Goal: Task Accomplishment & Management: Manage account settings

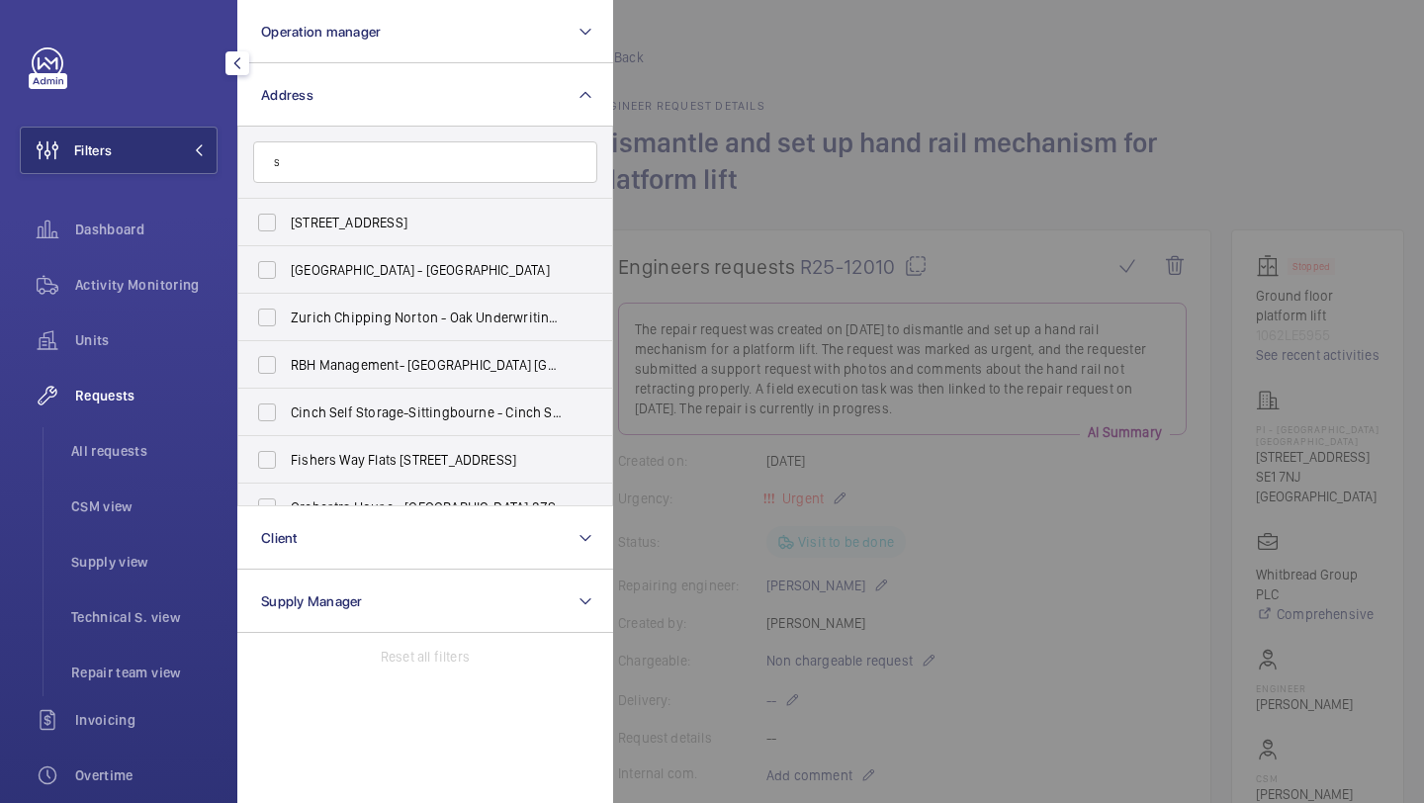
scroll to position [1089, 0]
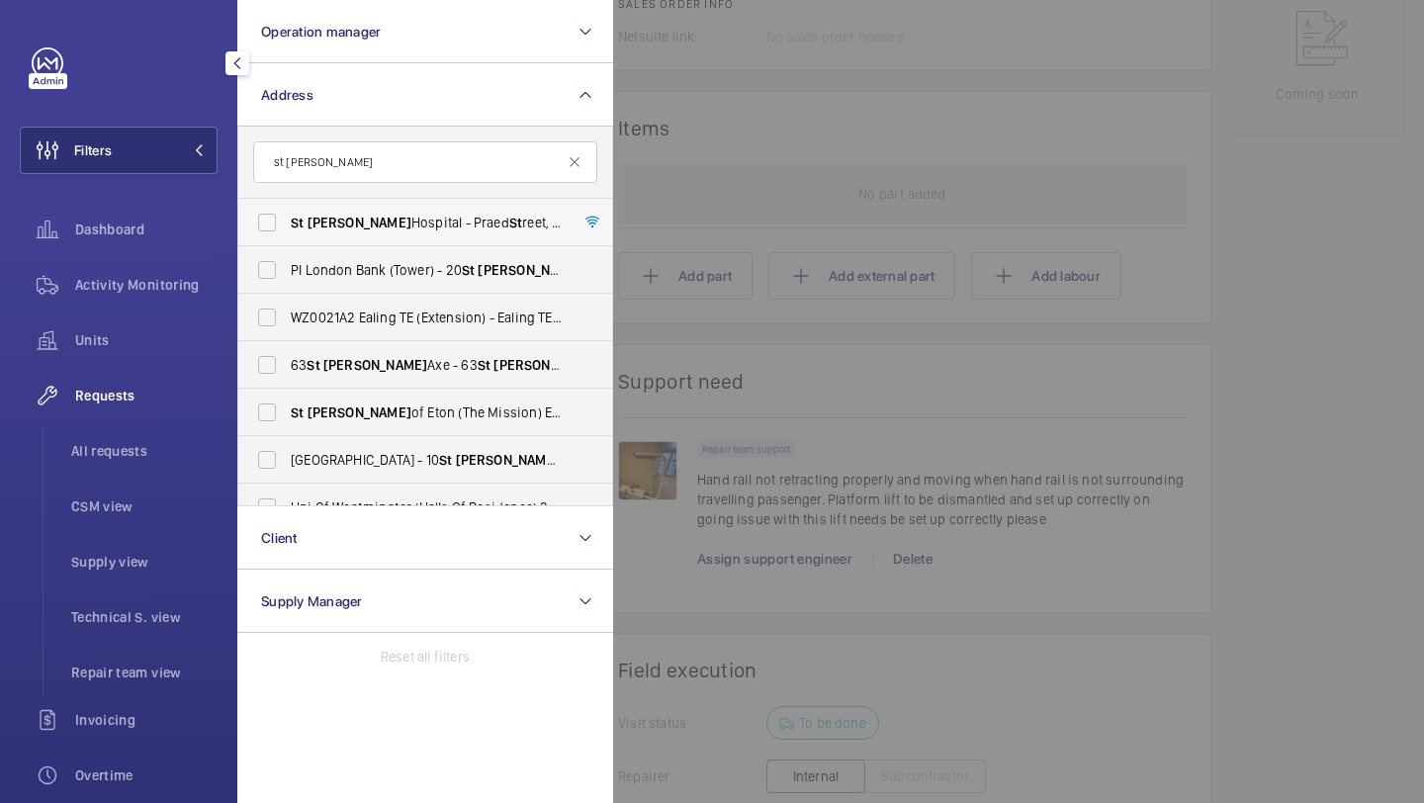
type input "st mary"
click at [342, 223] on span "St Mary Hospital - Praed St reet, LONDON W2 1NY" at bounding box center [427, 223] width 272 height 20
click at [287, 223] on input "St Mary Hospital - Praed St reet, LONDON W2 1NY" at bounding box center [267, 223] width 40 height 40
checkbox input "true"
click at [709, 131] on div at bounding box center [1325, 401] width 1424 height 803
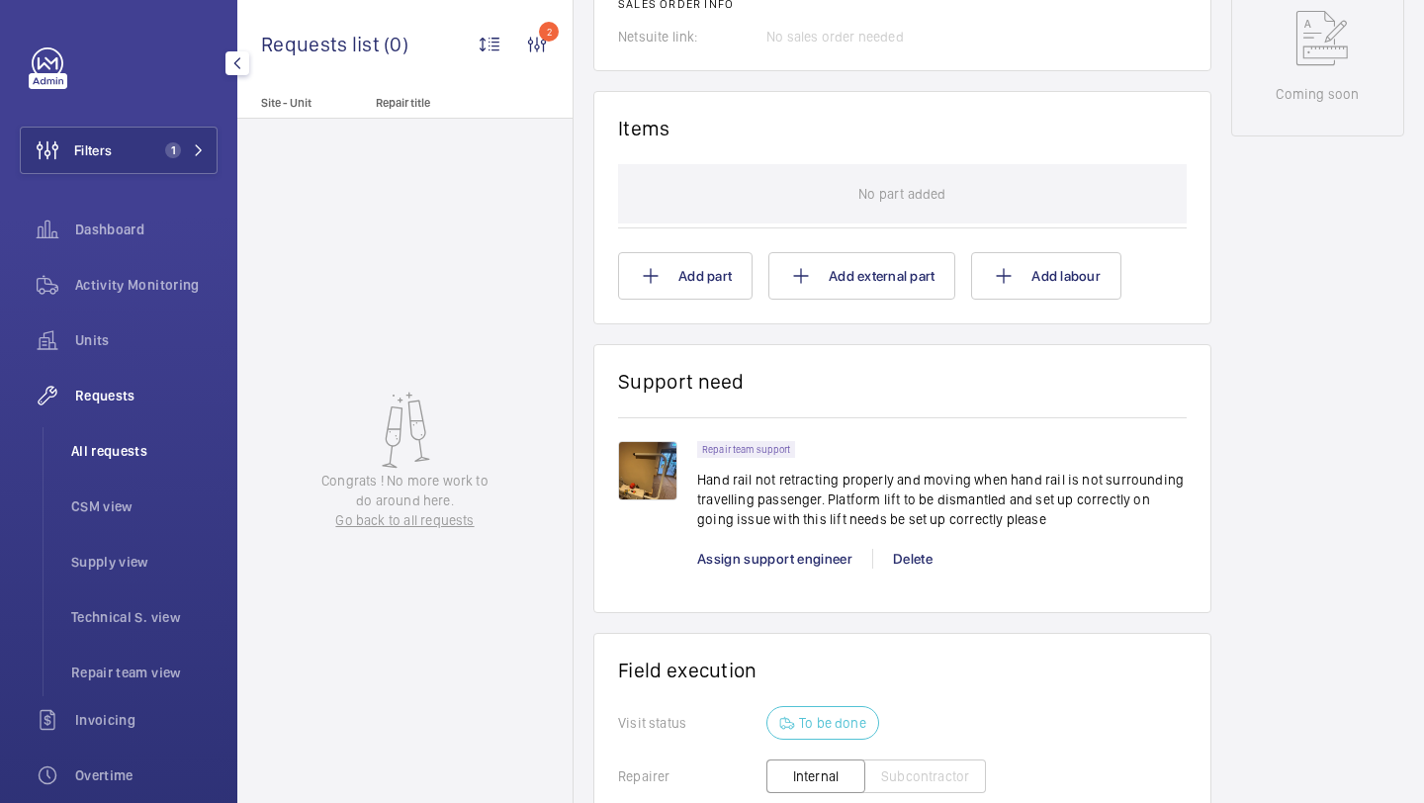
click at [105, 462] on li "All requests" at bounding box center [136, 450] width 162 height 47
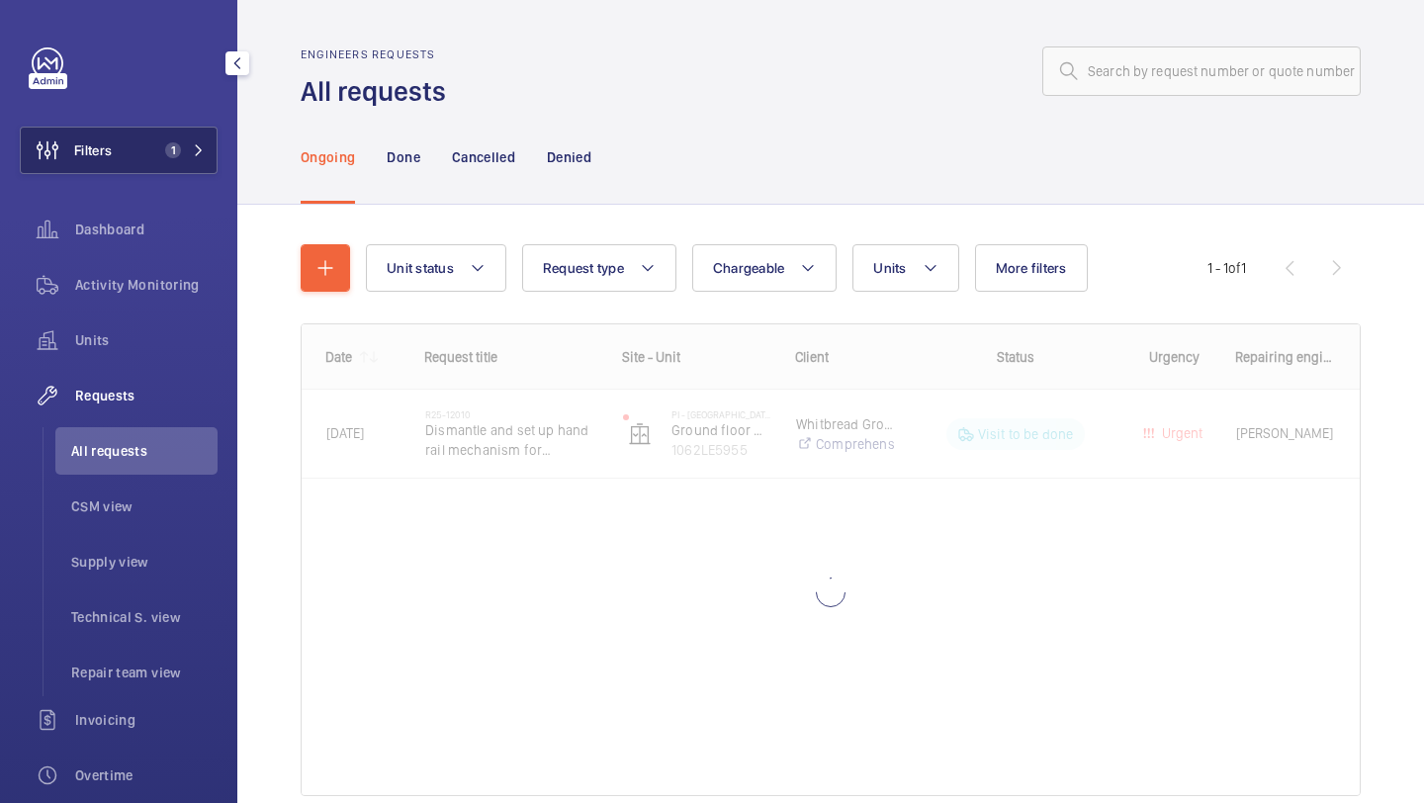
click at [167, 158] on button "Filters 1" at bounding box center [119, 150] width 198 height 47
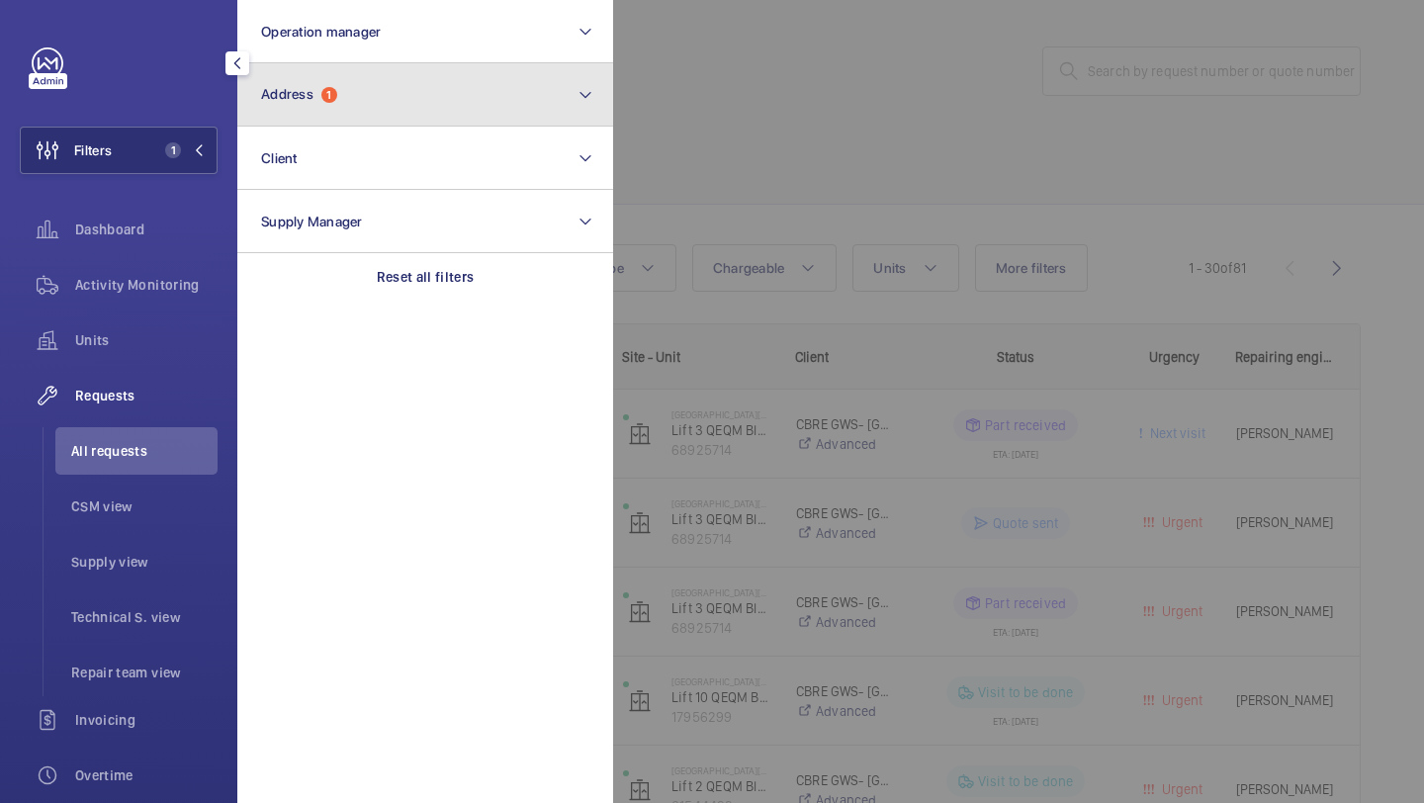
click at [362, 79] on button "Address 1" at bounding box center [425, 94] width 376 height 63
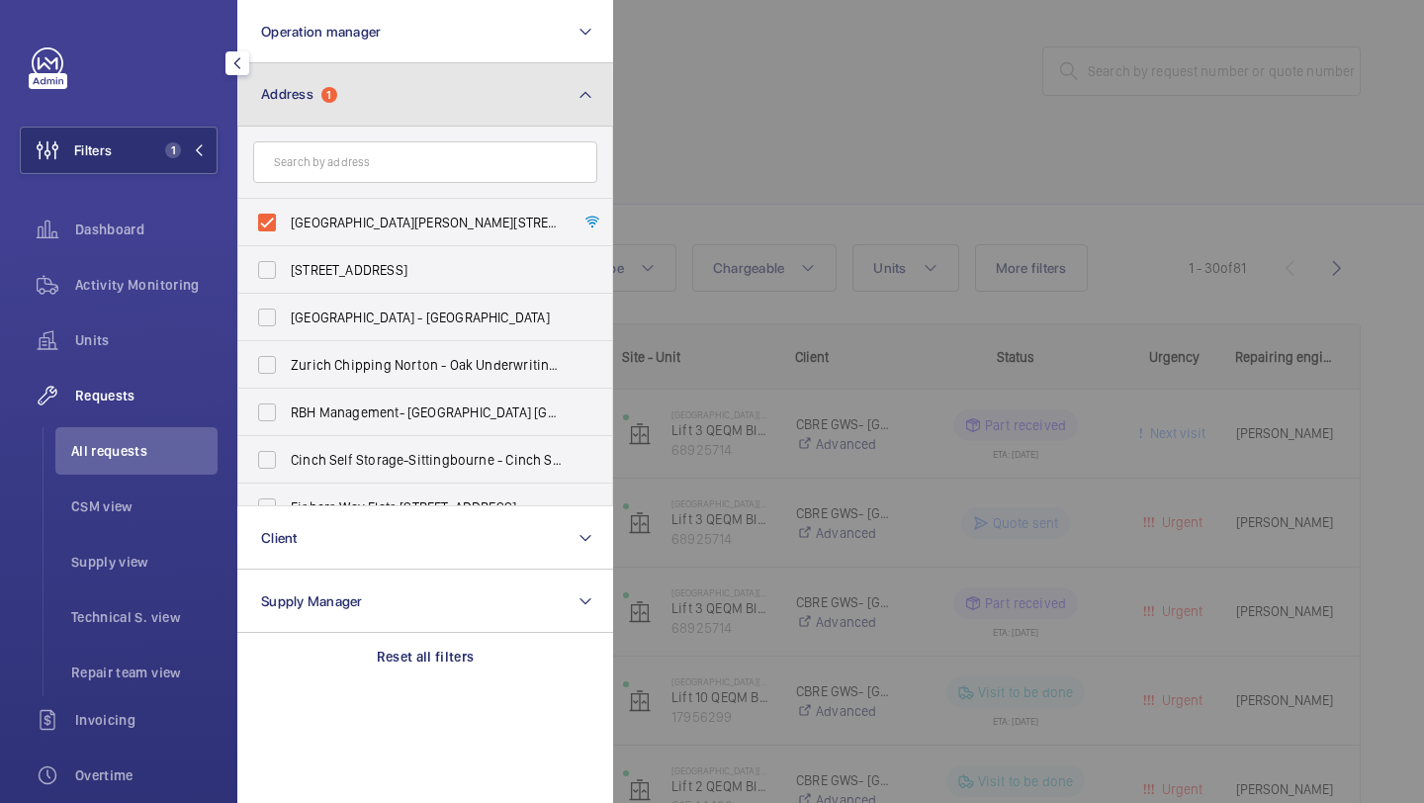
click at [364, 78] on button "Address 1" at bounding box center [425, 94] width 376 height 63
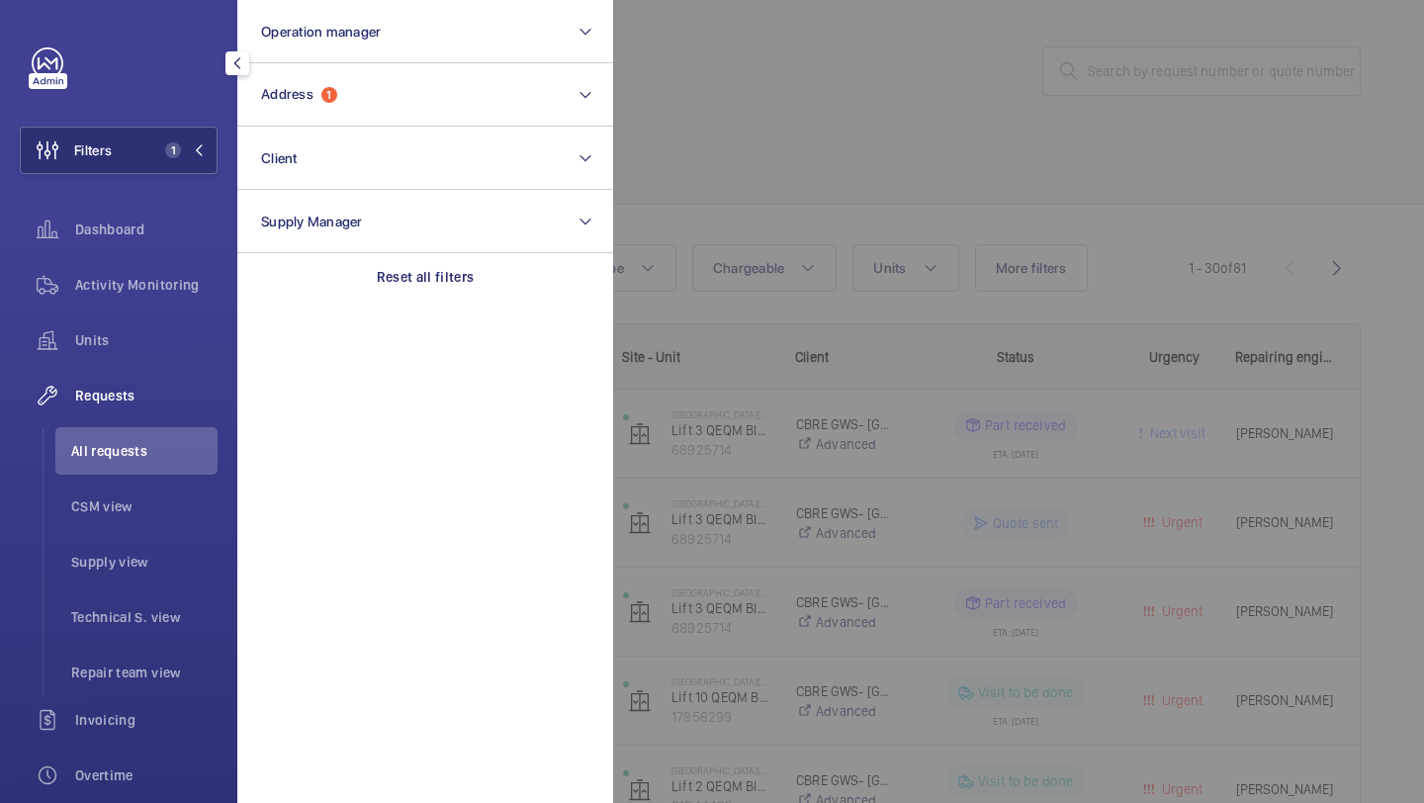
click at [819, 130] on div at bounding box center [1325, 401] width 1424 height 803
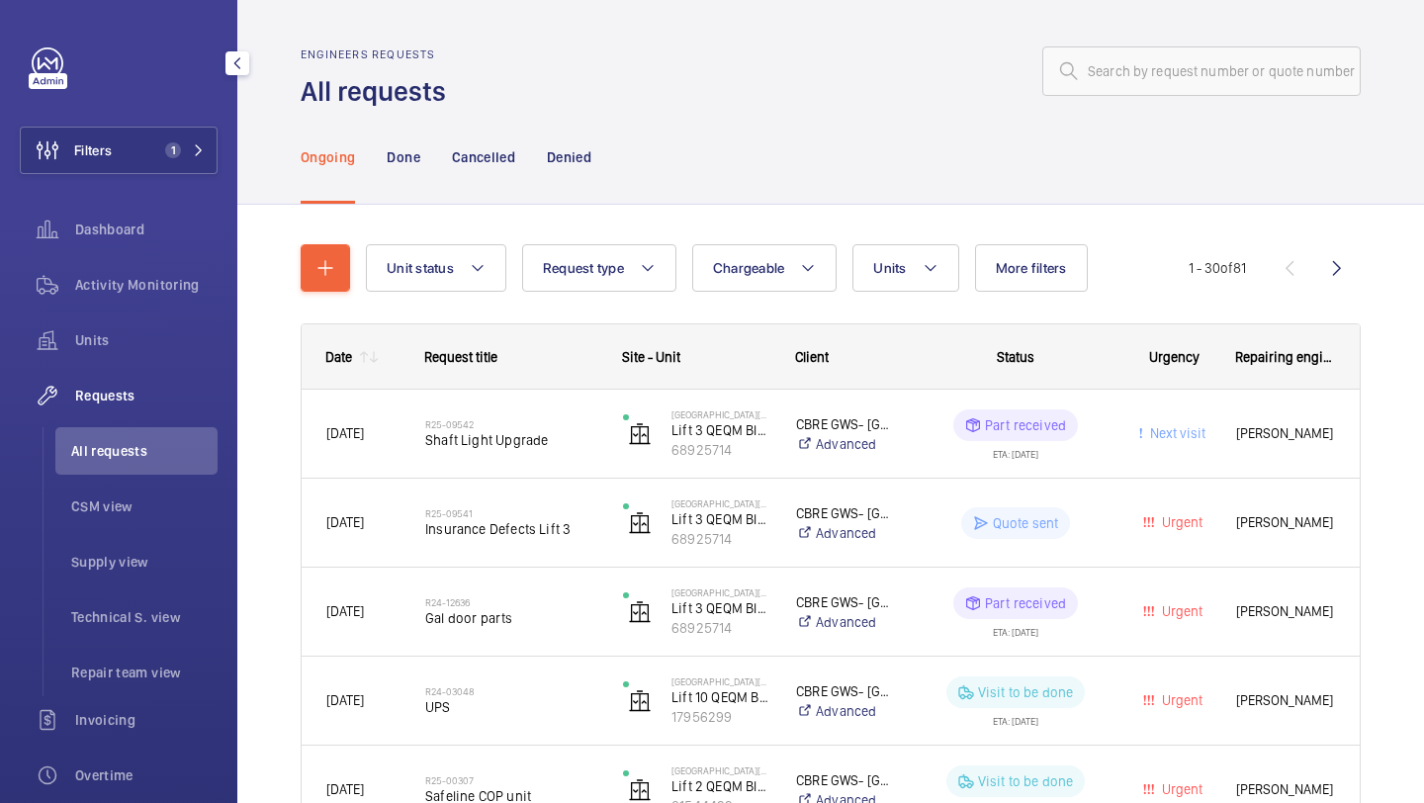
click at [893, 253] on button "Units" at bounding box center [905, 267] width 106 height 47
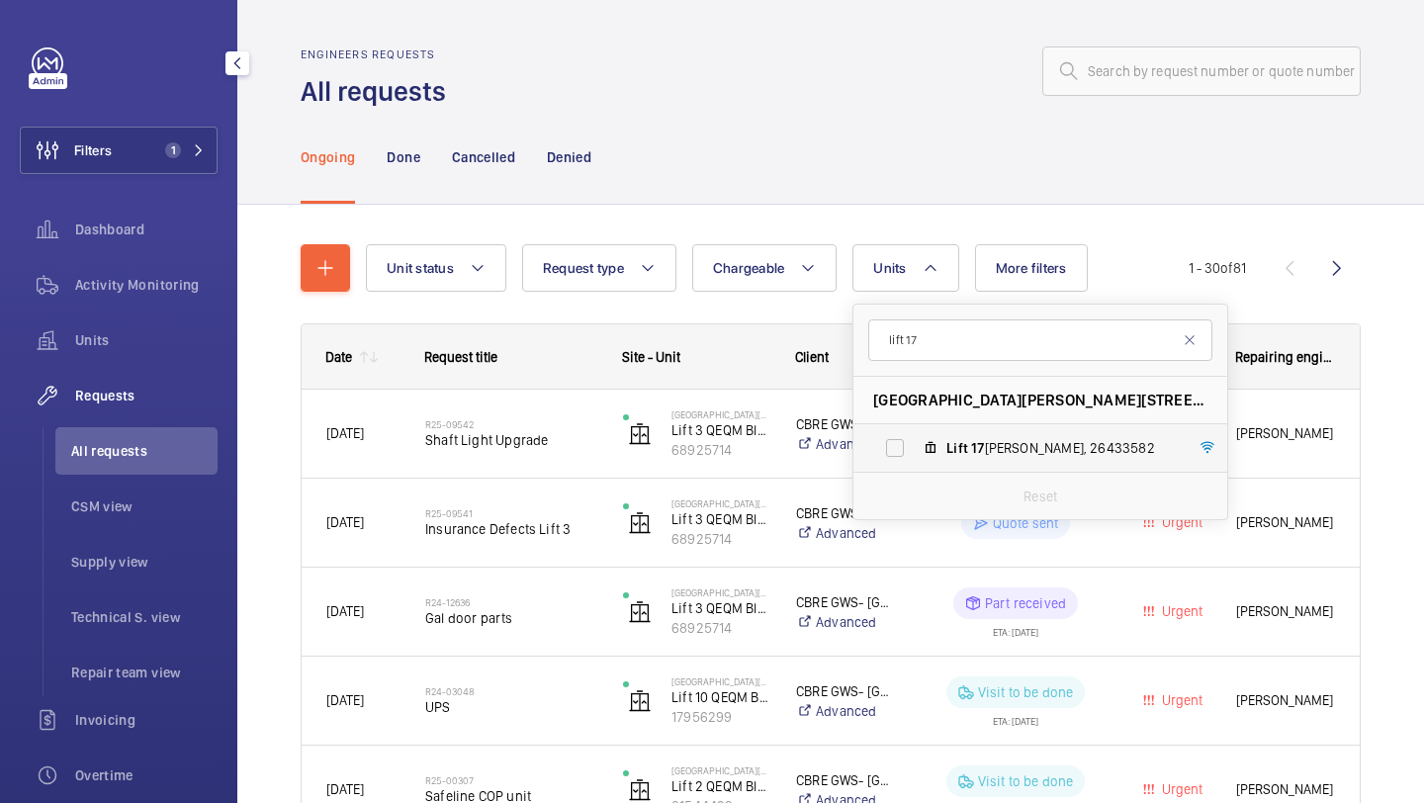
type input "lift 17"
click at [931, 450] on mat-icon at bounding box center [930, 448] width 16 height 16
click at [915, 450] on input "Lift 17 Clarence Wing, 26433582" at bounding box center [895, 448] width 40 height 40
checkbox input "true"
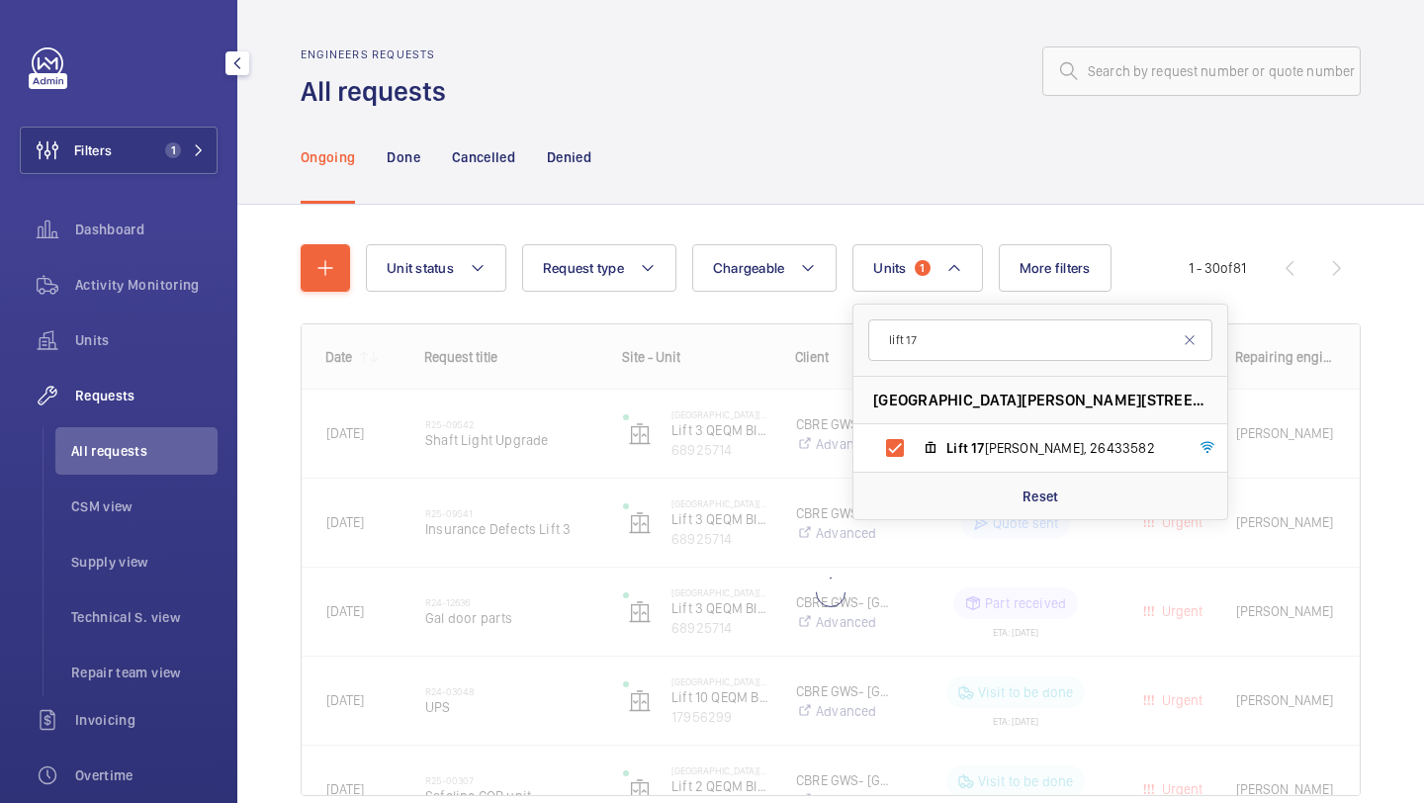
click at [1411, 299] on div "Unit status Request type Chargeable Units 1 lift 17 St Mary Hospital - Praed St…" at bounding box center [830, 548] width 1186 height 686
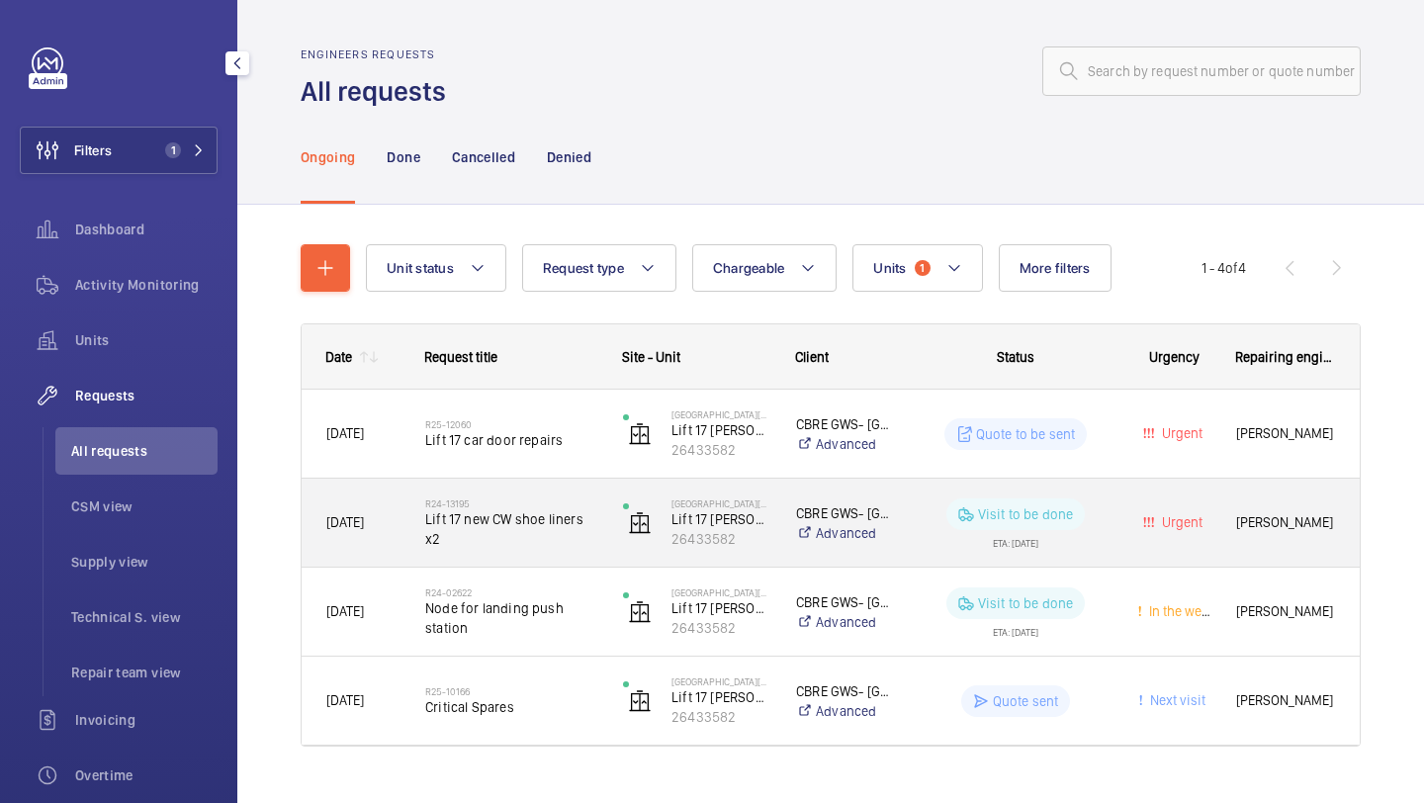
scroll to position [39, 0]
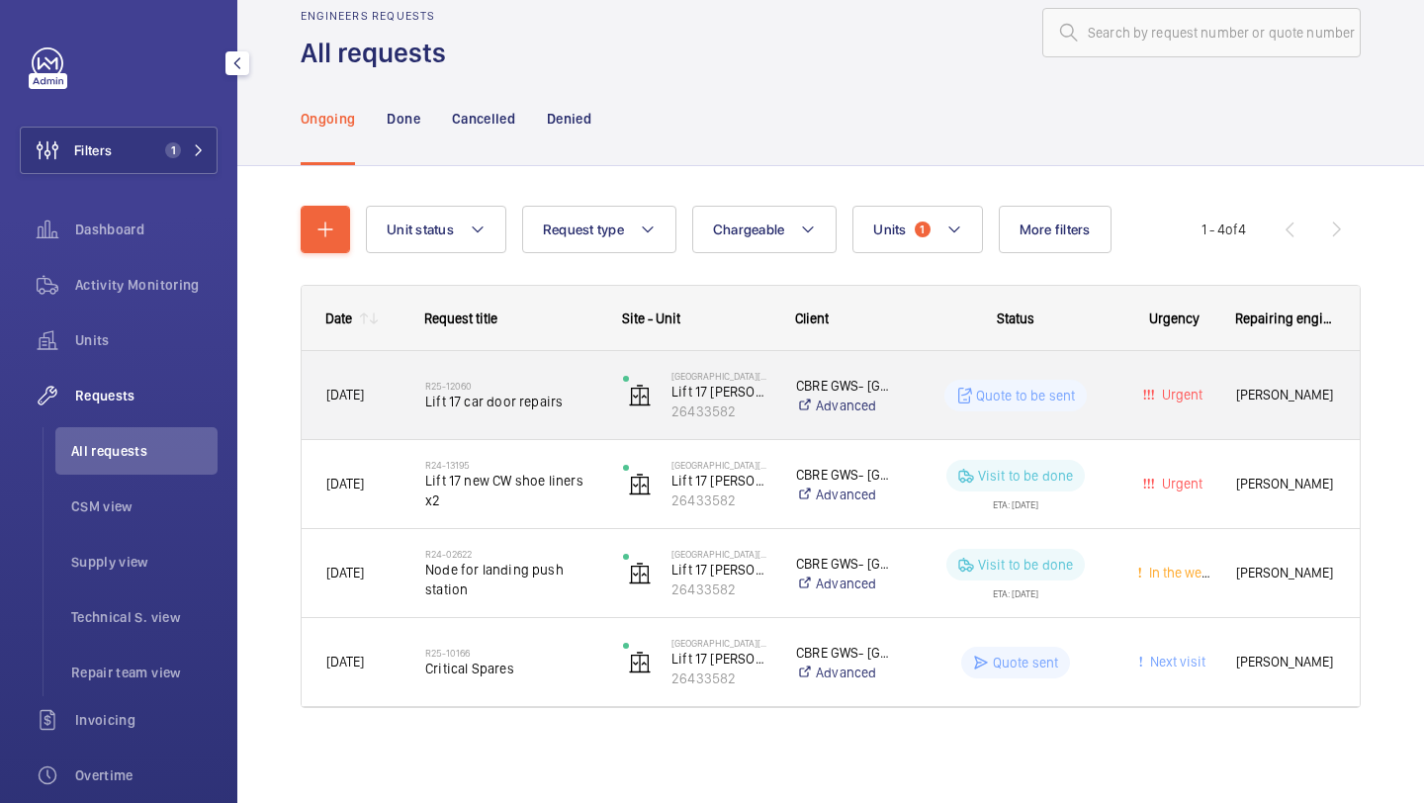
click at [602, 407] on div "St Mary Hospital Lift 17 Clarence Wing 26433582" at bounding box center [684, 395] width 171 height 81
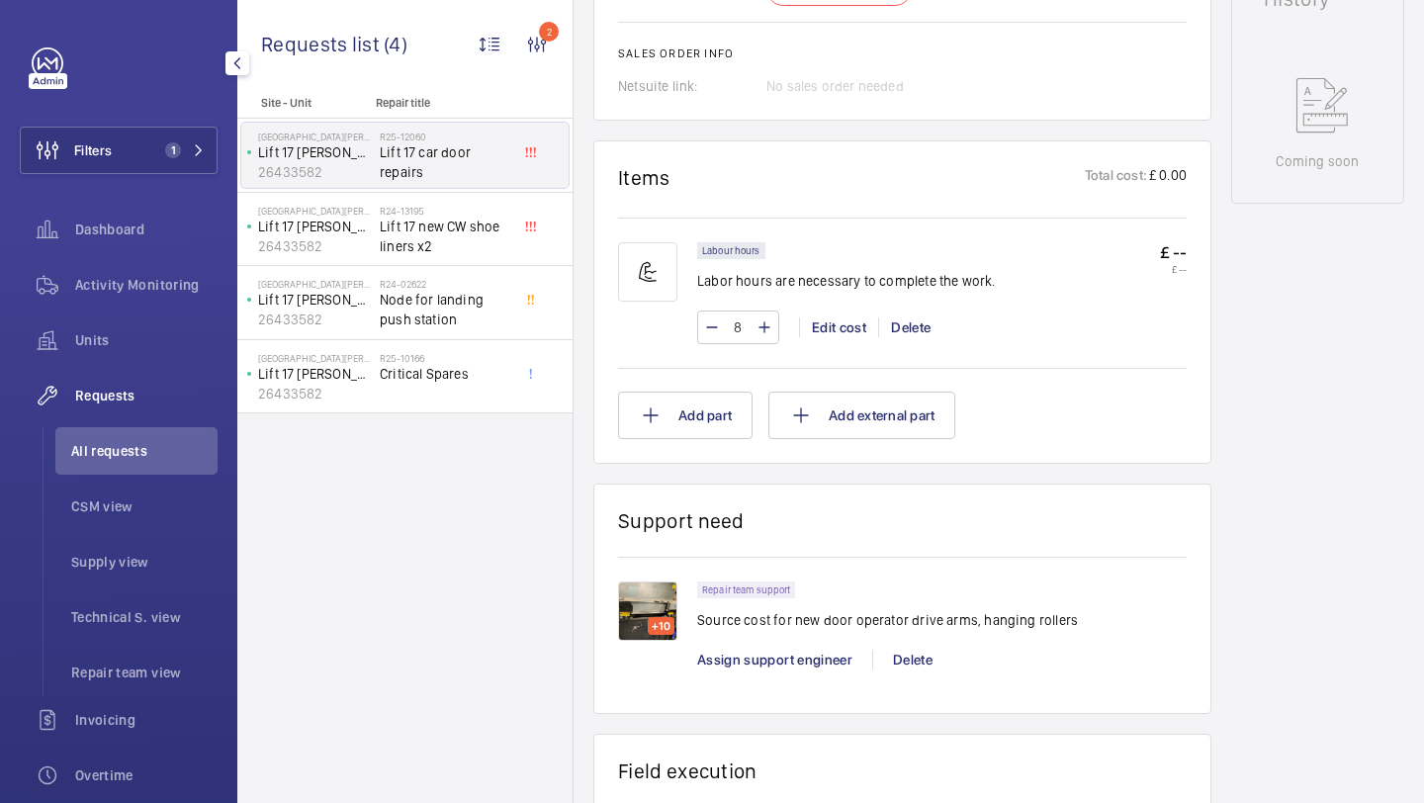
scroll to position [1027, 0]
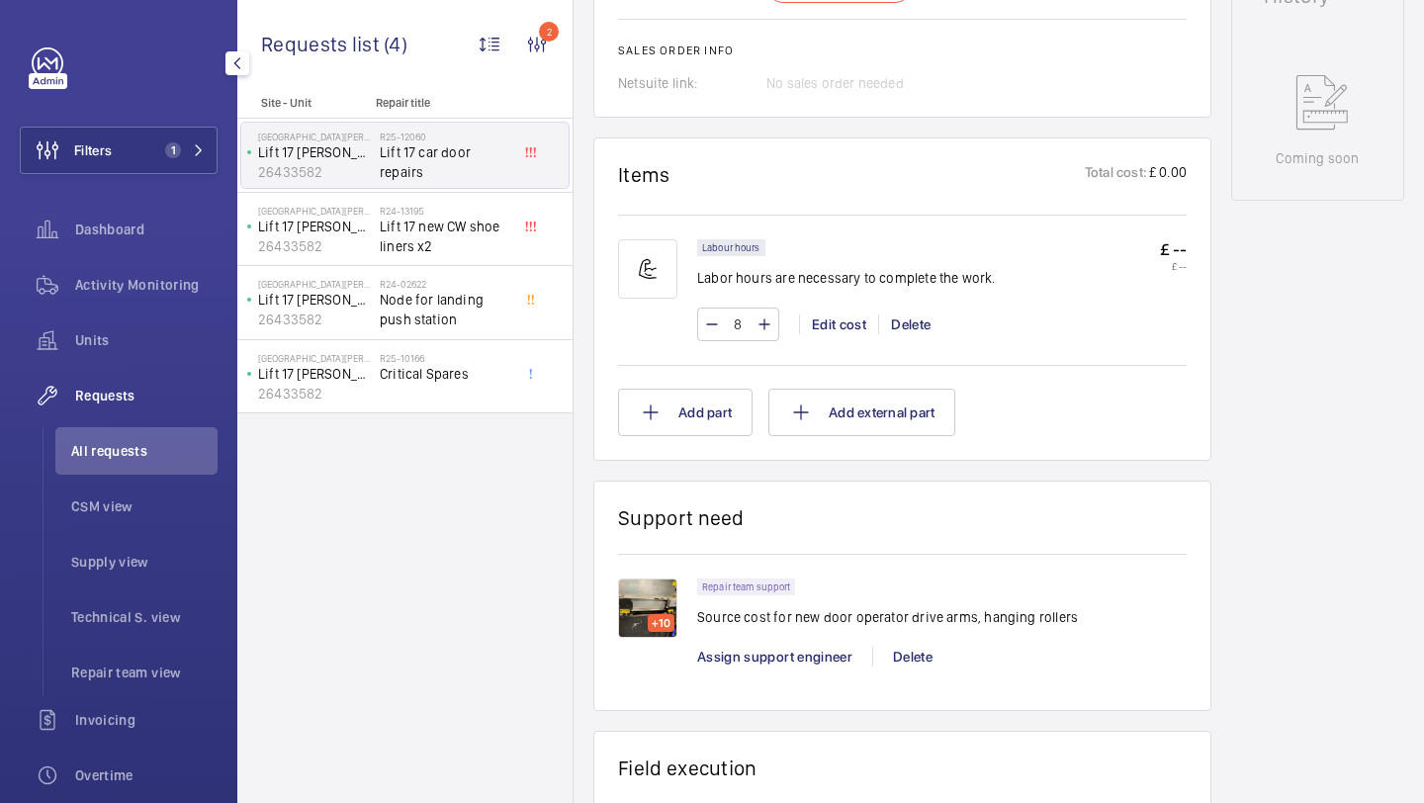
click at [653, 614] on div "+10" at bounding box center [661, 623] width 27 height 18
click at [663, 578] on img at bounding box center [647, 607] width 59 height 59
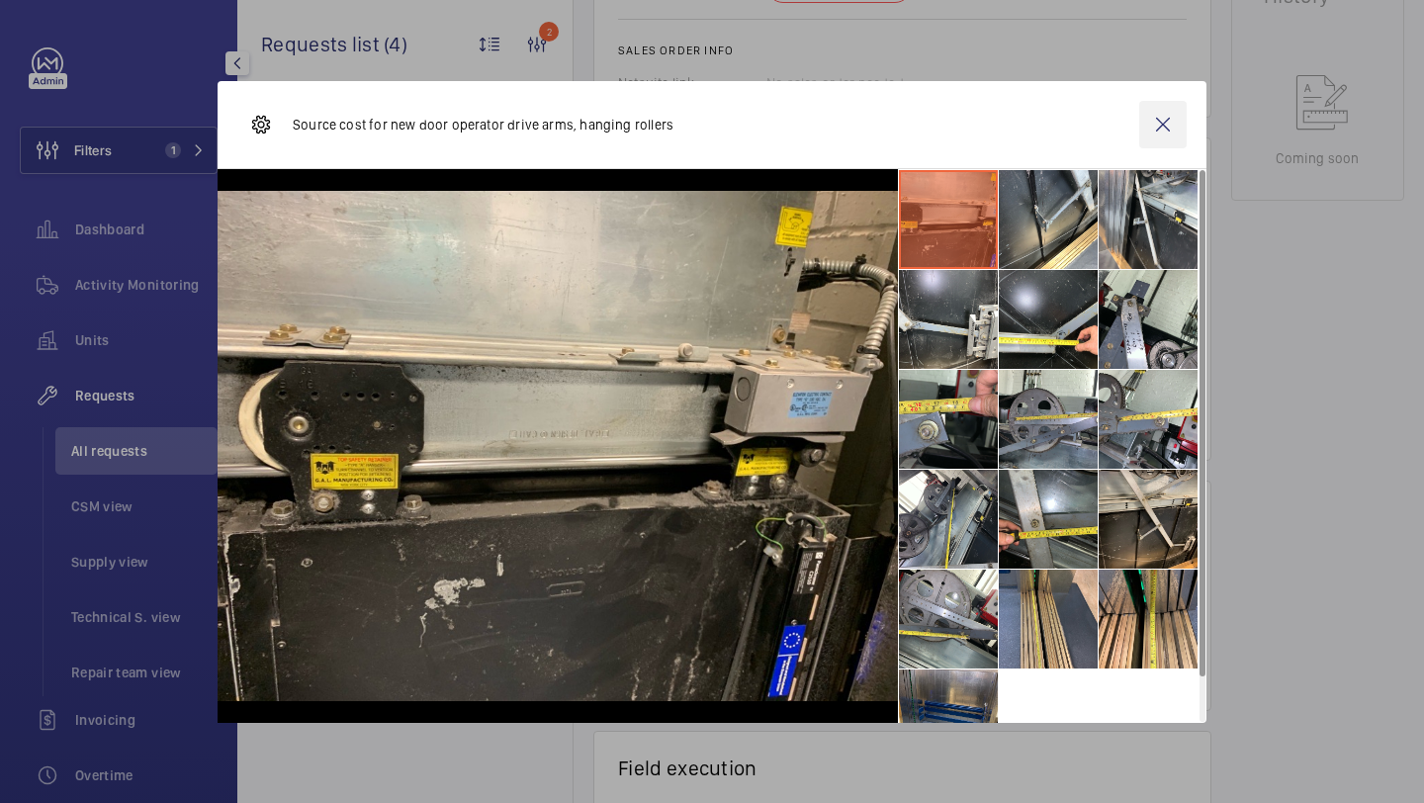
click at [1165, 146] on wm-front-icon-button at bounding box center [1162, 124] width 47 height 47
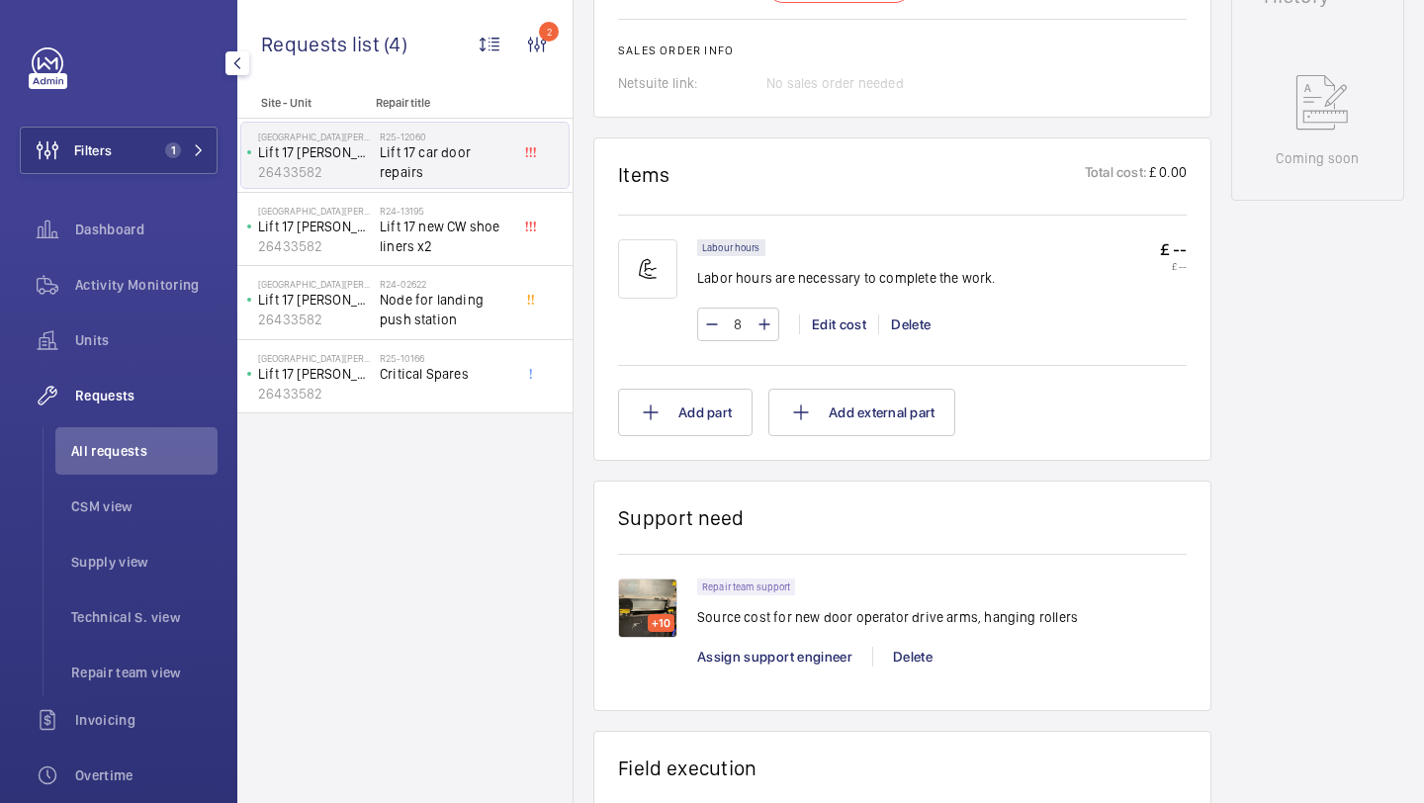
click at [1171, 137] on wm-front-card "Items Total cost: £ 0.00 Labour hours Labor hours are necessary to complete the…" at bounding box center [902, 298] width 618 height 323
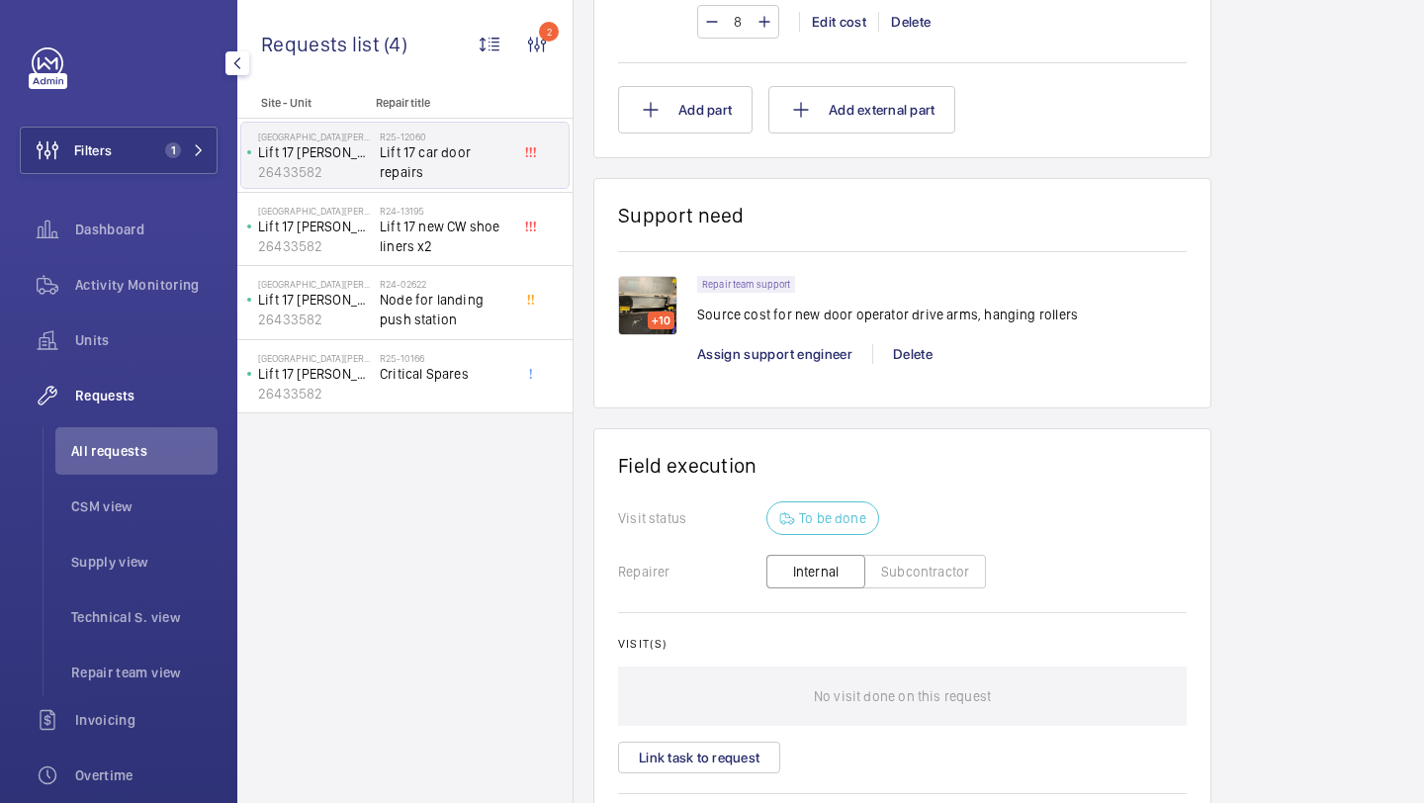
scroll to position [1164, 0]
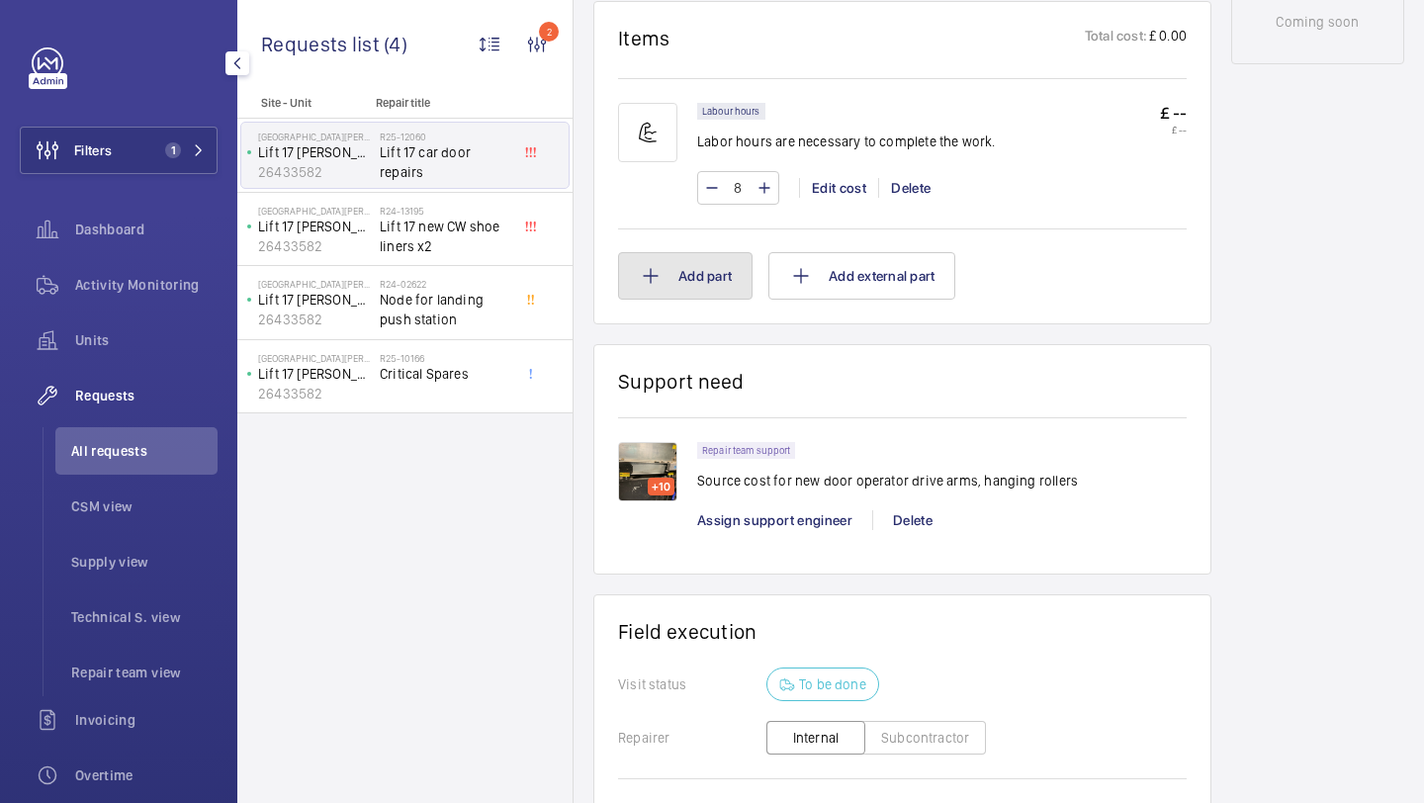
click at [724, 270] on button "Add part" at bounding box center [685, 275] width 134 height 47
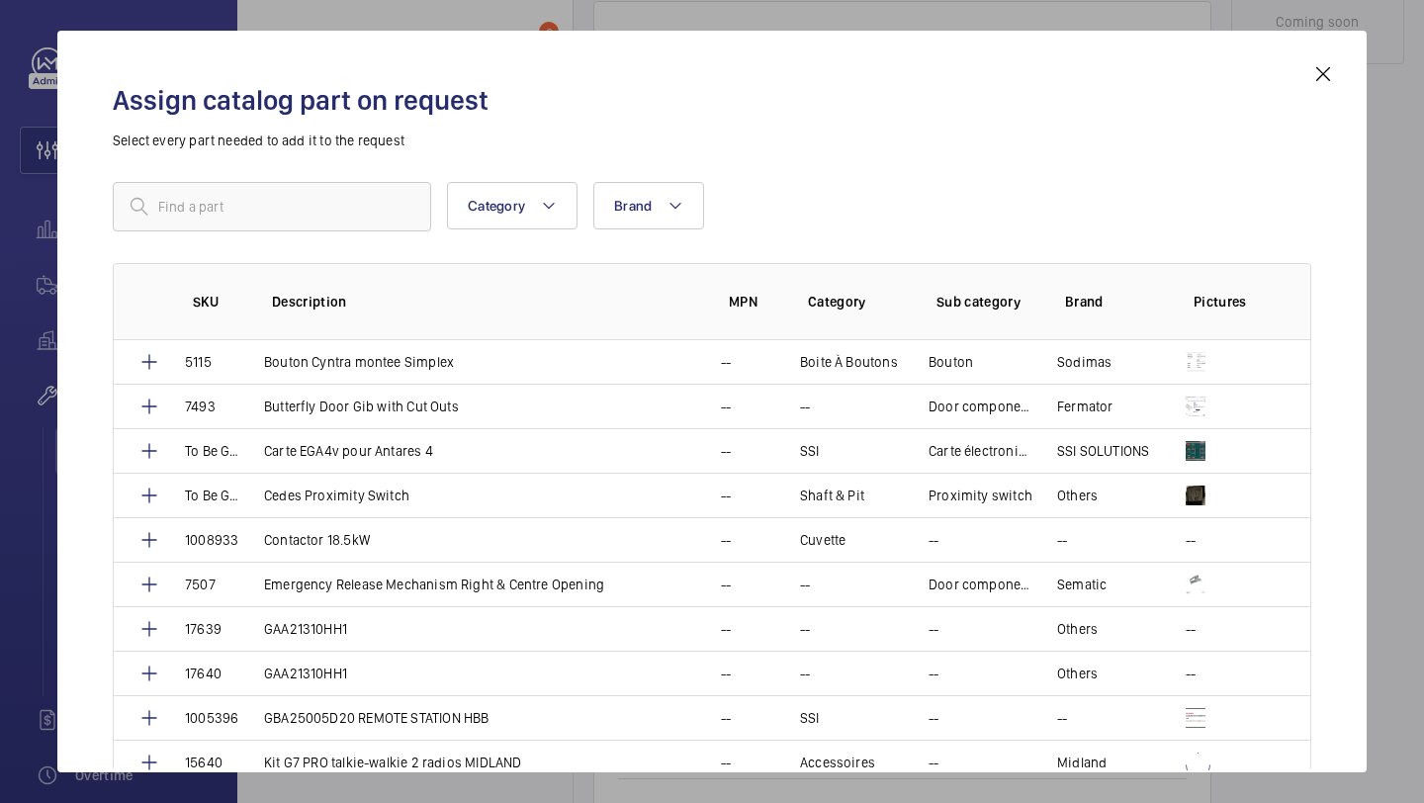
click at [168, 181] on div "Assign catalog part on request Select every part needed to add it to the reques…" at bounding box center [712, 417] width 1246 height 710
click at [168, 184] on input "text" at bounding box center [272, 206] width 318 height 49
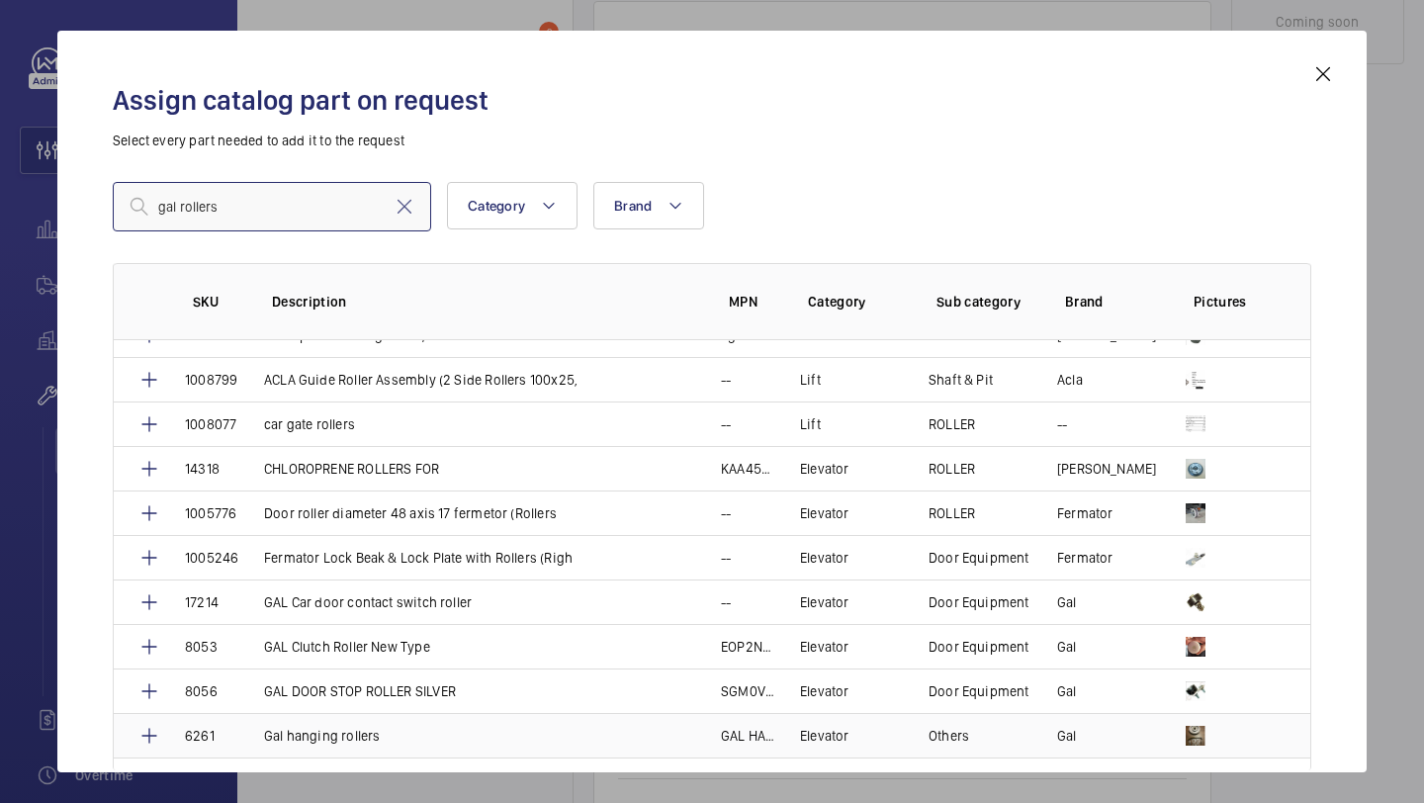
scroll to position [179, 0]
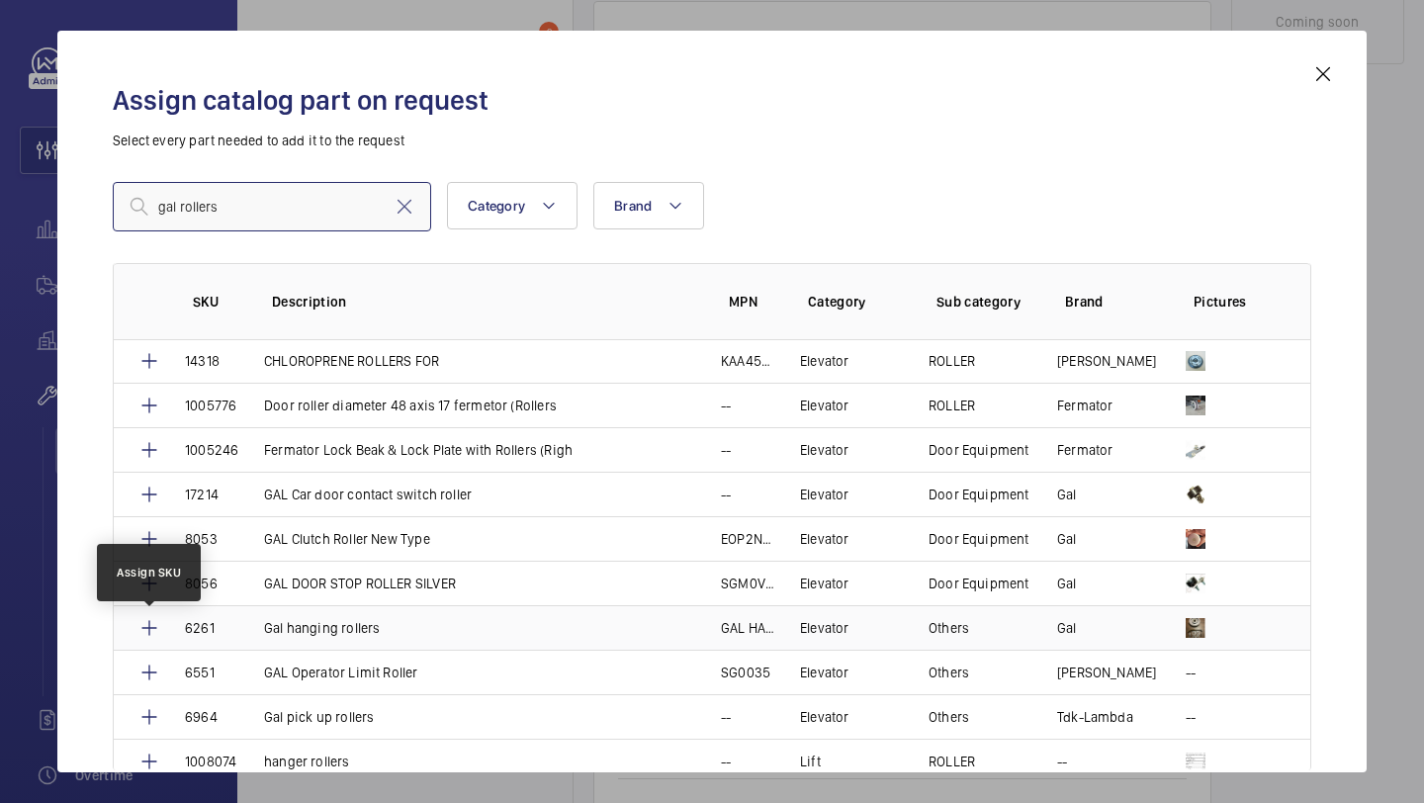
type input "gal rollers"
click at [136, 632] on td at bounding box center [137, 627] width 47 height 44
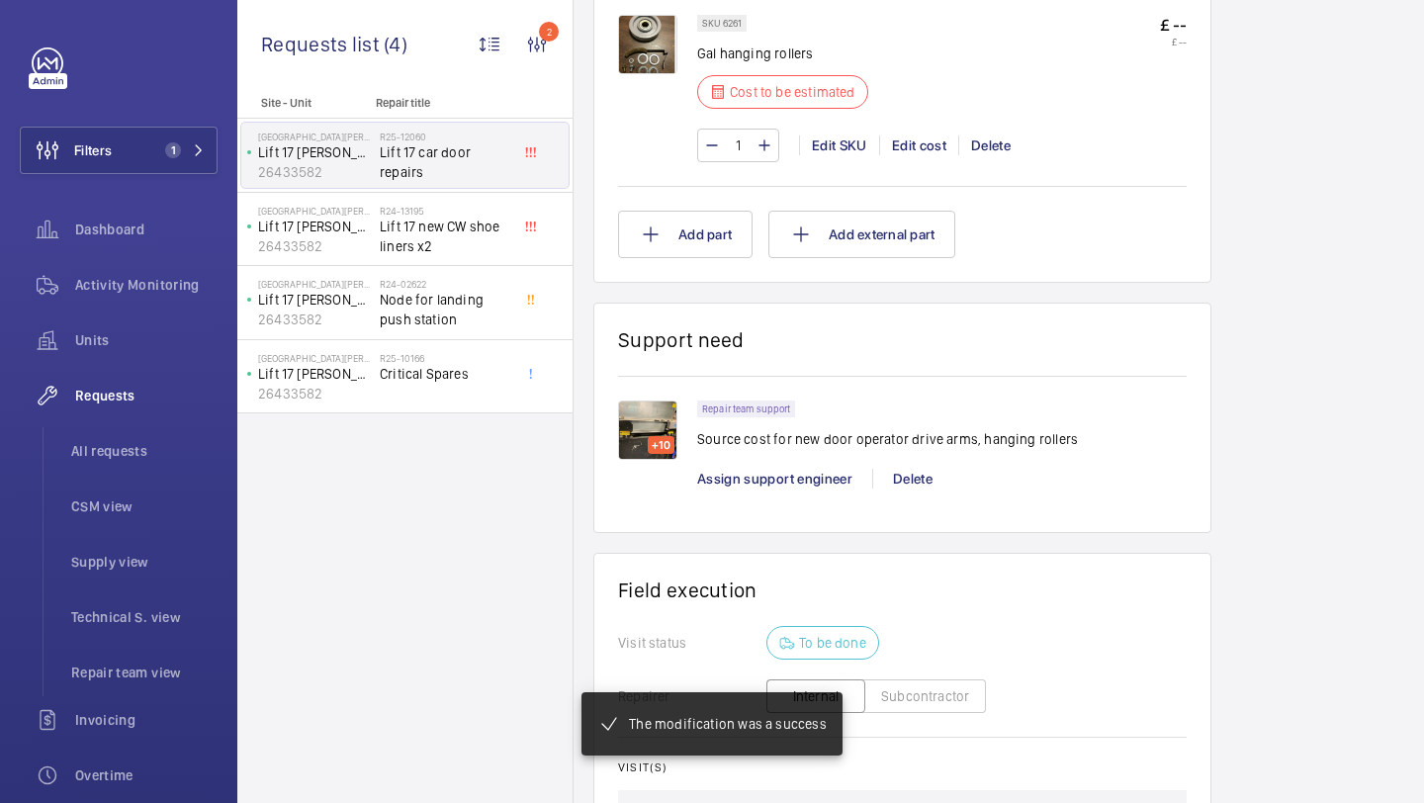
scroll to position [1488, 0]
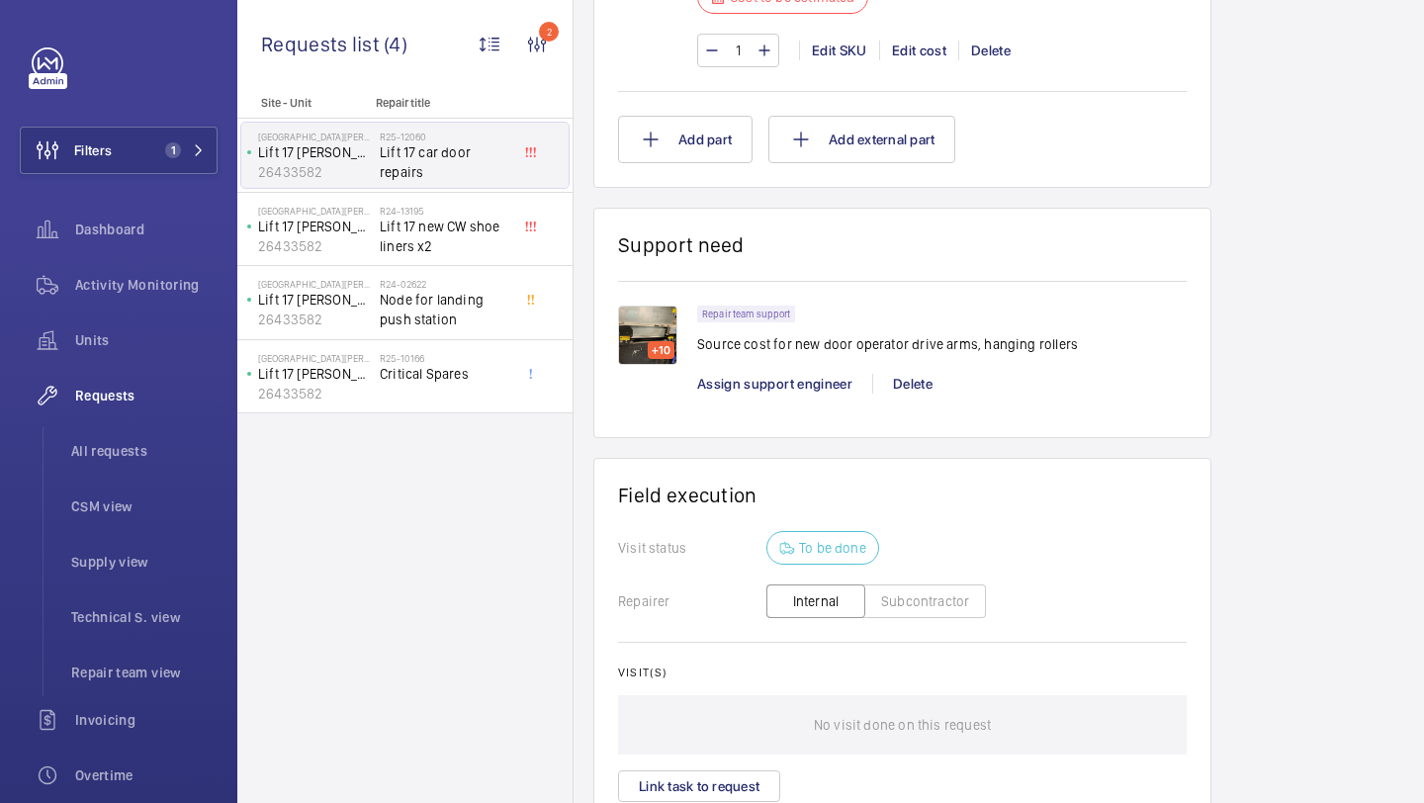
click at [663, 358] on img at bounding box center [647, 335] width 59 height 59
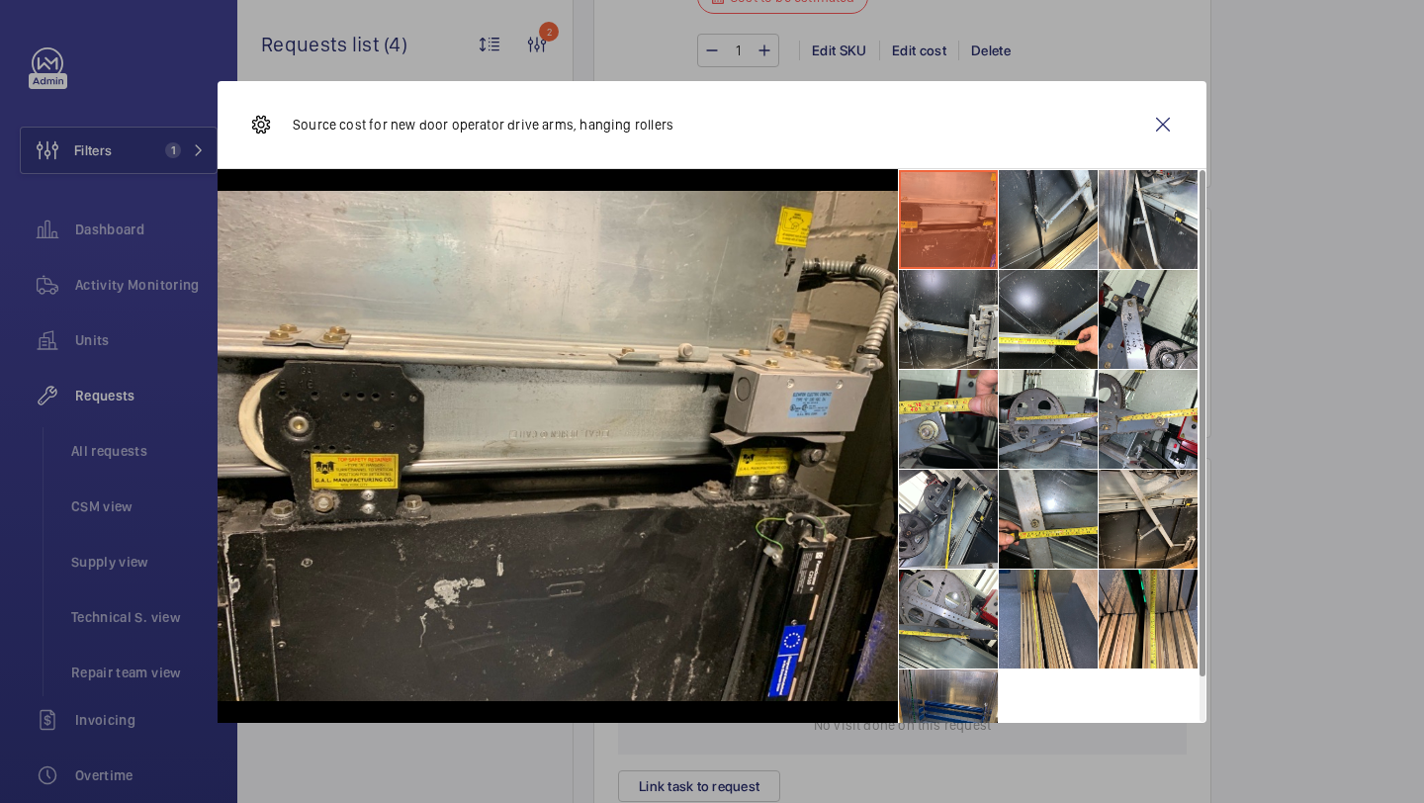
click at [960, 303] on li at bounding box center [948, 319] width 99 height 99
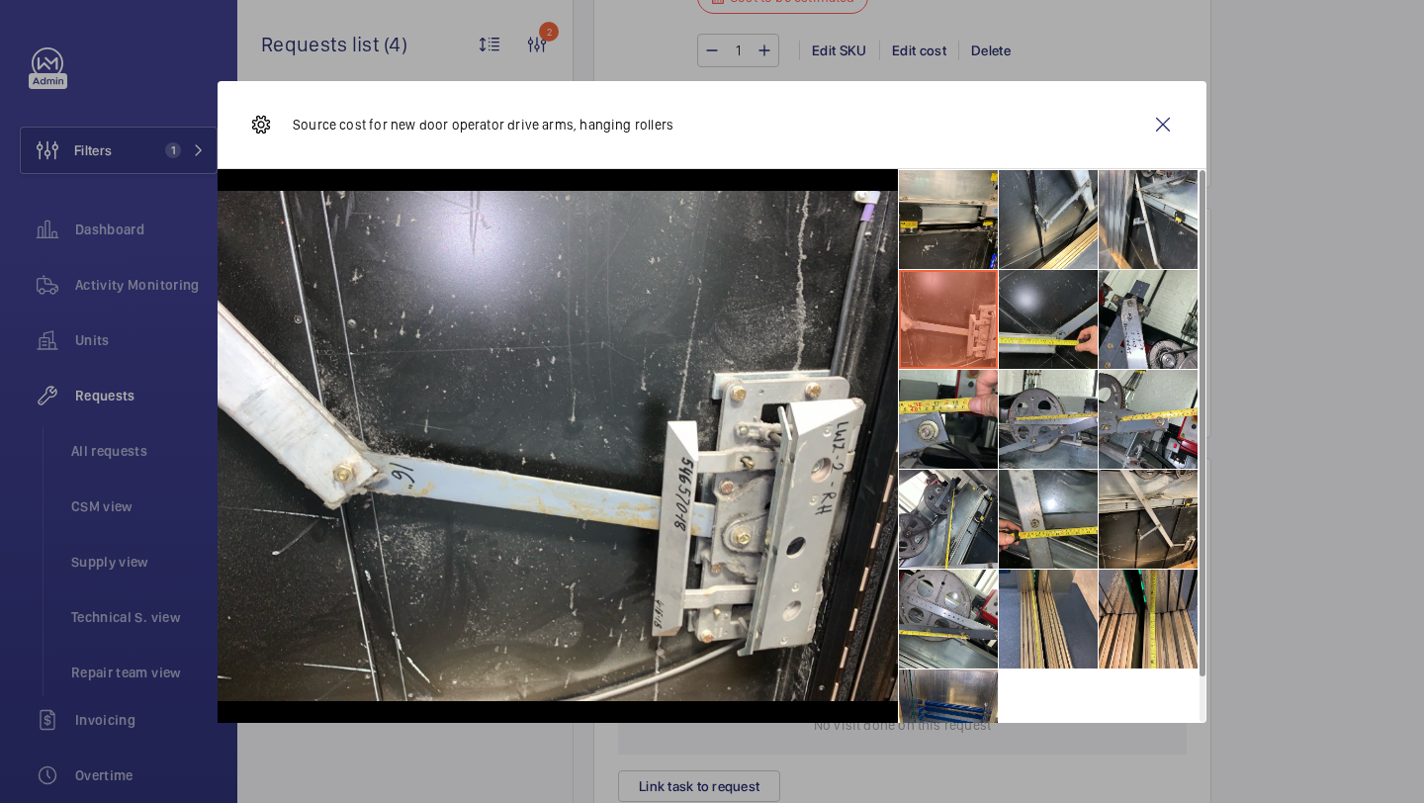
click at [1025, 306] on li at bounding box center [1048, 319] width 99 height 99
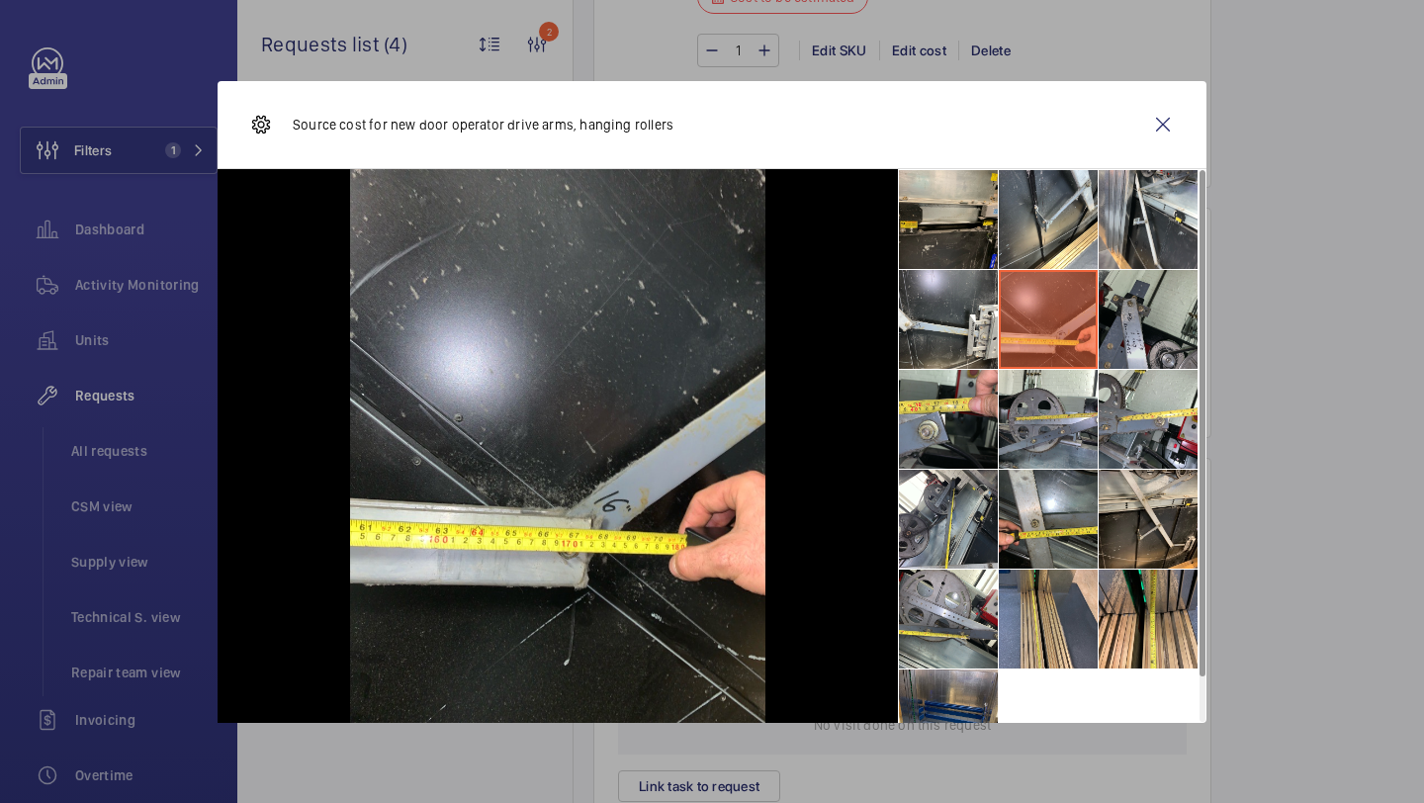
click at [1147, 309] on li at bounding box center [1147, 319] width 99 height 99
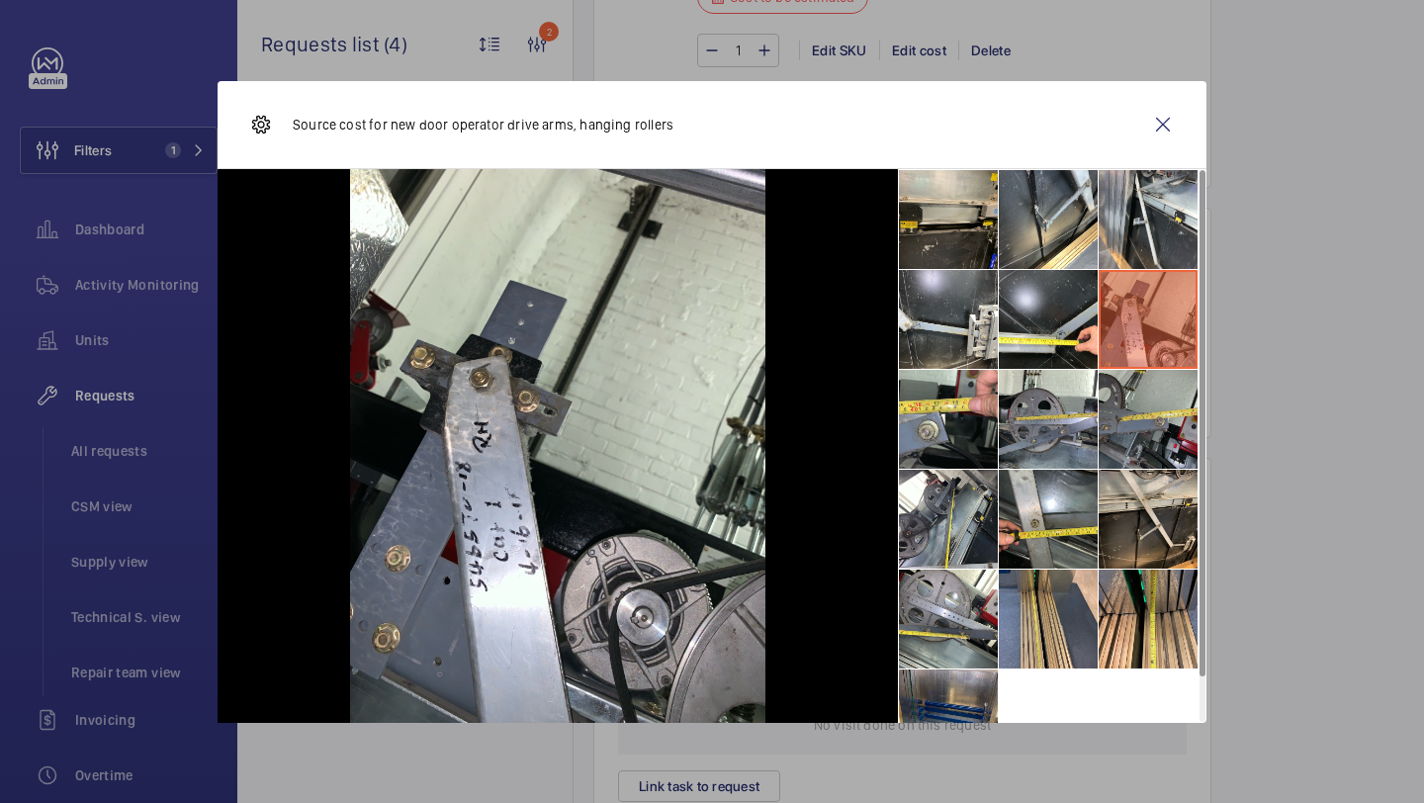
click at [1140, 423] on li at bounding box center [1147, 419] width 99 height 99
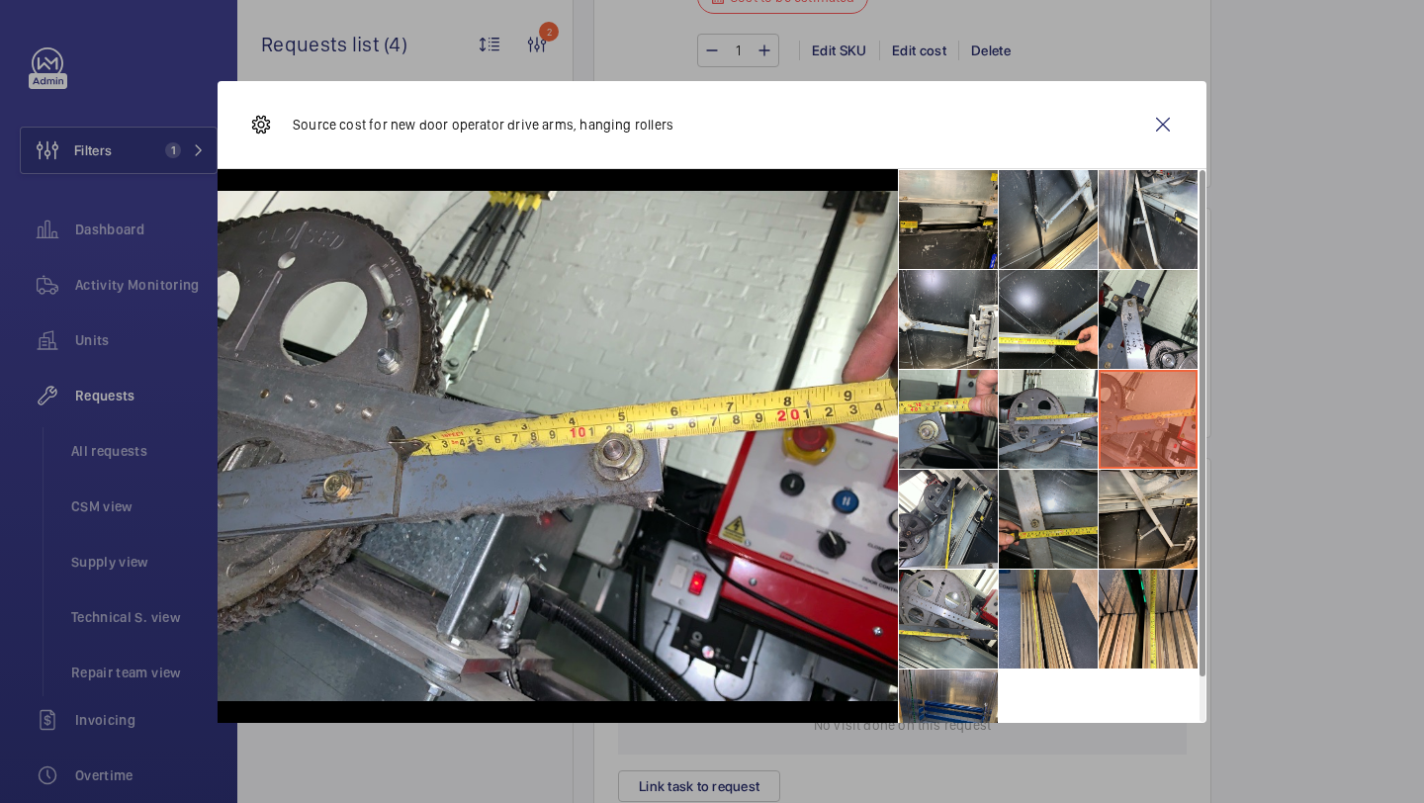
click at [1063, 499] on li at bounding box center [1048, 519] width 99 height 99
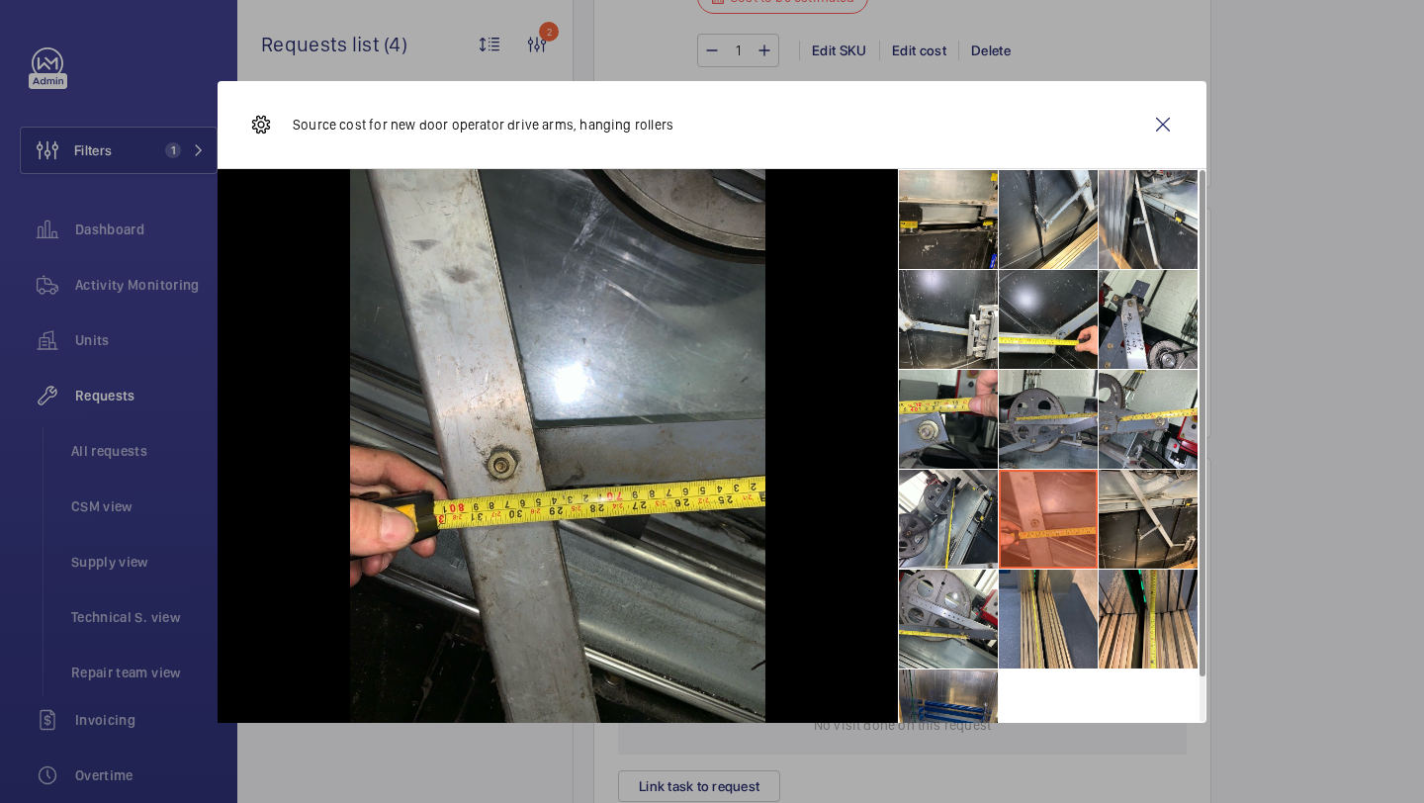
click at [1065, 405] on li at bounding box center [1048, 419] width 99 height 99
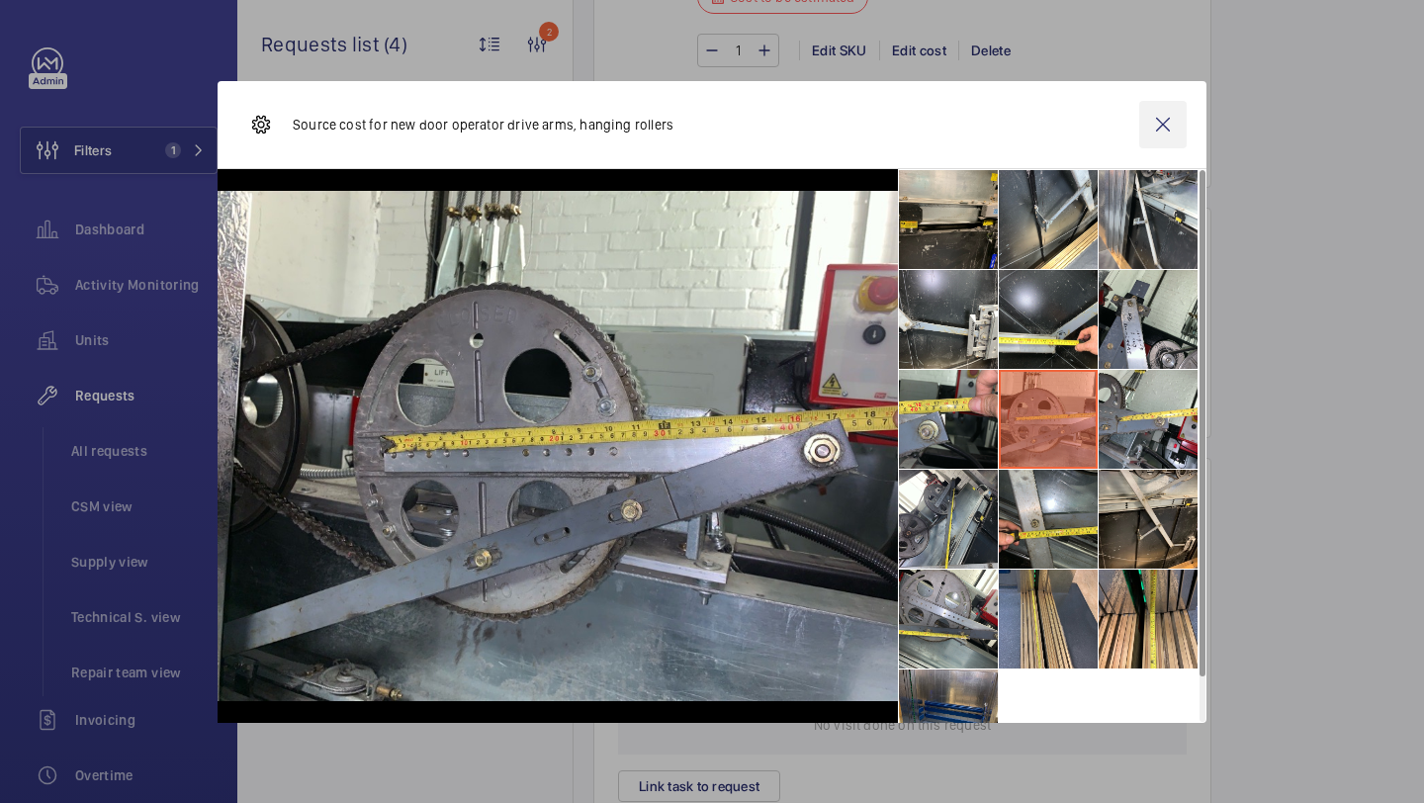
click at [1171, 110] on wm-front-icon-button at bounding box center [1162, 124] width 47 height 47
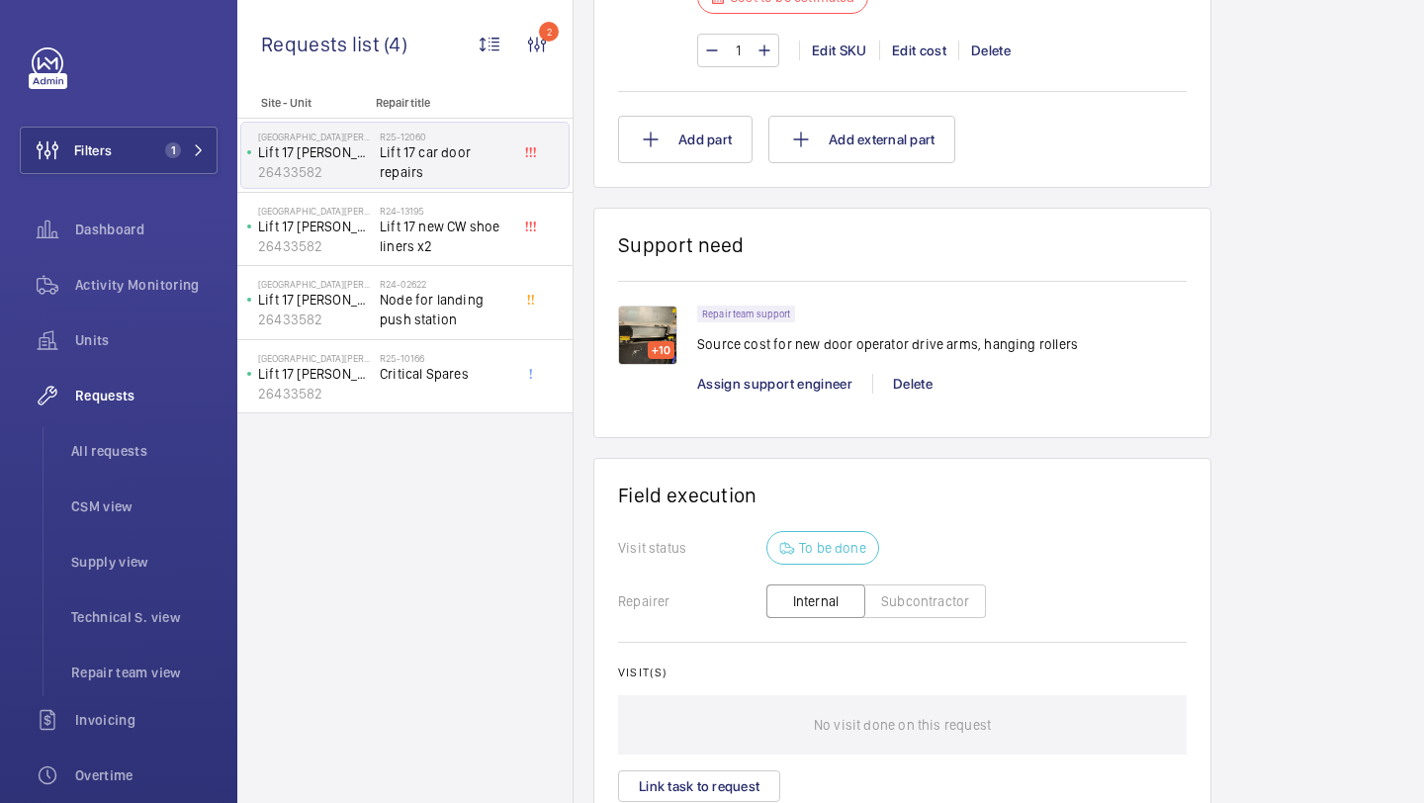
scroll to position [1353, 0]
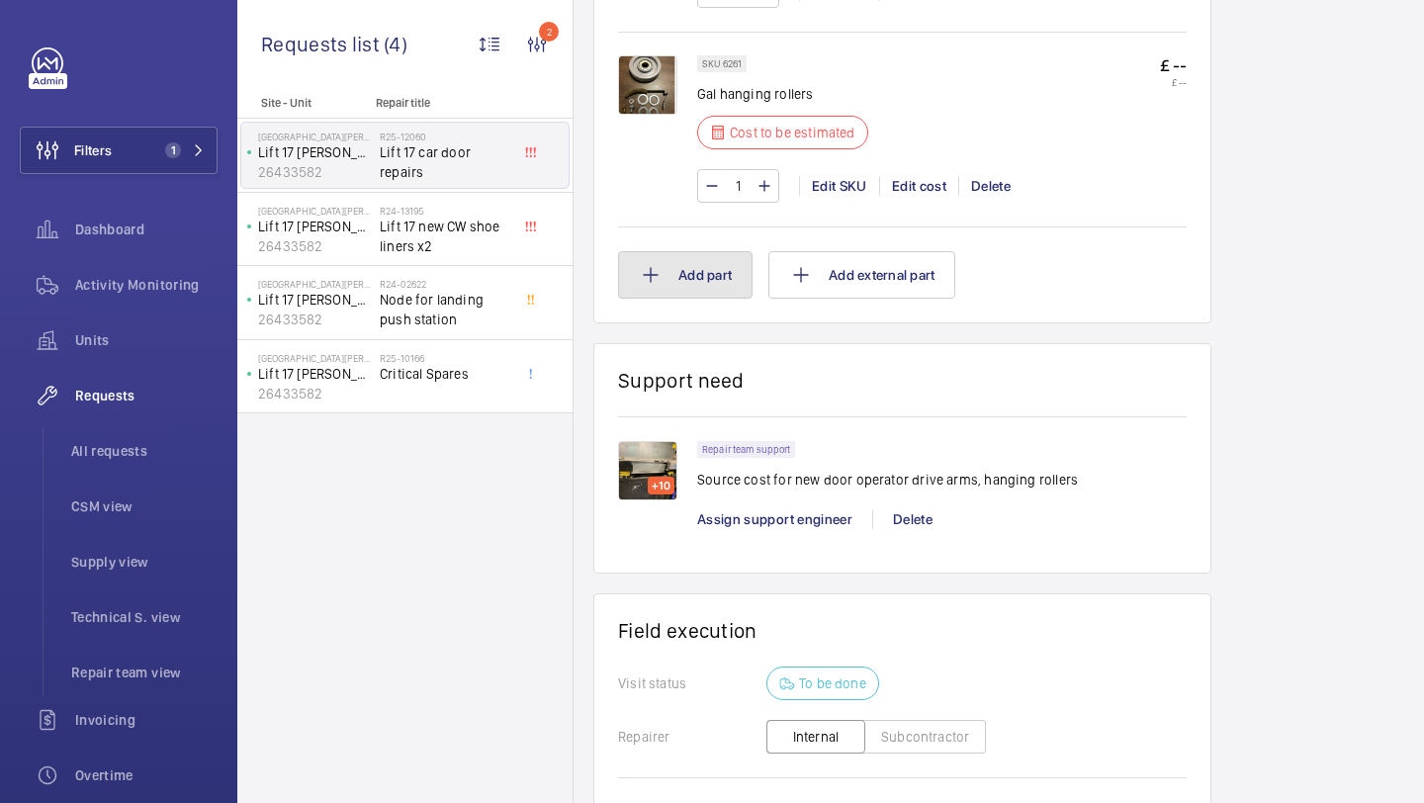
click at [694, 278] on button "Add part" at bounding box center [685, 274] width 134 height 47
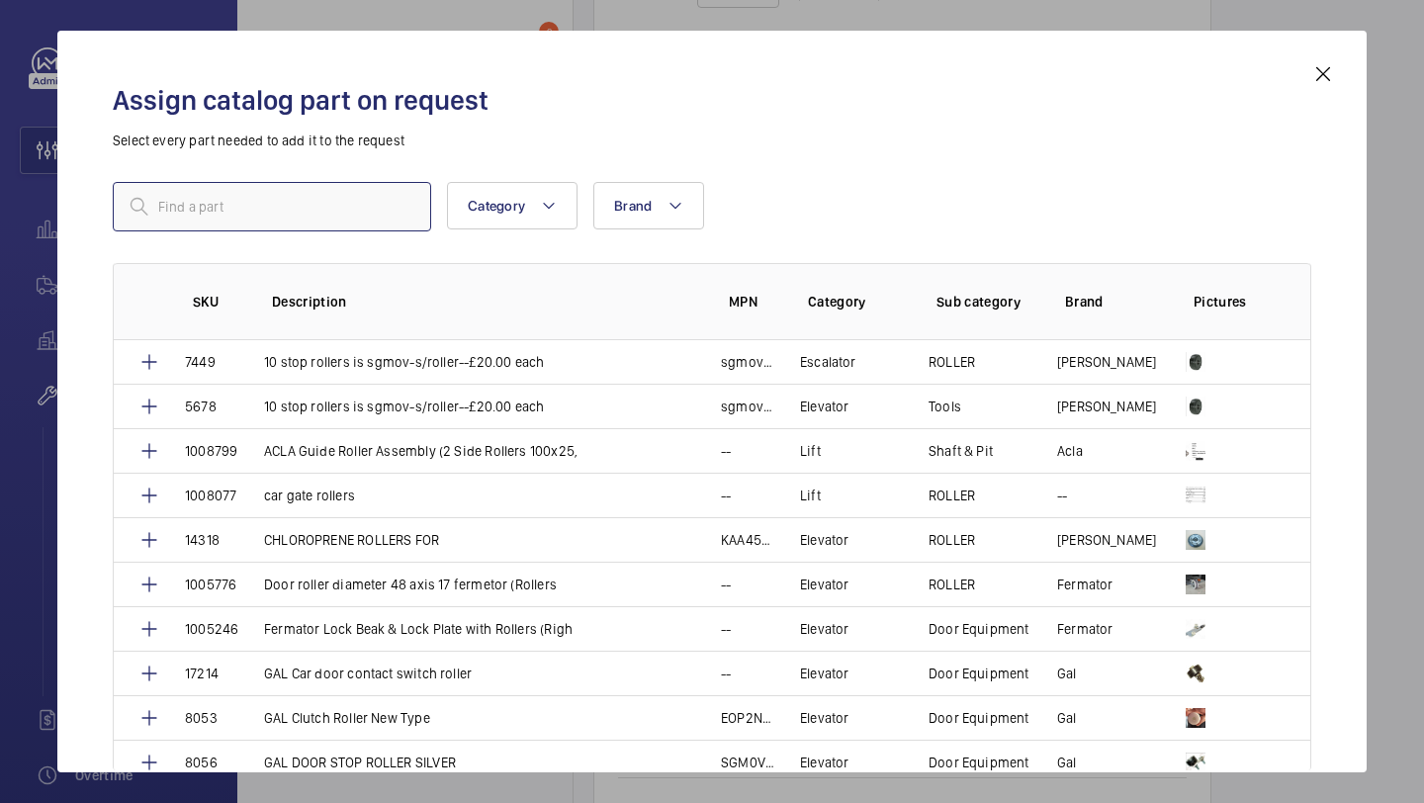
click at [385, 229] on input "text" at bounding box center [272, 206] width 318 height 49
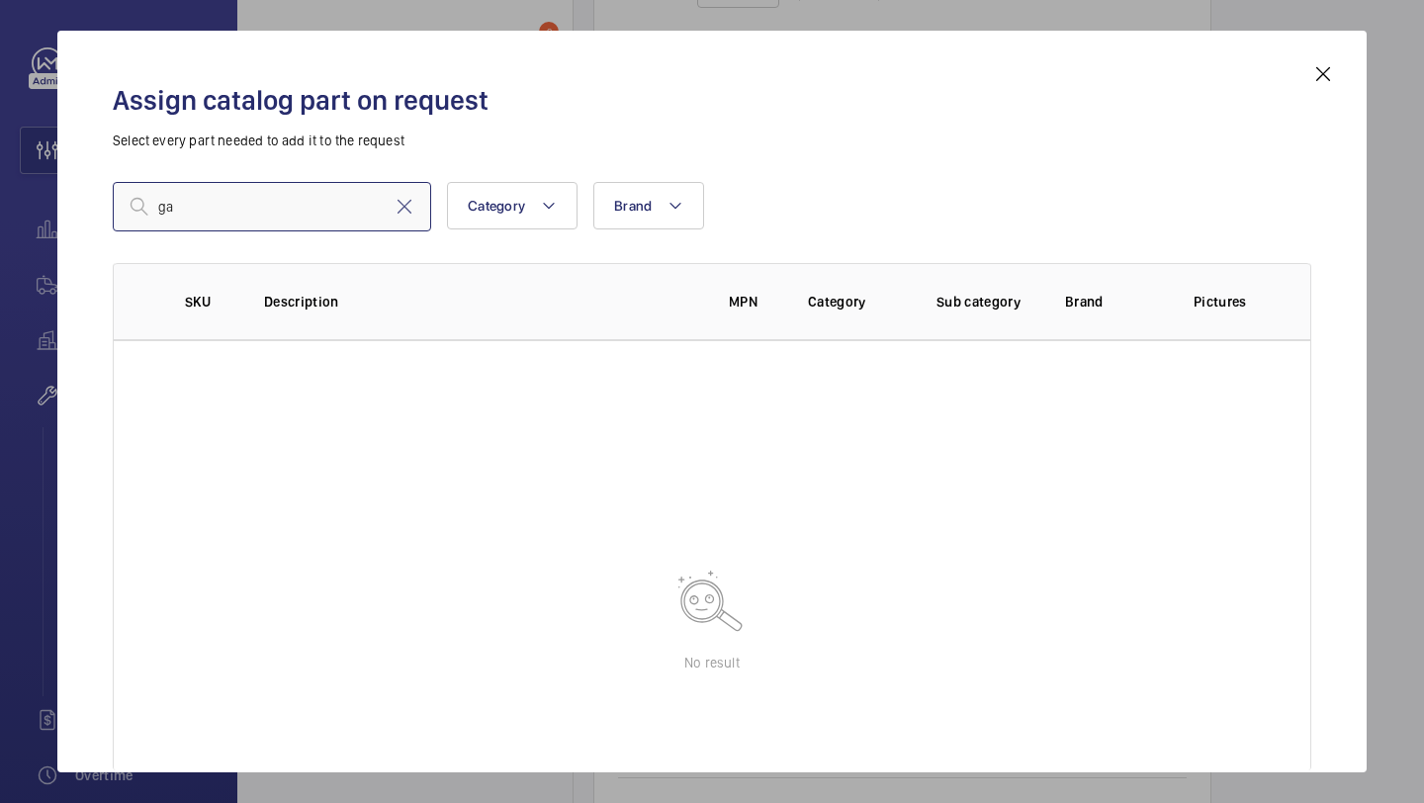
type input "g"
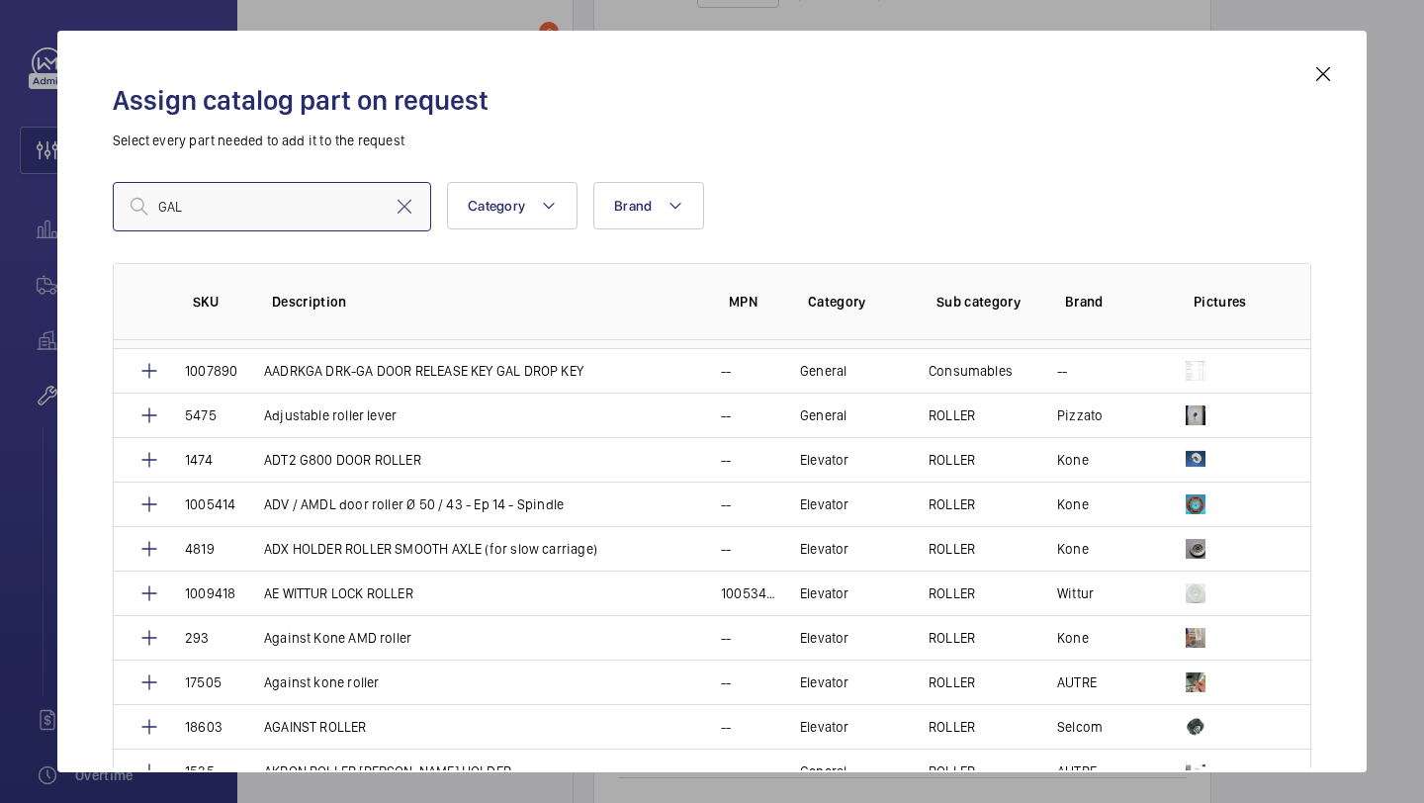
scroll to position [217, 0]
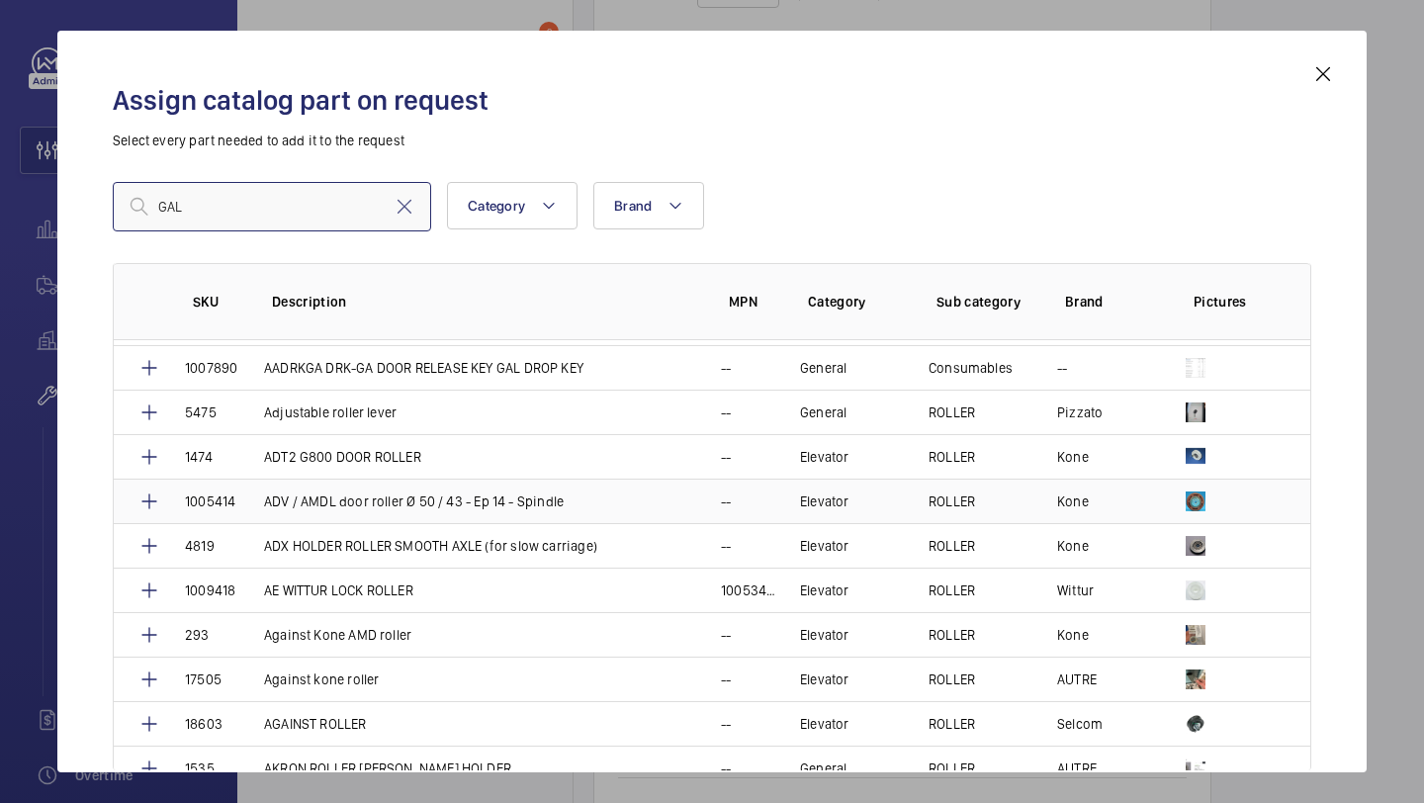
type input "GAL"
drag, startPoint x: 313, startPoint y: 519, endPoint x: 313, endPoint y: 507, distance: 11.9
click at [313, 507] on td "ADV / AMDL door roller Ø 50 / 43 - Ep 14 - Spindle" at bounding box center [468, 501] width 457 height 44
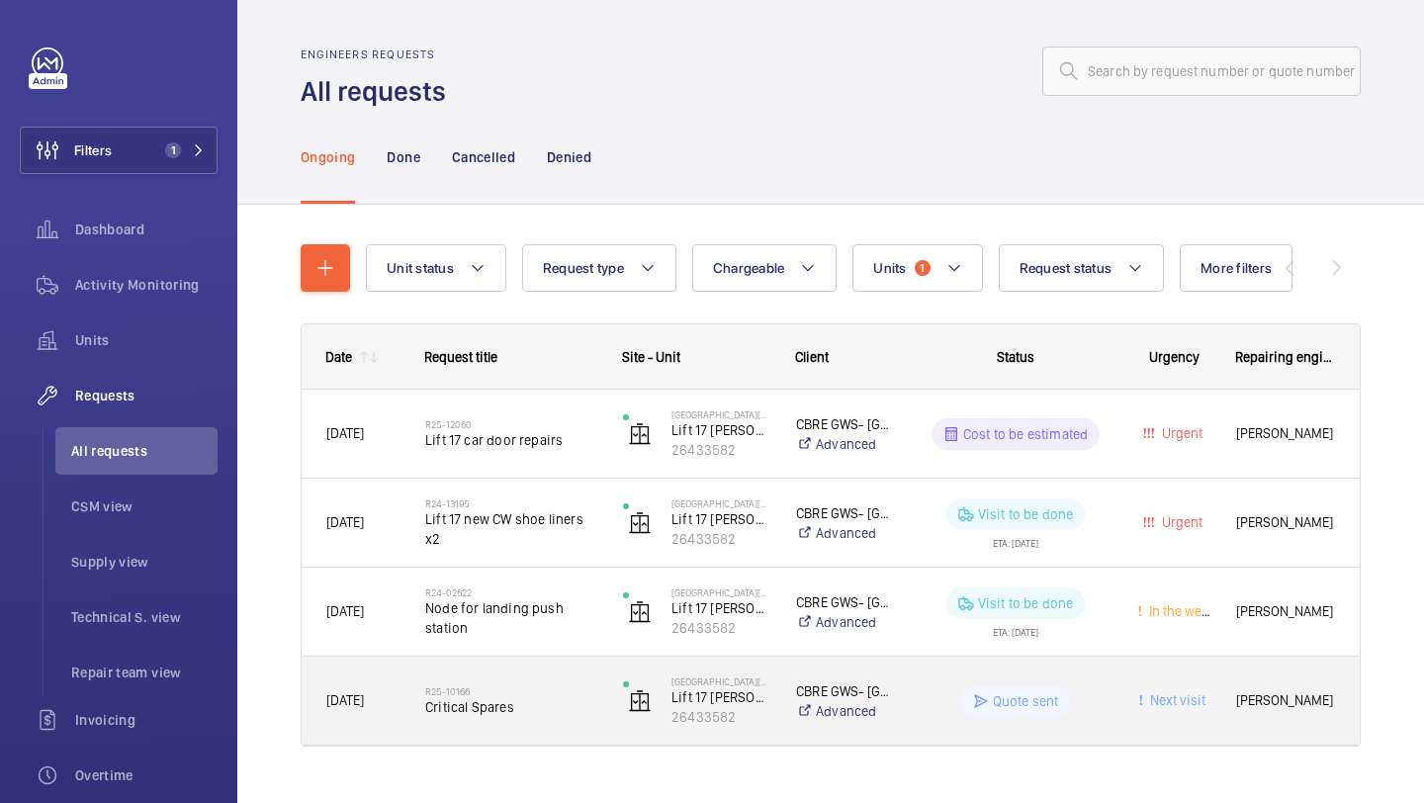
click at [481, 709] on span "Critical Spares" at bounding box center [511, 707] width 172 height 20
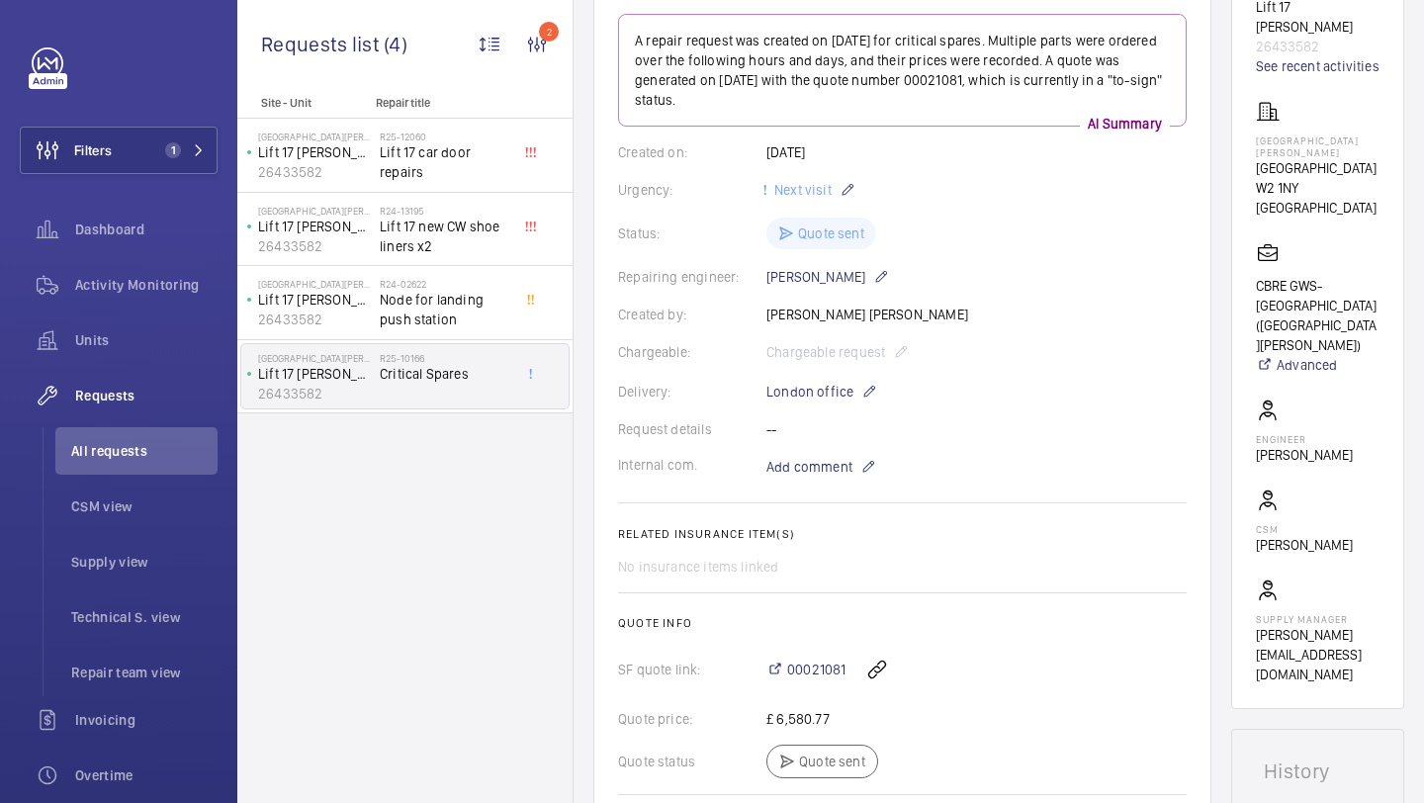
scroll to position [892, 0]
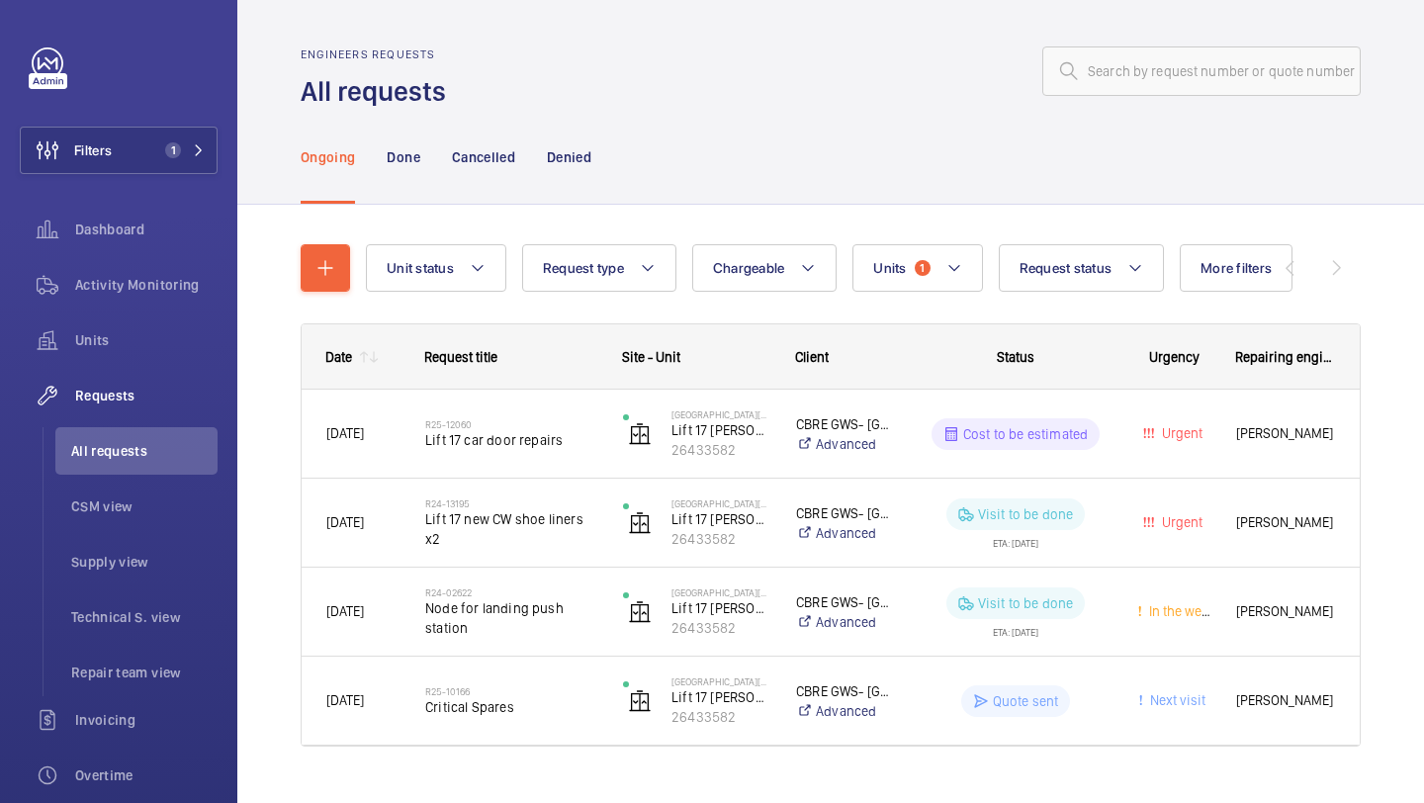
click at [857, 317] on wm-front-shared-table-view-engine "Unit status Request type Chargeable Units 1 Request status More filters Urgency…" at bounding box center [831, 519] width 1060 height 550
click at [903, 267] on span "Units" at bounding box center [889, 268] width 33 height 16
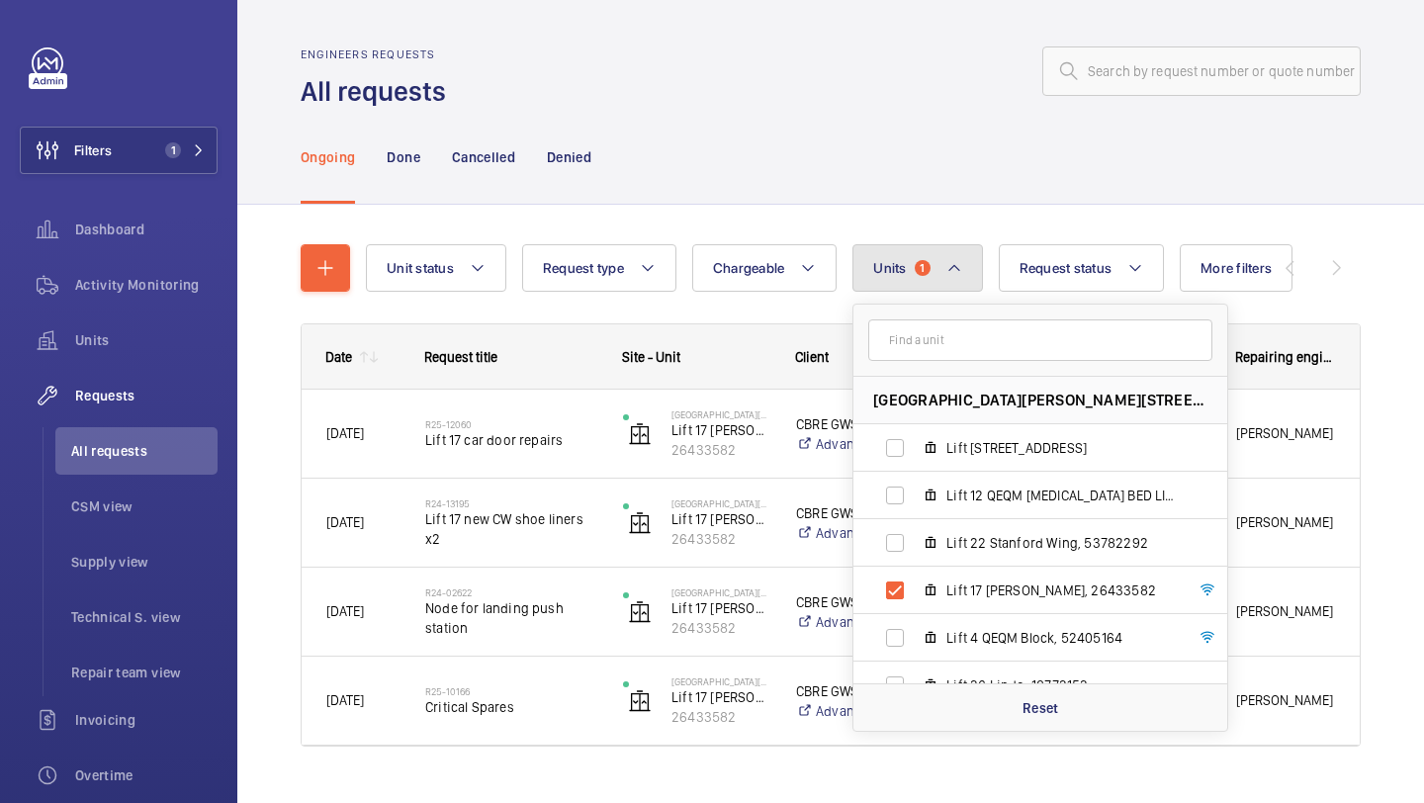
click at [912, 269] on button "Units 1" at bounding box center [917, 267] width 130 height 47
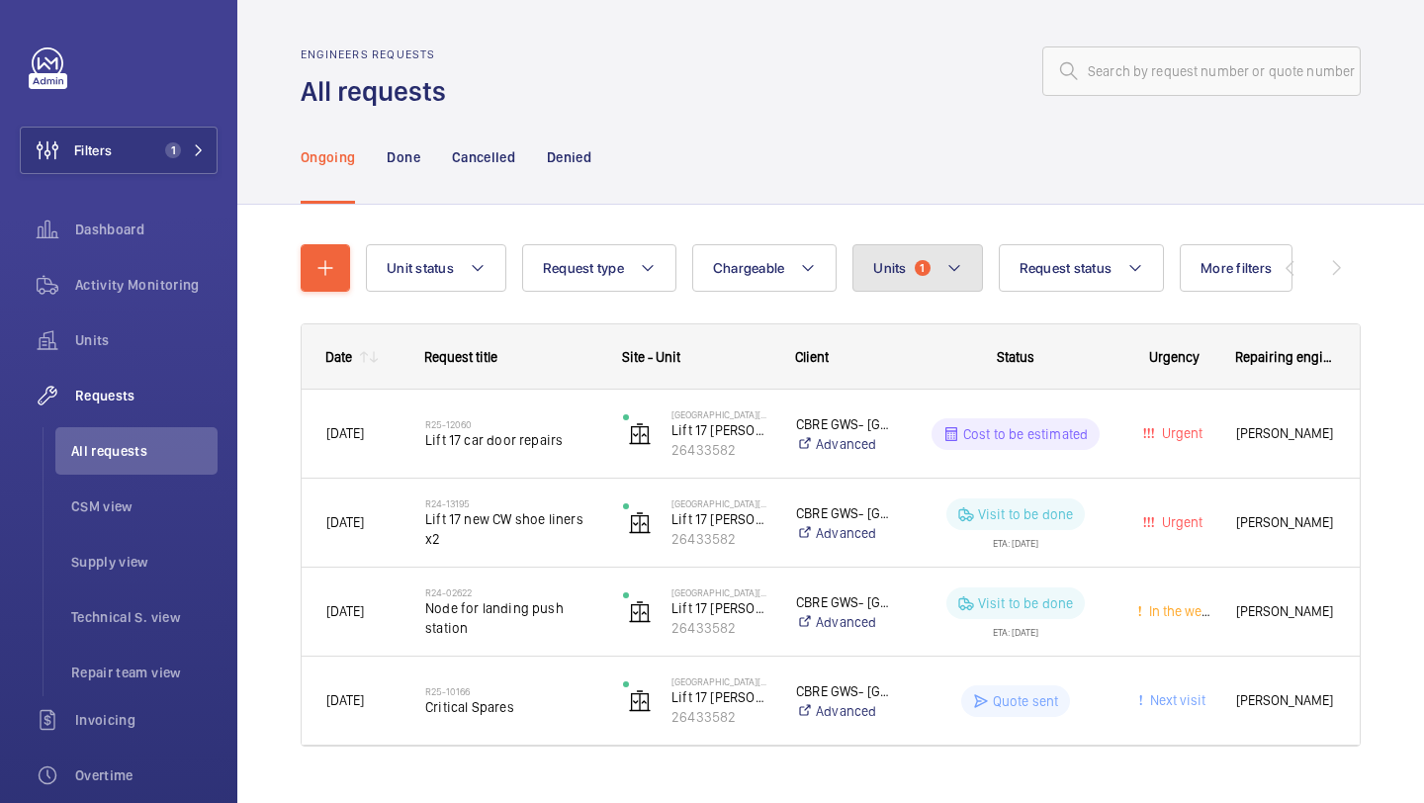
click at [912, 269] on button "Units 1" at bounding box center [917, 267] width 130 height 47
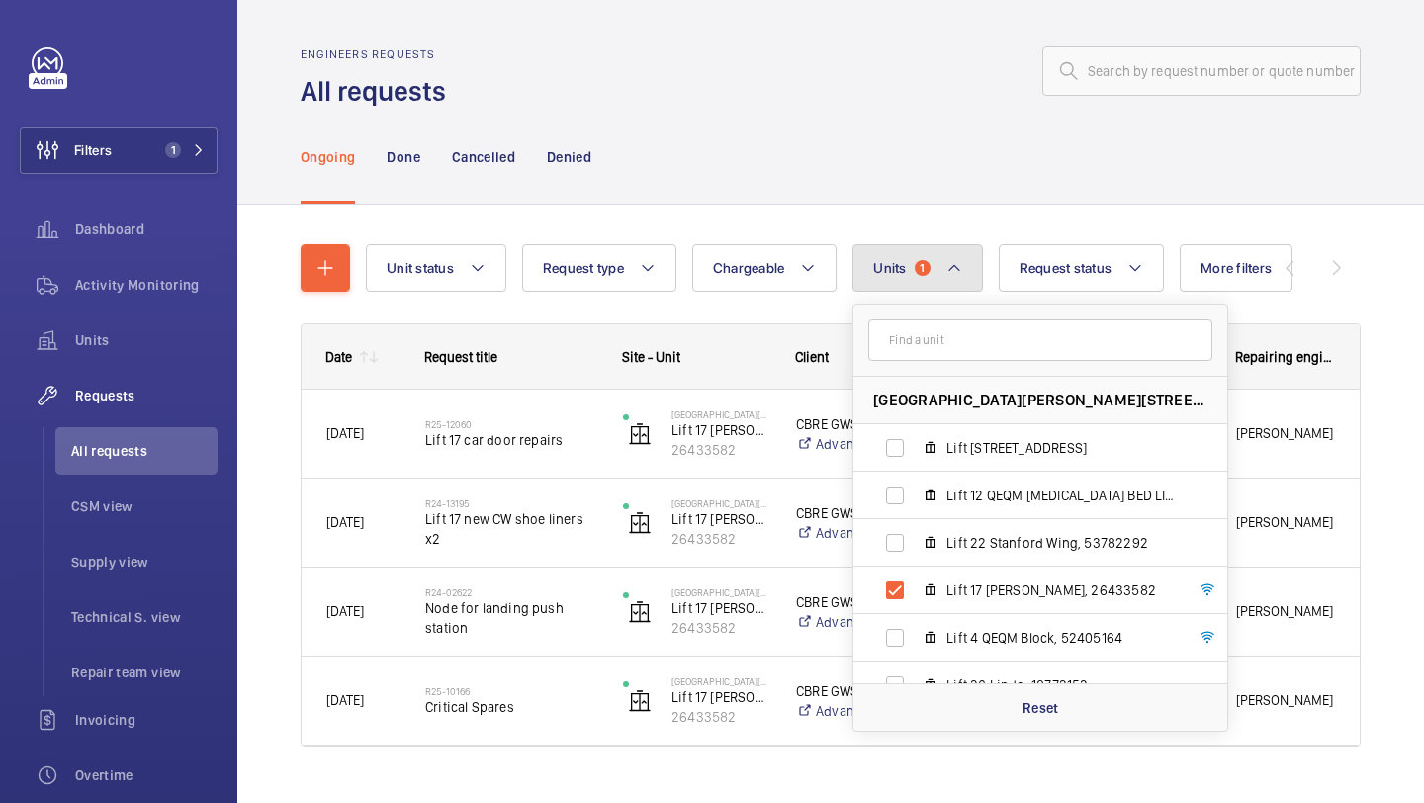
click at [912, 269] on button "Units 1" at bounding box center [917, 267] width 130 height 47
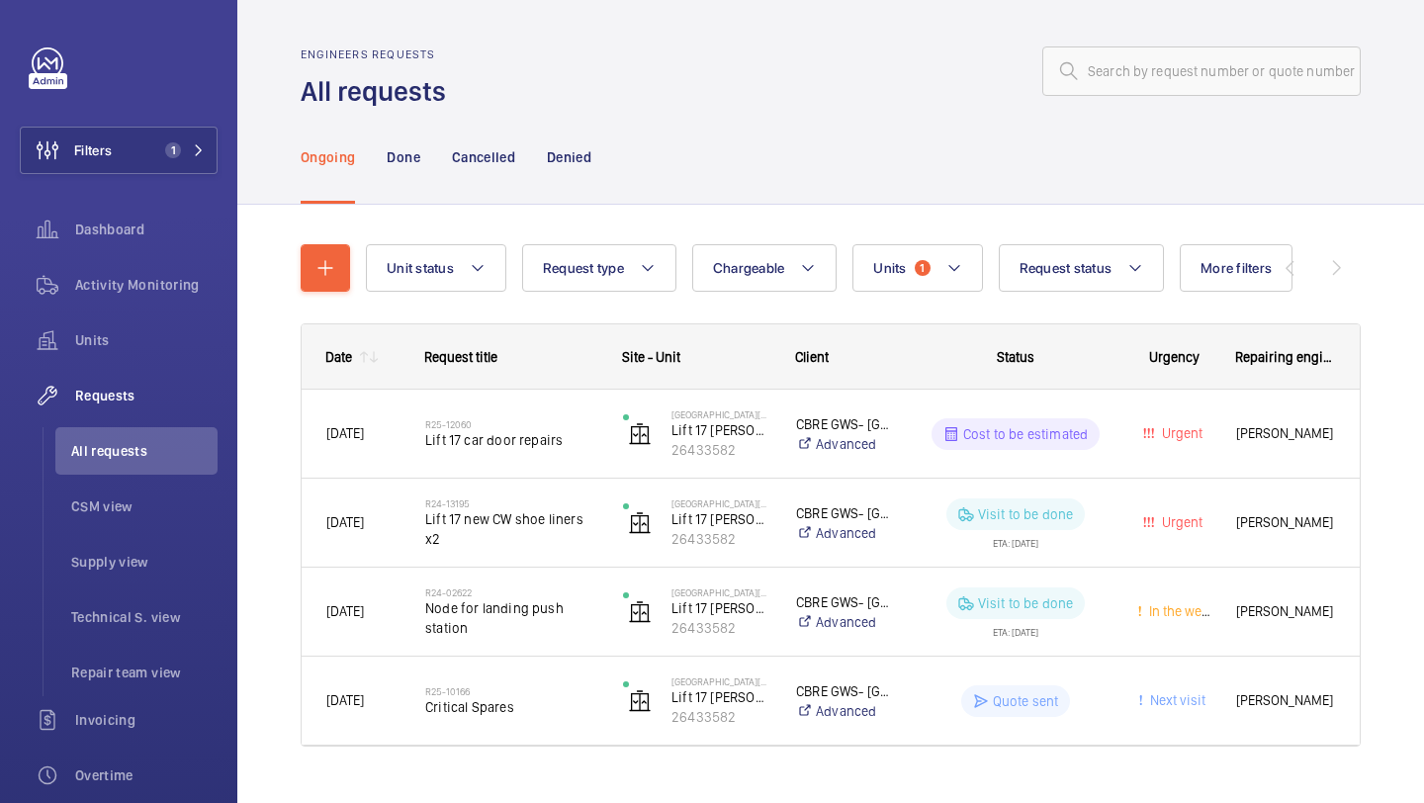
click at [700, 158] on div "Ongoing Done Cancelled Denied" at bounding box center [831, 157] width 1060 height 94
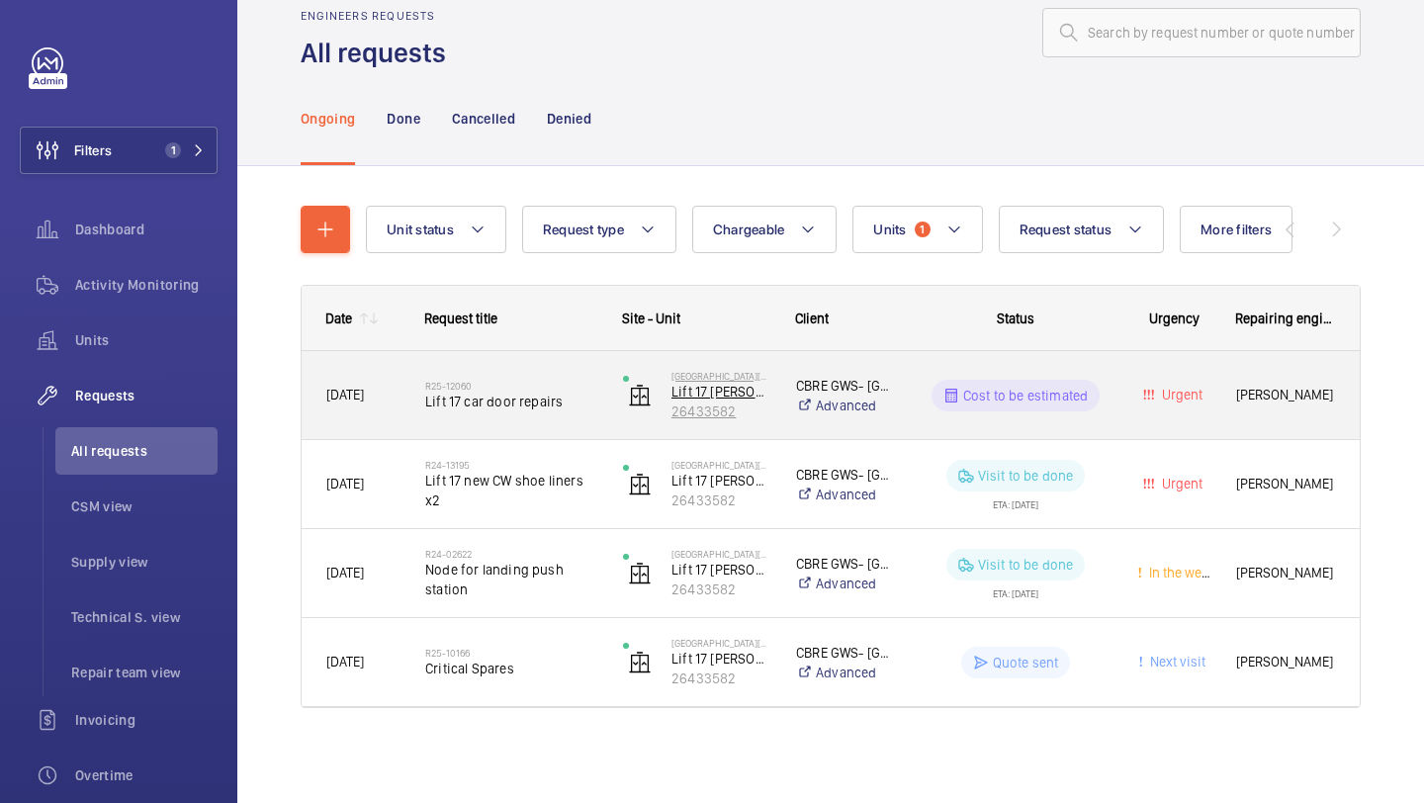
scroll to position [39, 0]
click at [564, 405] on span "Lift 17 car door repairs" at bounding box center [511, 402] width 172 height 20
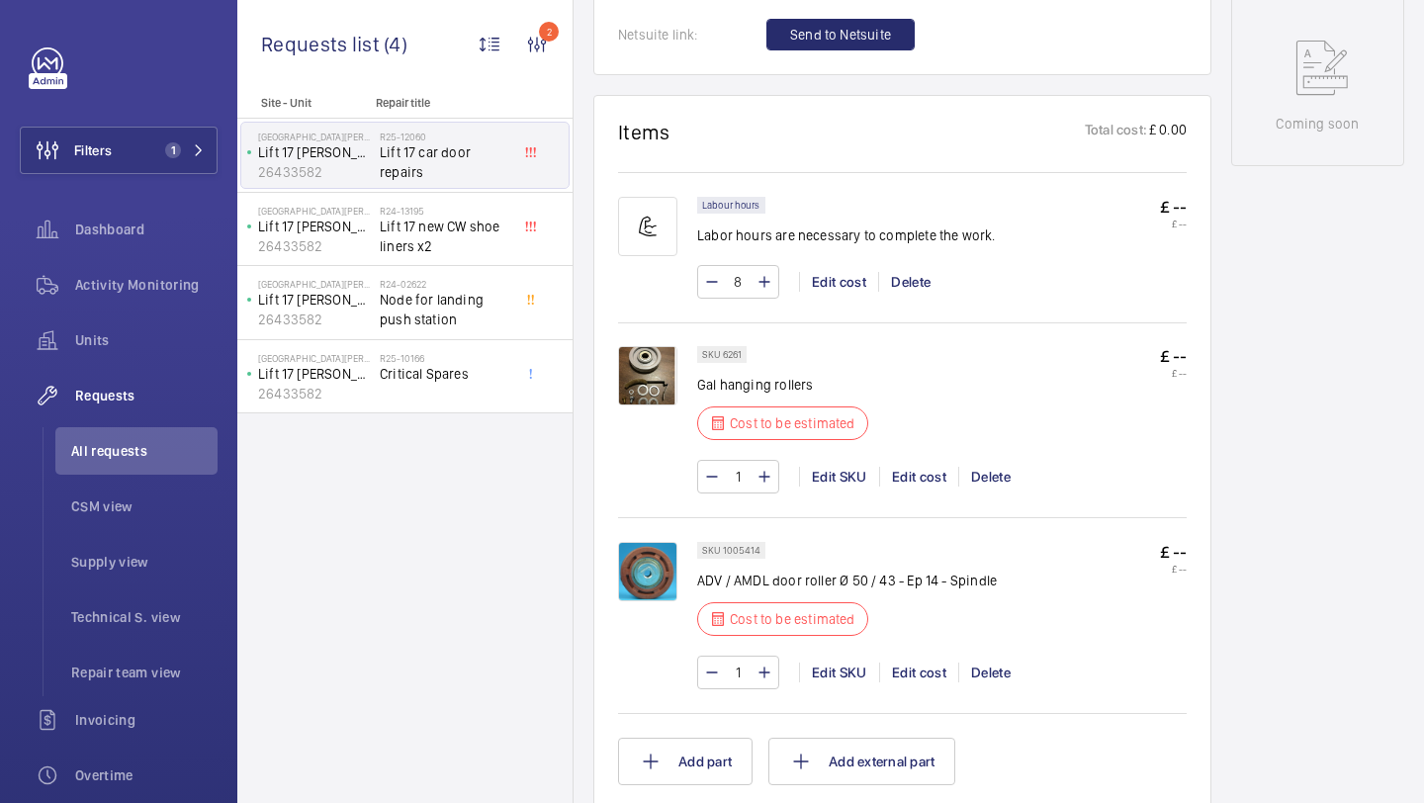
scroll to position [1092, 0]
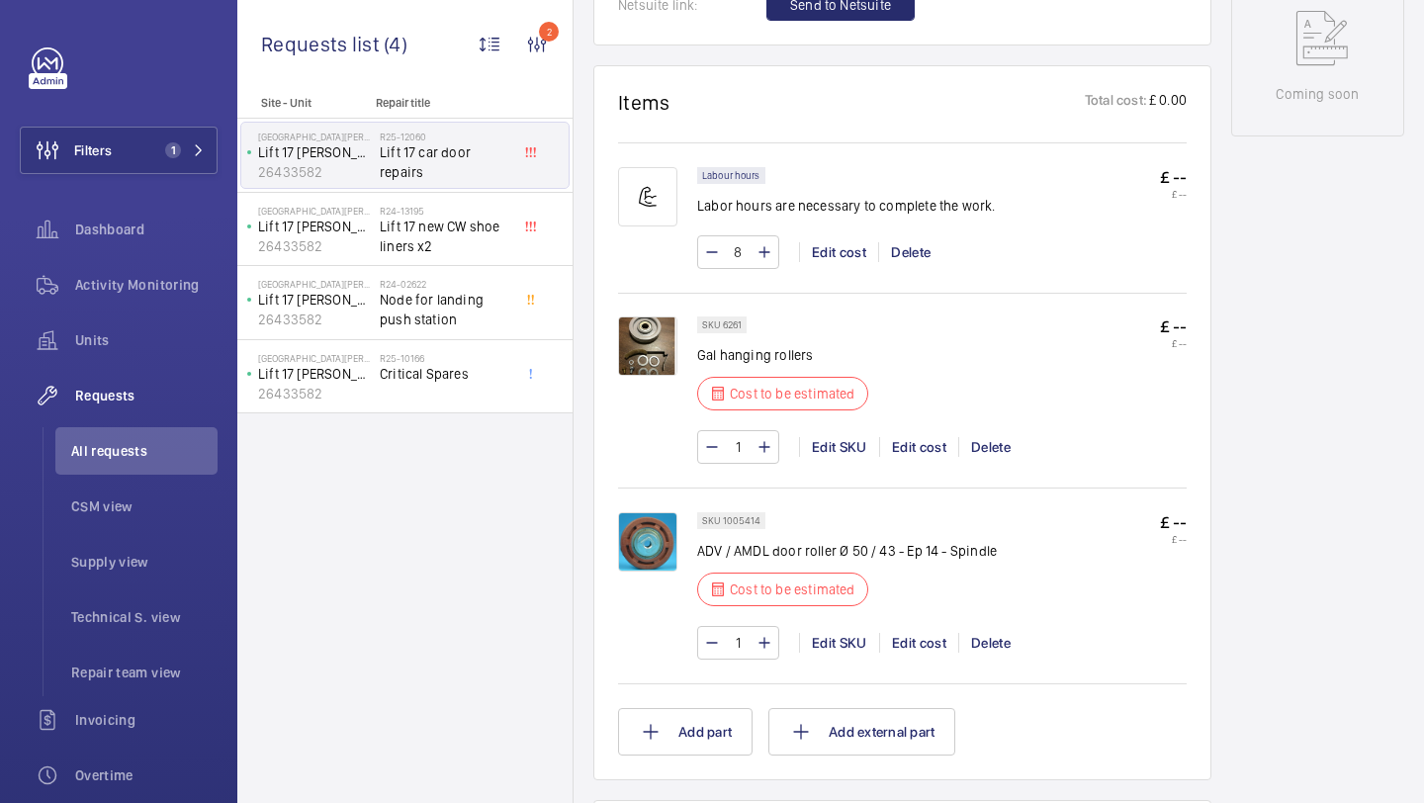
click at [653, 530] on img at bounding box center [647, 541] width 59 height 59
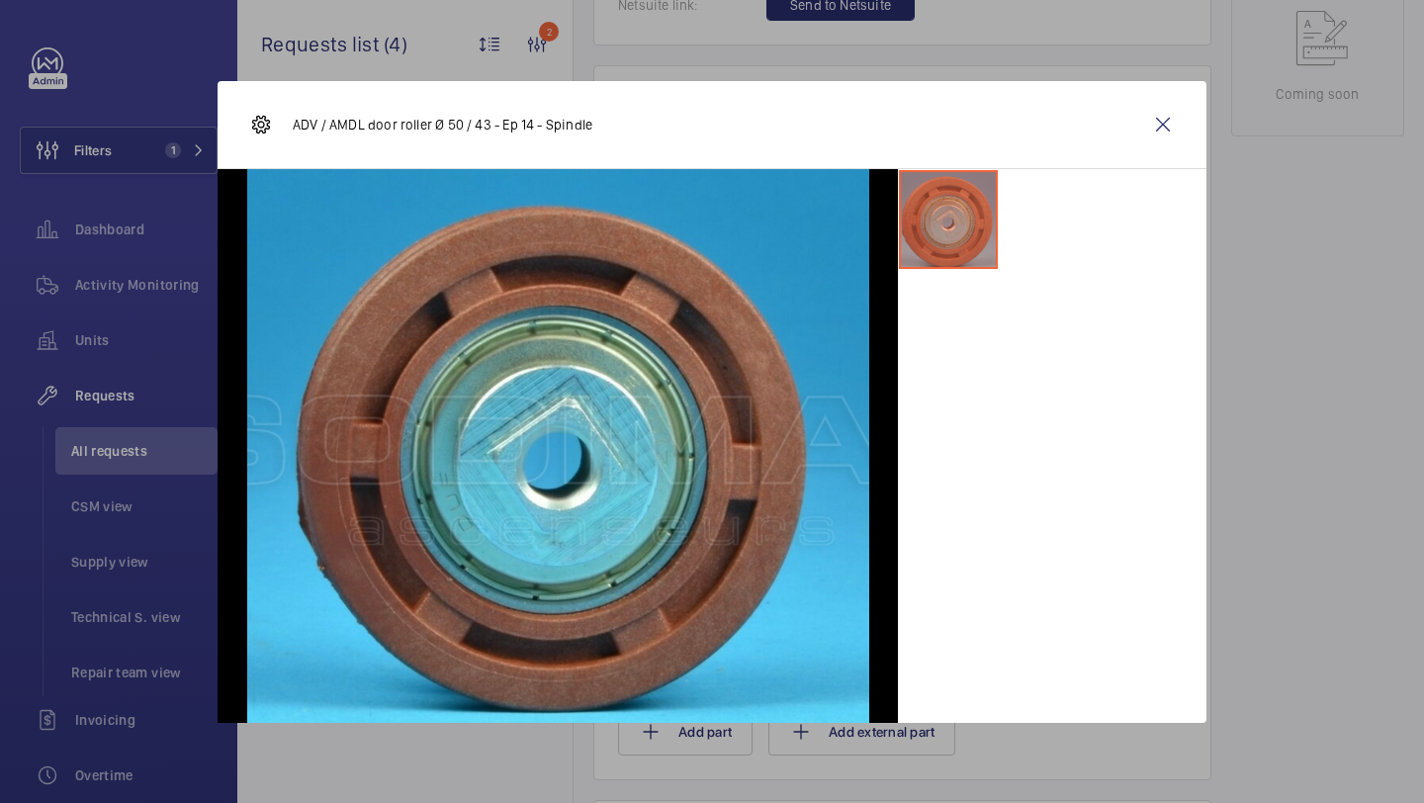
click at [1132, 136] on div "ADV / AMDL door roller Ø 50 / 43 - Ep 14 - Spindle" at bounding box center [712, 125] width 989 height 88
click at [1164, 129] on wm-front-icon-button at bounding box center [1162, 124] width 47 height 47
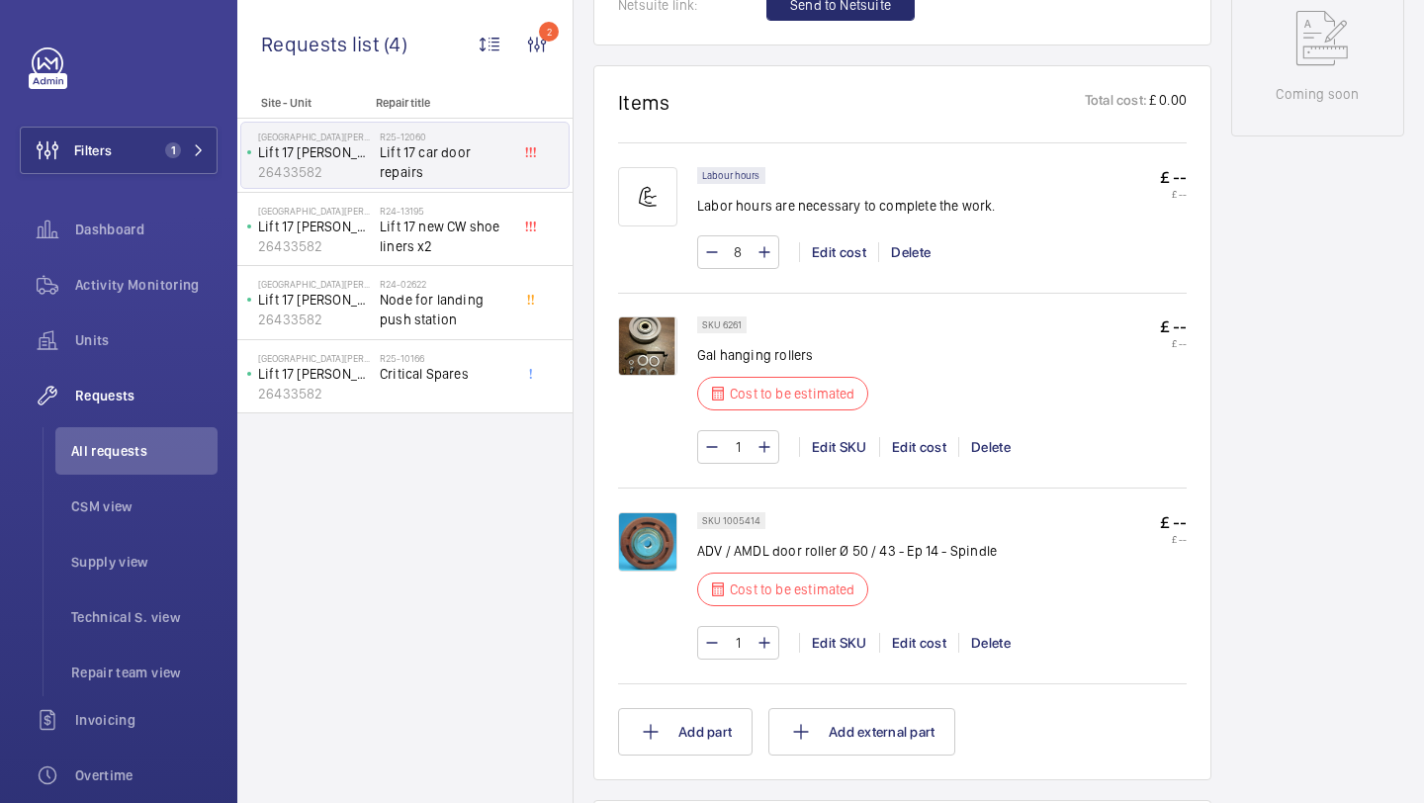
scroll to position [1296, 0]
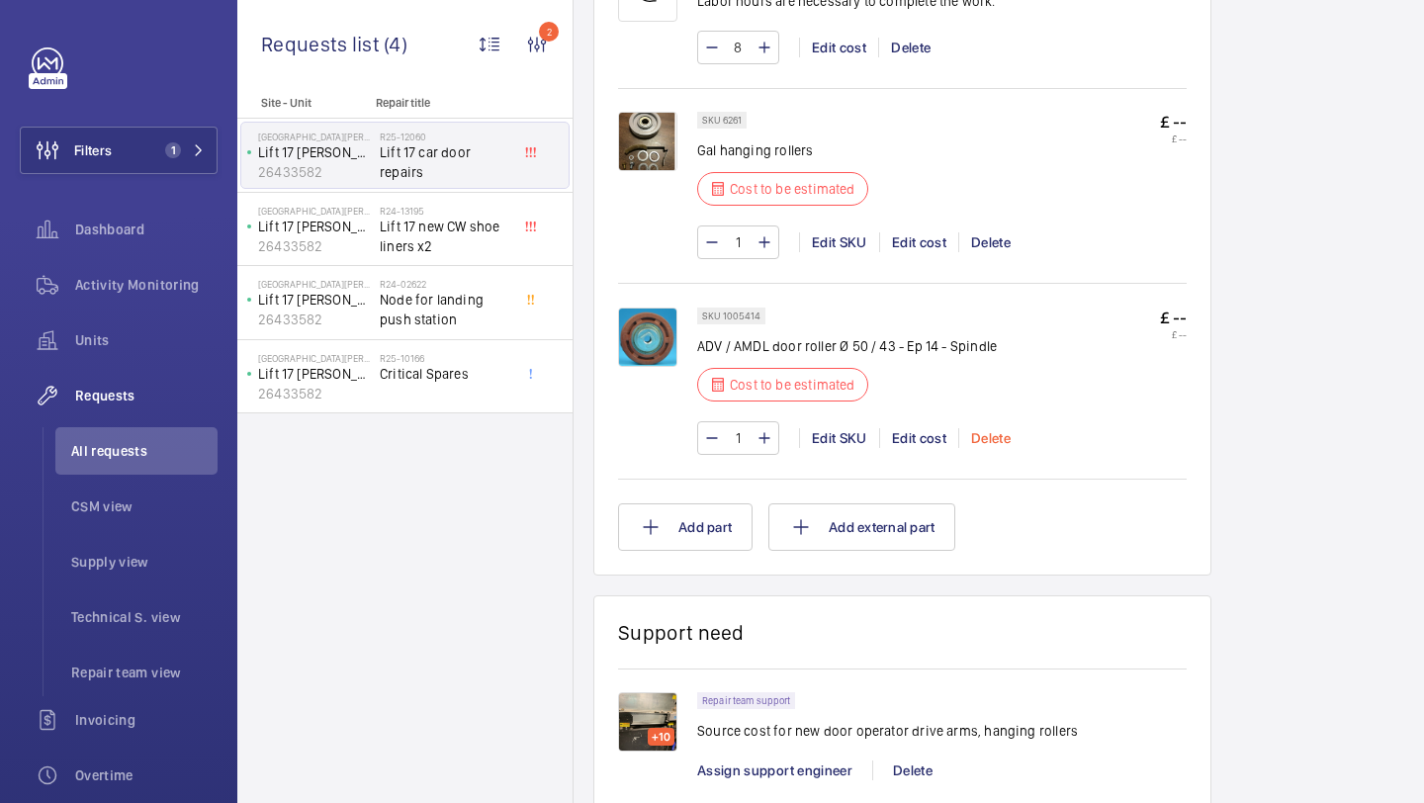
click at [1010, 430] on div "Delete" at bounding box center [990, 438] width 64 height 20
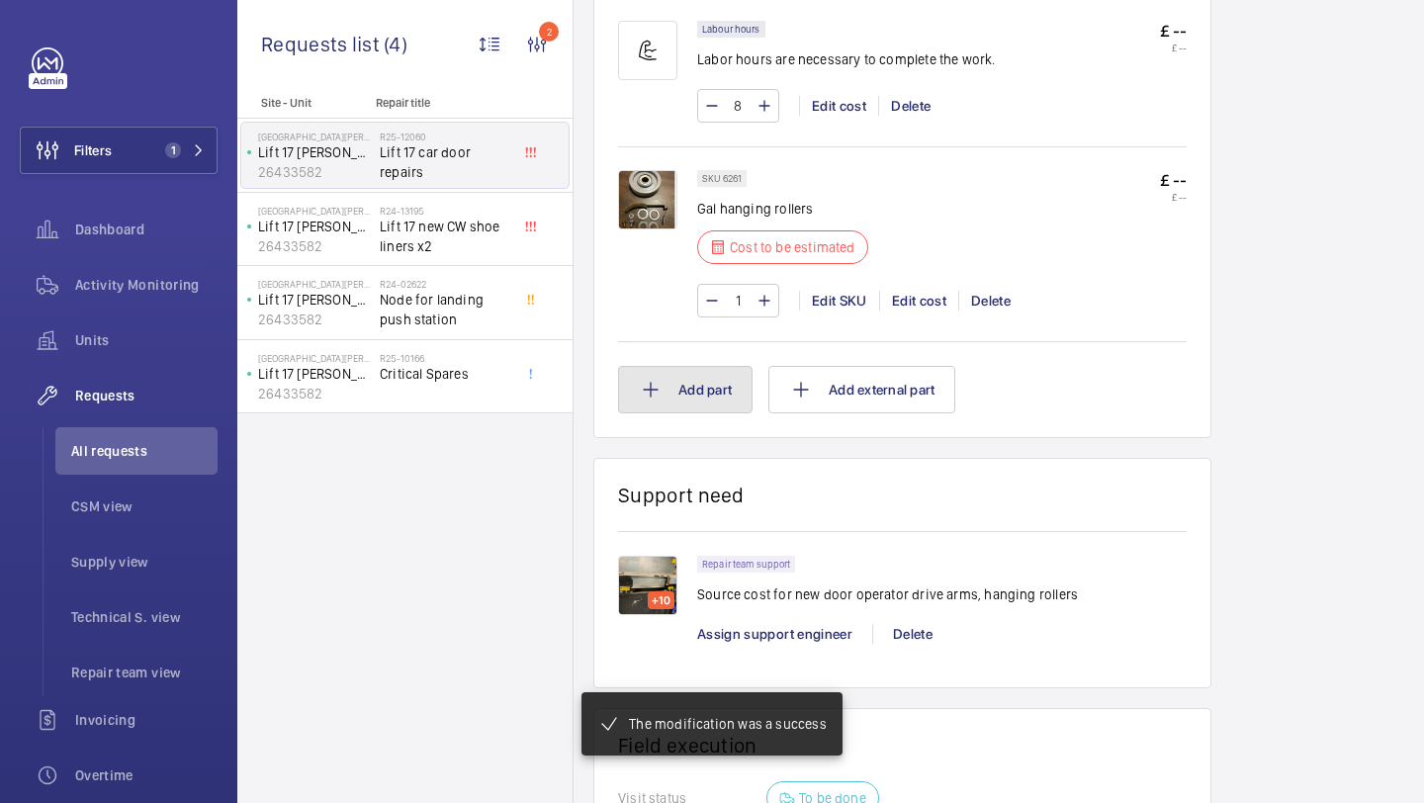
click at [740, 390] on button "Add part" at bounding box center [685, 389] width 134 height 47
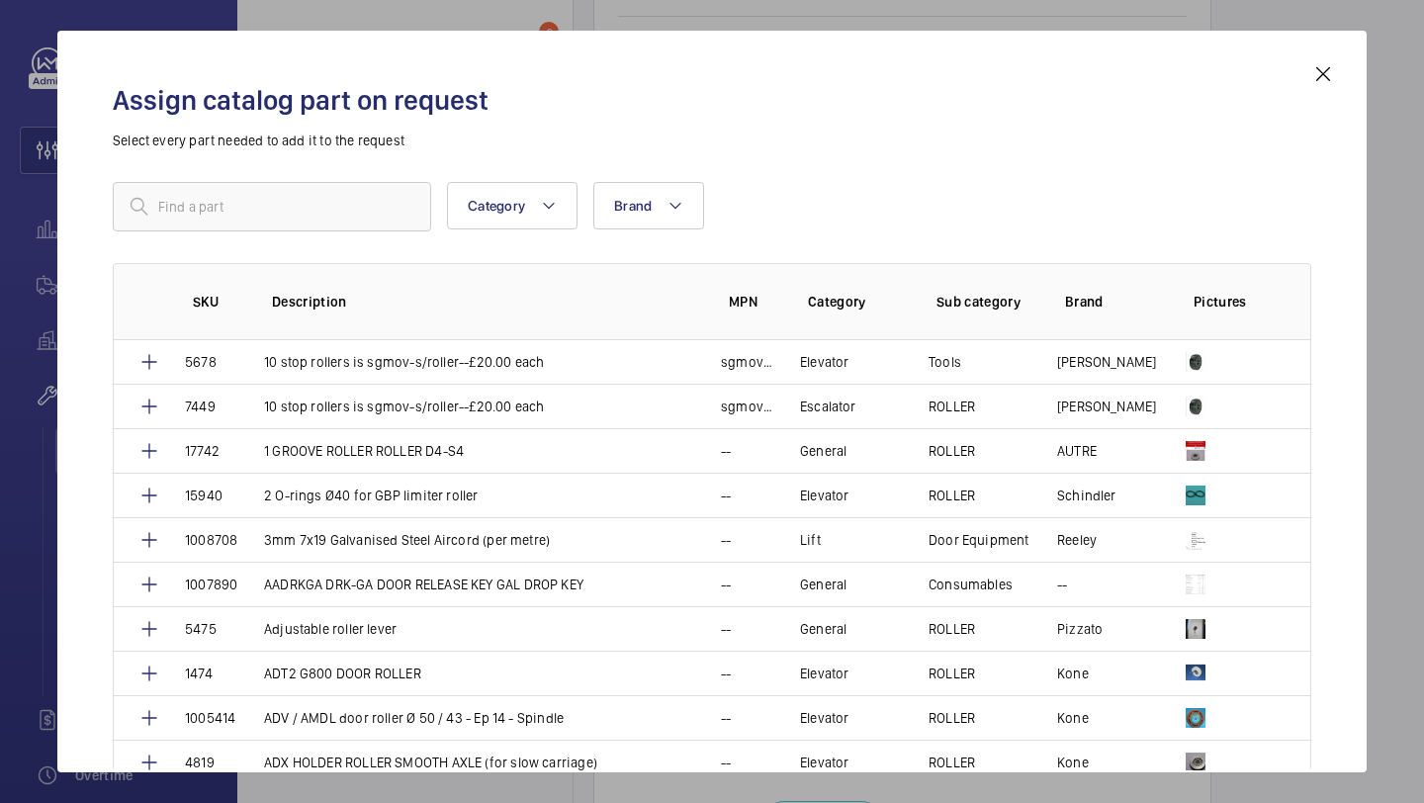
scroll to position [1258, 0]
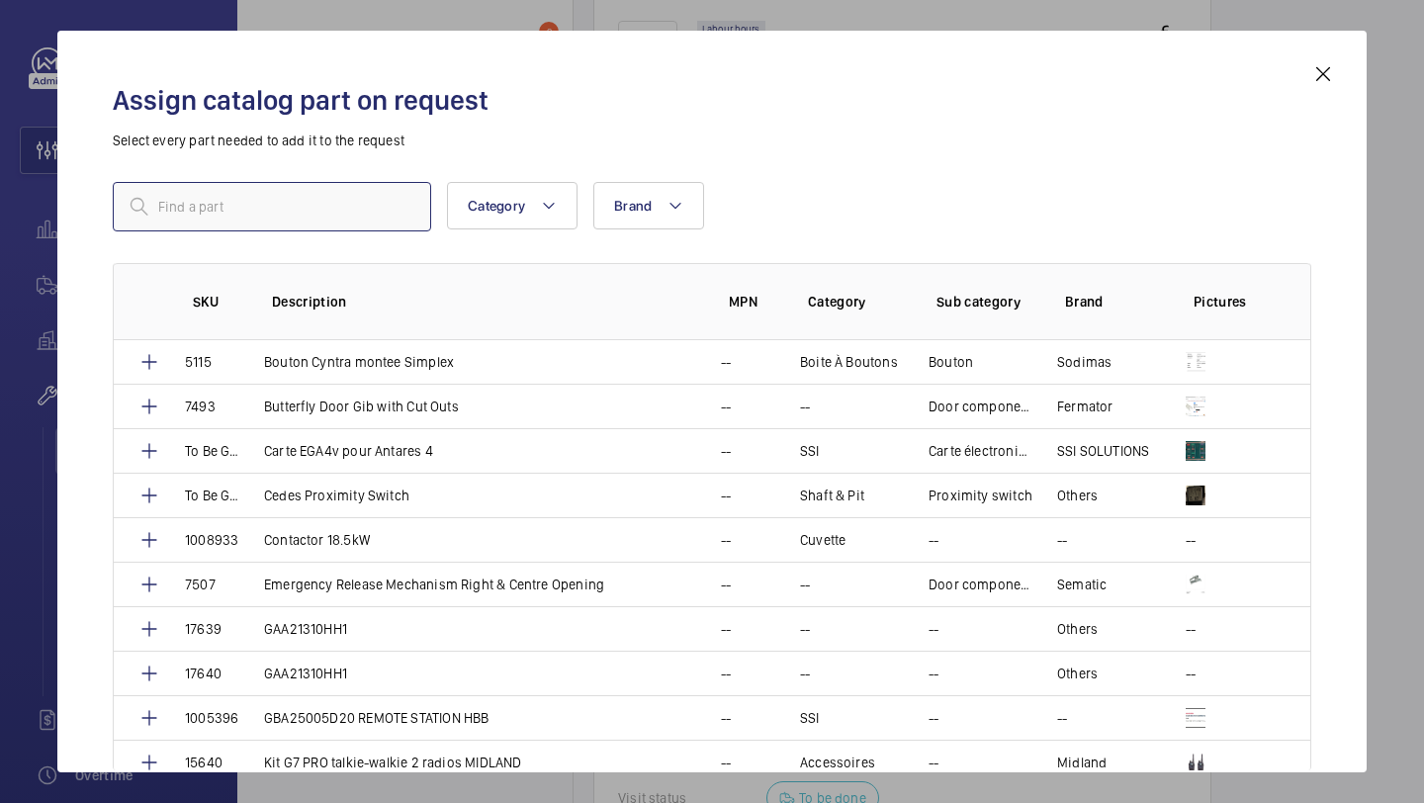
click at [266, 218] on input "text" at bounding box center [272, 206] width 318 height 49
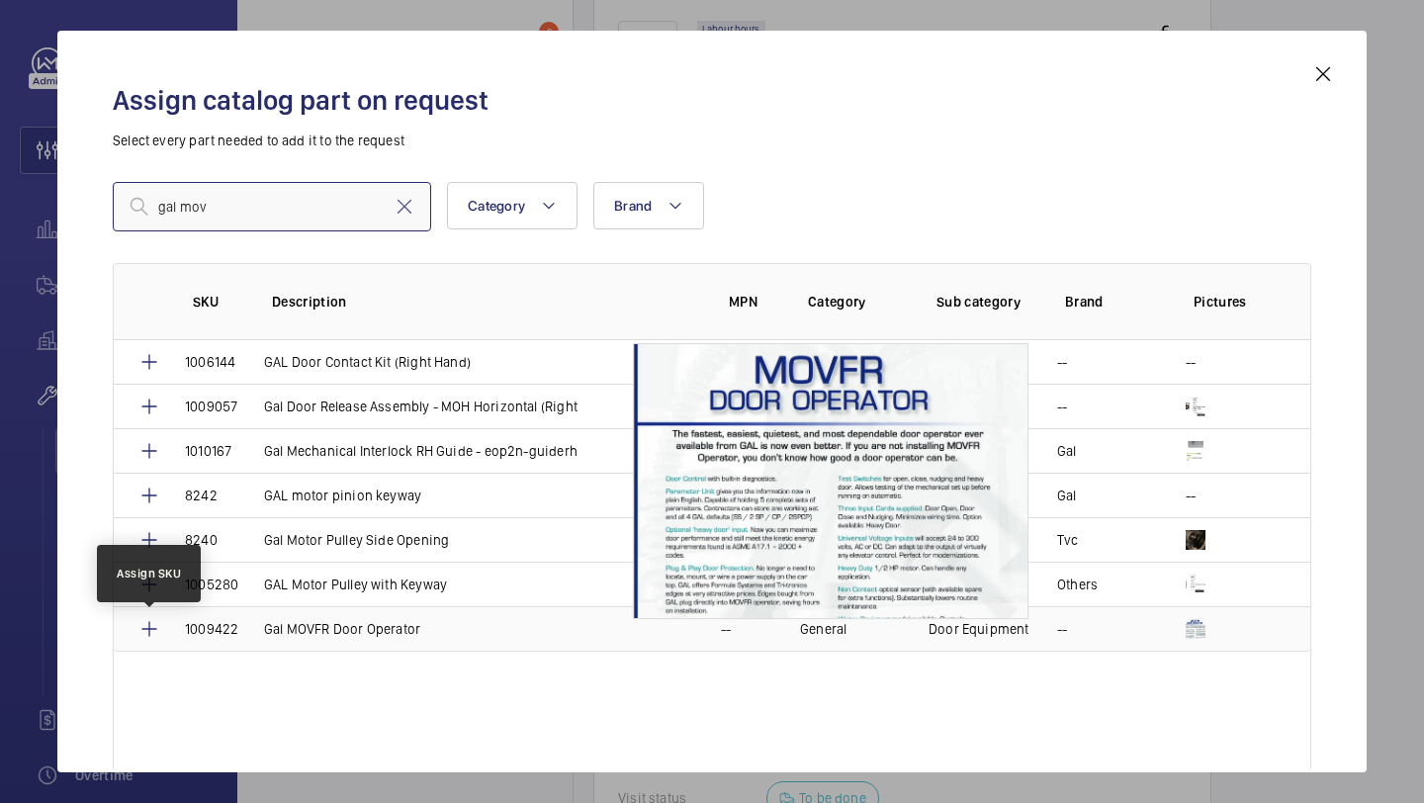
type input "gal mov"
click at [151, 636] on mat-icon at bounding box center [149, 629] width 24 height 24
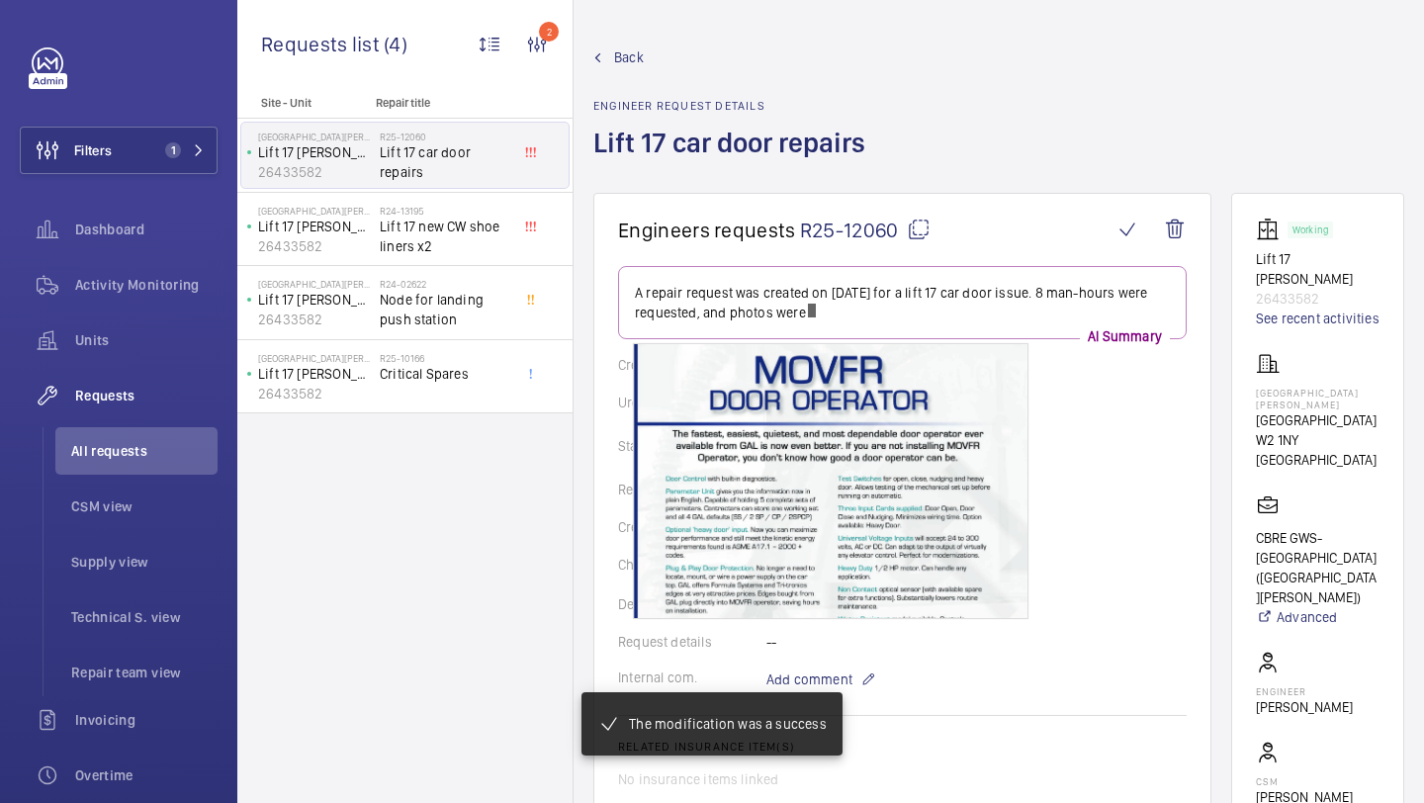
click at [1085, 346] on p "AI Summary" at bounding box center [1125, 336] width 90 height 20
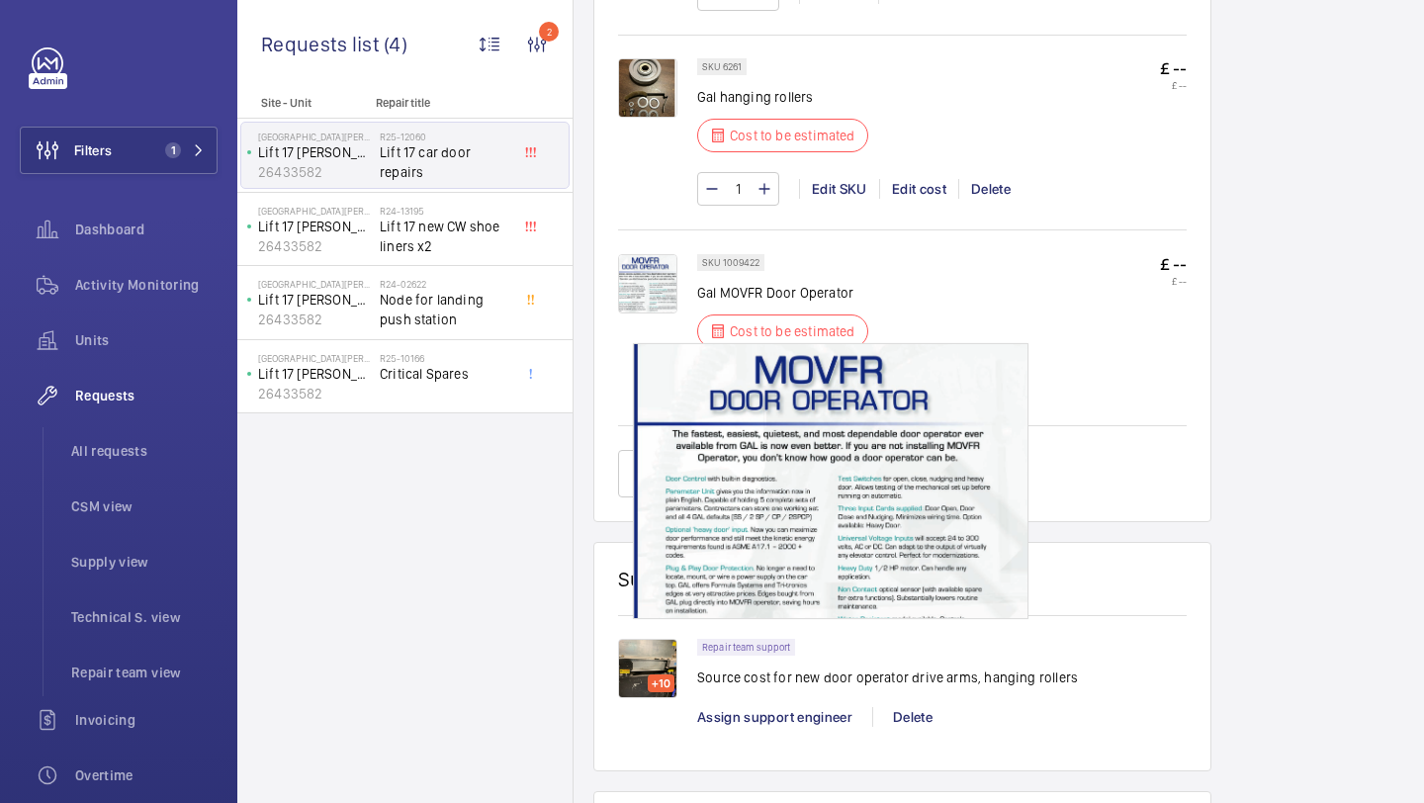
scroll to position [1508, 0]
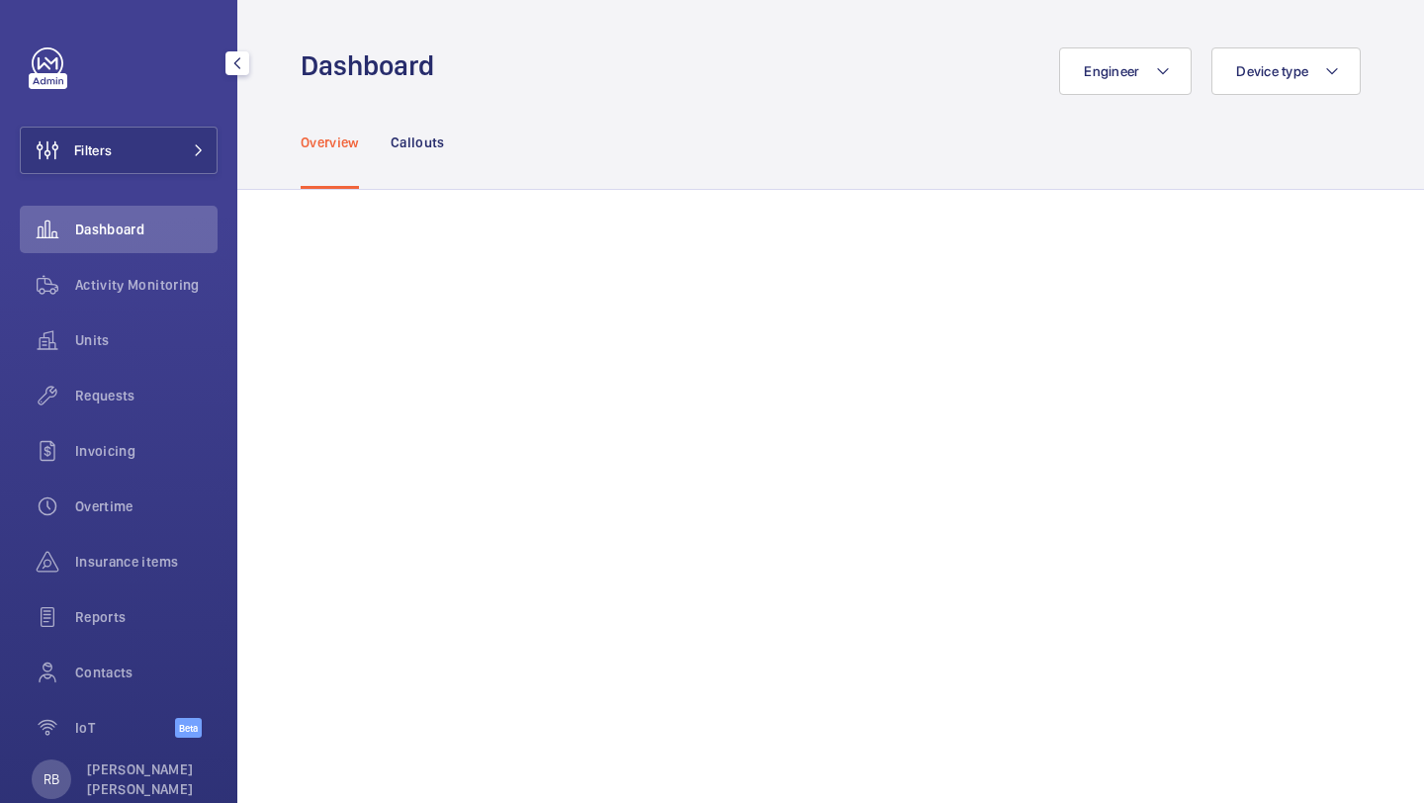
click at [150, 117] on div "Filters Dashboard Activity Monitoring Units Requests Invoicing Overtime Insuran…" at bounding box center [119, 403] width 198 height 712
click at [144, 135] on button "Filters" at bounding box center [119, 150] width 198 height 47
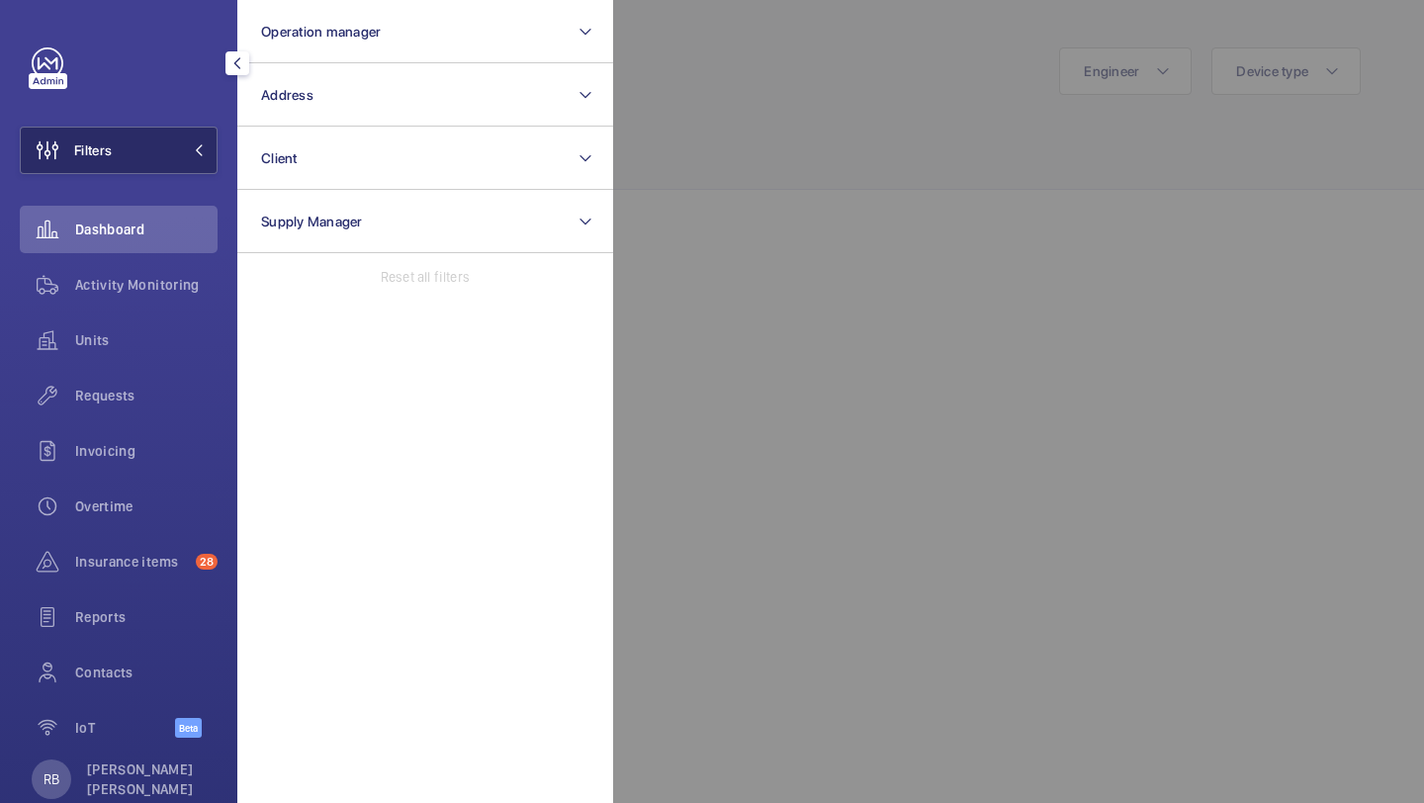
click at [166, 140] on button "Filters" at bounding box center [119, 150] width 198 height 47
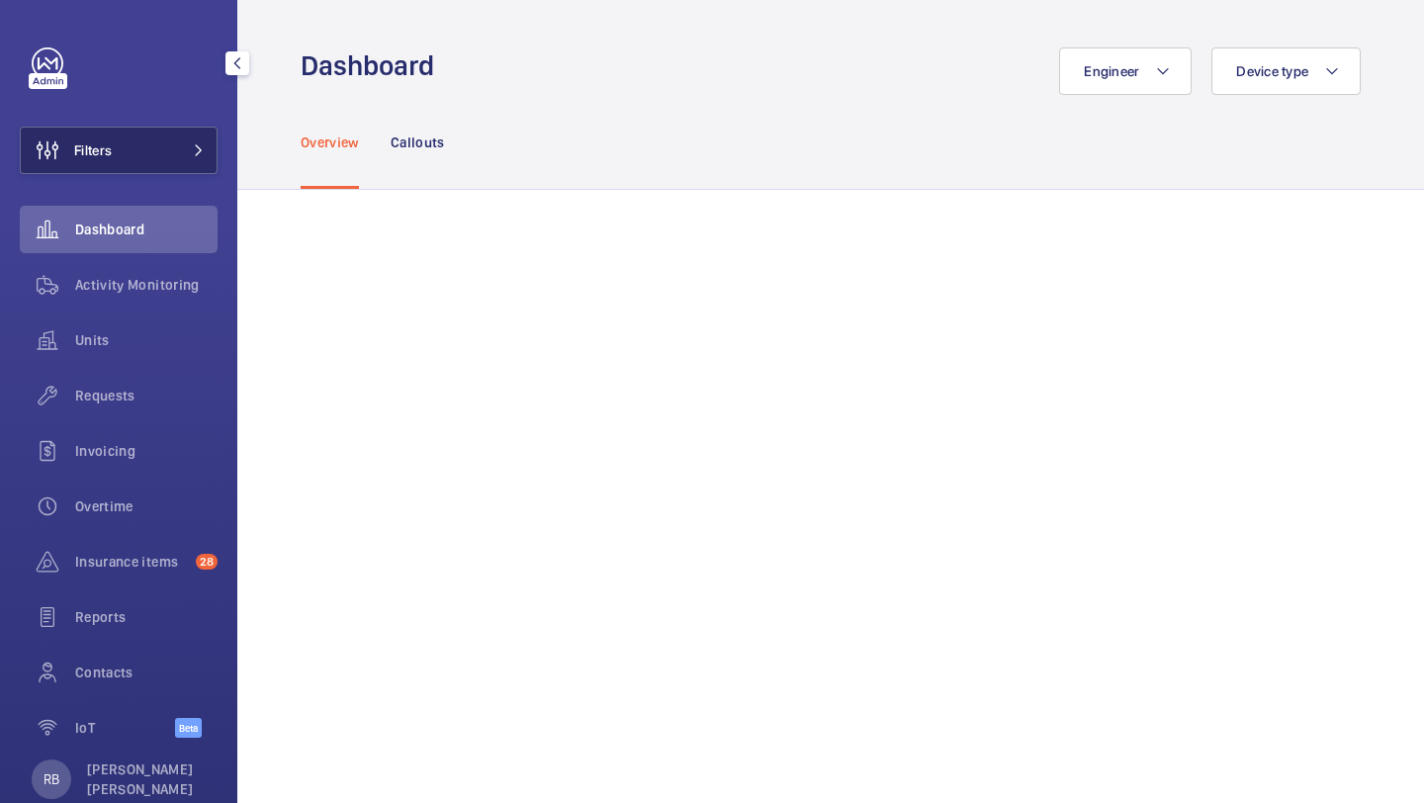
click at [172, 162] on button "Filters" at bounding box center [119, 150] width 198 height 47
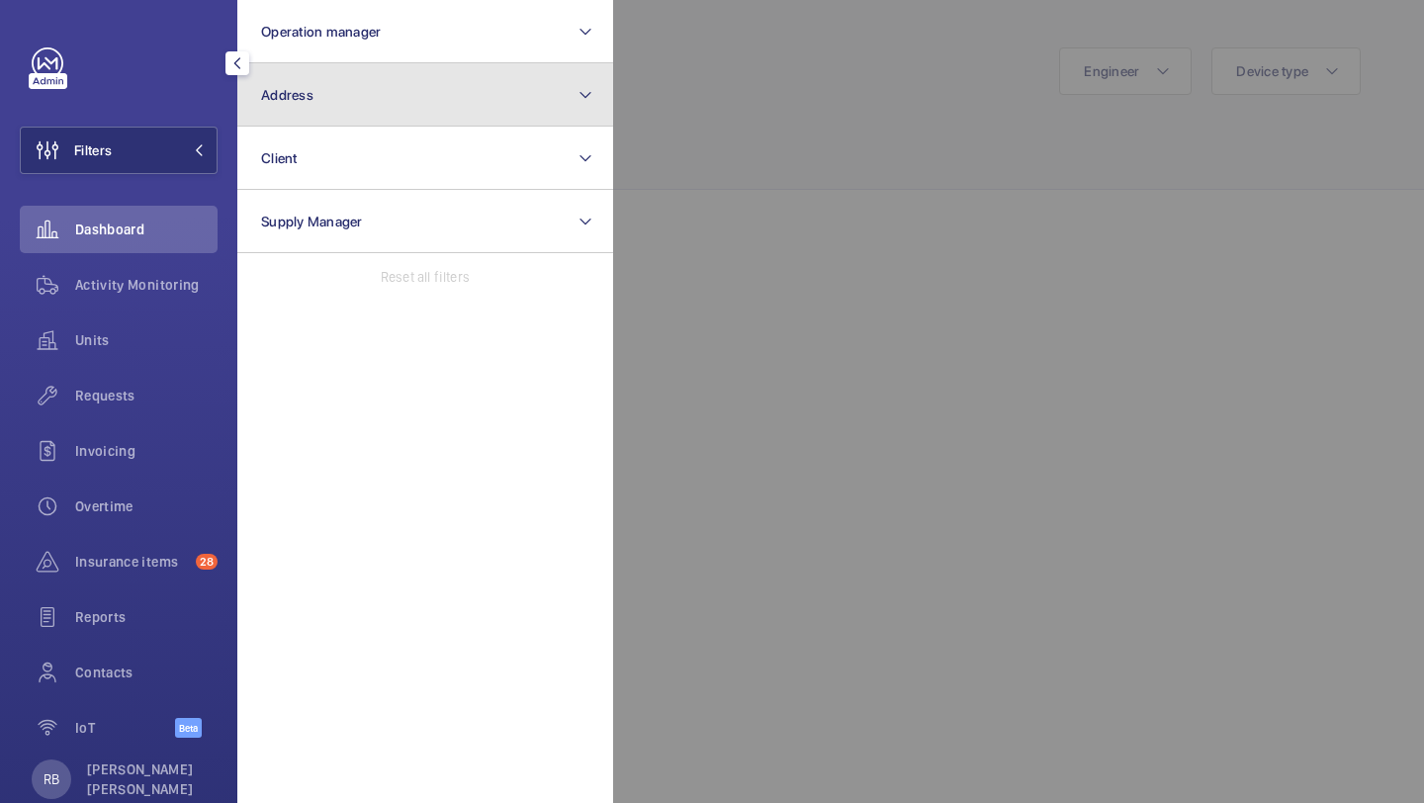
click at [355, 91] on button "Address" at bounding box center [425, 94] width 376 height 63
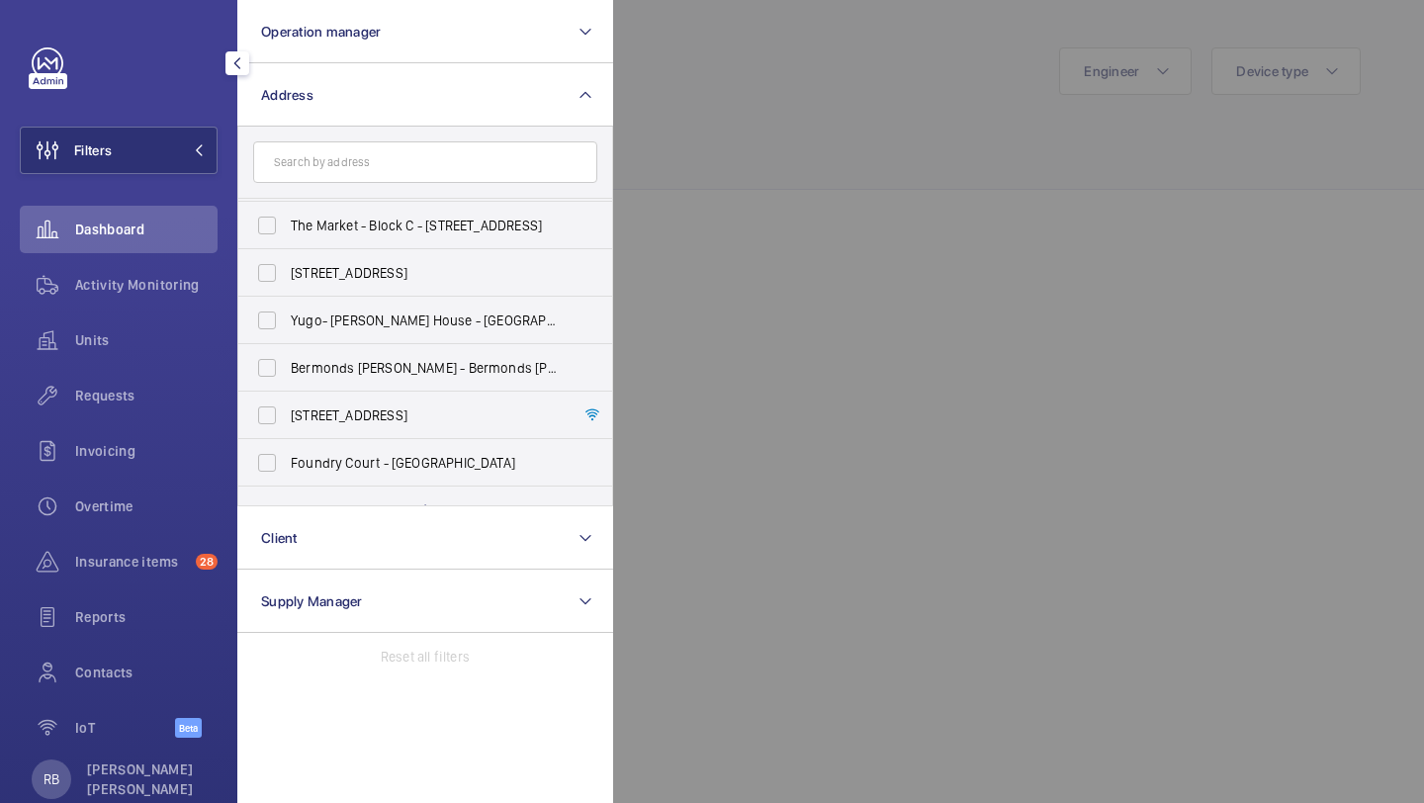
scroll to position [706, 0]
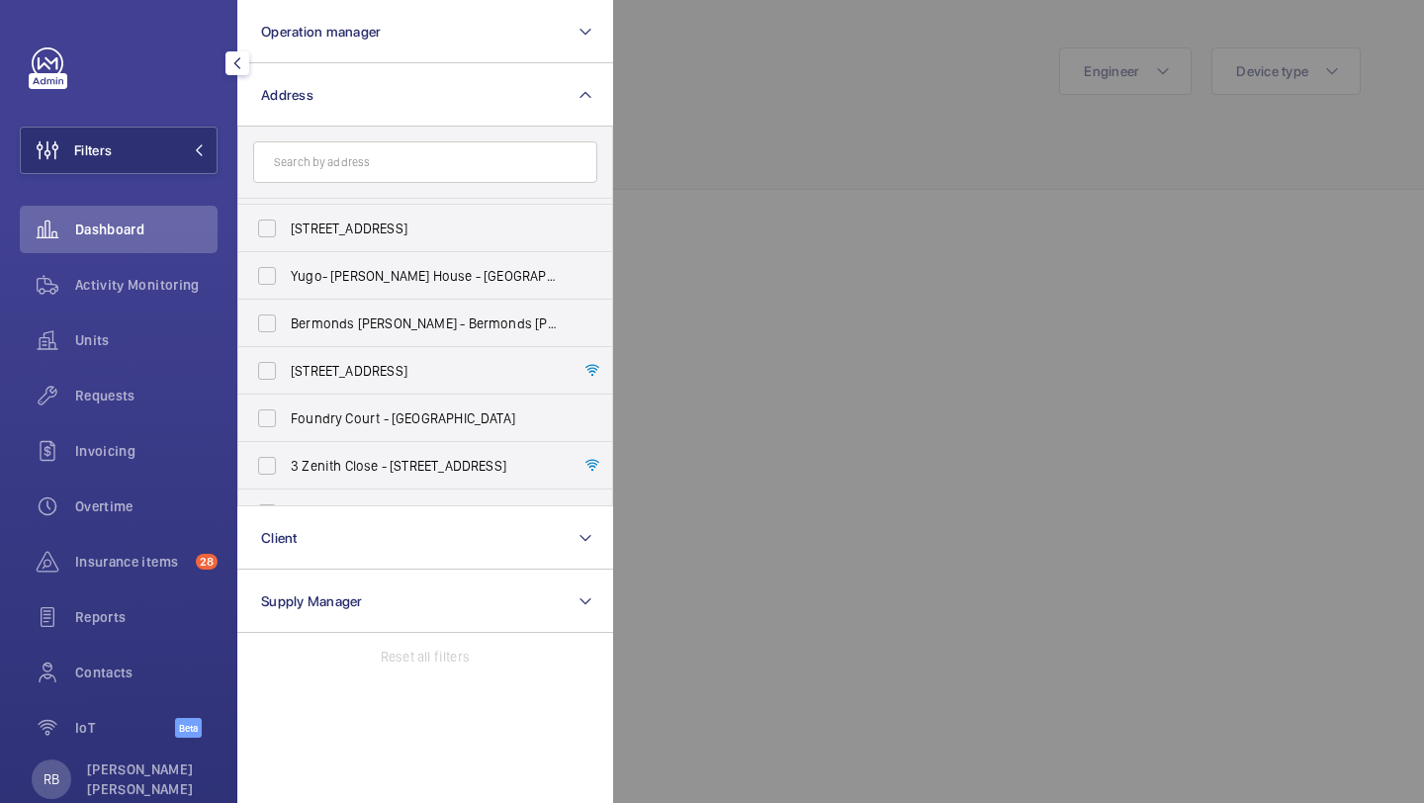
click at [746, 182] on div at bounding box center [1325, 401] width 1424 height 803
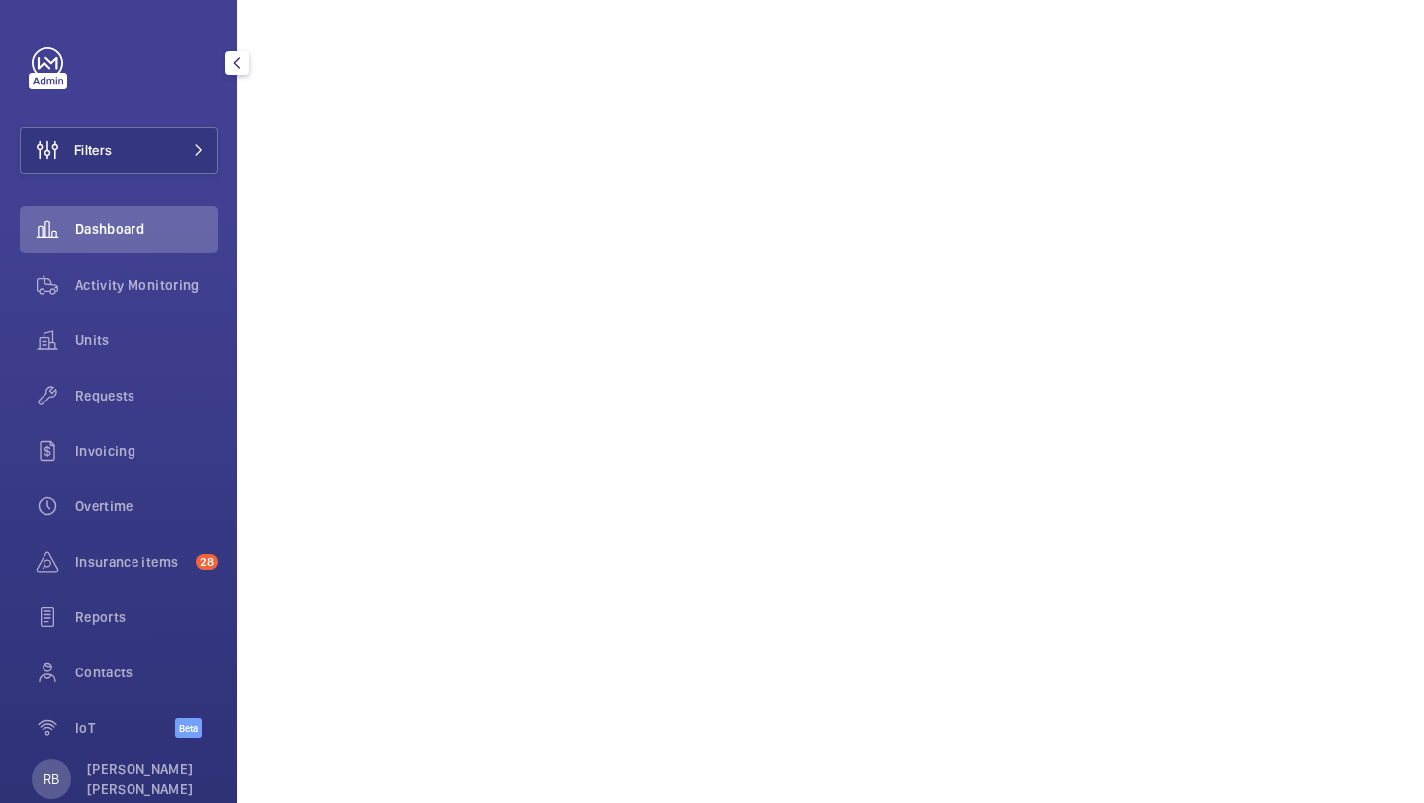
scroll to position [567, 0]
click at [122, 156] on button "Filters" at bounding box center [119, 150] width 198 height 47
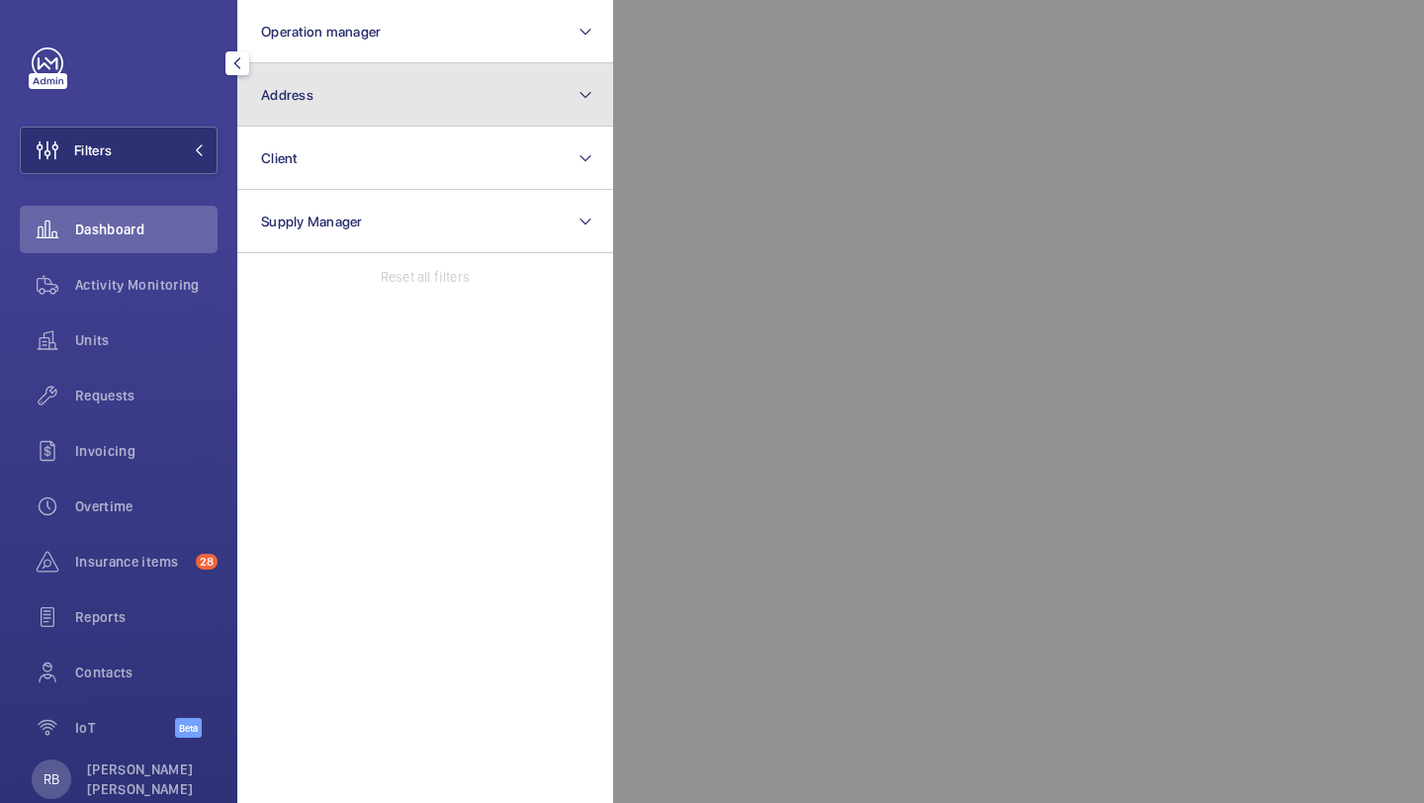
click at [330, 85] on button "Address" at bounding box center [425, 94] width 376 height 63
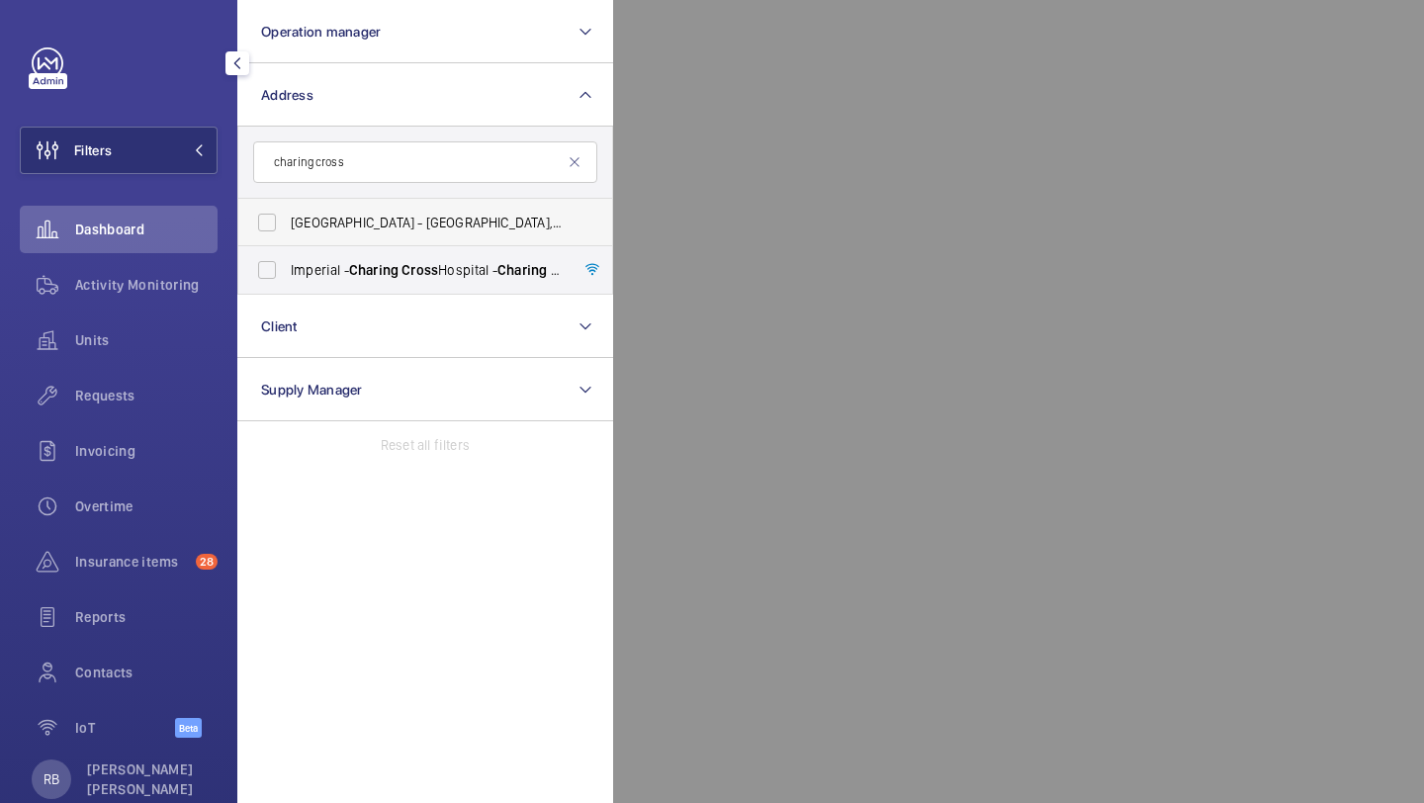
type input "charing cross"
drag, startPoint x: 349, startPoint y: 243, endPoint x: 341, endPoint y: 267, distance: 25.0
click at [341, 266] on ul "Assembly Covent Garden Hotel - Assembly Covent Garden Hotel, 27 Charing Cross R…" at bounding box center [425, 246] width 374 height 95
click at [341, 267] on span "Imperial - Charing Cross Hospital - Charing Cross Hospital, LONDON W6 8RF" at bounding box center [427, 270] width 272 height 20
click at [287, 267] on input "Imperial - Charing Cross Hospital - Charing Cross Hospital, LONDON W6 8RF" at bounding box center [267, 270] width 40 height 40
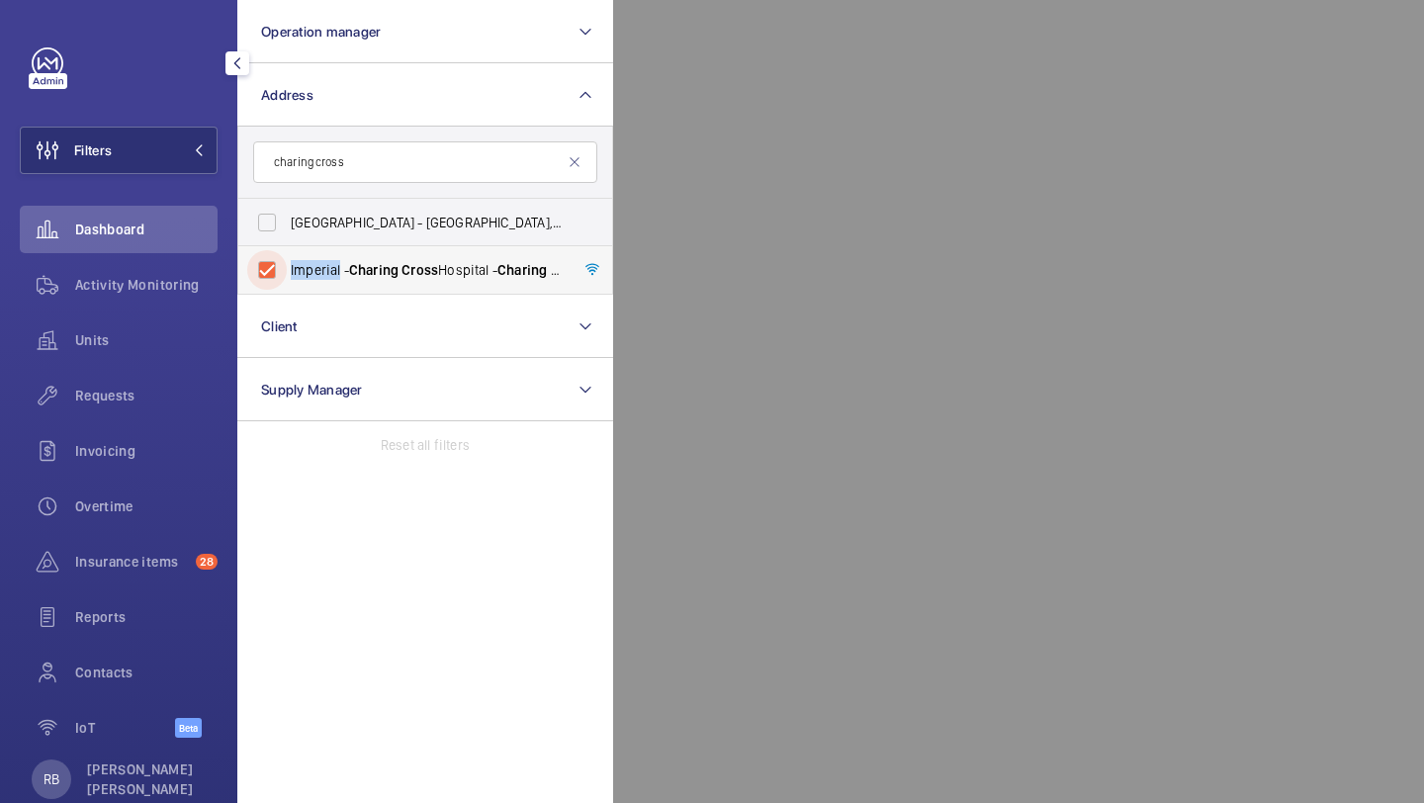
checkbox input "true"
click at [635, 150] on div at bounding box center [1325, 401] width 1424 height 803
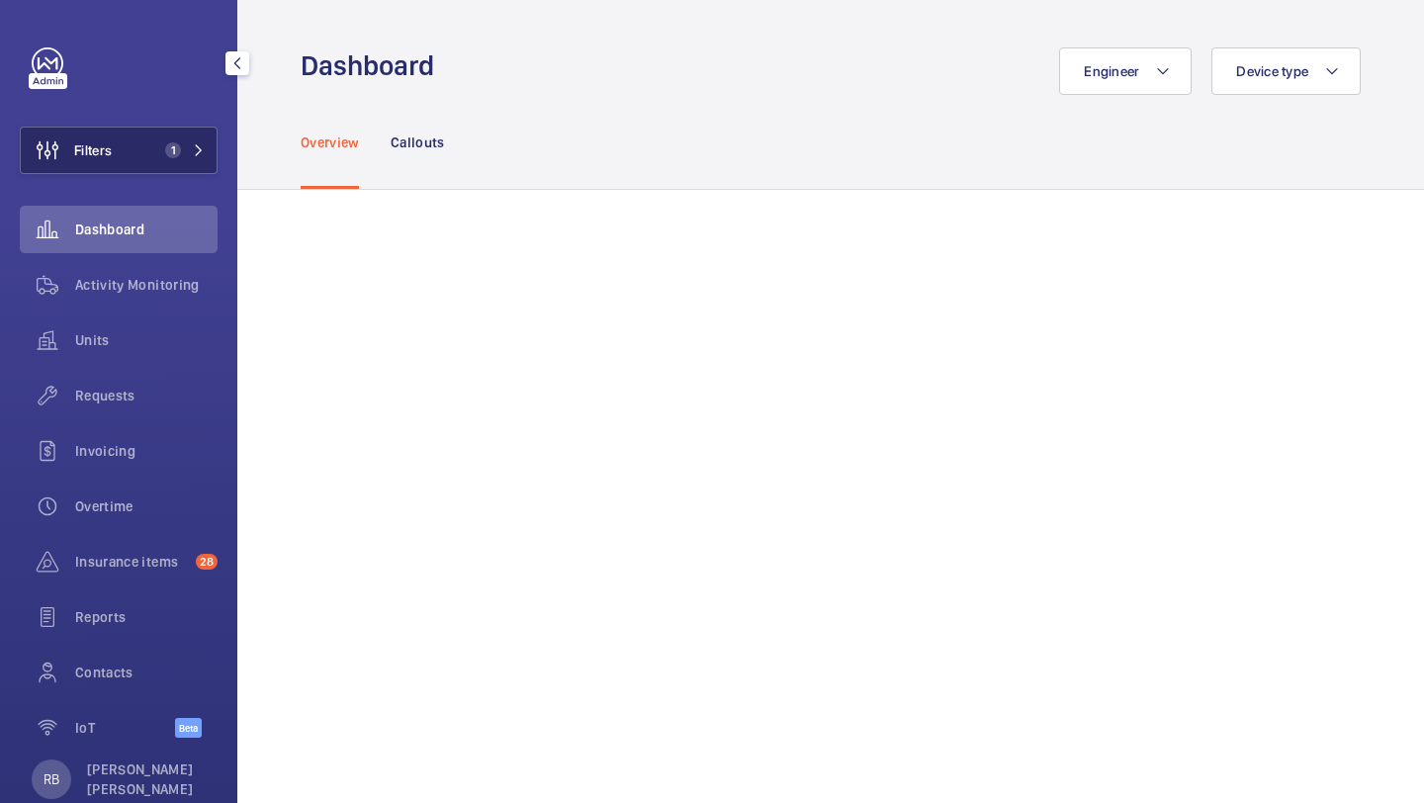
click at [106, 154] on span "Filters" at bounding box center [93, 150] width 38 height 20
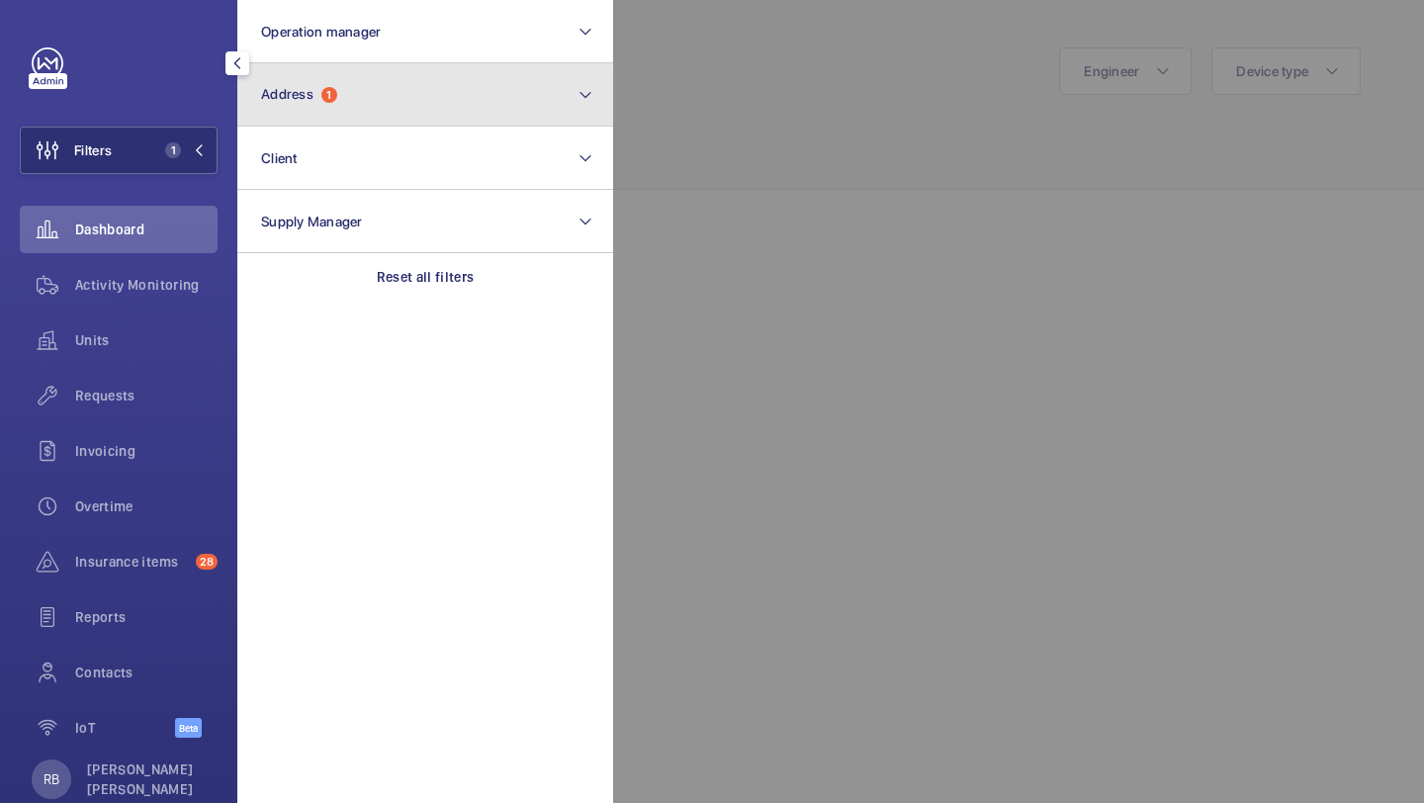
click at [392, 102] on button "Address 1" at bounding box center [425, 94] width 376 height 63
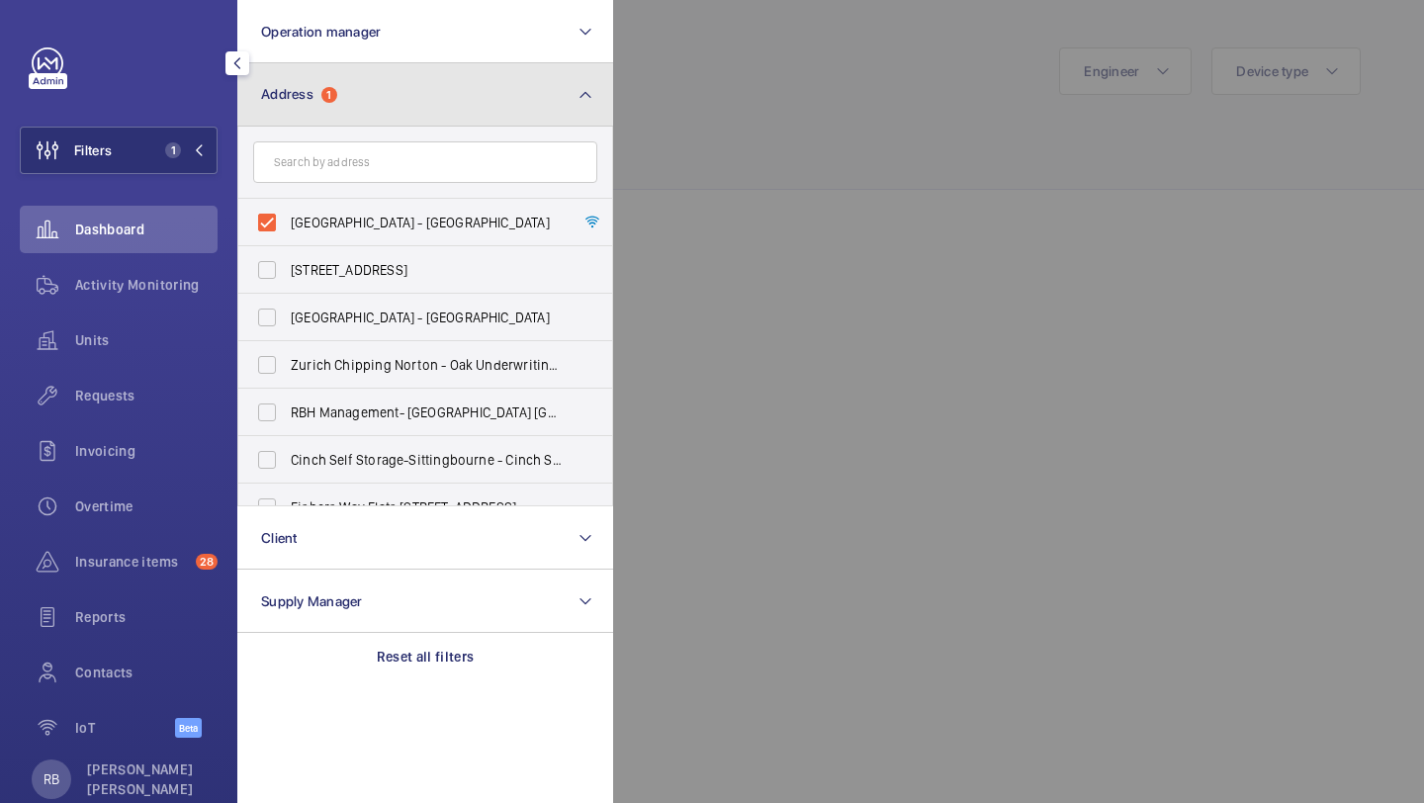
click at [392, 103] on button "Address 1" at bounding box center [425, 94] width 376 height 63
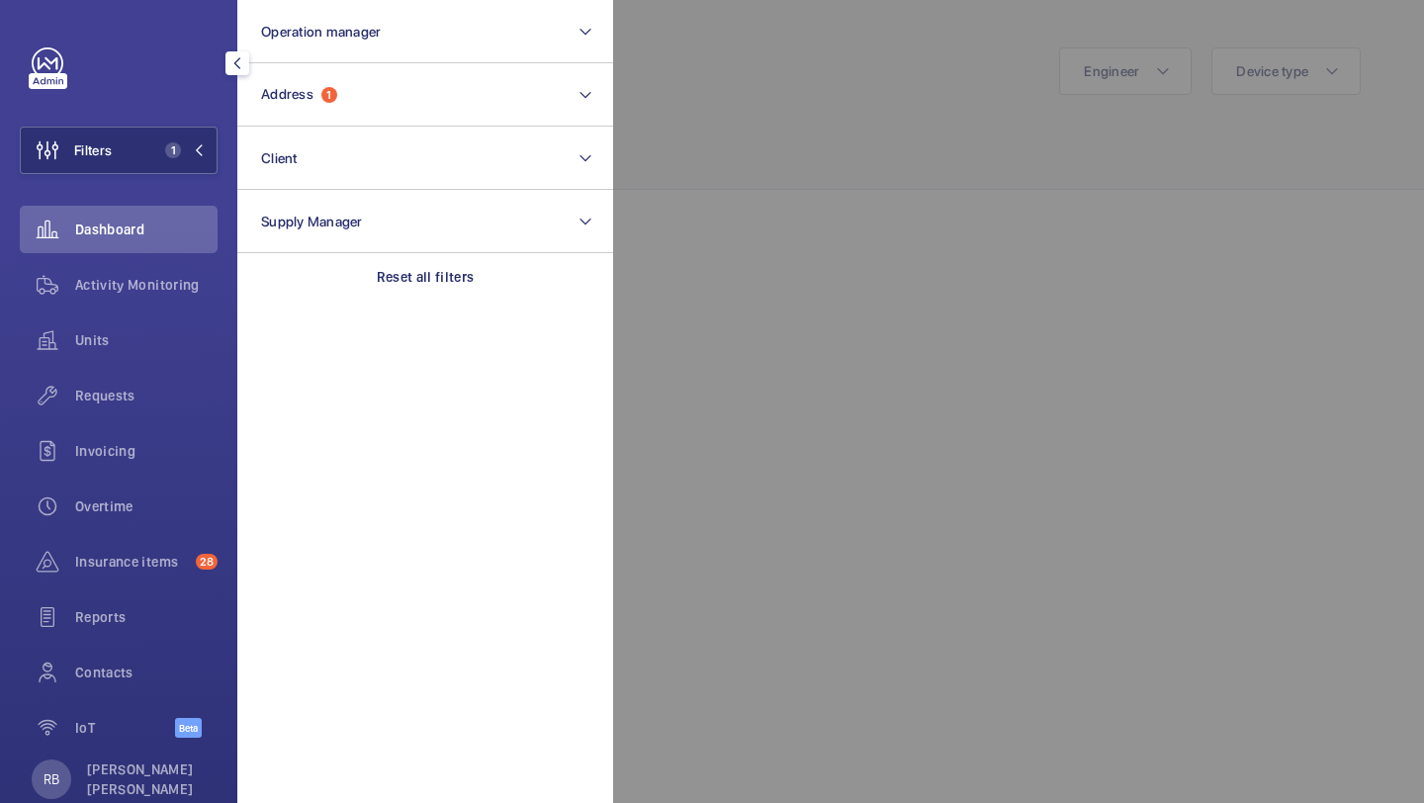
click at [725, 135] on div at bounding box center [1325, 401] width 1424 height 803
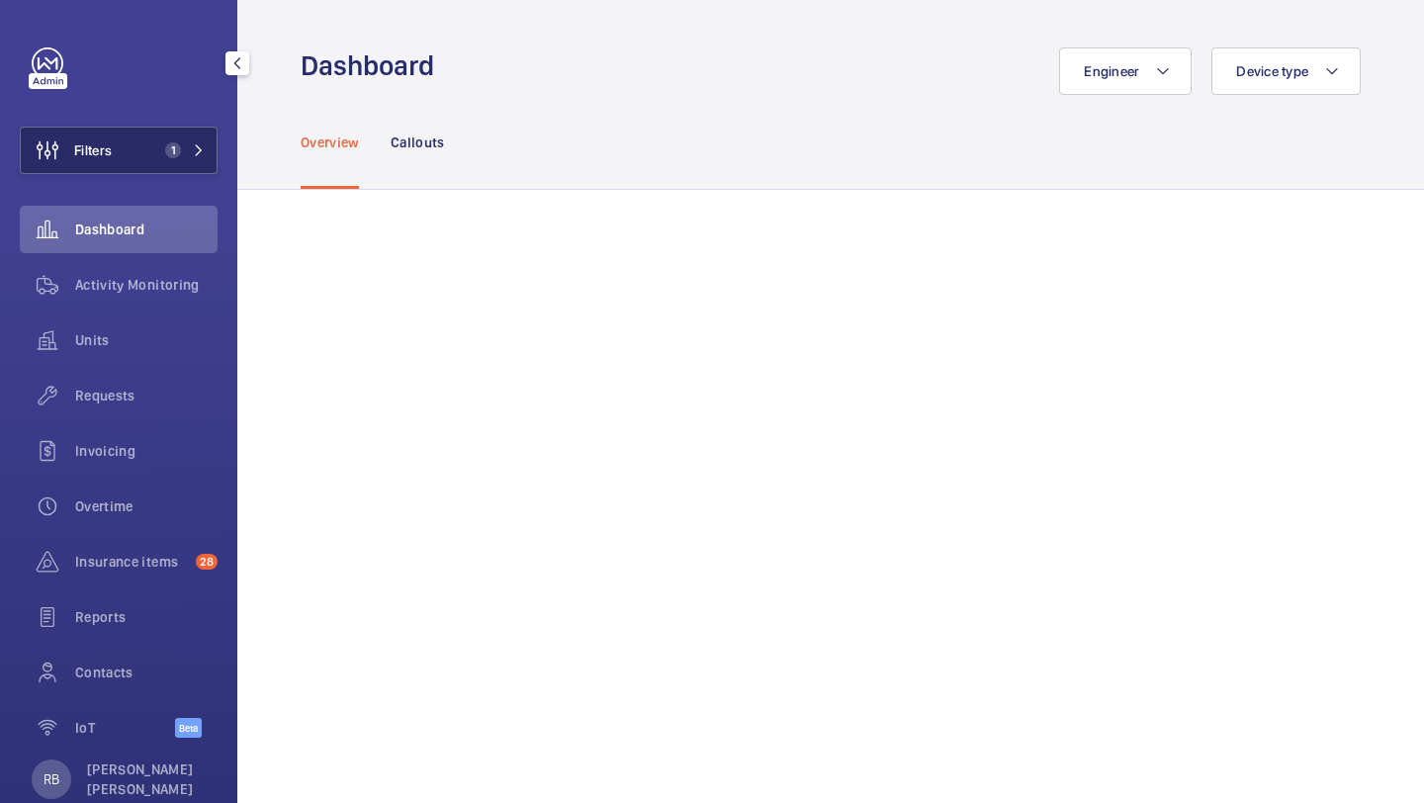
click at [162, 136] on button "Filters 1" at bounding box center [119, 150] width 198 height 47
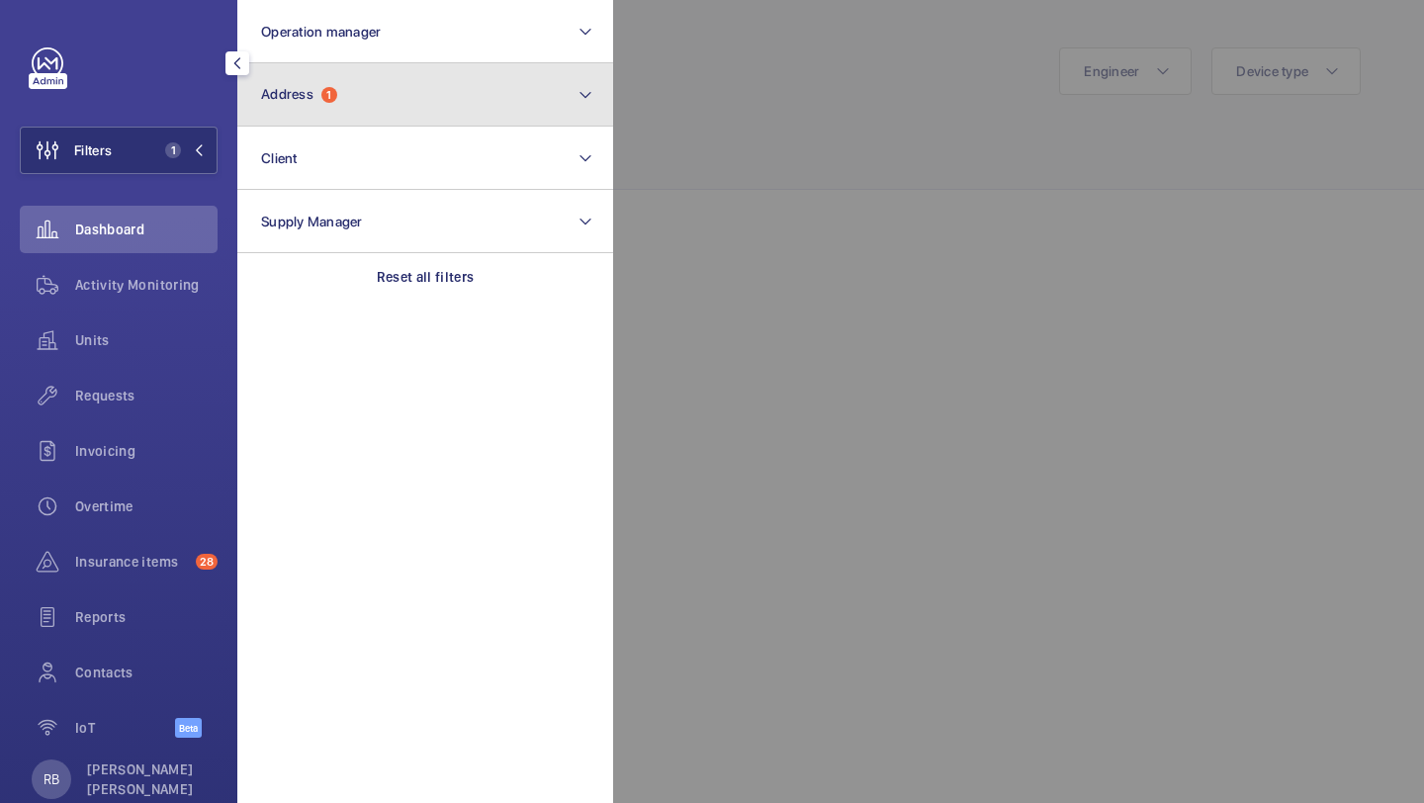
click at [350, 102] on button "Address 1" at bounding box center [425, 94] width 376 height 63
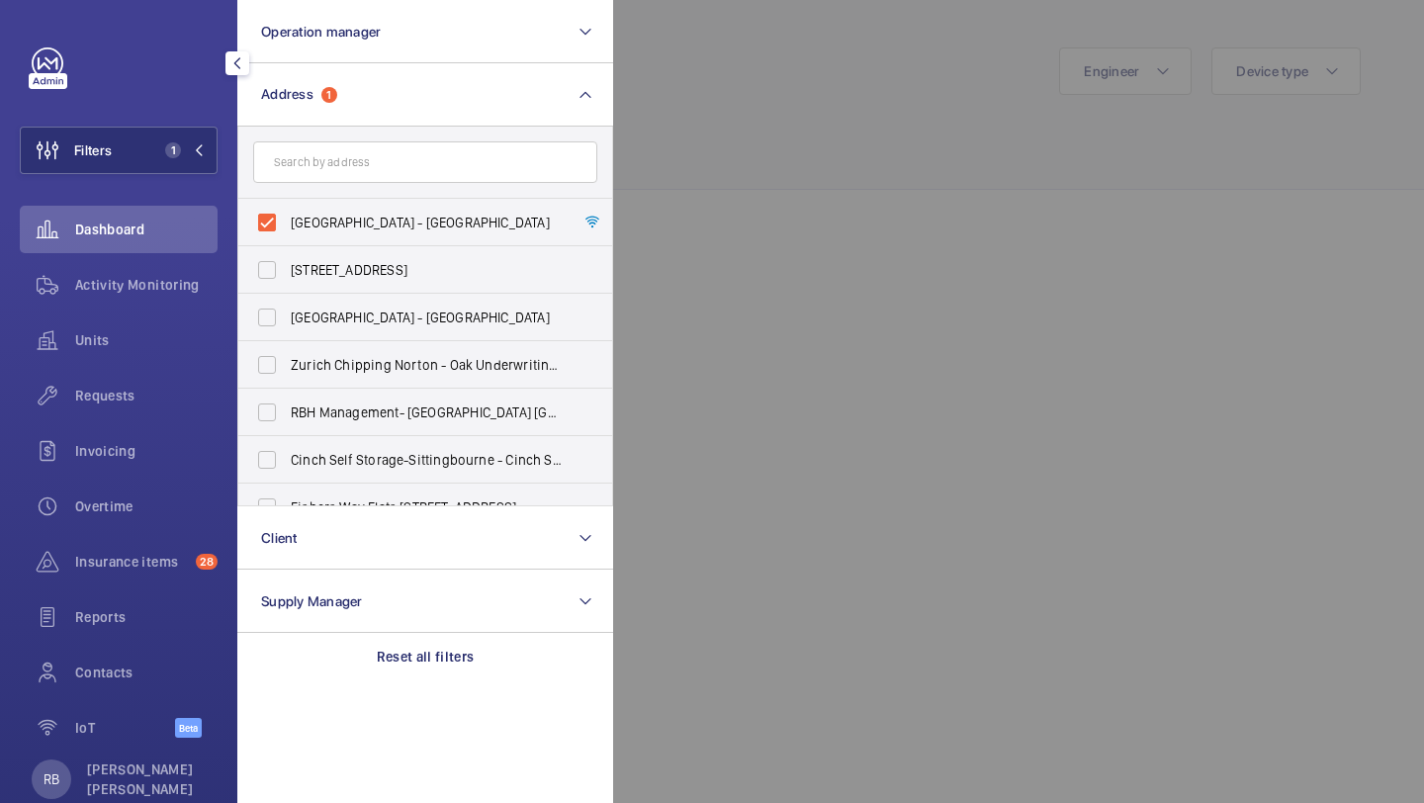
click at [628, 198] on div at bounding box center [1325, 401] width 1424 height 803
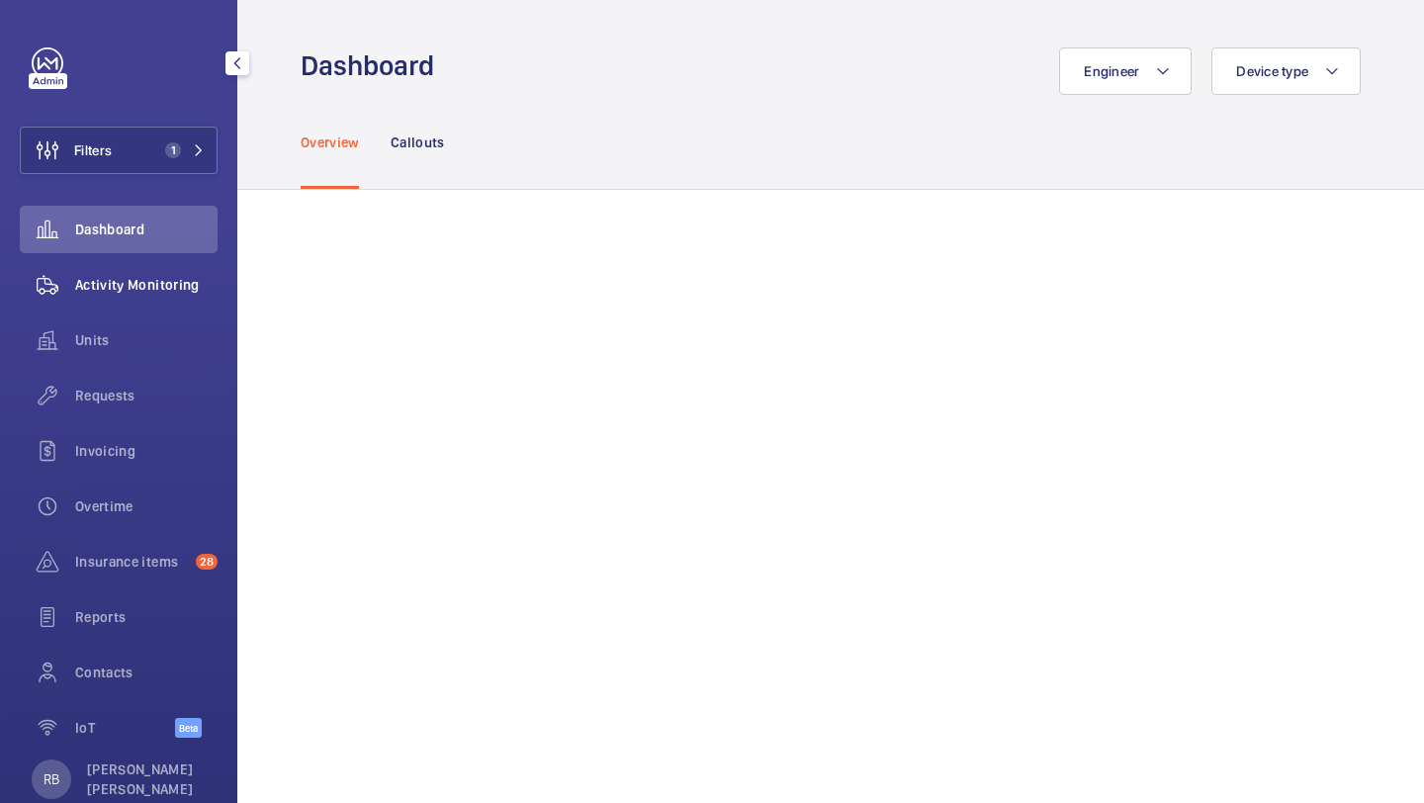
click at [196, 294] on span "Activity Monitoring" at bounding box center [146, 285] width 142 height 20
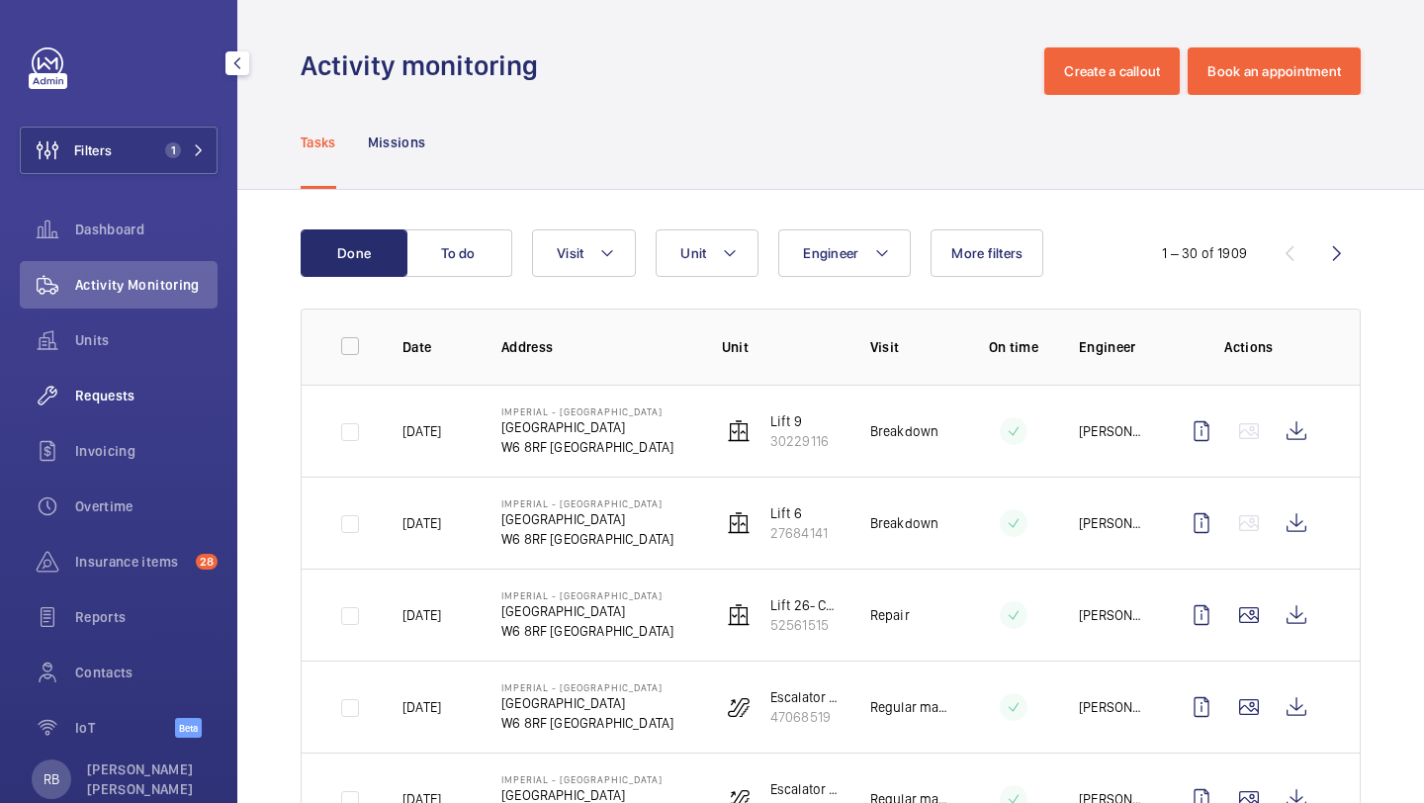
click at [131, 407] on div "Requests" at bounding box center [119, 395] width 198 height 47
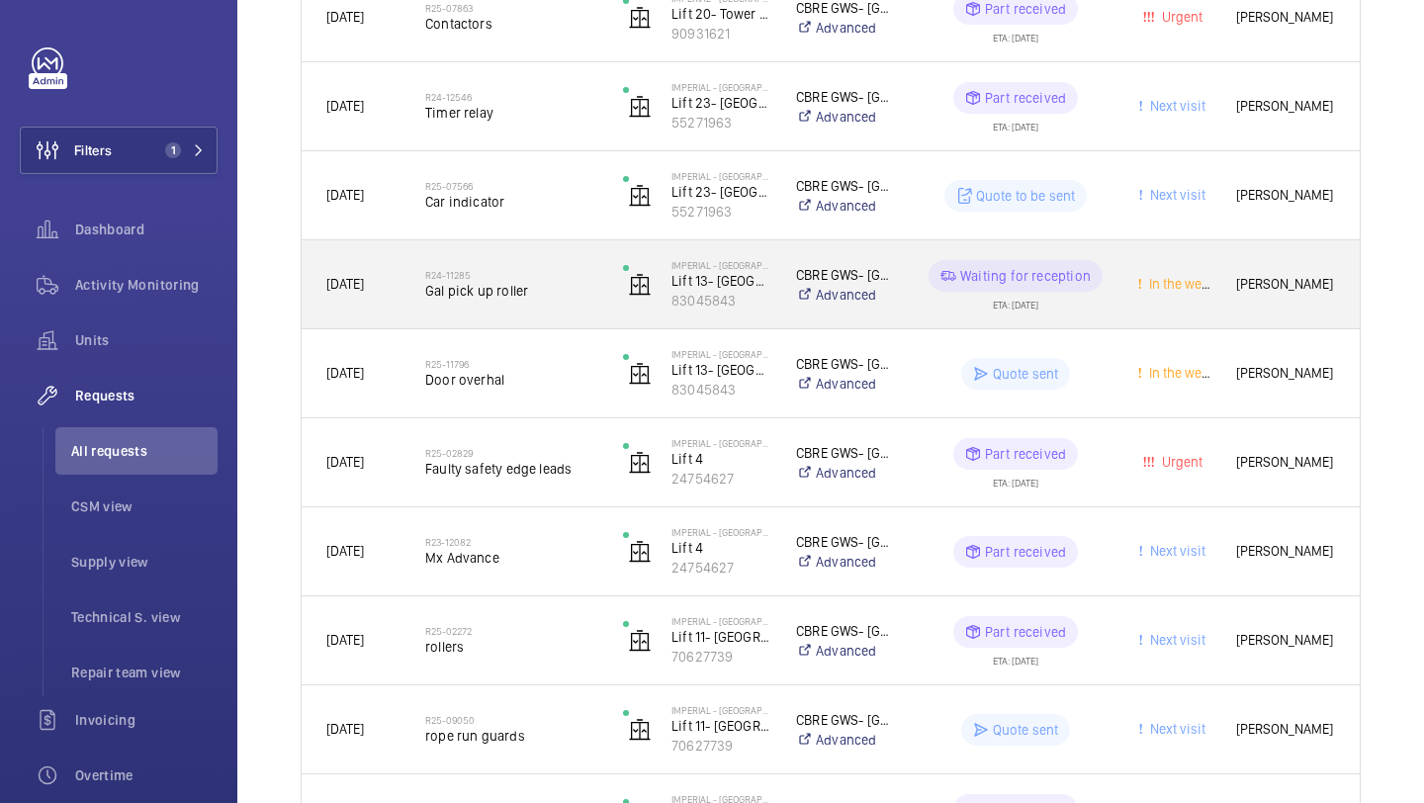
scroll to position [2090, 0]
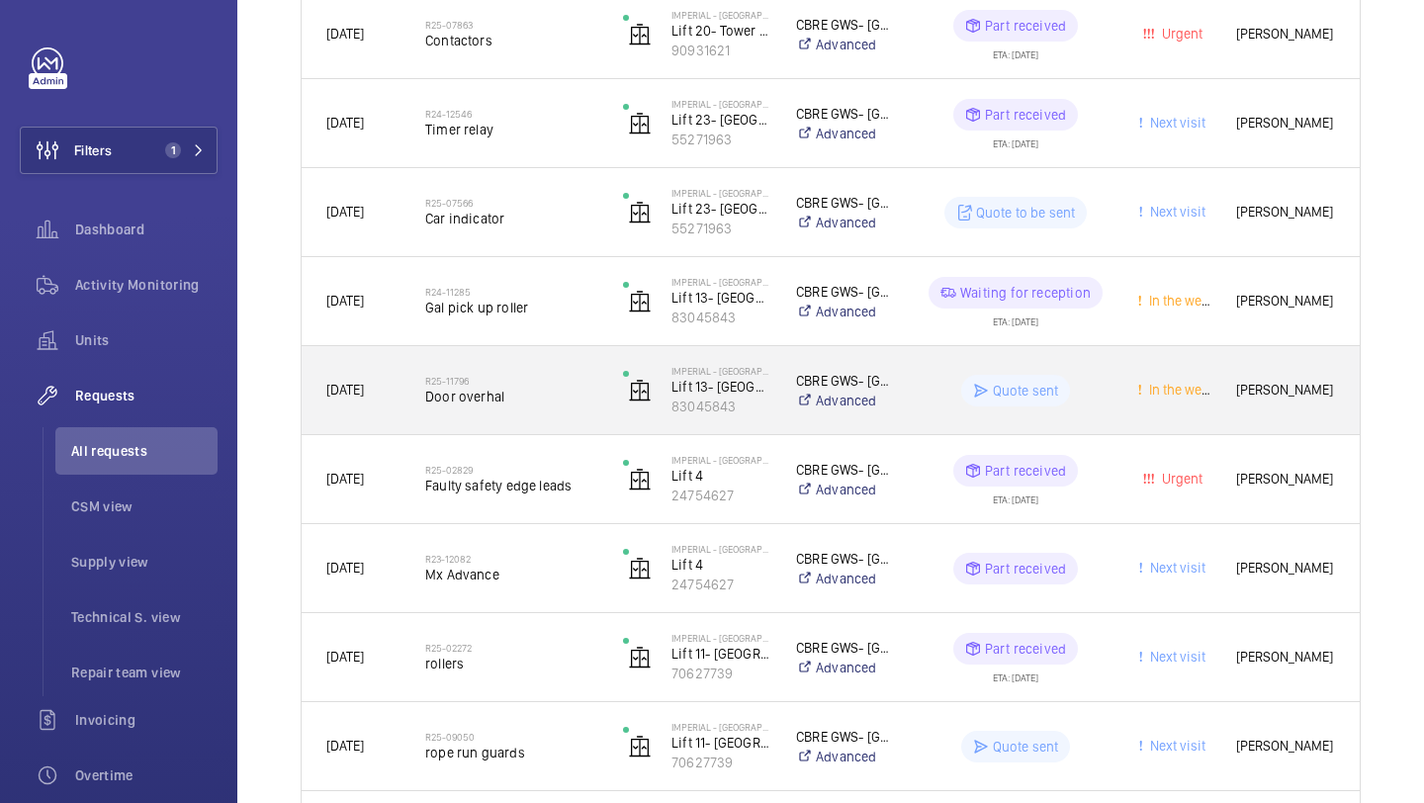
click at [536, 389] on span "Door overhal" at bounding box center [511, 397] width 172 height 20
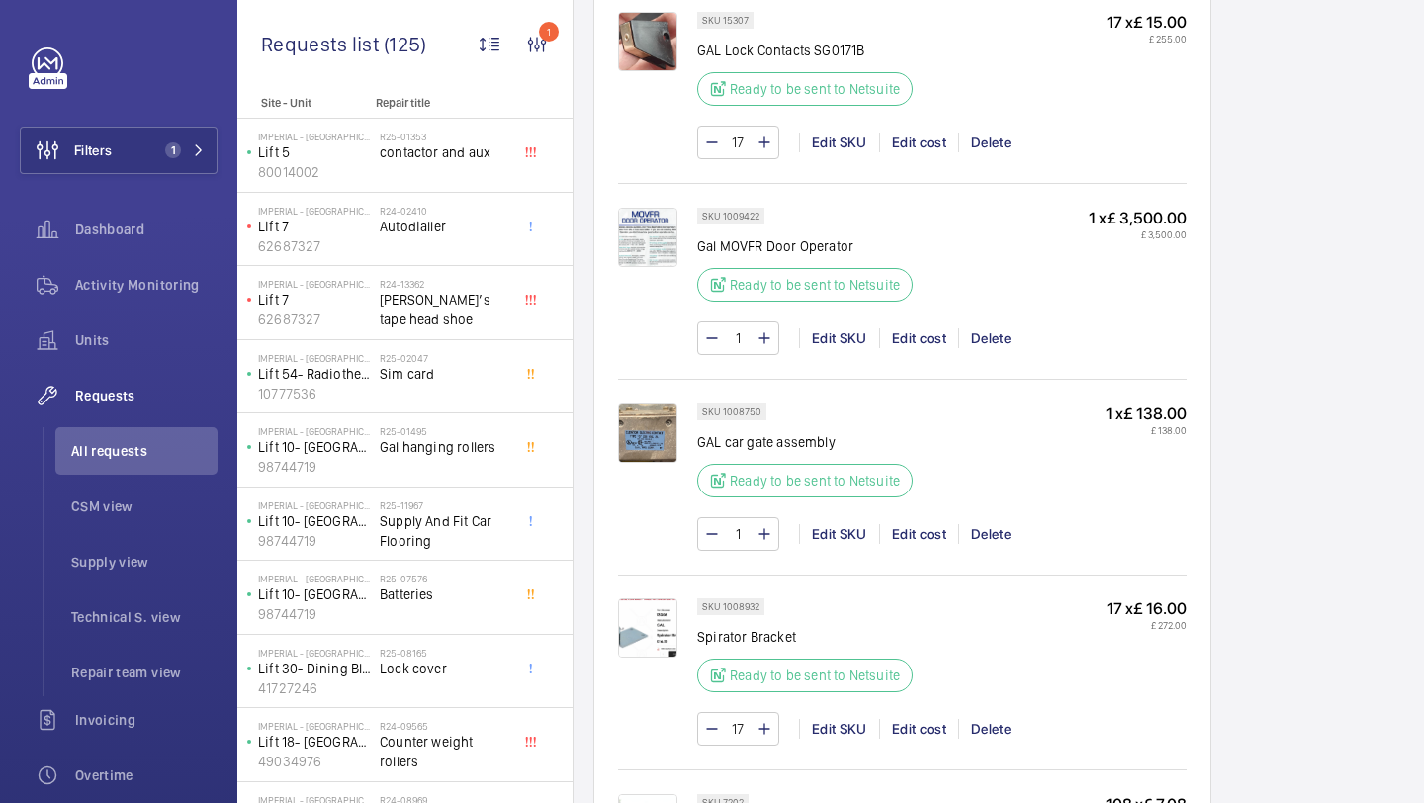
scroll to position [2169, 0]
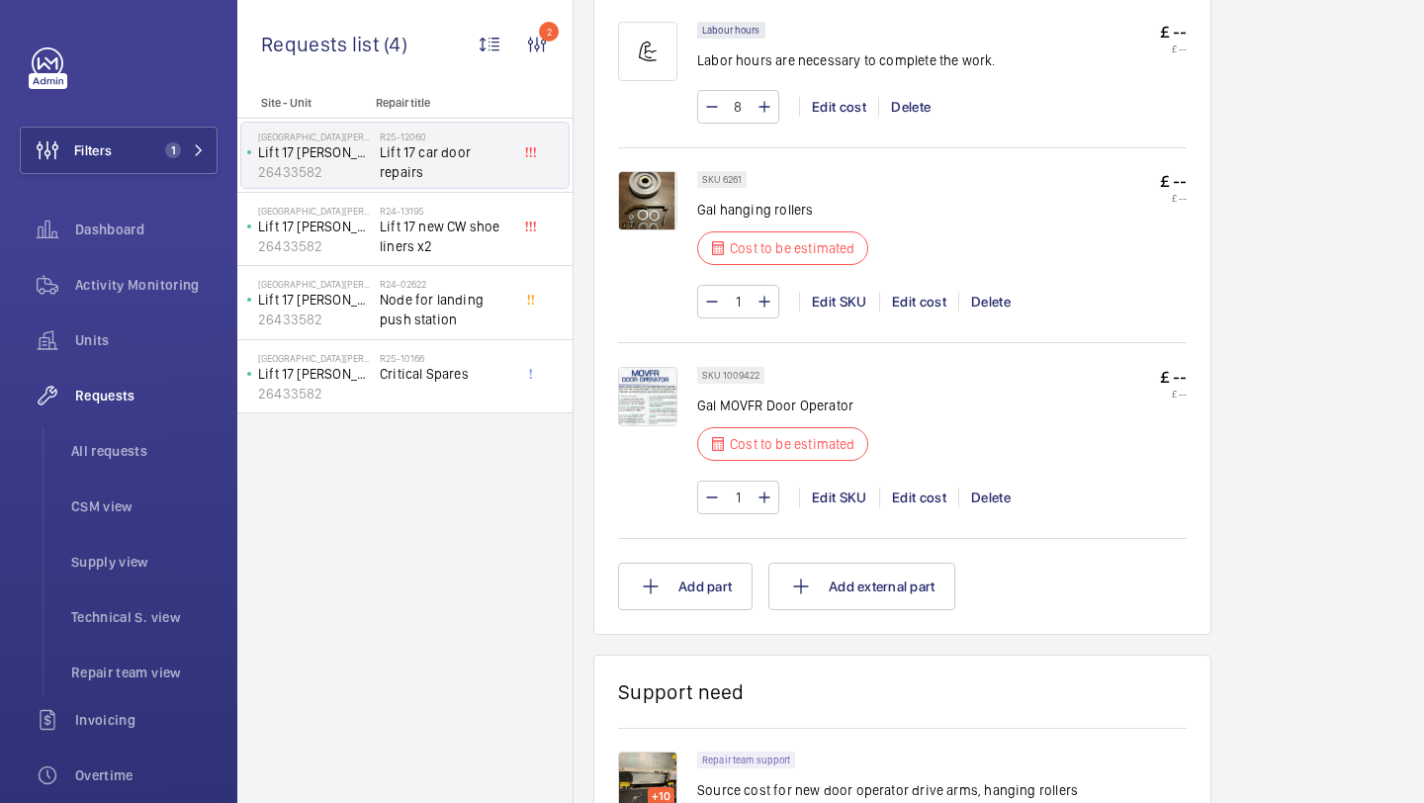
scroll to position [1288, 0]
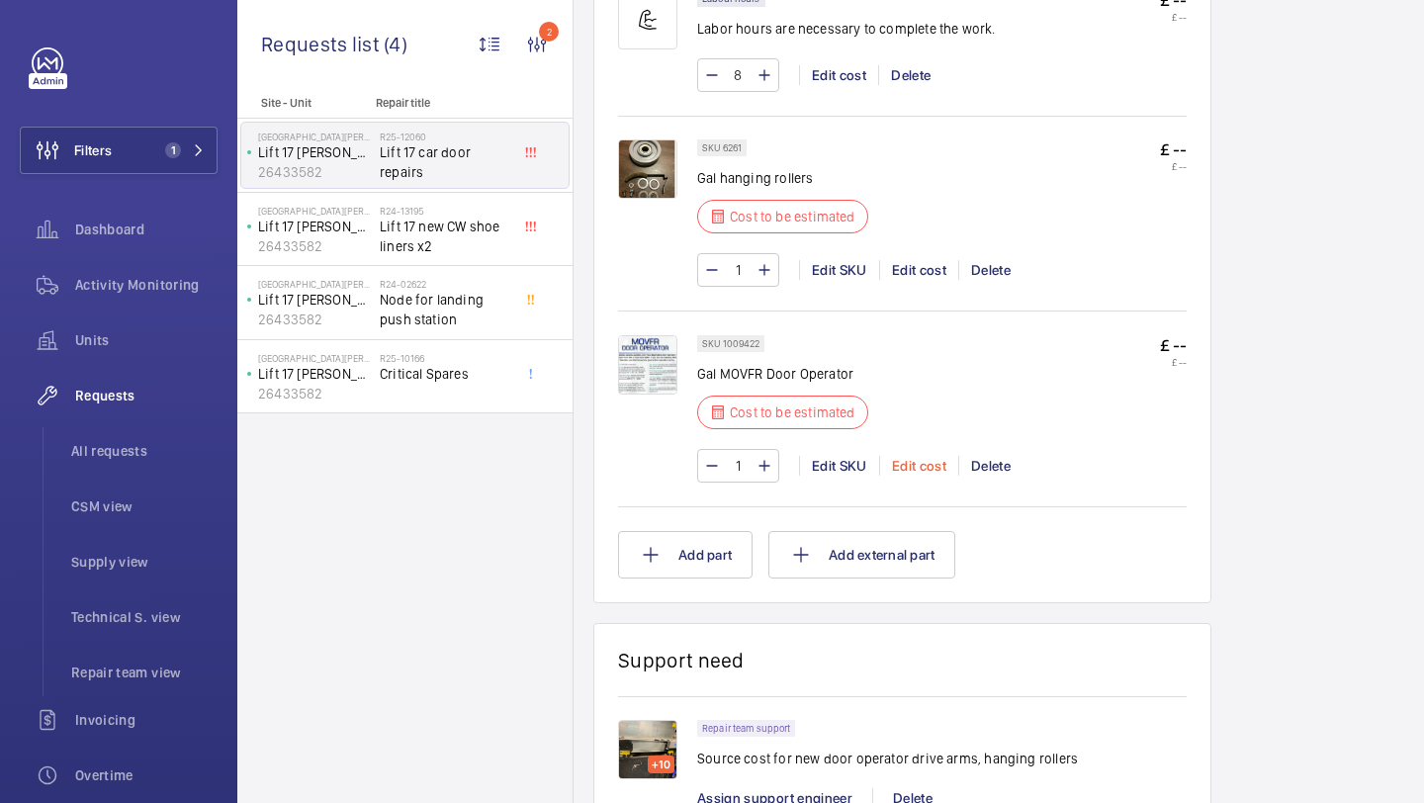
click at [931, 468] on div "Edit cost" at bounding box center [918, 466] width 79 height 20
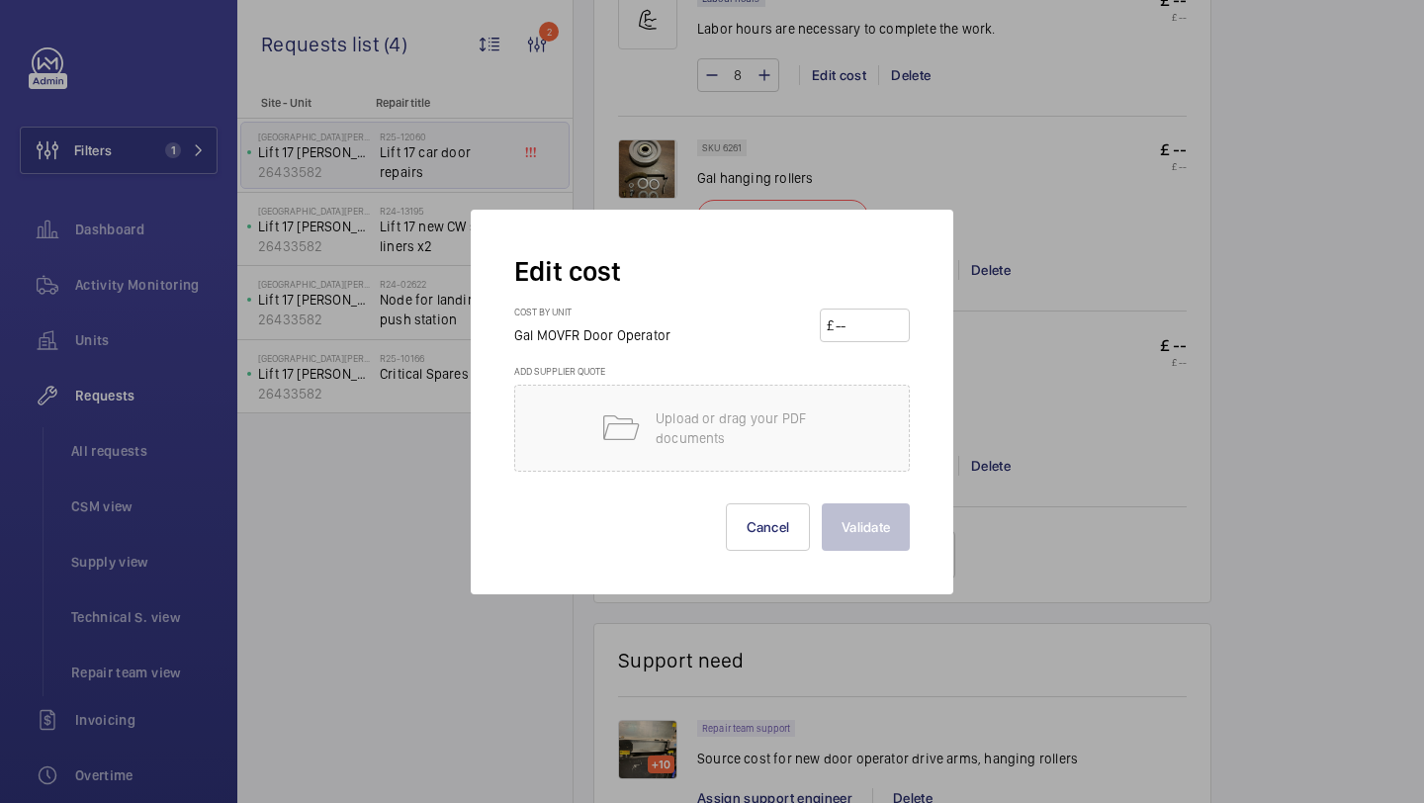
click at [900, 296] on form "Edit cost Cost by unit Gal MOVFR Door Operator £ Add supplier quote Upload or d…" at bounding box center [711, 402] width 395 height 298
click at [890, 318] on input "number" at bounding box center [867, 325] width 69 height 32
type input "3500"
click at [830, 541] on button "Validate" at bounding box center [866, 526] width 88 height 47
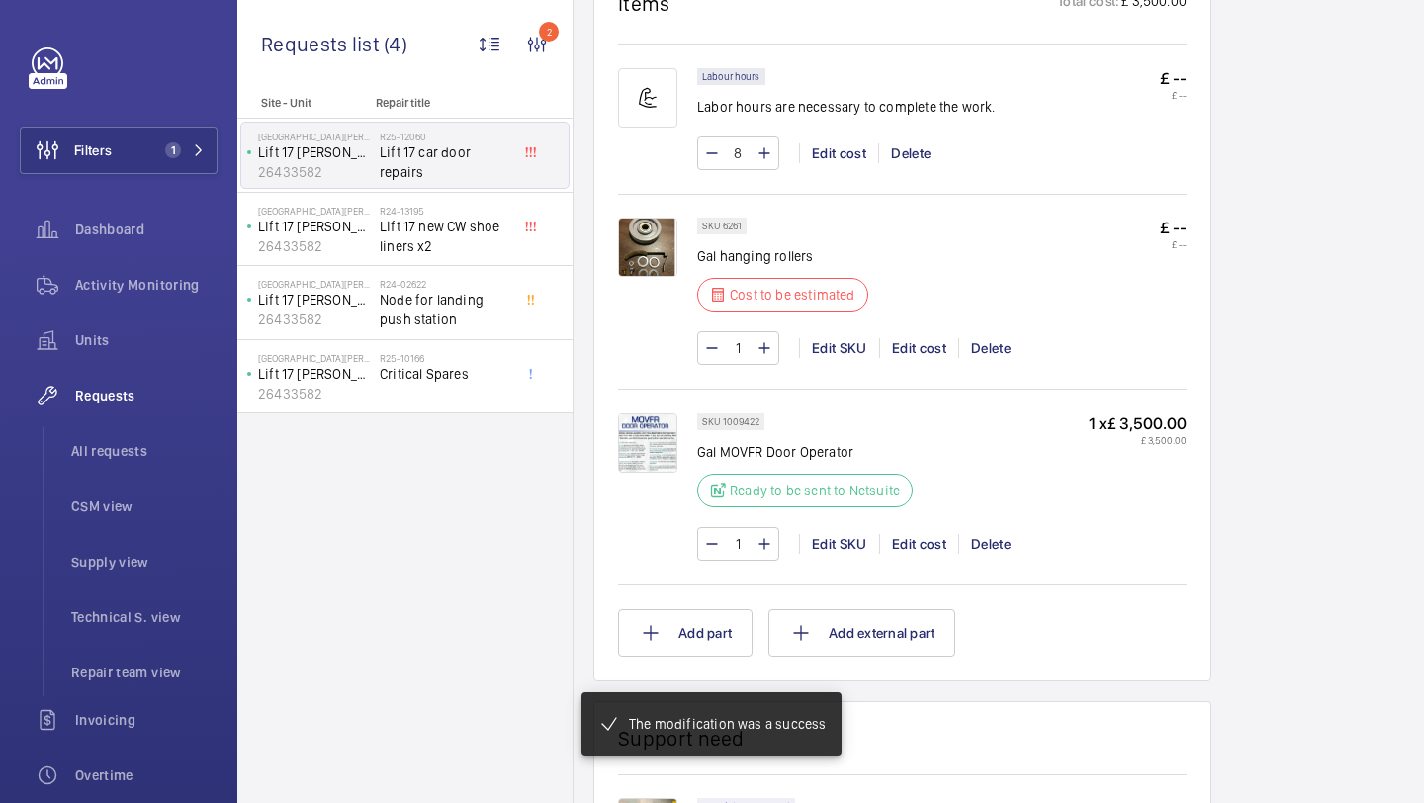
scroll to position [1250, 0]
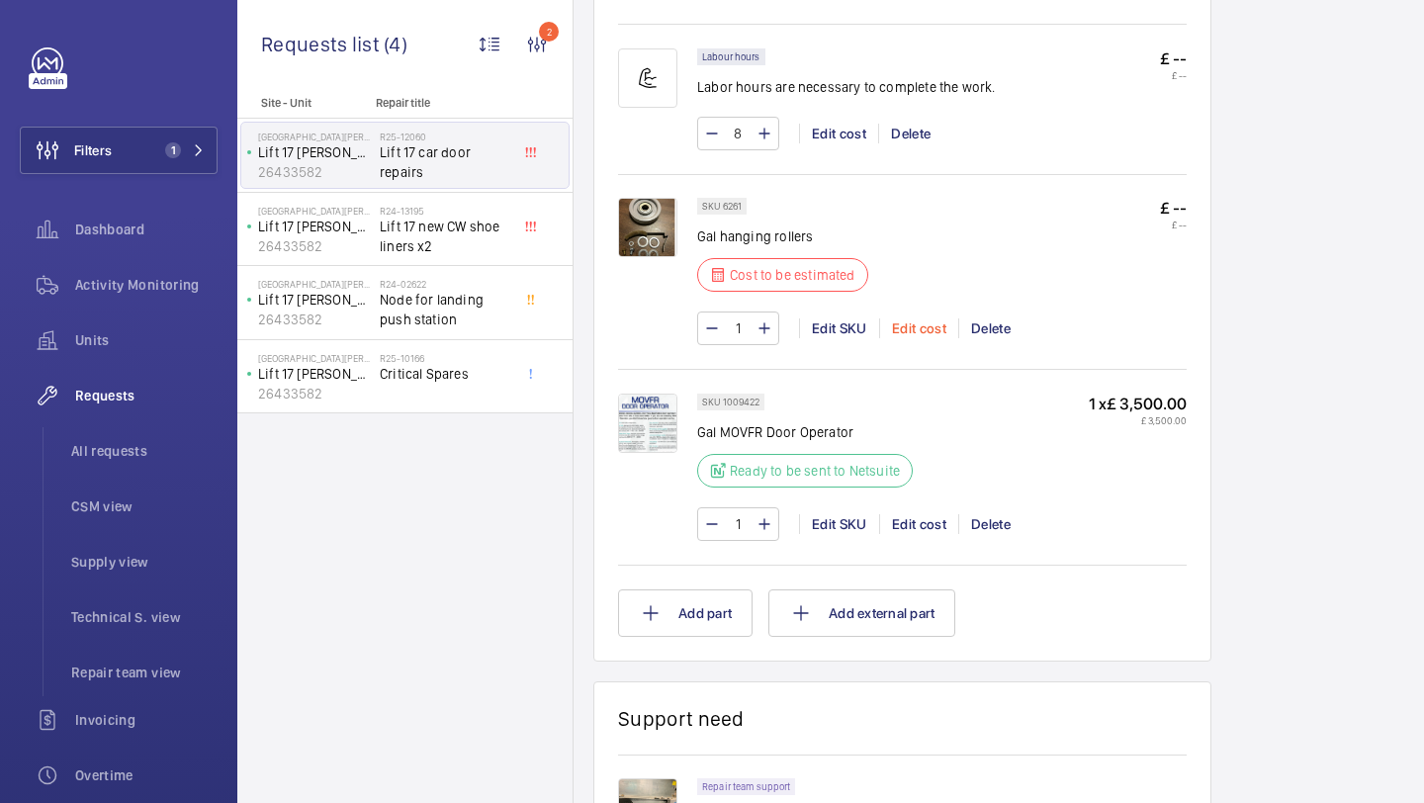
click at [934, 334] on div "Edit cost" at bounding box center [918, 328] width 79 height 20
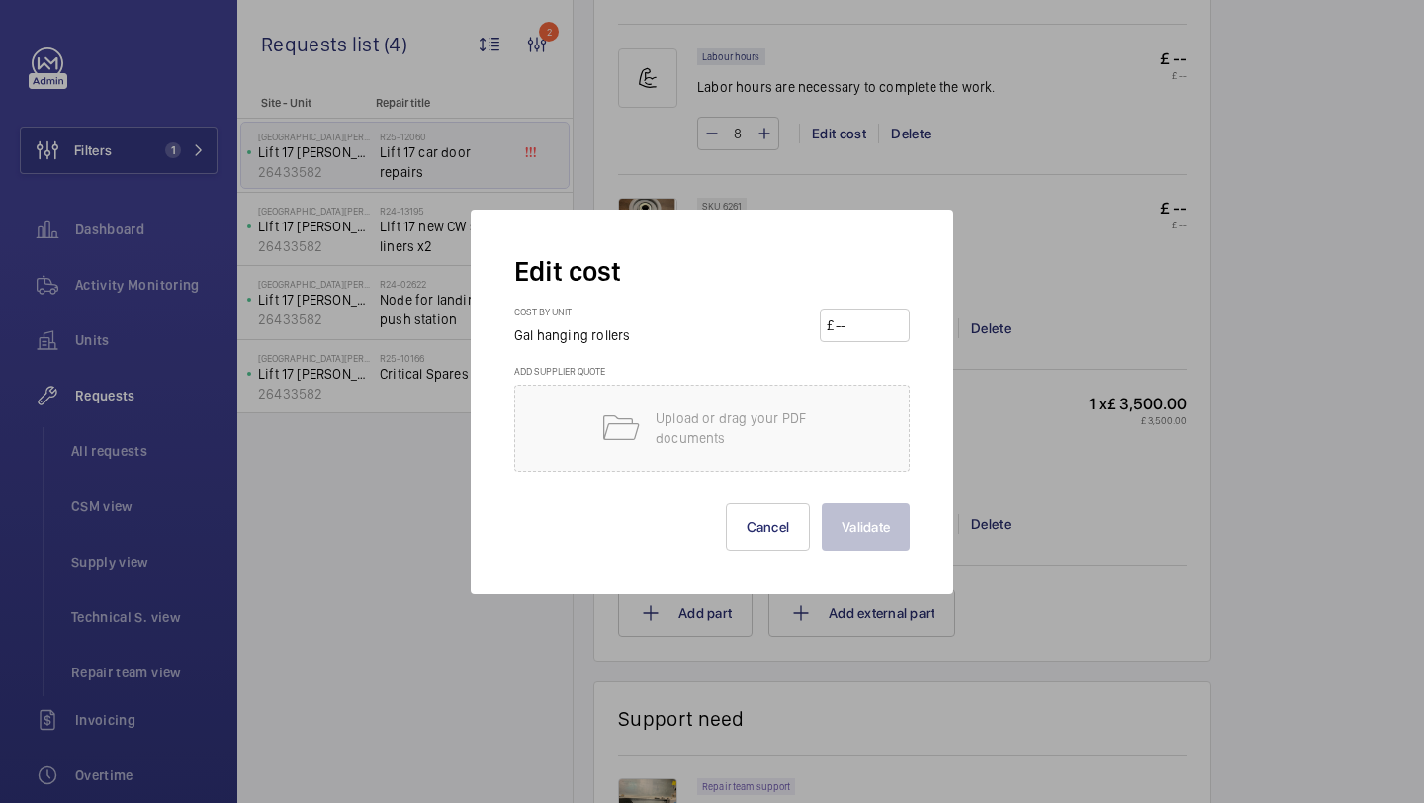
click at [883, 313] on input "number" at bounding box center [867, 325] width 69 height 32
type input "5"
type input "60"
click at [850, 533] on button "Validate" at bounding box center [866, 526] width 88 height 47
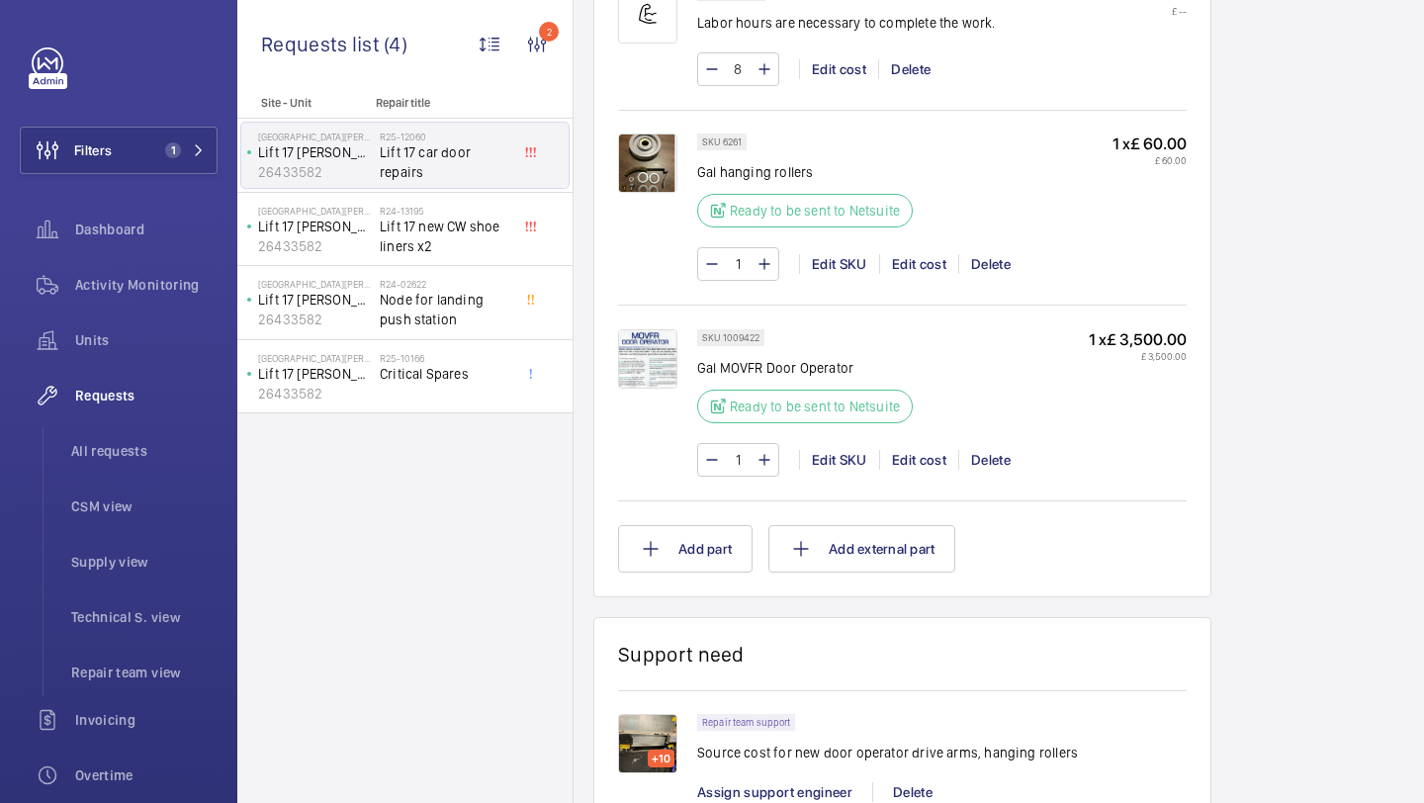
scroll to position [1286, 0]
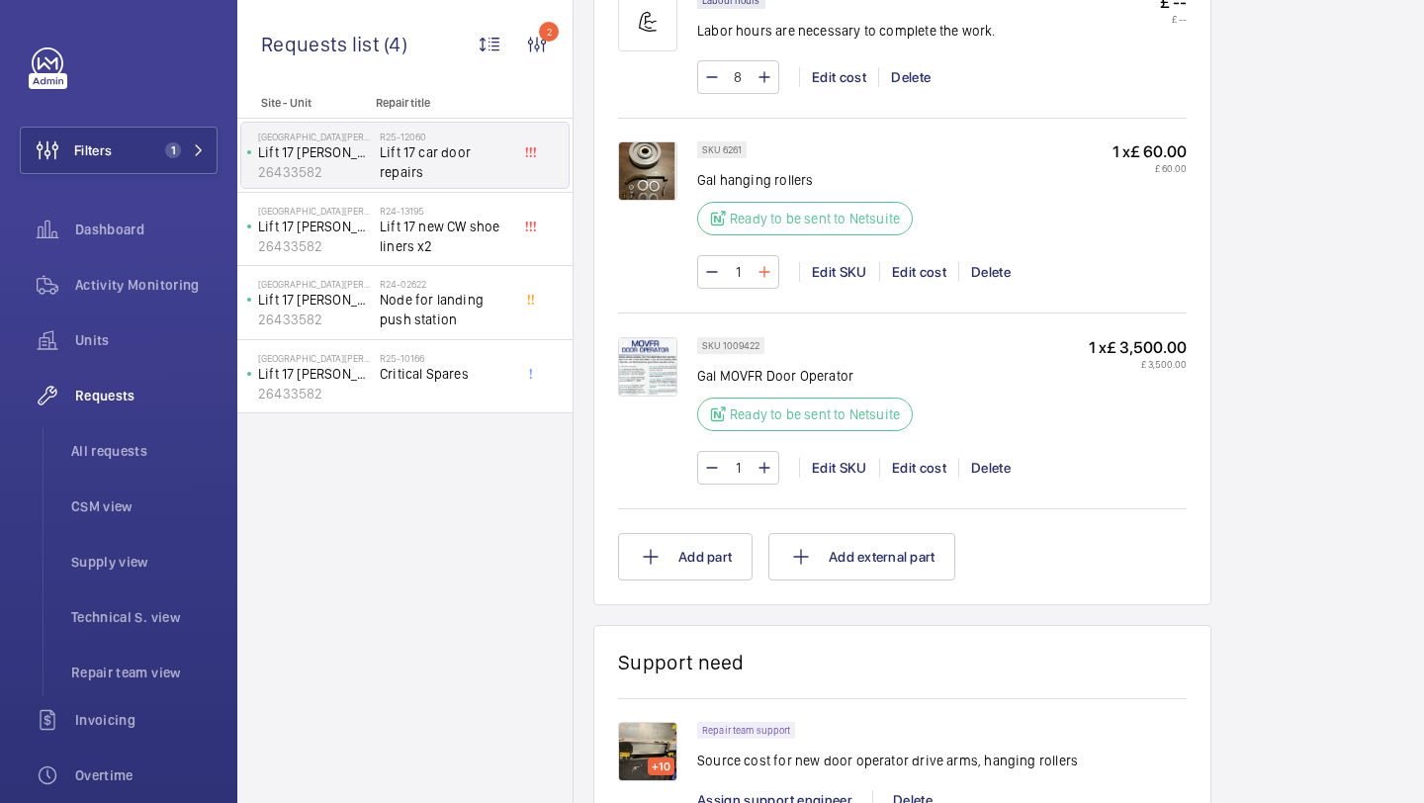
click at [761, 274] on mat-icon at bounding box center [764, 272] width 16 height 24
click at [762, 274] on mat-icon at bounding box center [764, 272] width 16 height 24
type input "5"
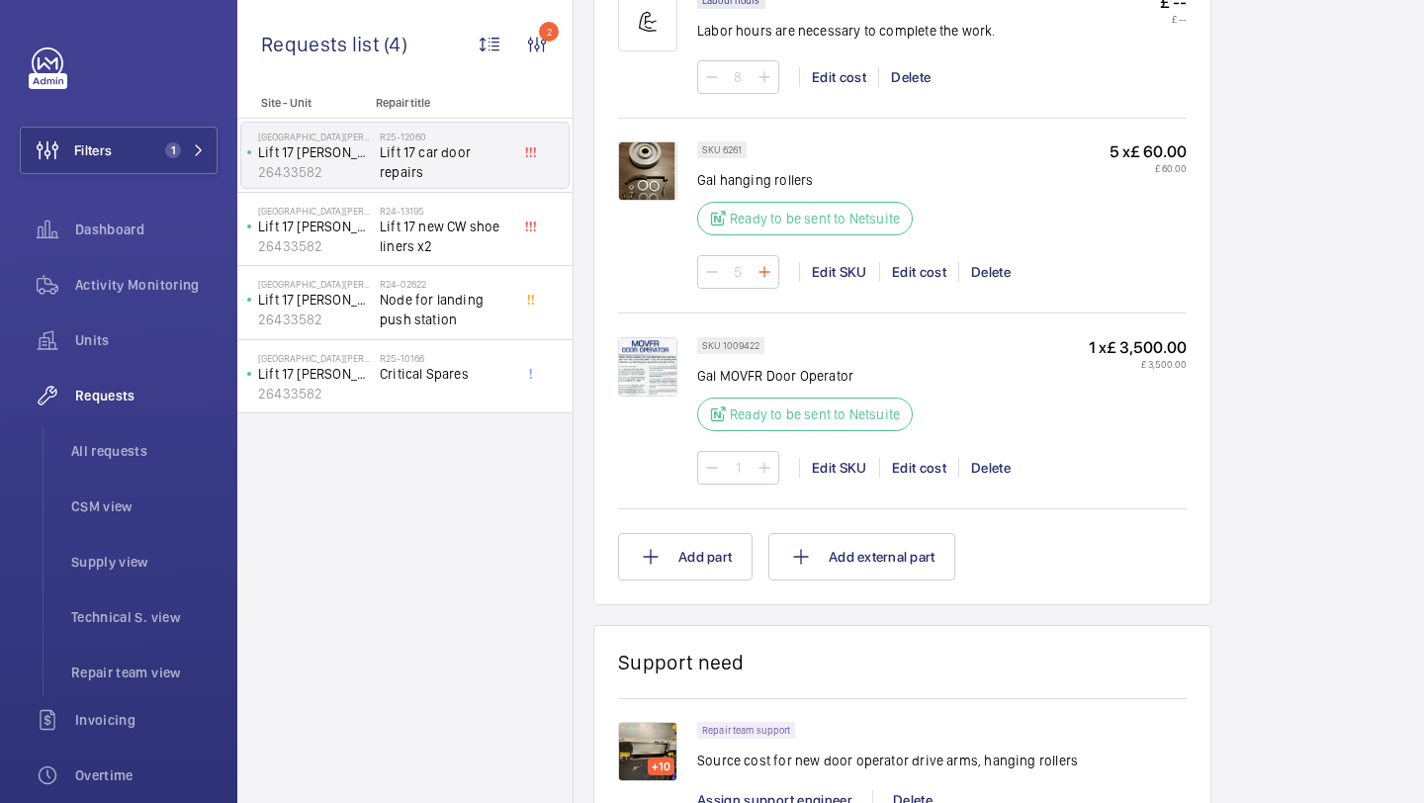
click at [762, 274] on wm-front-input-numeric-stepper "5" at bounding box center [738, 272] width 82 height 34
click at [766, 277] on mat-icon at bounding box center [764, 272] width 16 height 24
type input "6"
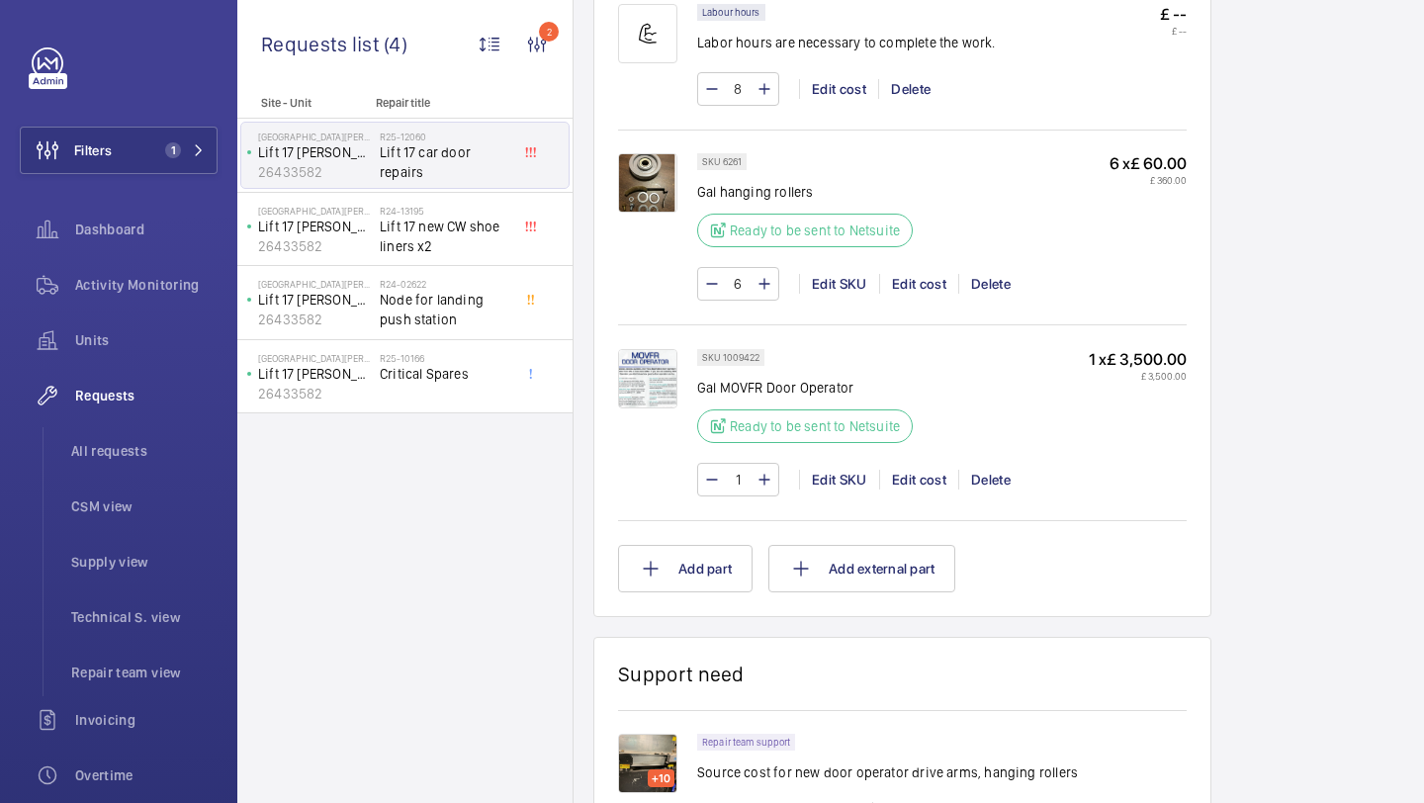
scroll to position [1276, 0]
click at [722, 554] on button "Add part" at bounding box center [685, 566] width 134 height 47
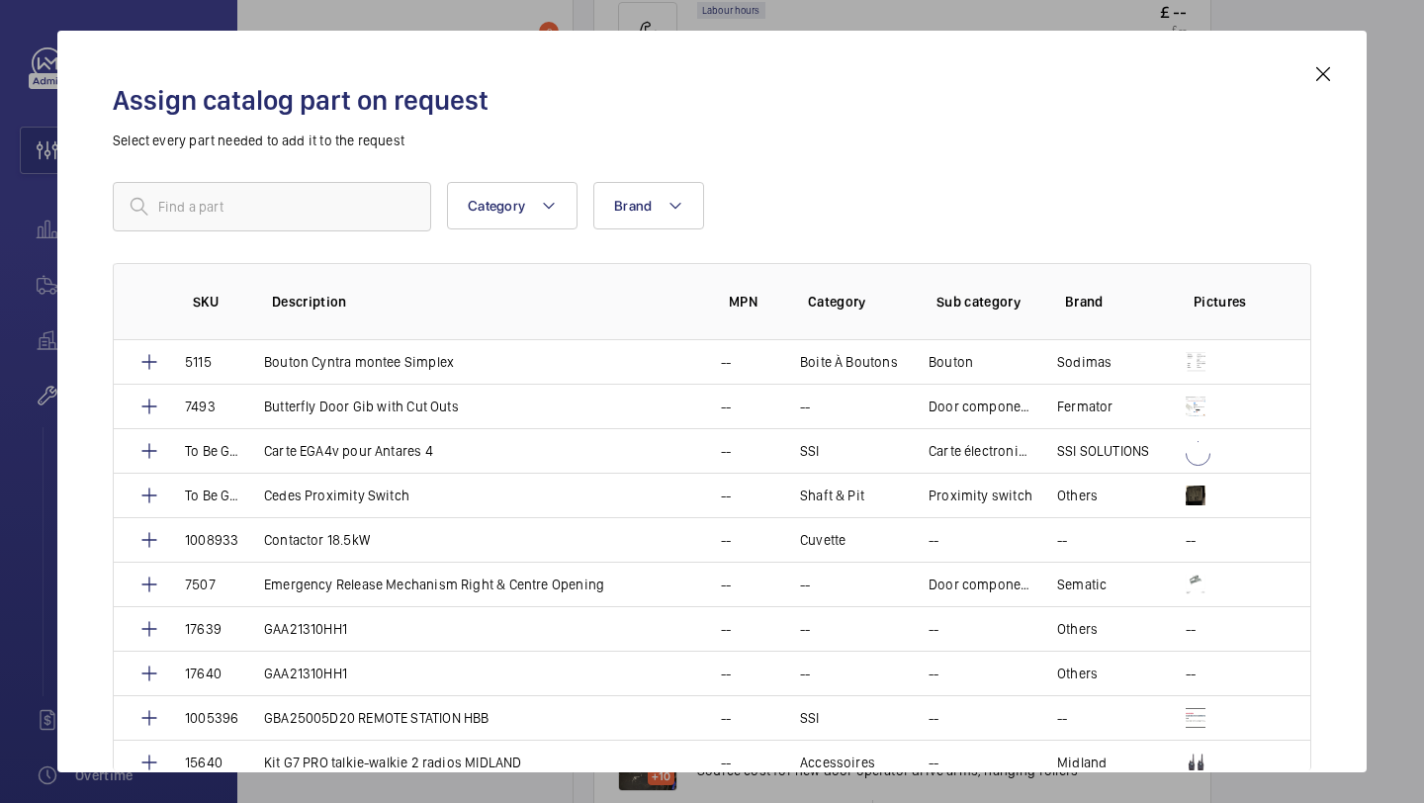
click at [355, 233] on div "Category Brand More filters Reset all filters SKU Description MPN Category Sub …" at bounding box center [712, 429] width 1198 height 494
click at [355, 226] on input "text" at bounding box center [272, 206] width 318 height 49
click at [355, 223] on input "text" at bounding box center [272, 206] width 318 height 49
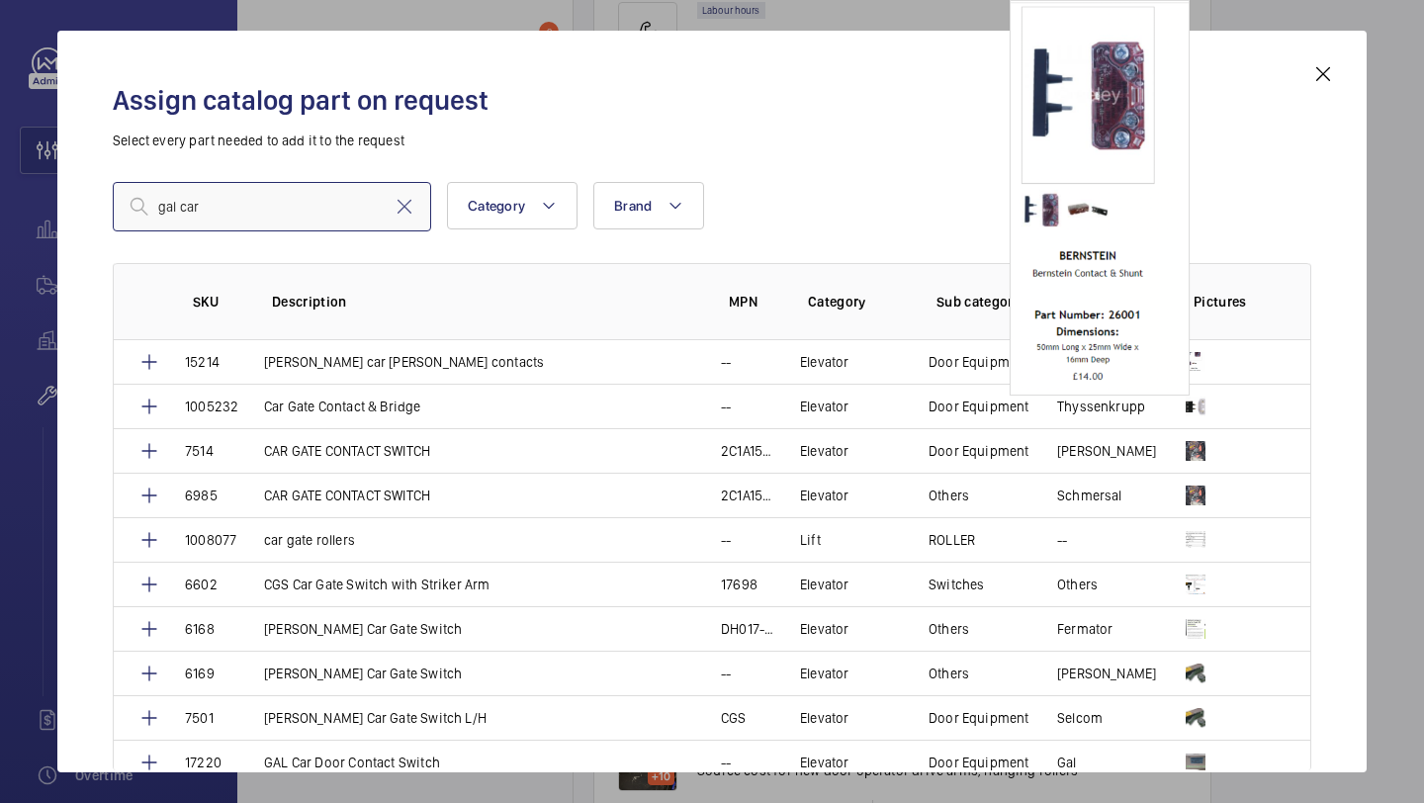
type input "gal car"
click at [874, 125] on div "Assign catalog part on request Select every part needed to add it to the request" at bounding box center [712, 116] width 1198 height 68
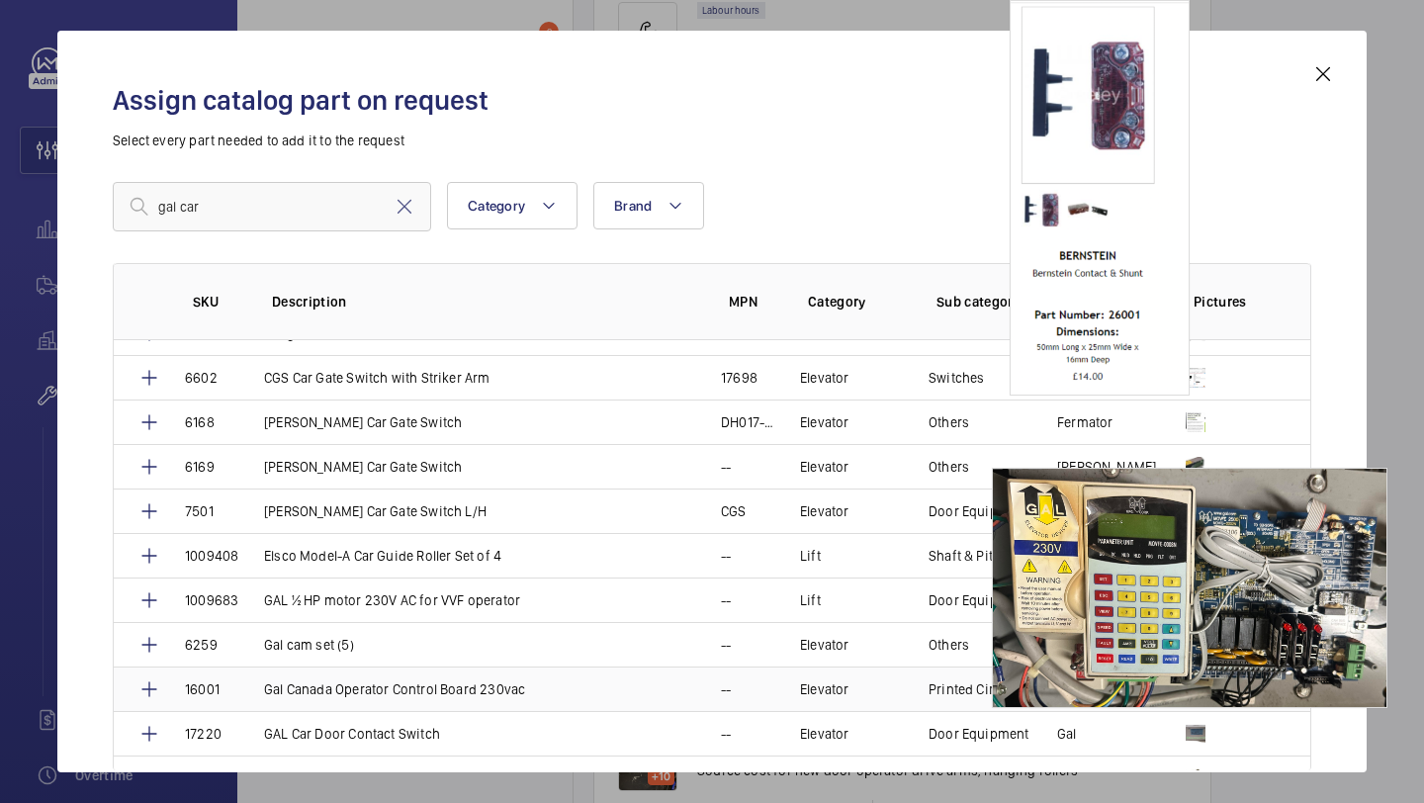
scroll to position [225, 0]
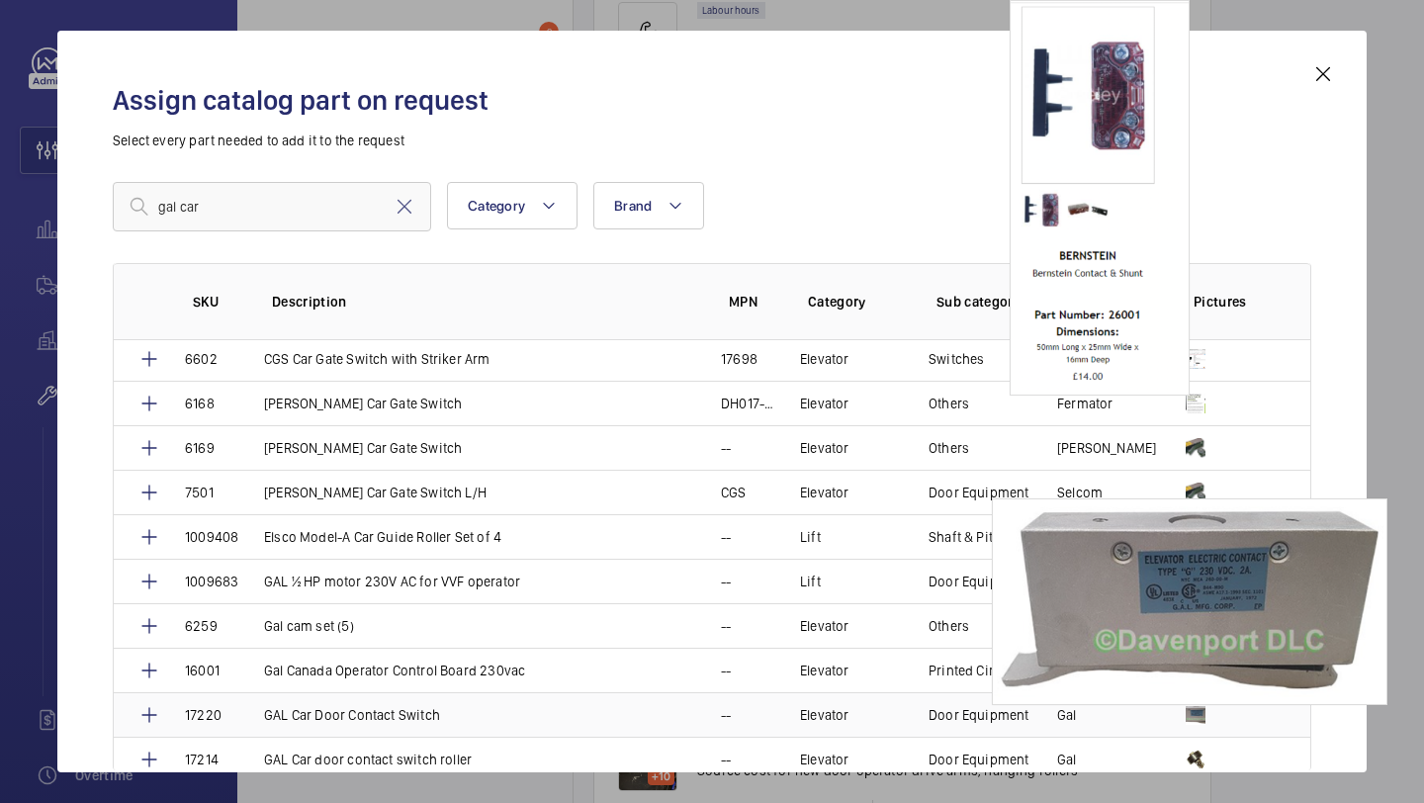
click at [1187, 719] on img at bounding box center [1195, 715] width 20 height 20
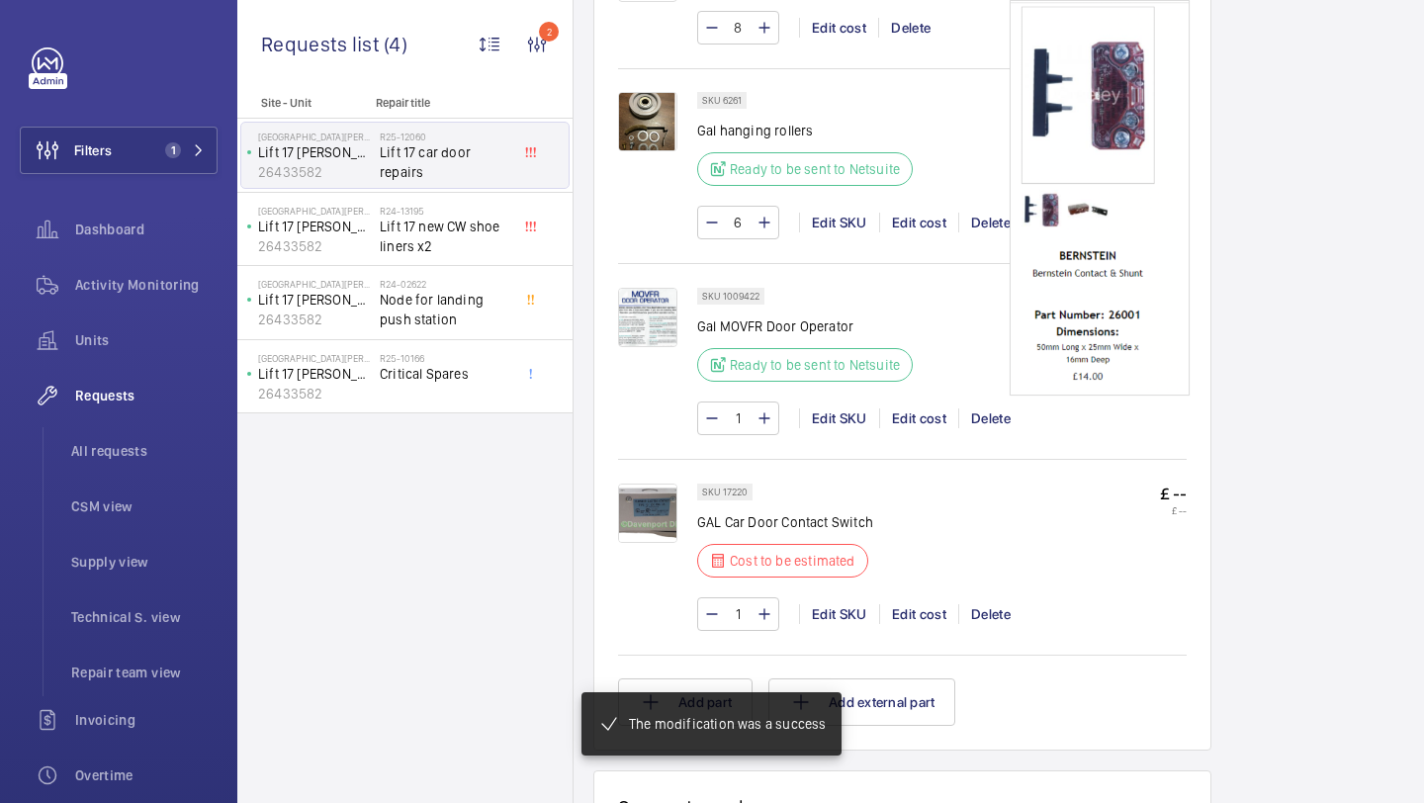
scroll to position [1355, 0]
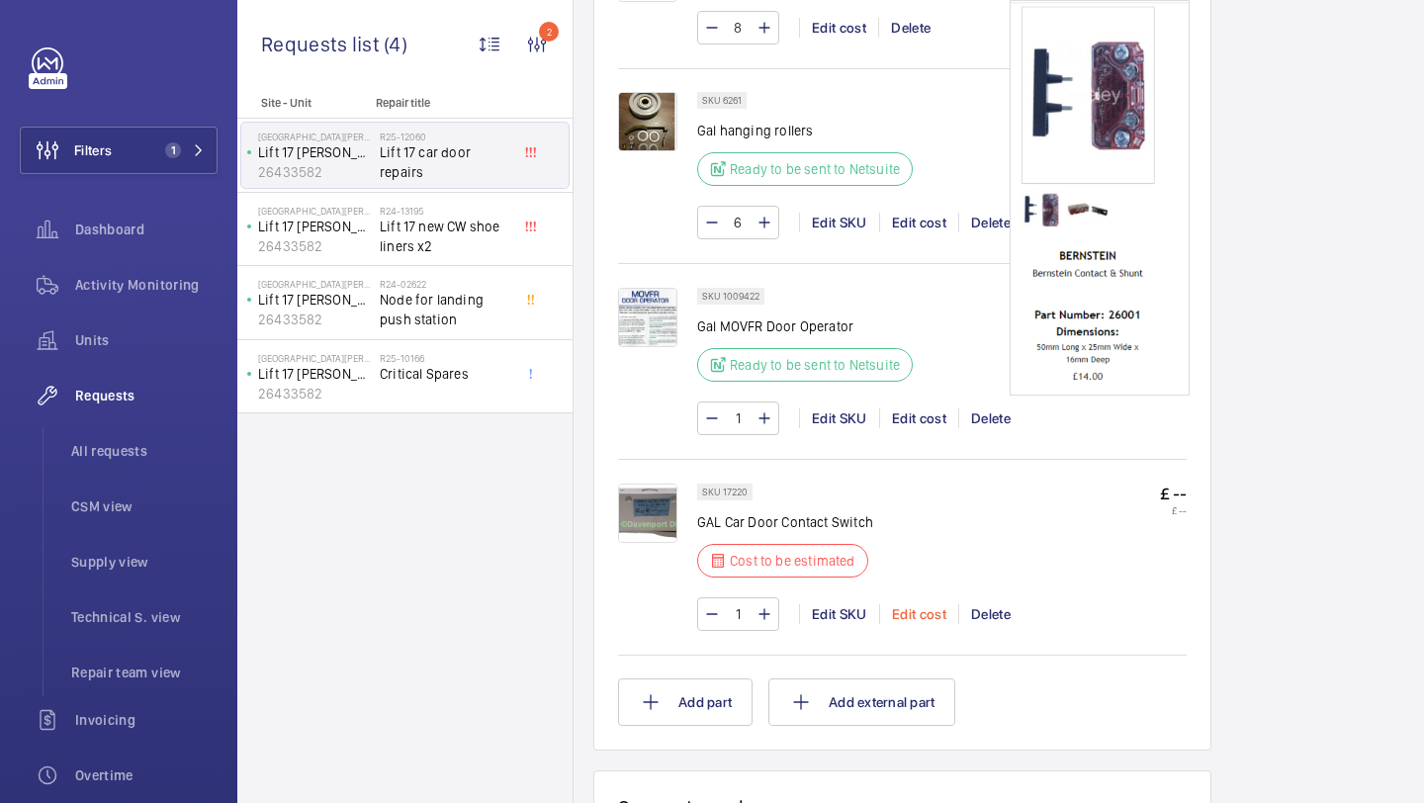
click at [927, 615] on div "Edit cost" at bounding box center [918, 614] width 79 height 20
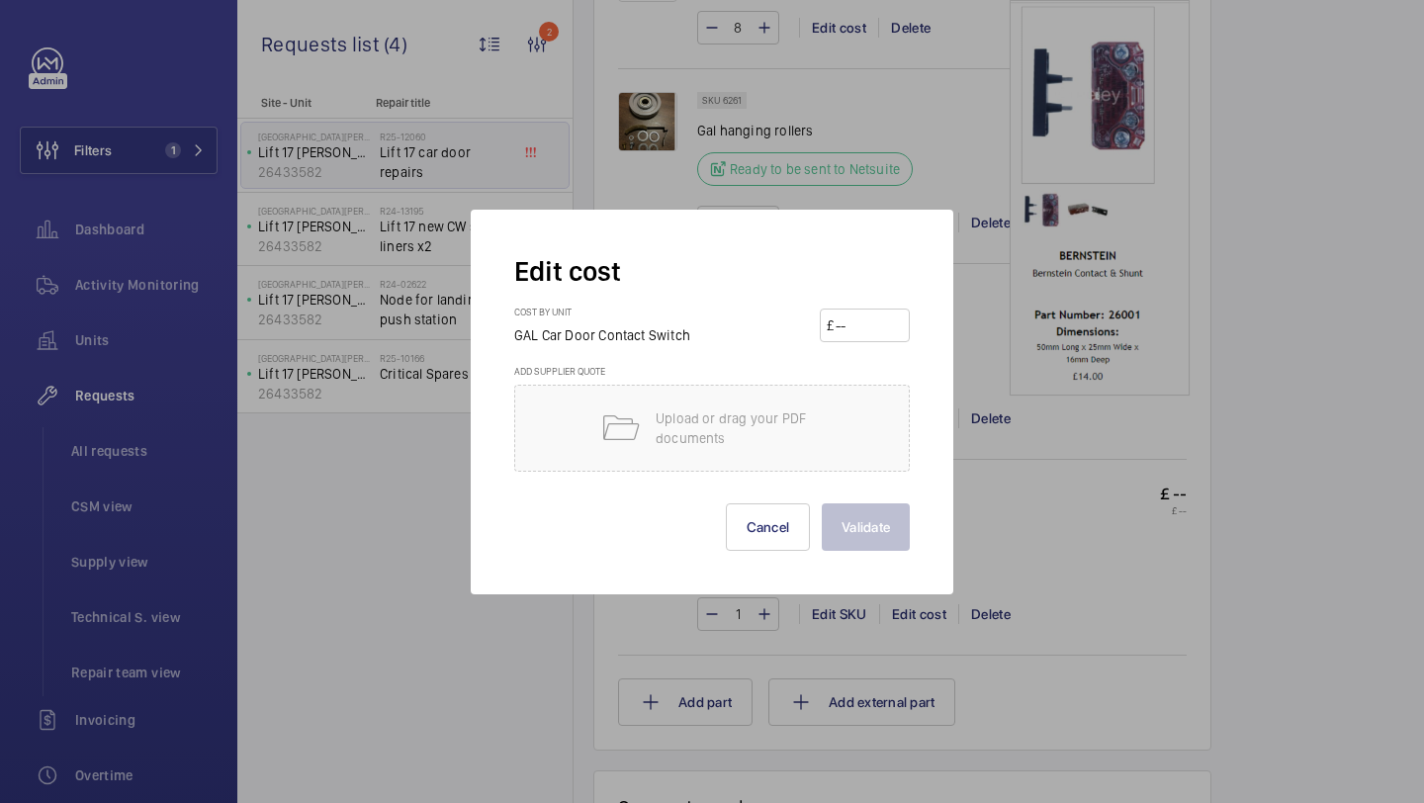
click at [857, 324] on input "number" at bounding box center [867, 325] width 69 height 32
type input "1"
type input "138"
click at [863, 507] on button "Validate" at bounding box center [866, 526] width 88 height 47
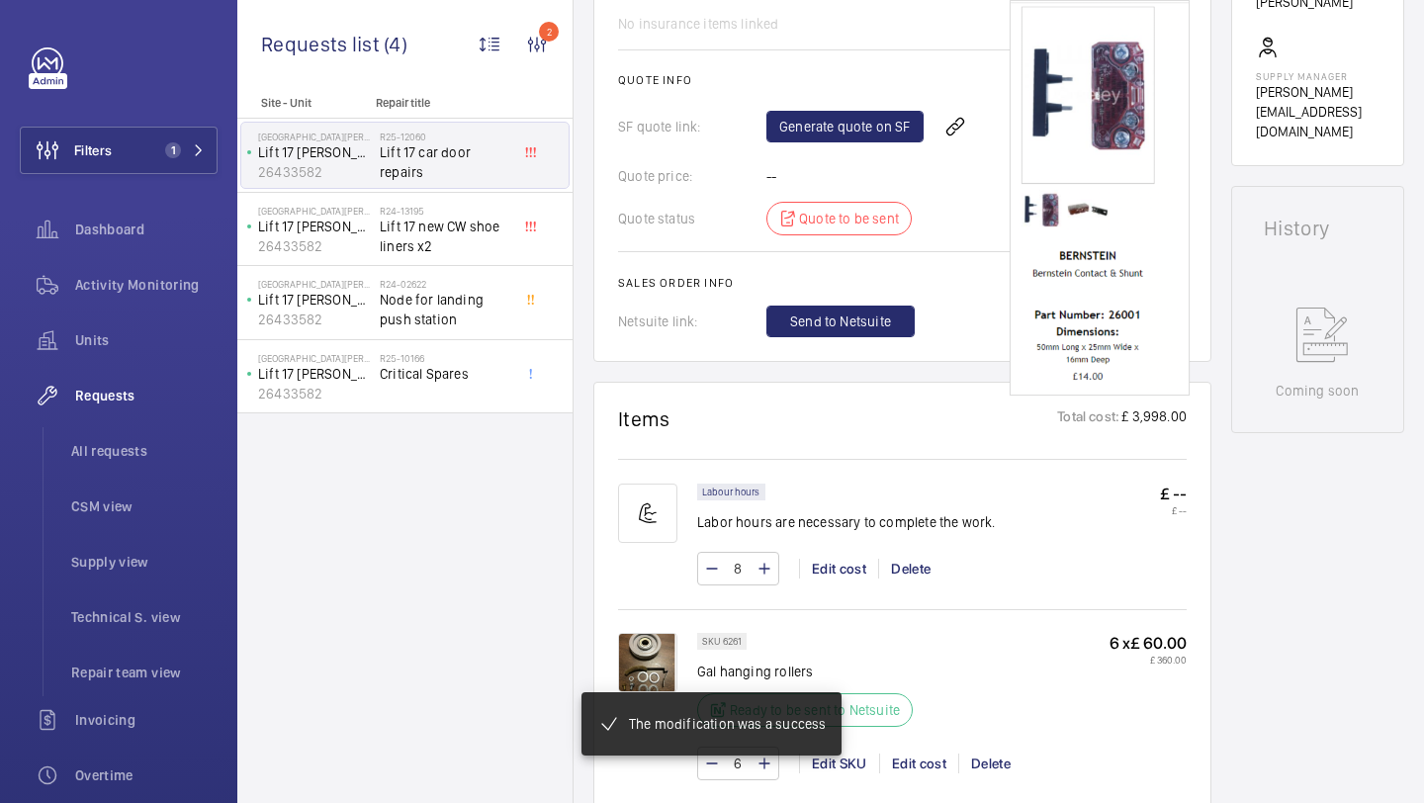
scroll to position [630, 0]
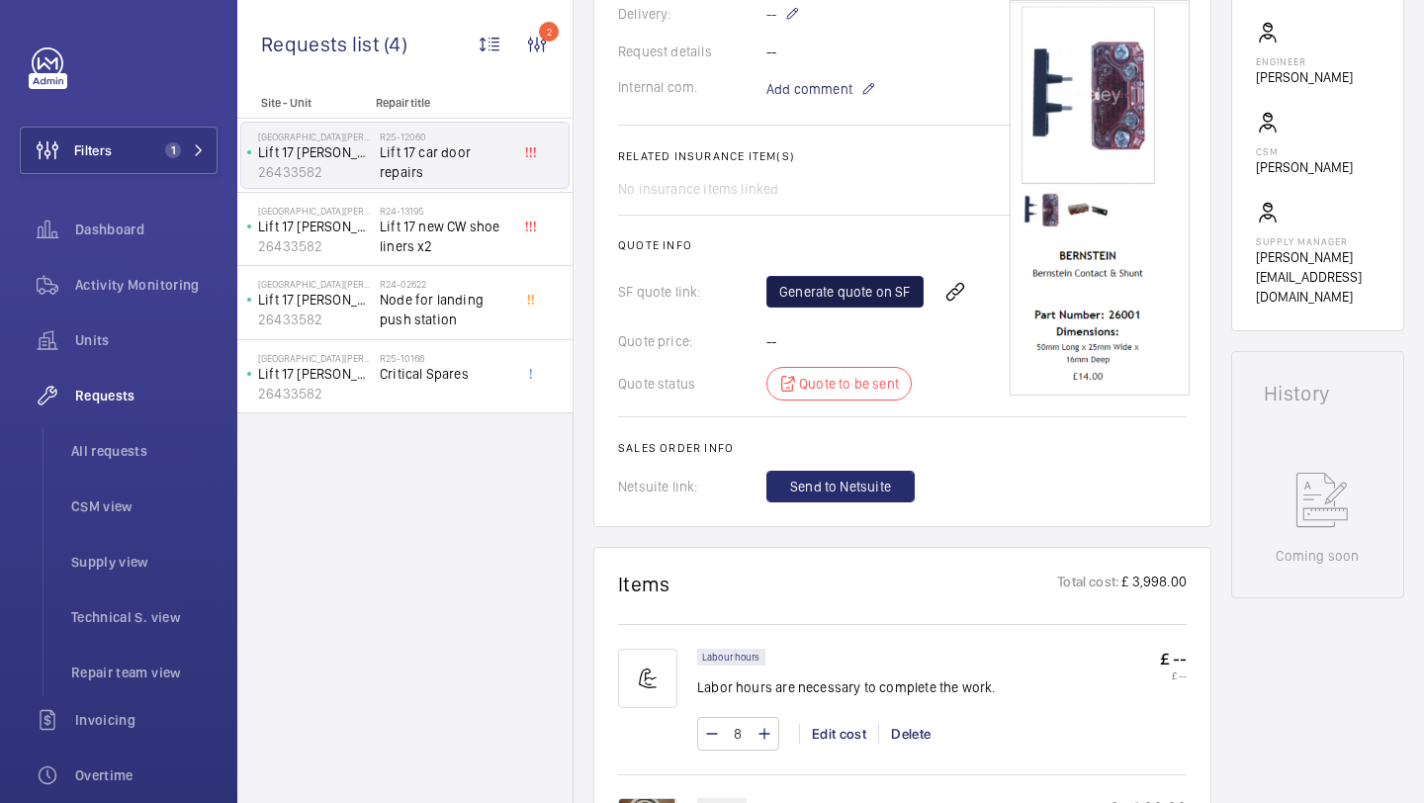
click at [843, 293] on link "Generate quote on SF" at bounding box center [844, 292] width 157 height 32
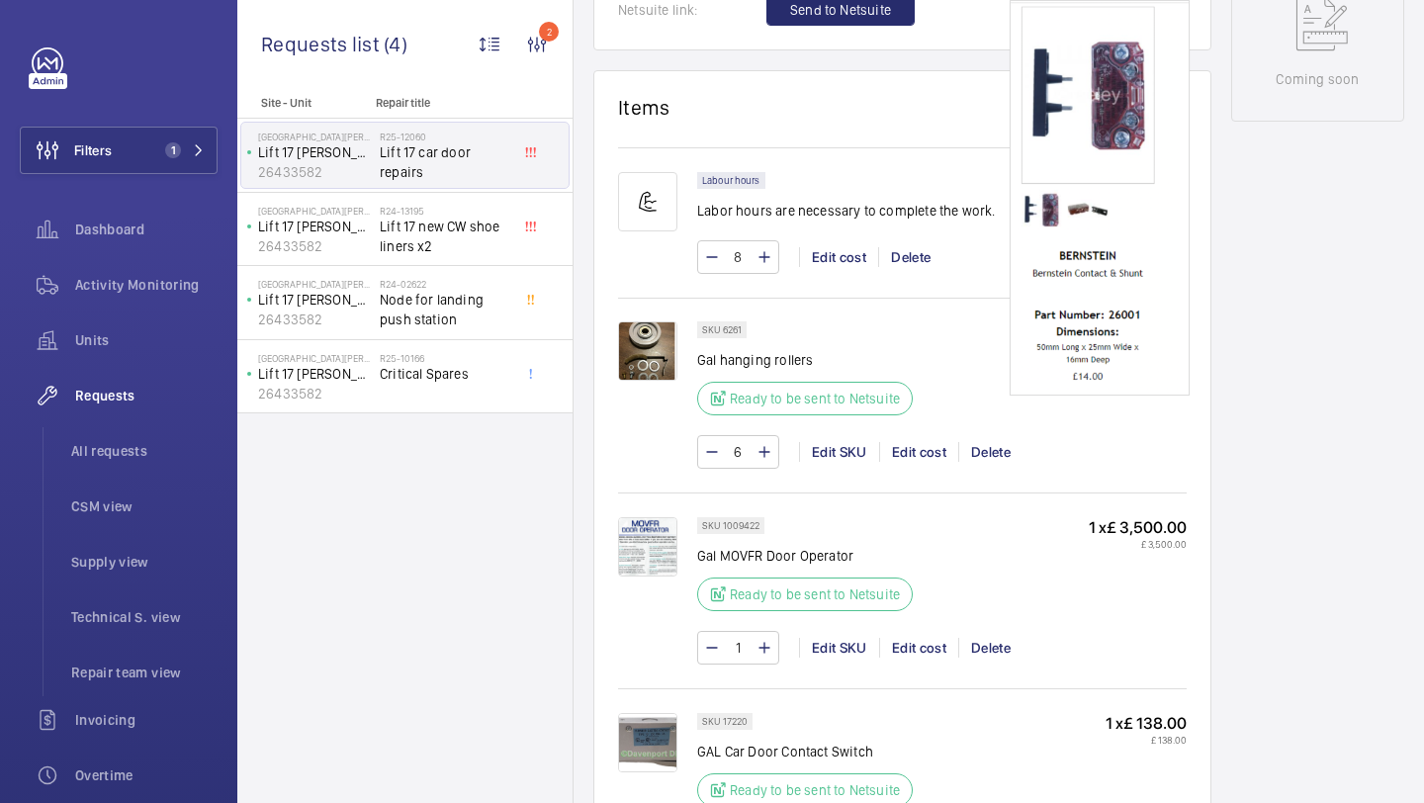
scroll to position [1162, 0]
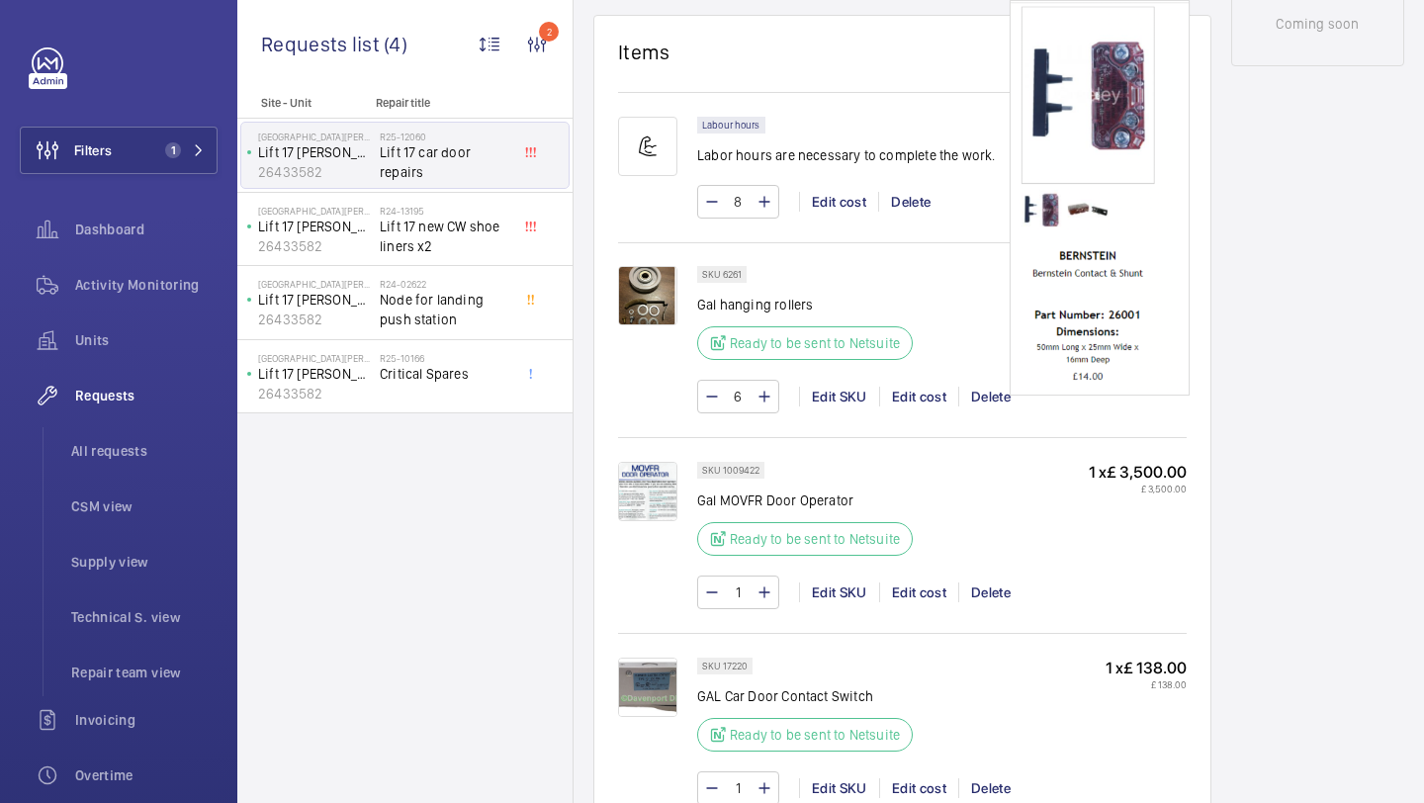
click at [620, 479] on img at bounding box center [647, 491] width 59 height 59
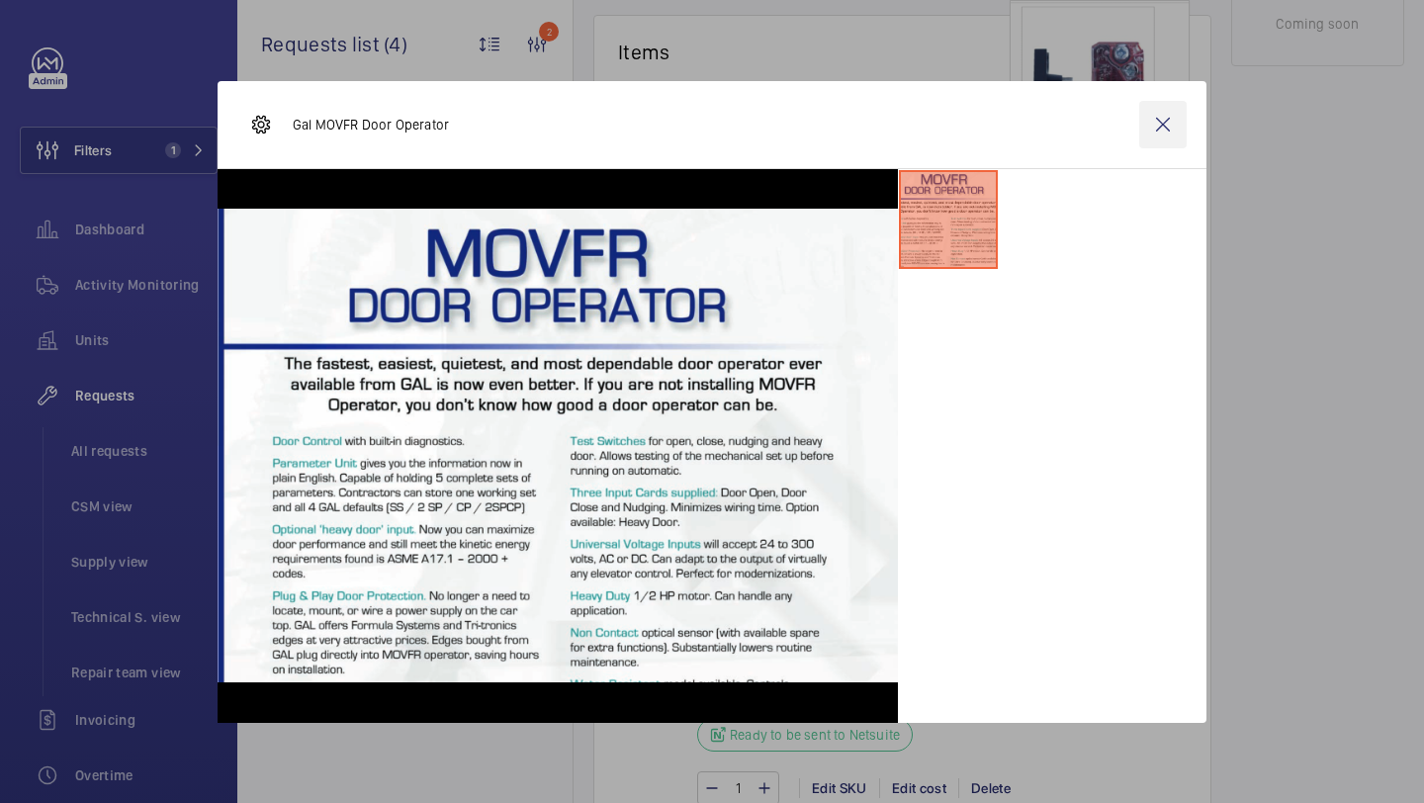
click at [1163, 140] on wm-front-icon-button at bounding box center [1162, 124] width 47 height 47
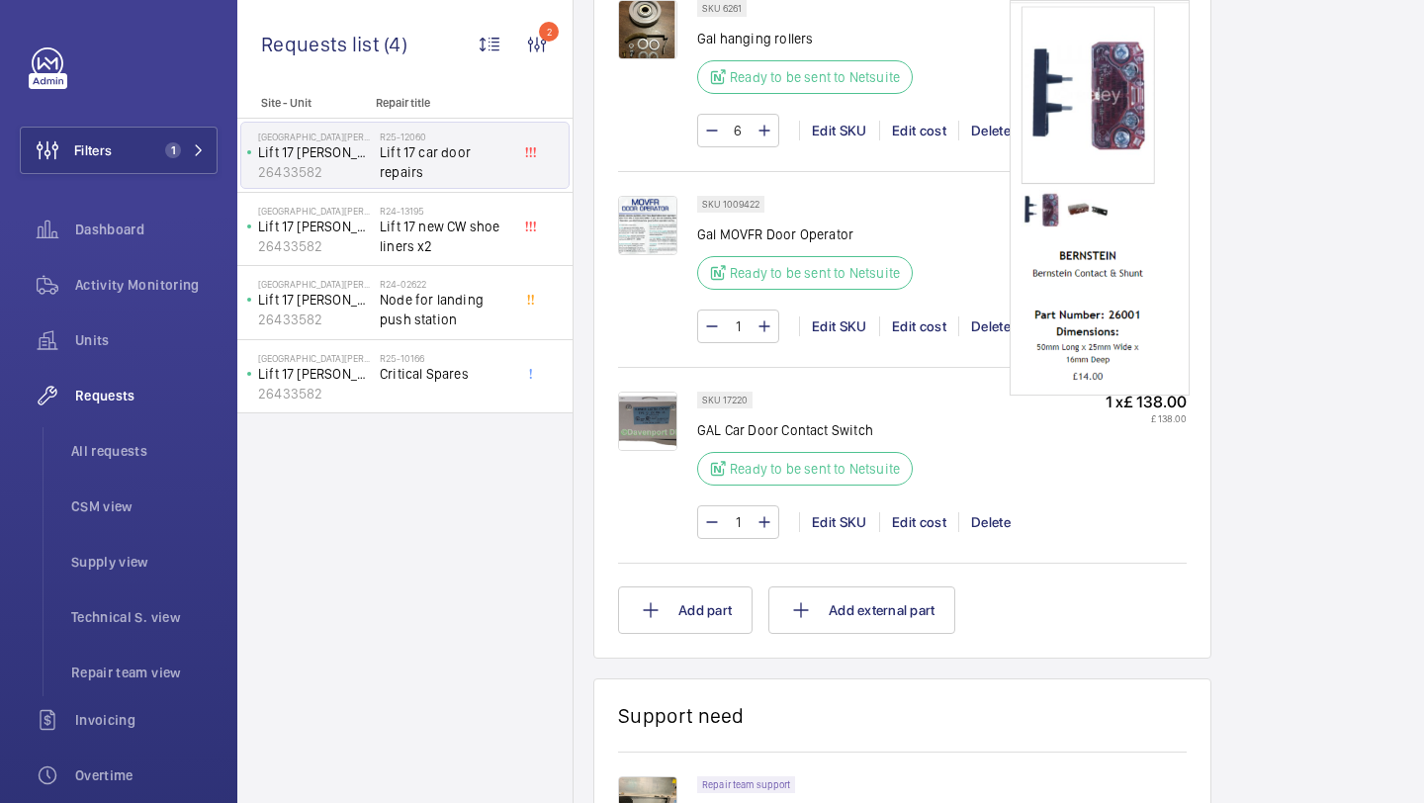
scroll to position [1383, 0]
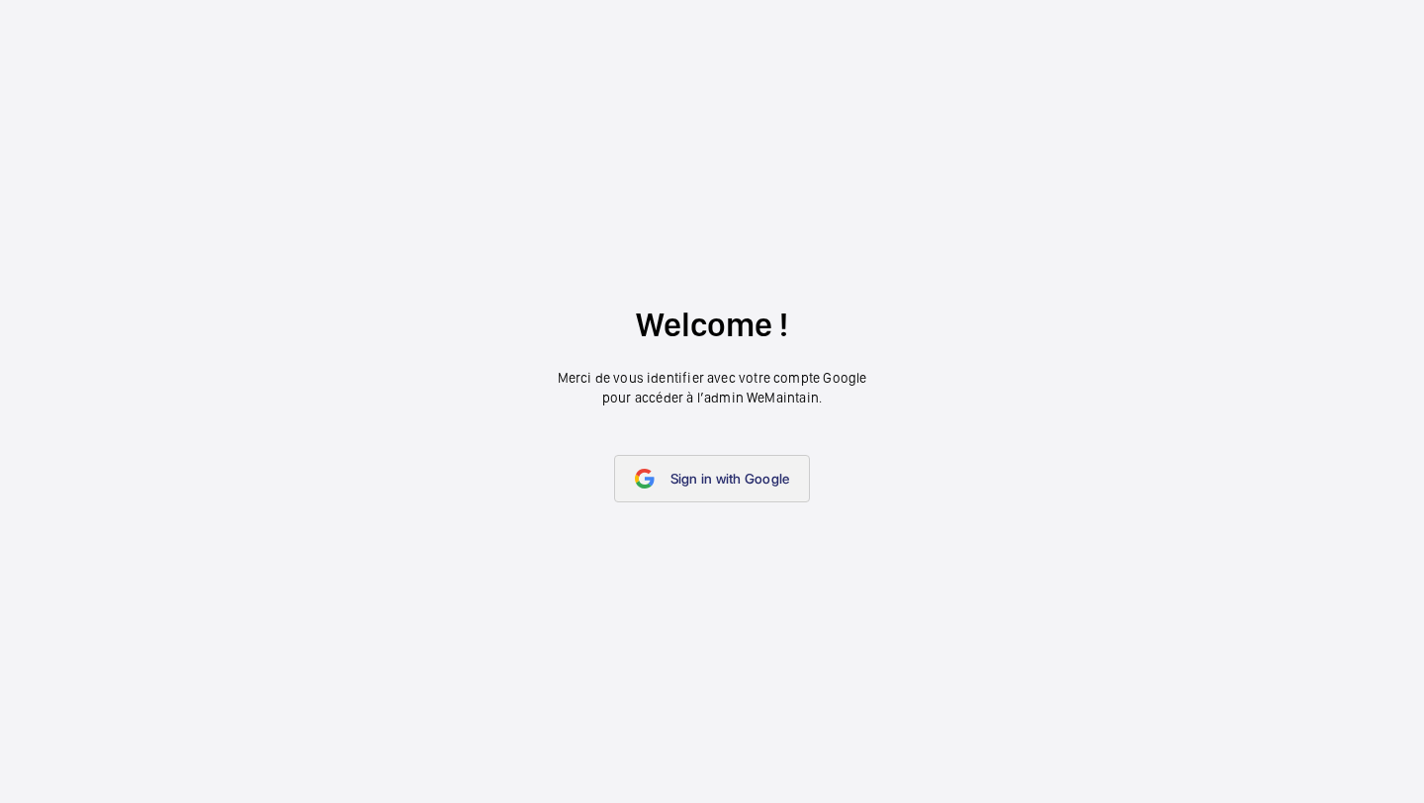
click at [730, 471] on span "Sign in with Google" at bounding box center [730, 479] width 120 height 16
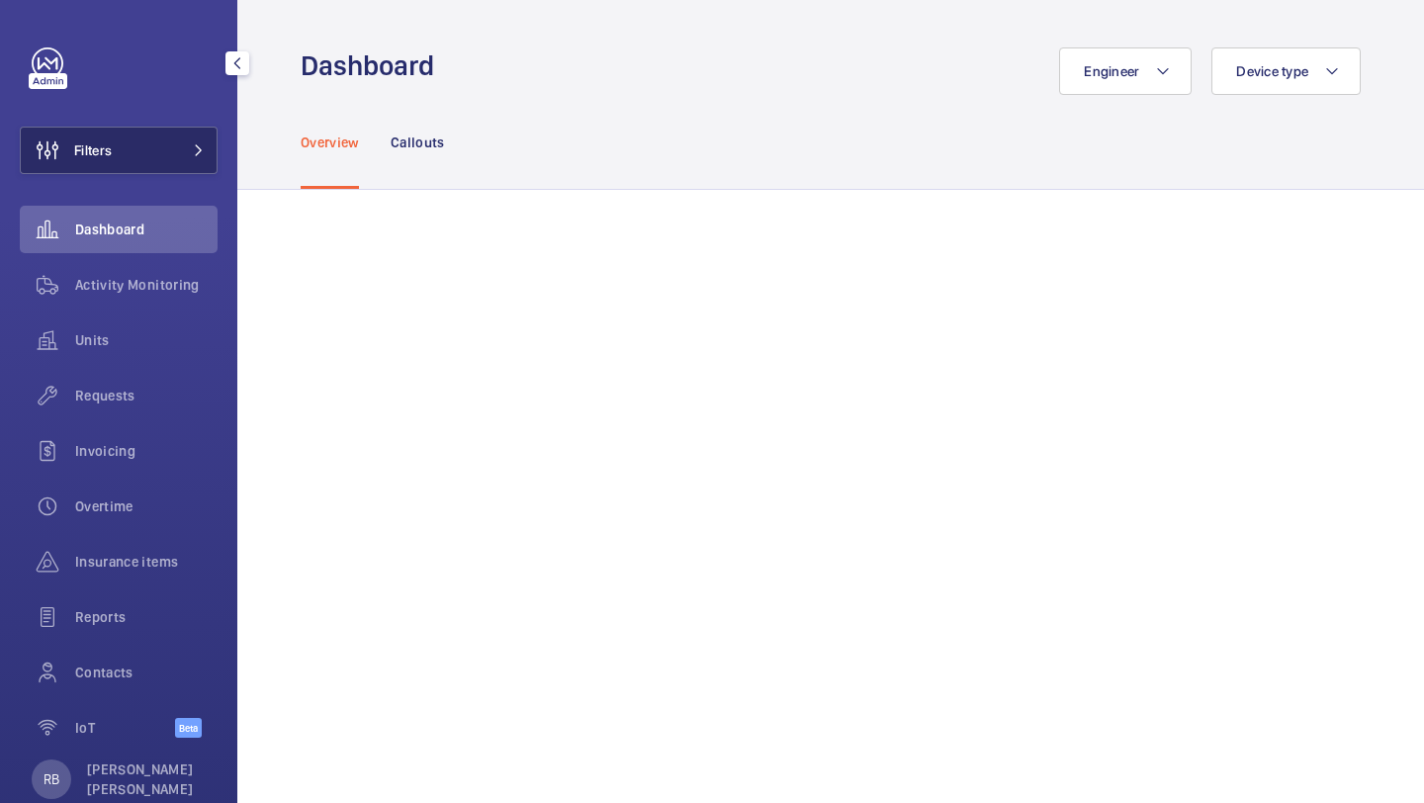
click at [209, 156] on button "Filters" at bounding box center [119, 150] width 198 height 47
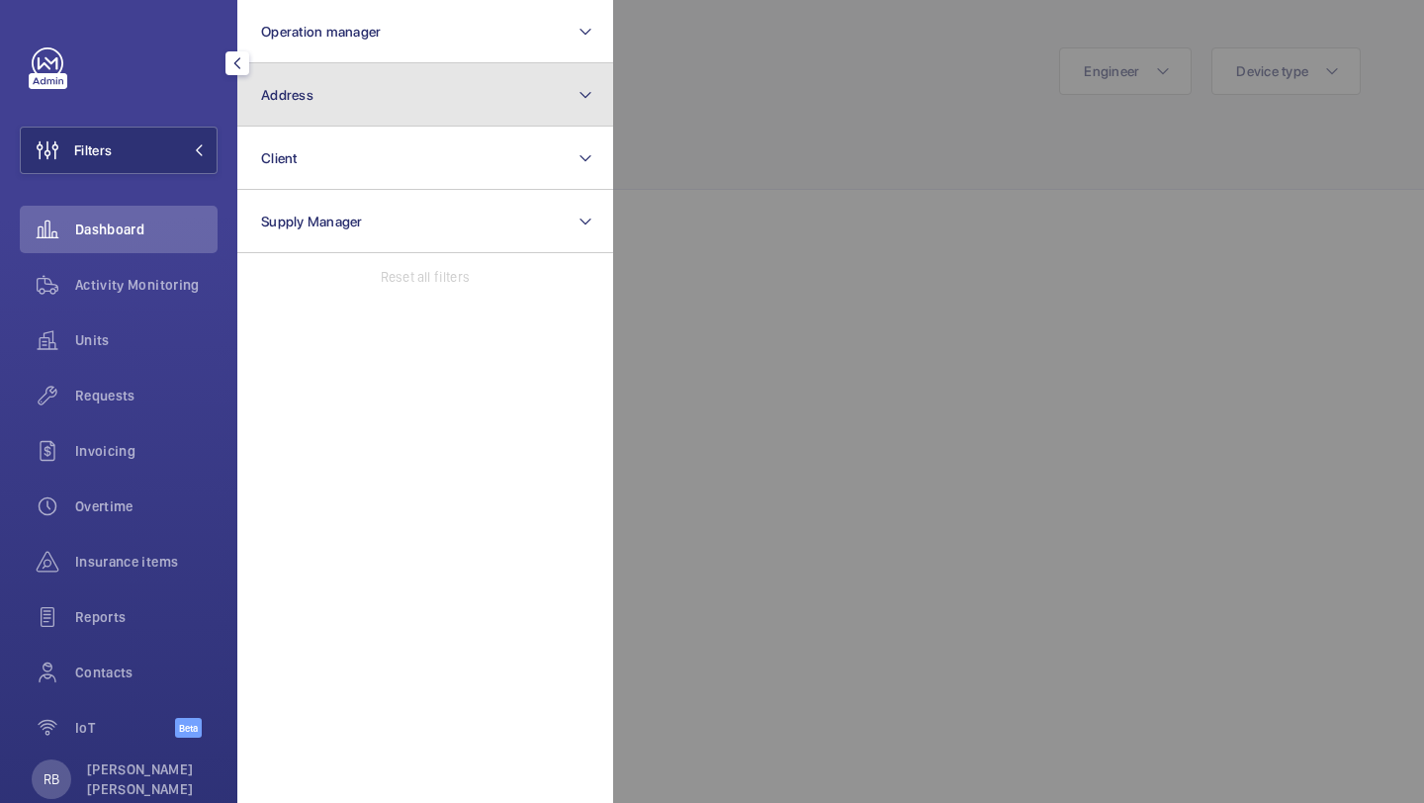
click at [322, 105] on button "Address" at bounding box center [425, 94] width 376 height 63
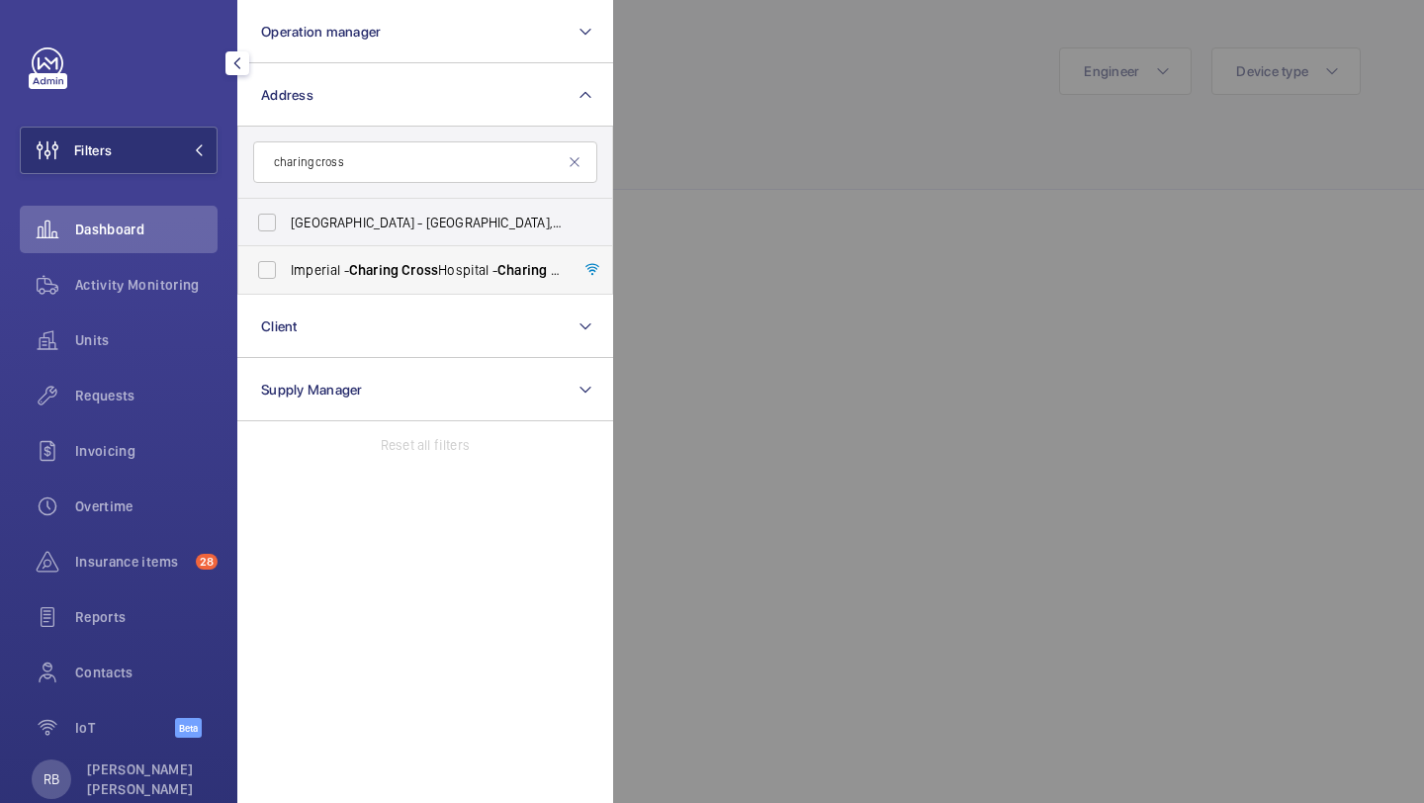
type input "charing cross"
click at [340, 280] on label "[GEOGRAPHIC_DATA] - [GEOGRAPHIC_DATA]" at bounding box center [410, 269] width 344 height 47
click at [287, 280] on input "[GEOGRAPHIC_DATA] - [GEOGRAPHIC_DATA]" at bounding box center [267, 270] width 40 height 40
checkbox input "true"
click at [733, 185] on div at bounding box center [1325, 401] width 1424 height 803
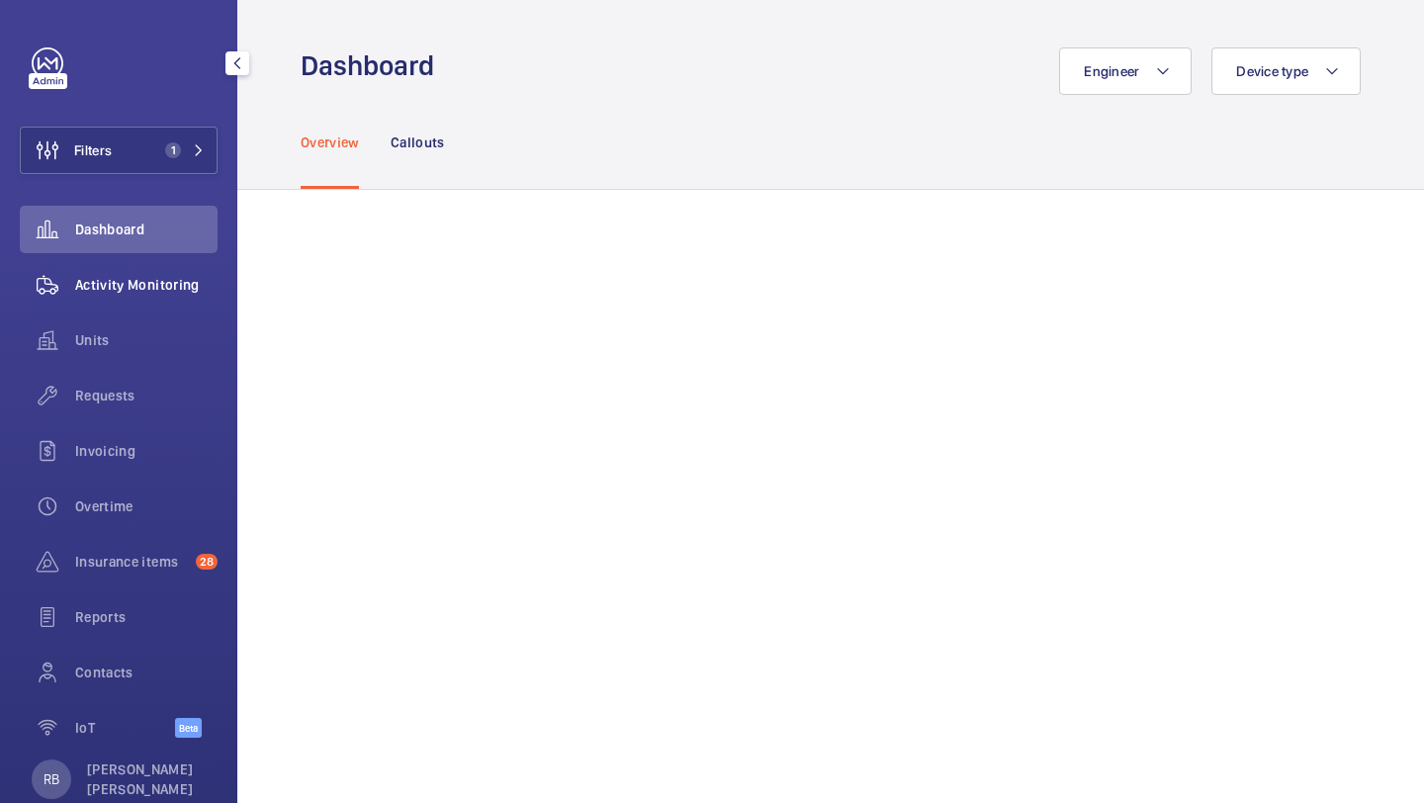
click at [131, 296] on div "Activity Monitoring" at bounding box center [119, 284] width 198 height 47
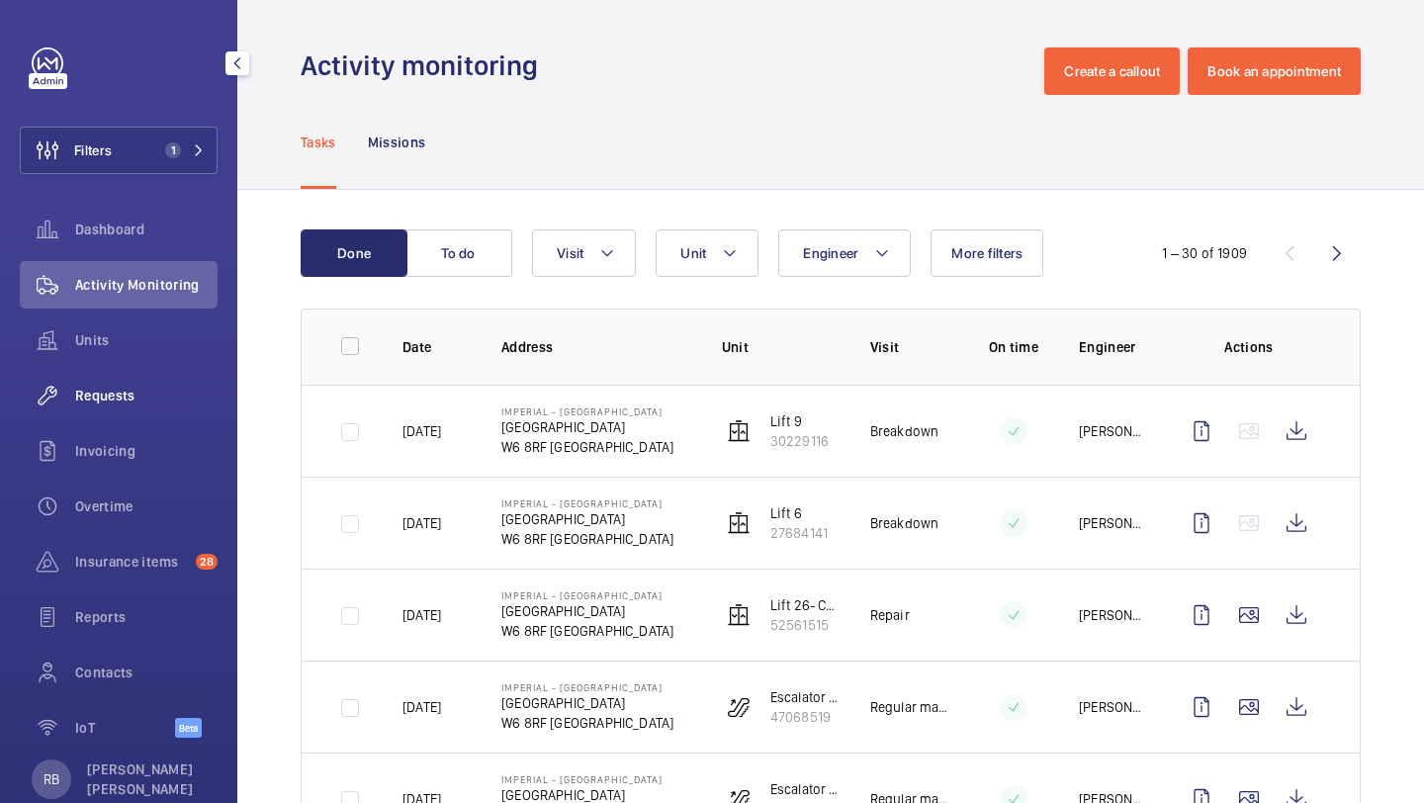
click at [125, 393] on span "Requests" at bounding box center [146, 396] width 142 height 20
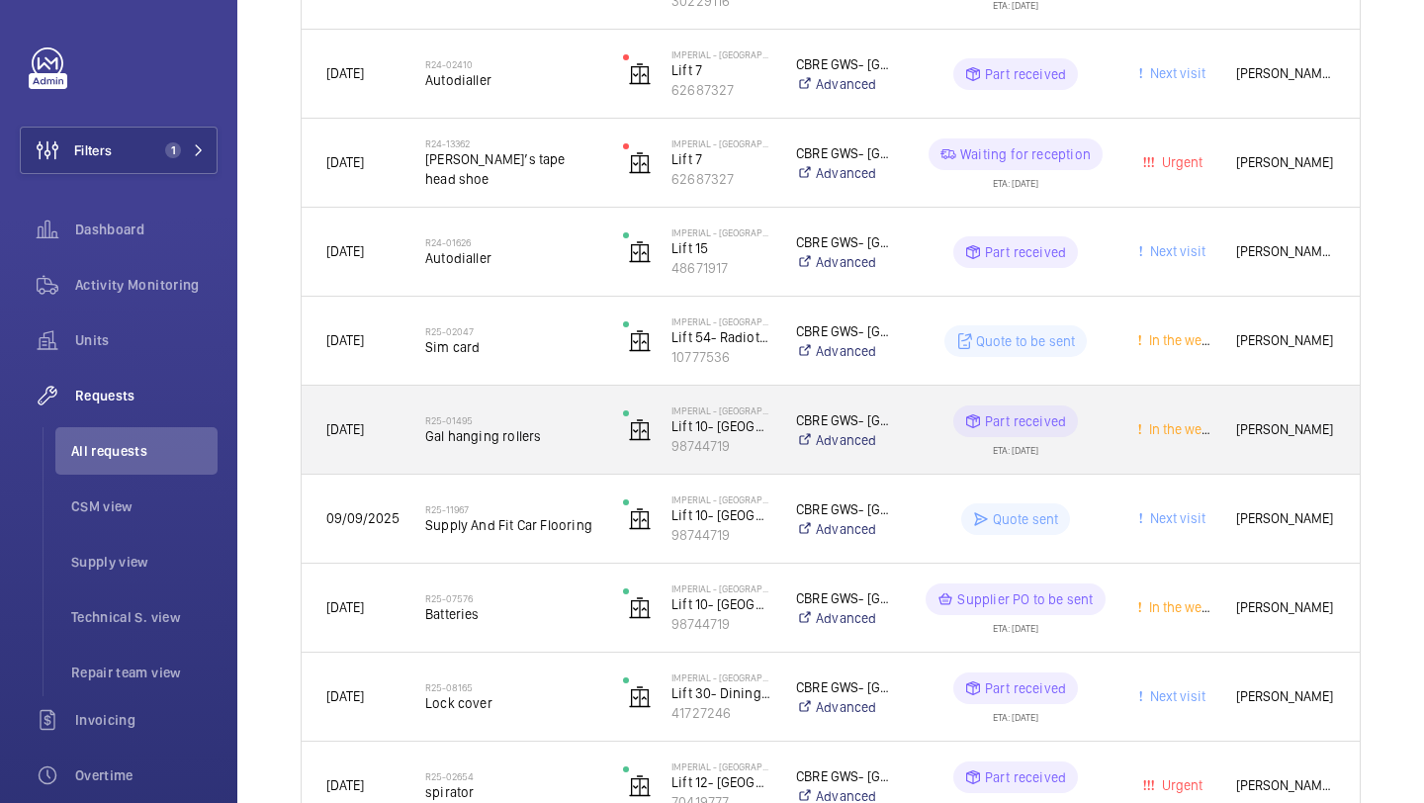
scroll to position [535, 0]
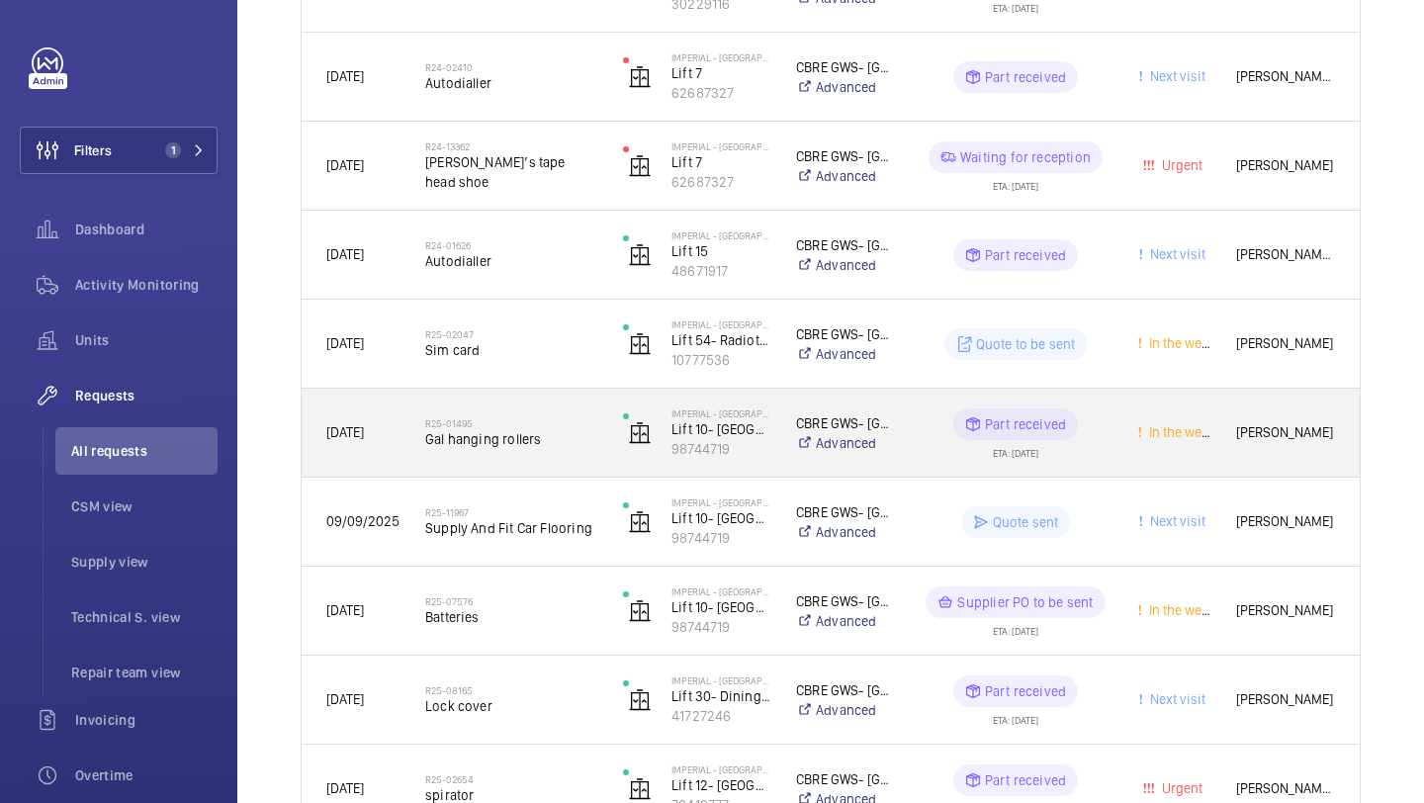
click at [592, 445] on span "Gal hanging rollers" at bounding box center [511, 439] width 172 height 20
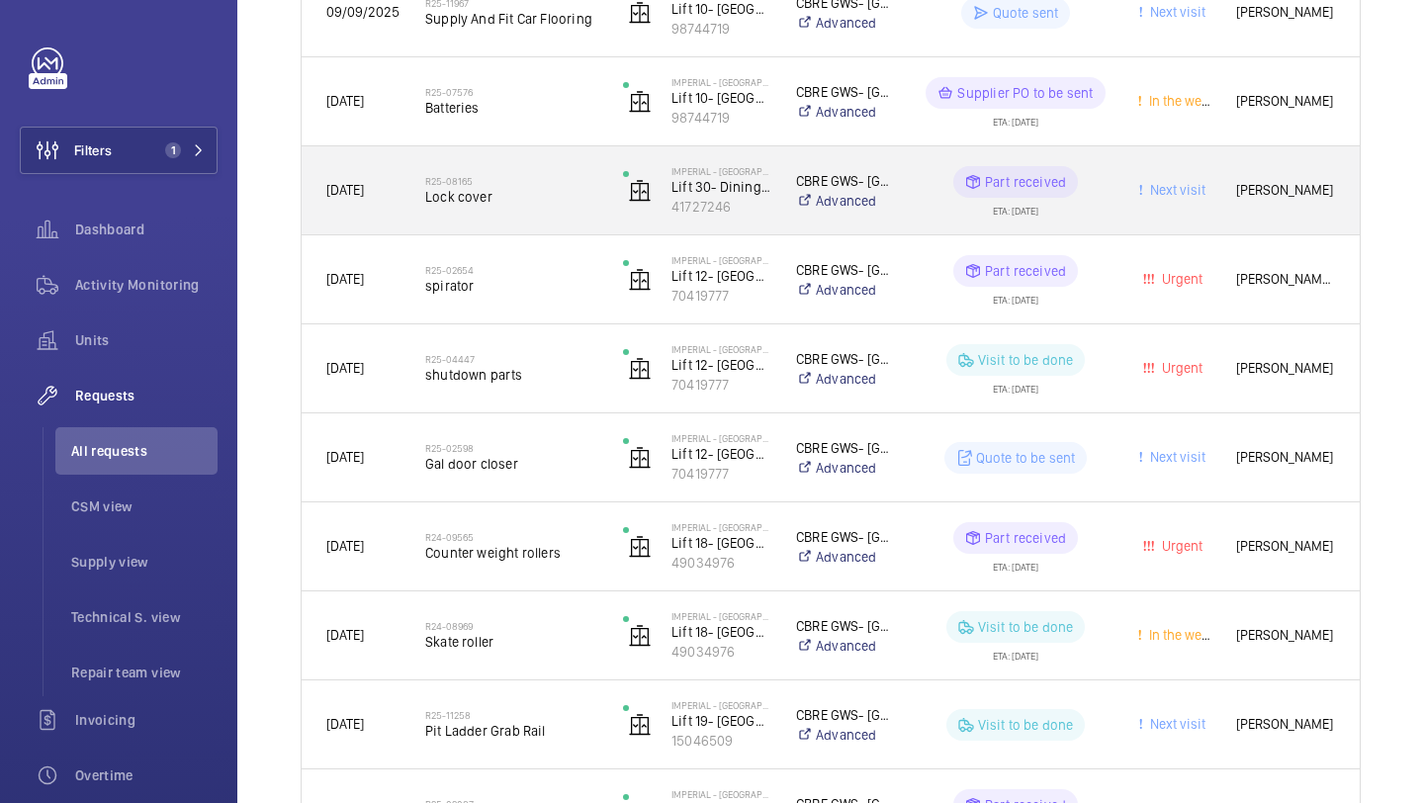
scroll to position [1046, 0]
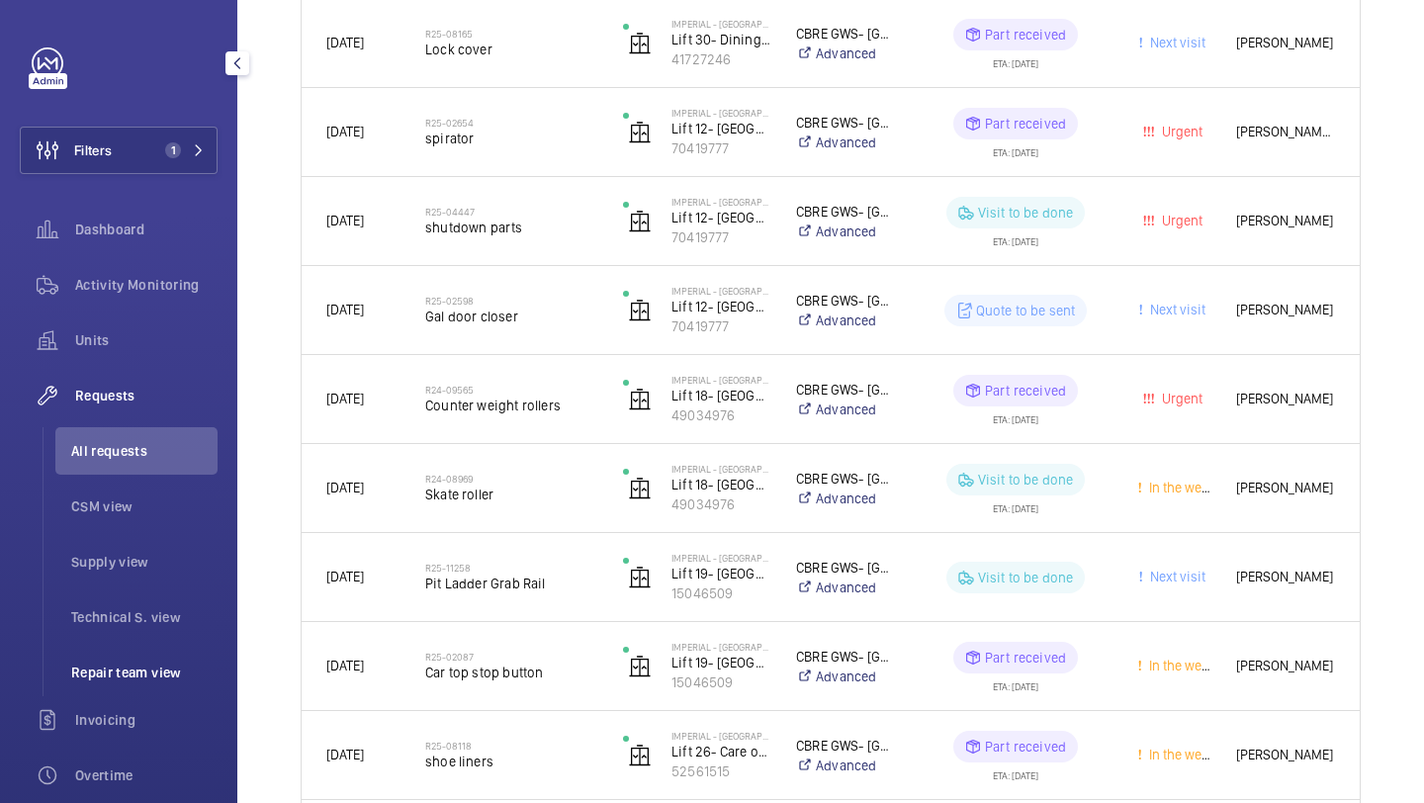
click at [150, 689] on li "Repair team view" at bounding box center [136, 672] width 162 height 47
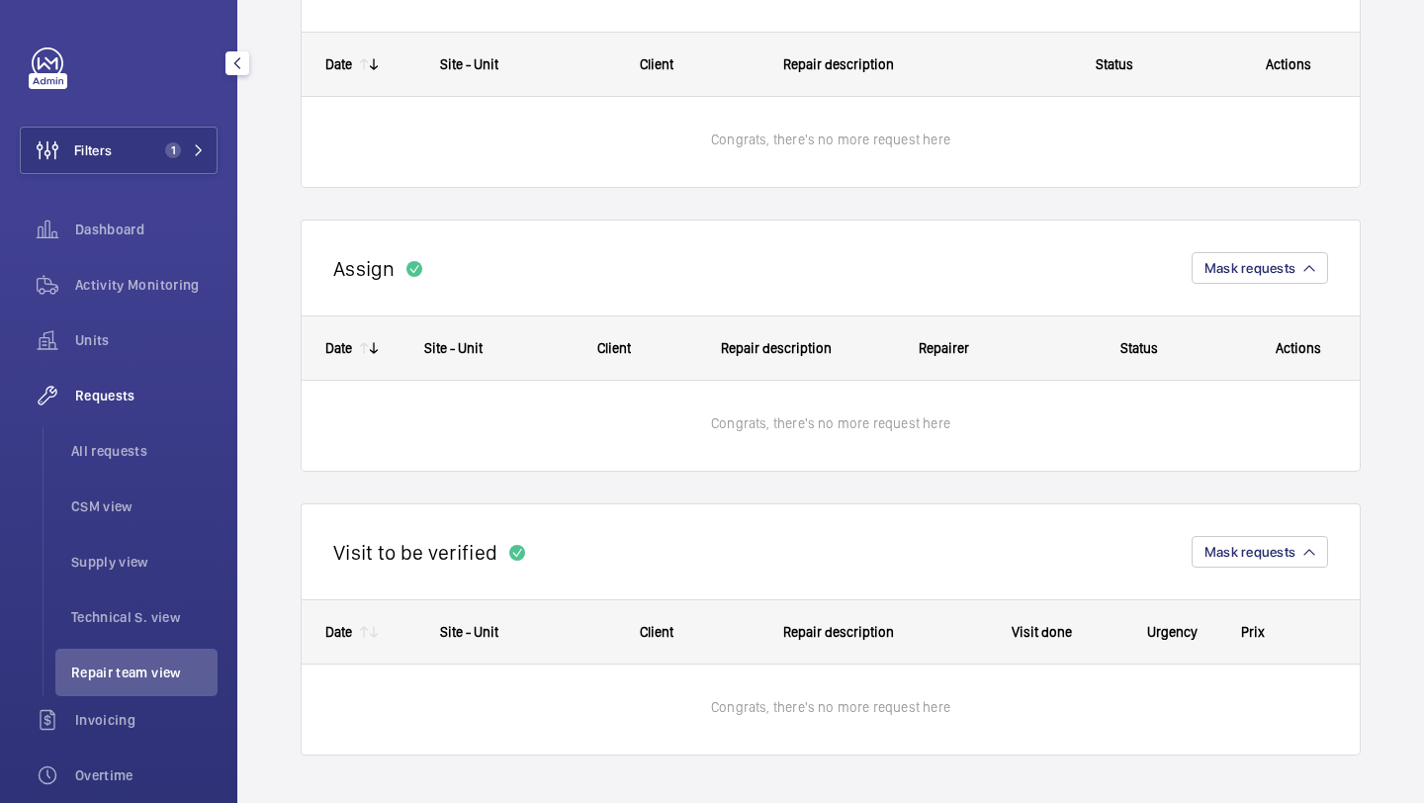
scroll to position [287, 0]
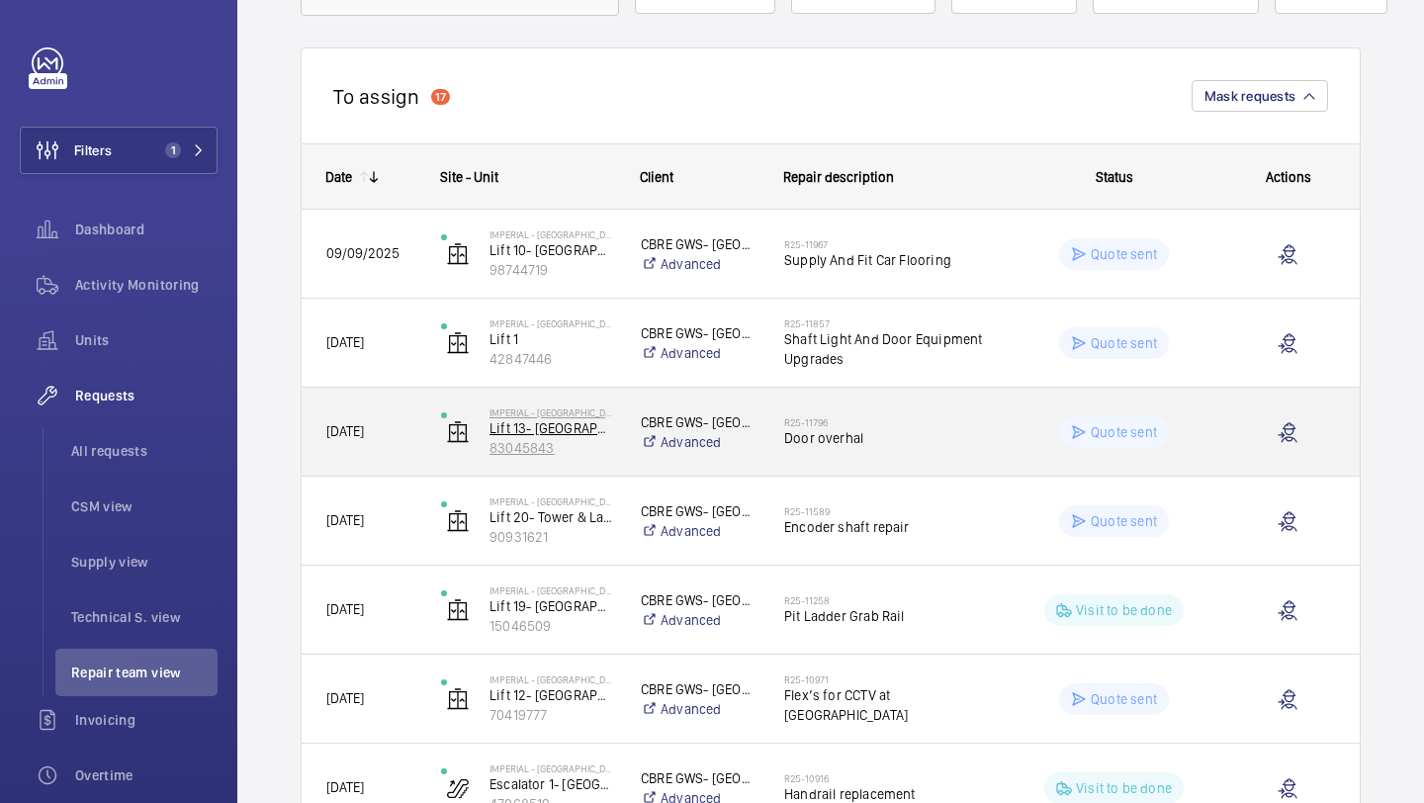
scroll to position [124, 0]
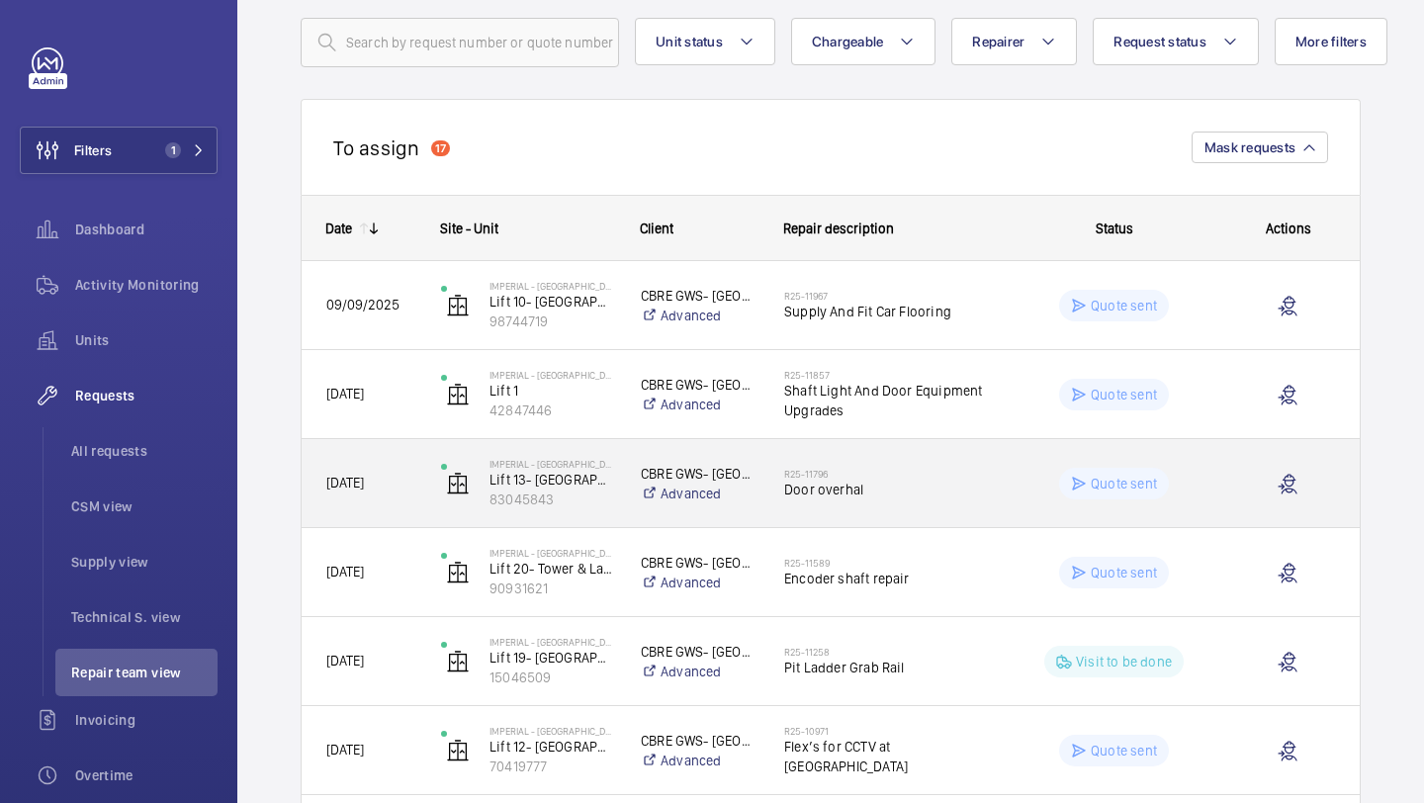
click at [833, 470] on h2 "R25-11796" at bounding box center [885, 474] width 203 height 12
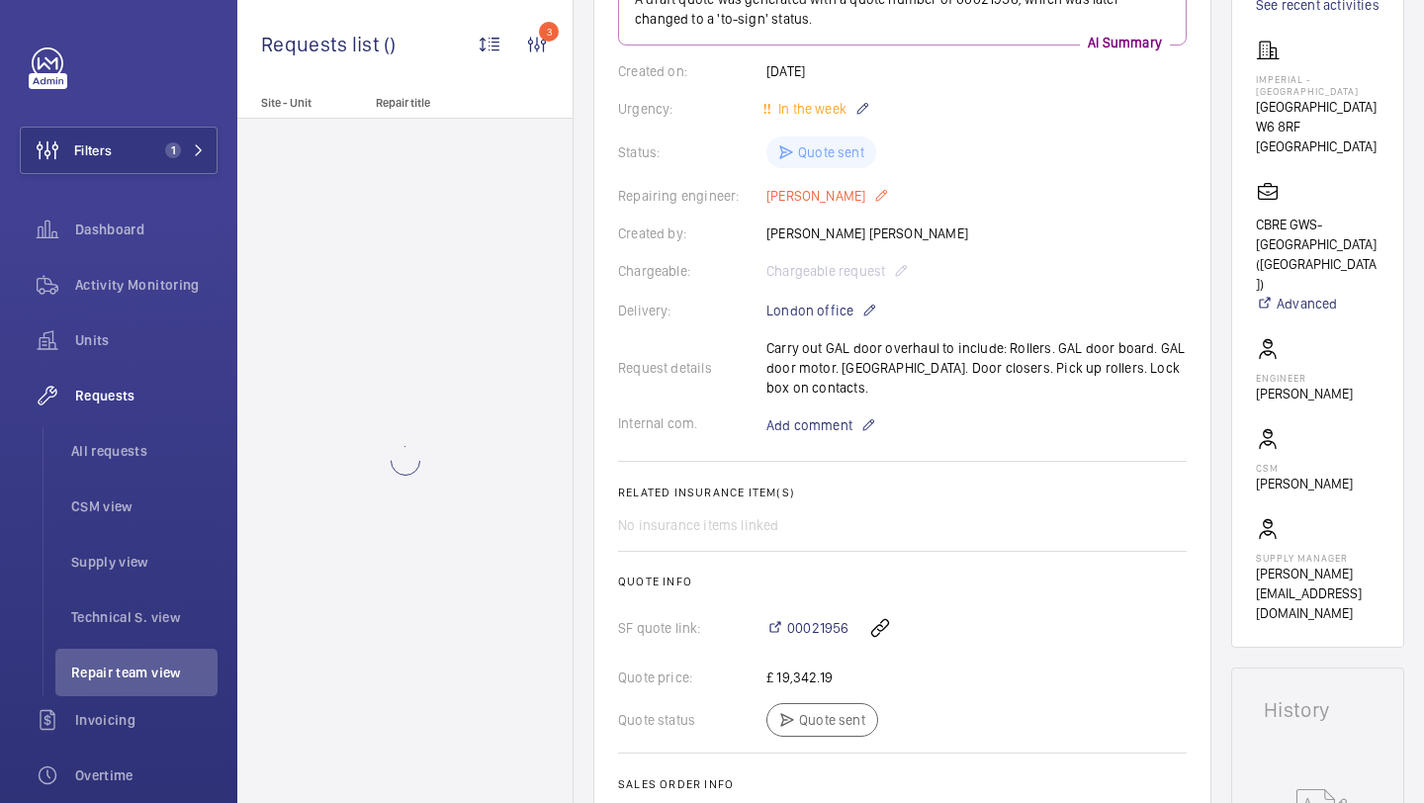
scroll to position [568, 0]
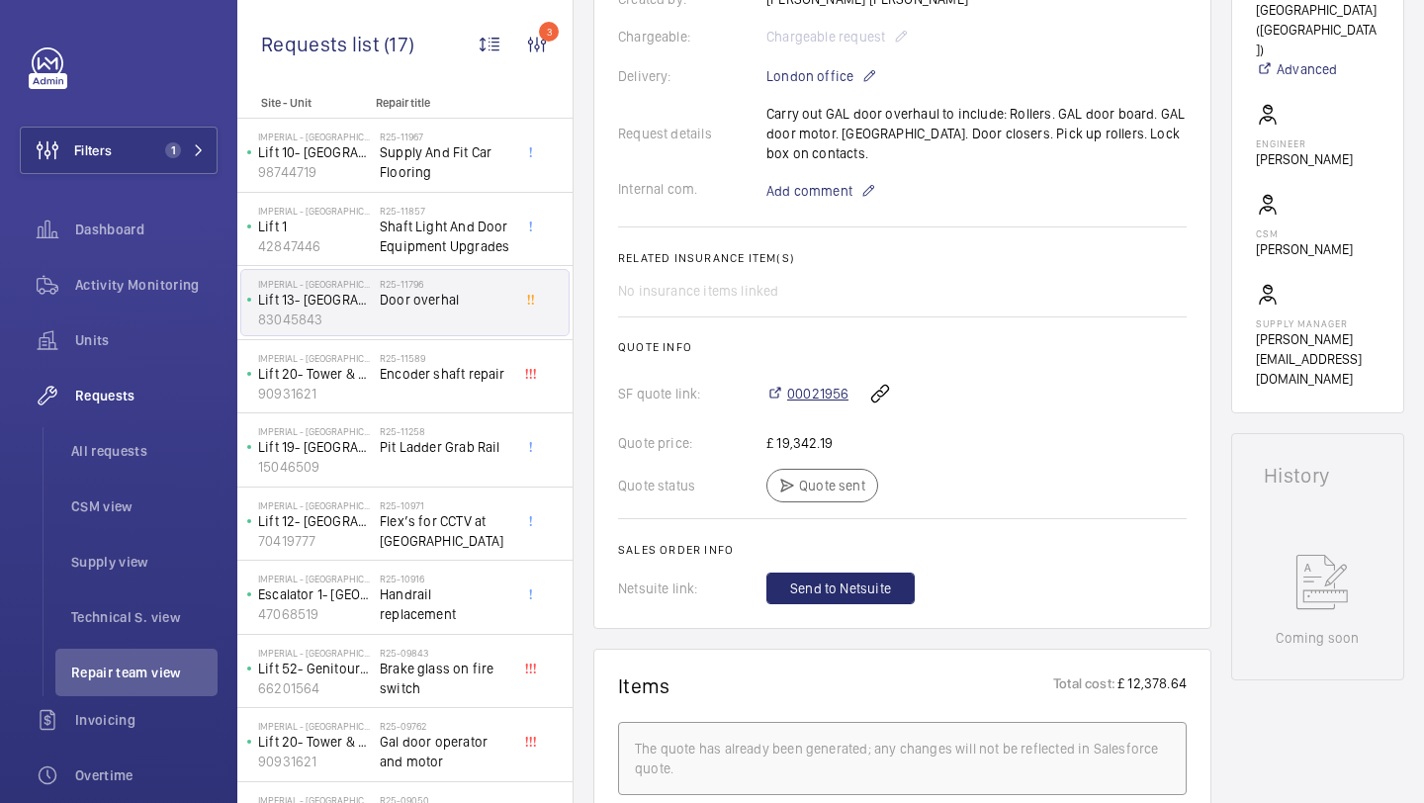
click at [819, 403] on span "00021956" at bounding box center [817, 394] width 61 height 20
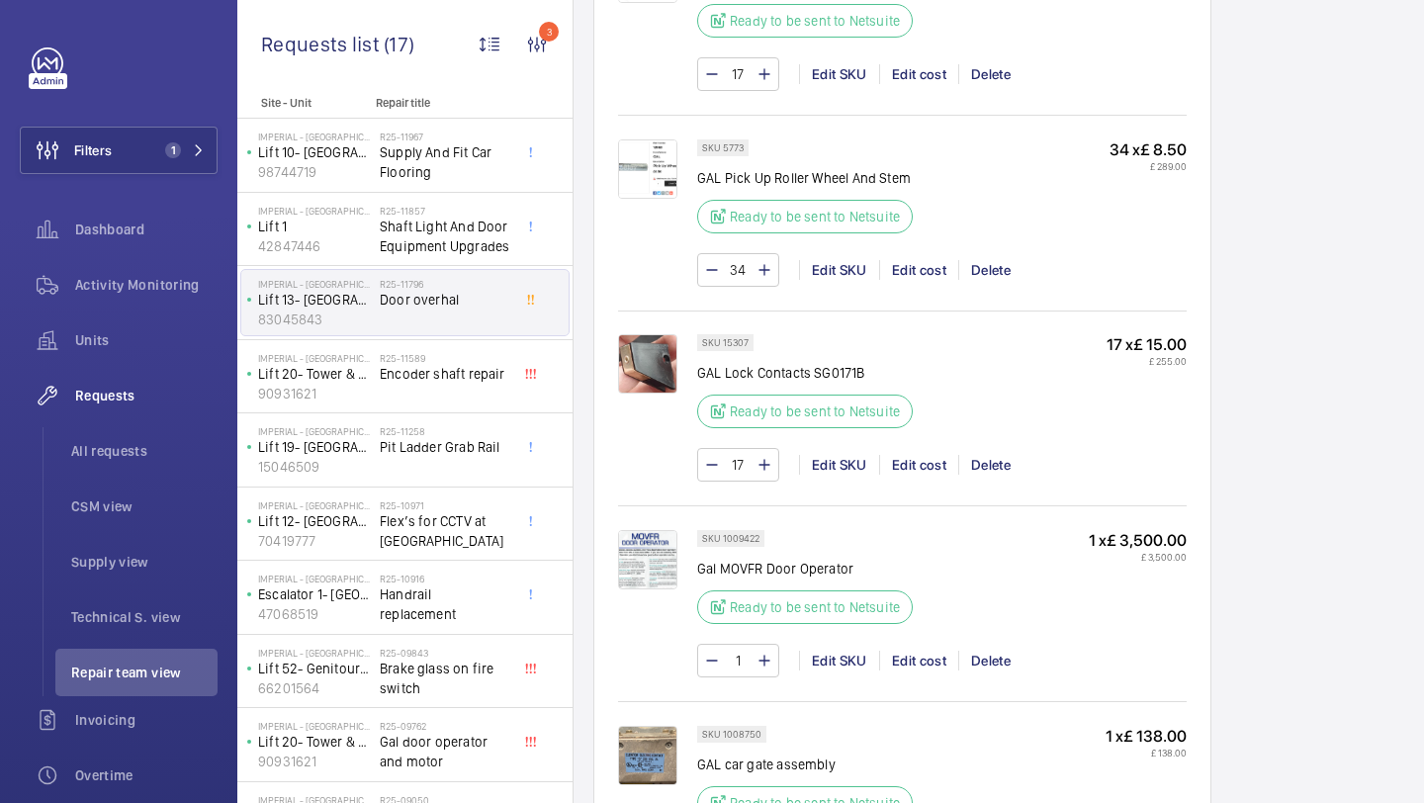
scroll to position [1815, 0]
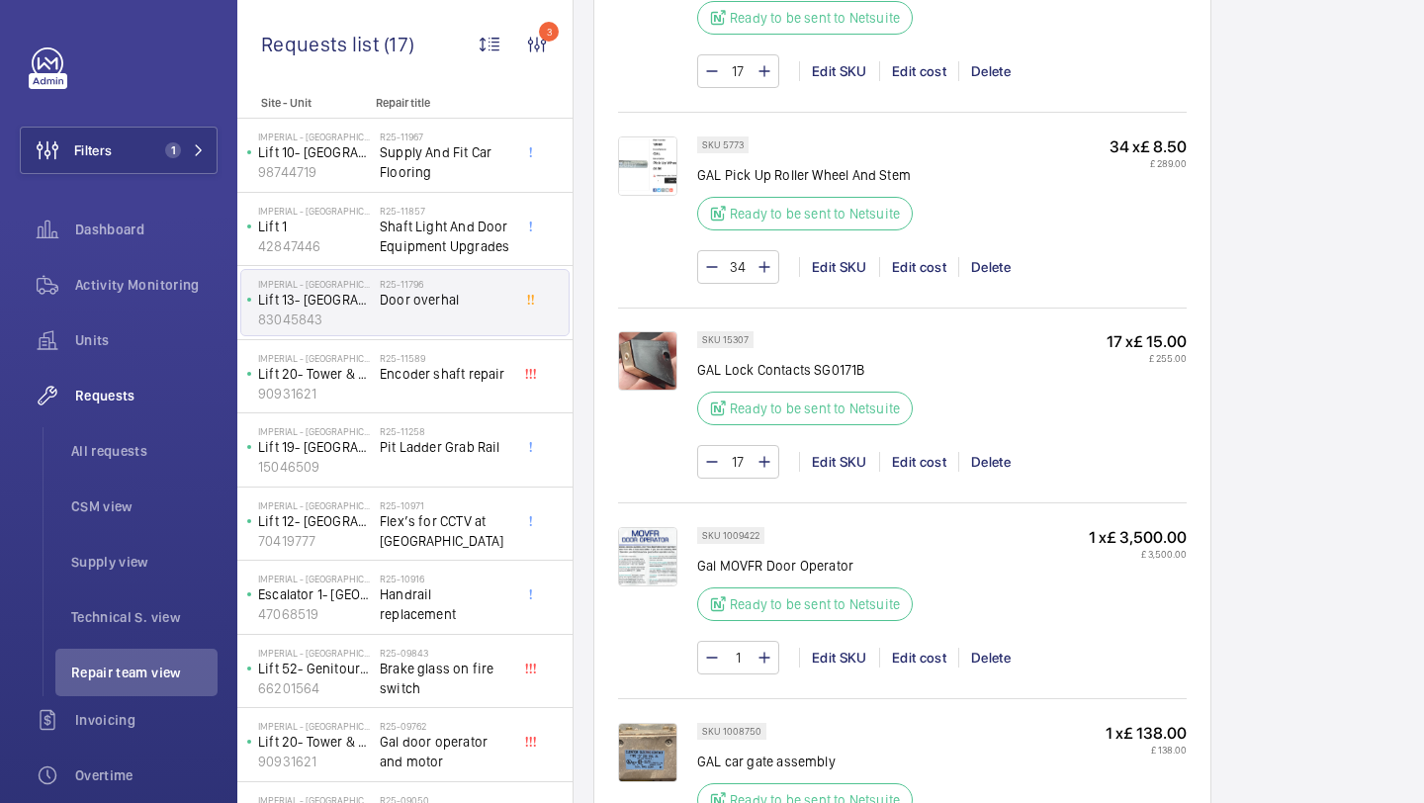
click at [653, 535] on img at bounding box center [647, 556] width 59 height 59
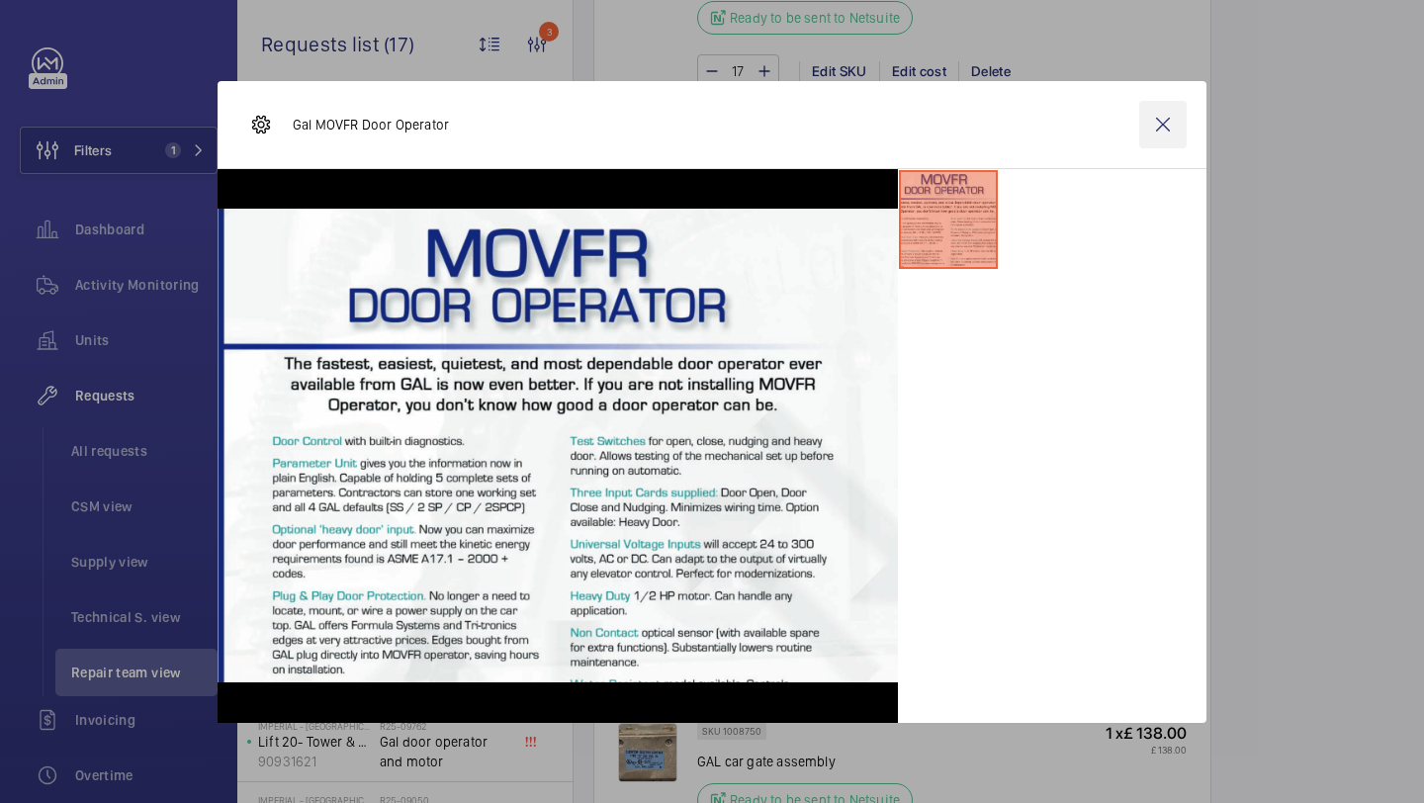
click at [1163, 131] on wm-front-icon-button at bounding box center [1162, 124] width 47 height 47
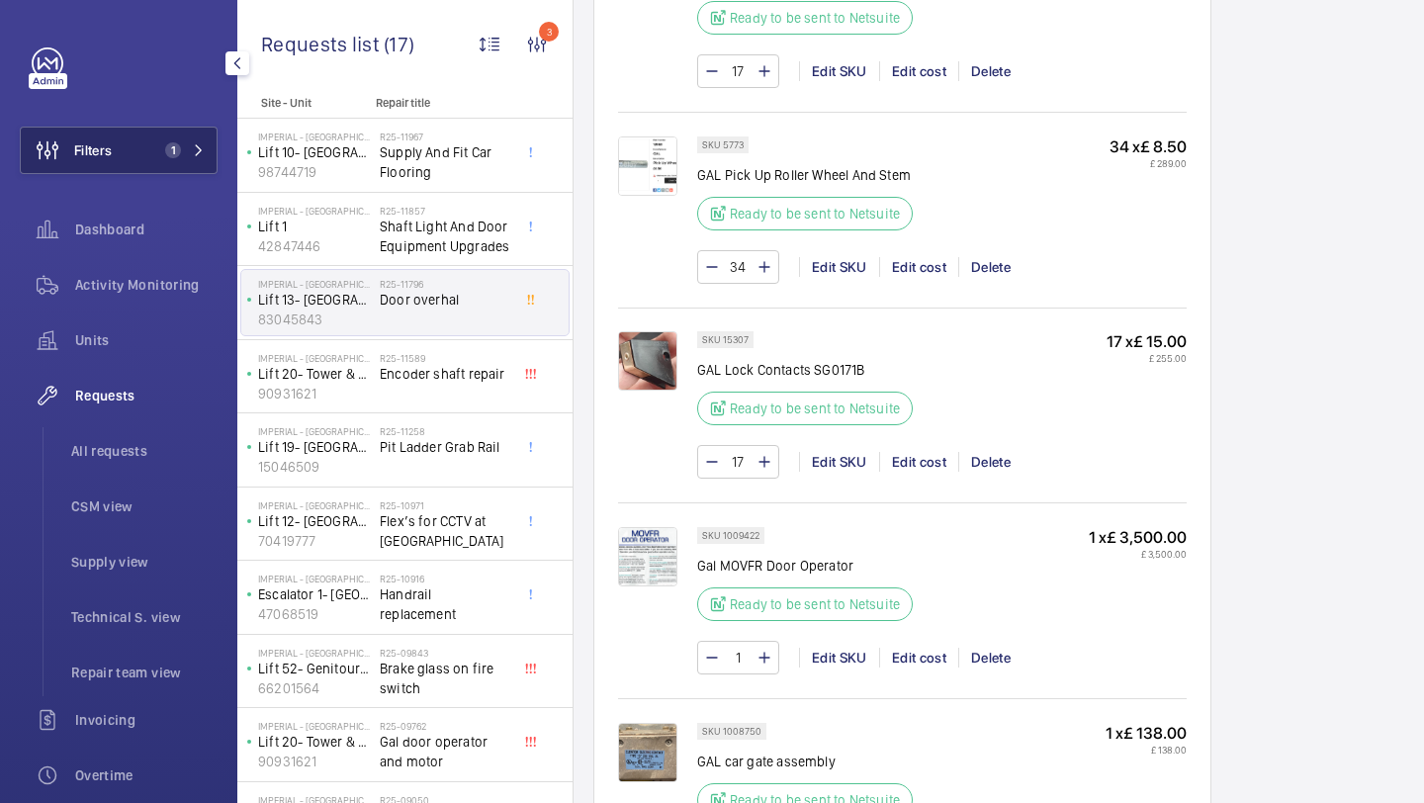
click at [189, 135] on button "Filters 1" at bounding box center [119, 150] width 198 height 47
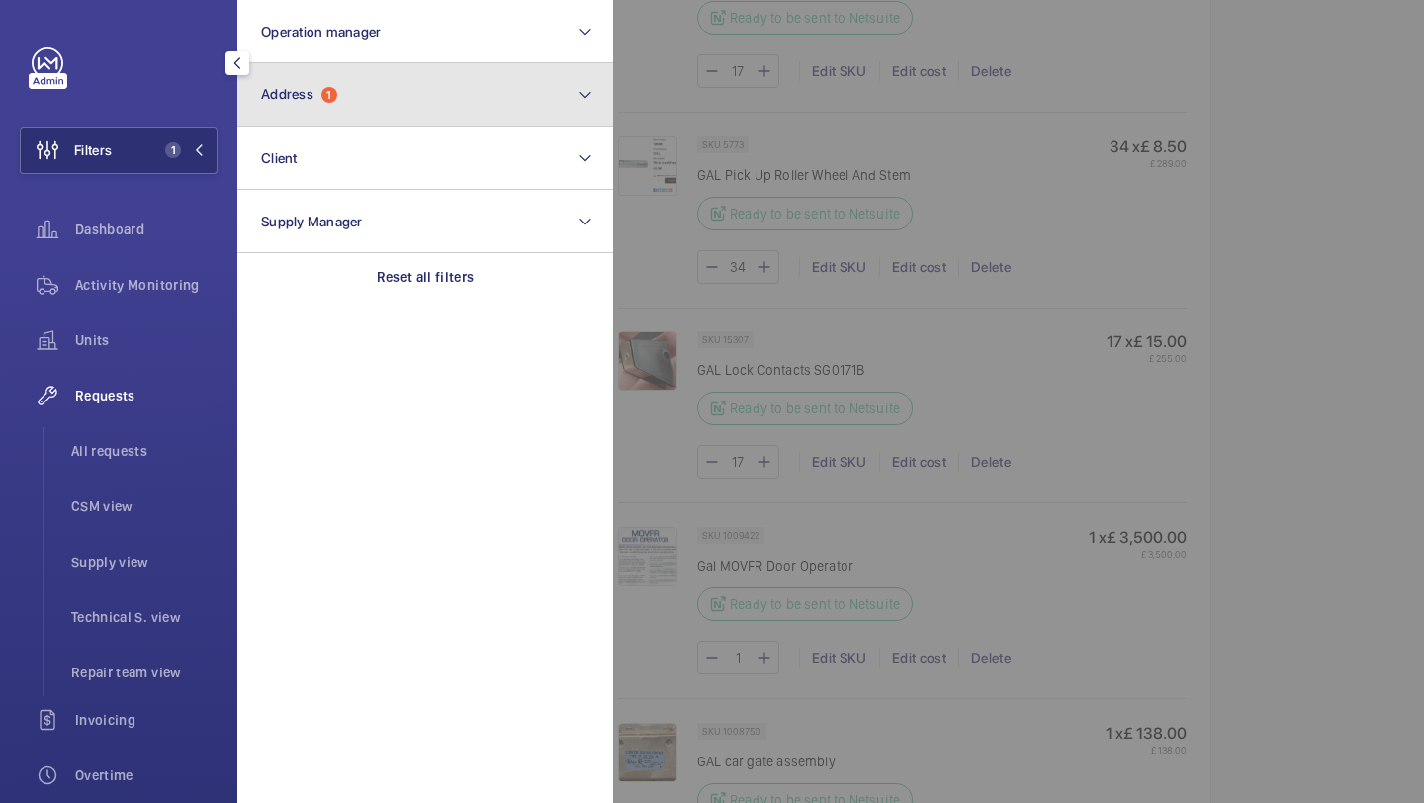
click at [302, 103] on button "Address 1" at bounding box center [425, 94] width 376 height 63
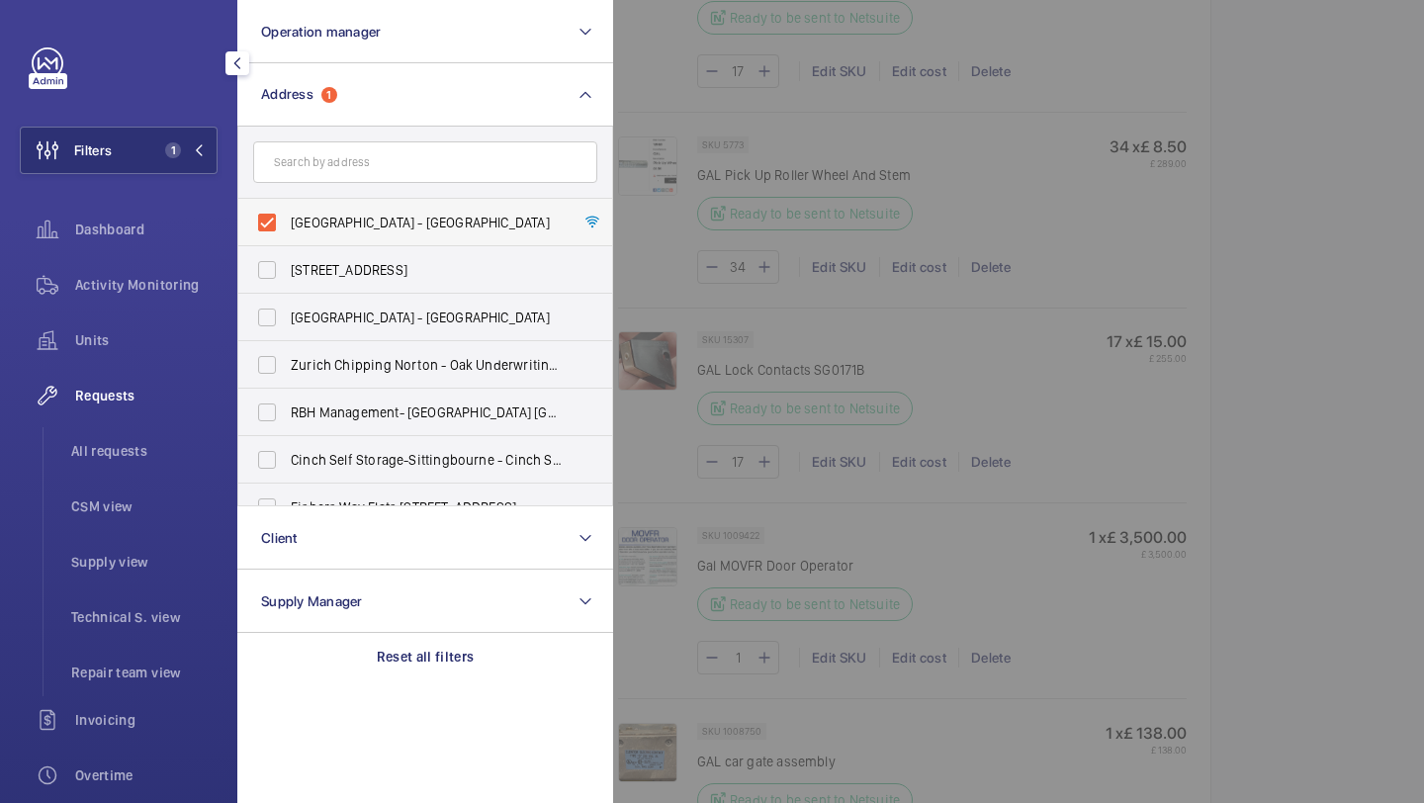
click at [328, 209] on label "Imperial - Charing Cross Hospital - Charing Cross Hospital, LONDON W6 8RF" at bounding box center [410, 222] width 344 height 47
click at [287, 209] on input "Imperial - Charing Cross Hospital - Charing Cross Hospital, LONDON W6 8RF" at bounding box center [267, 223] width 40 height 40
checkbox input "false"
click at [342, 148] on input "text" at bounding box center [425, 162] width 344 height 42
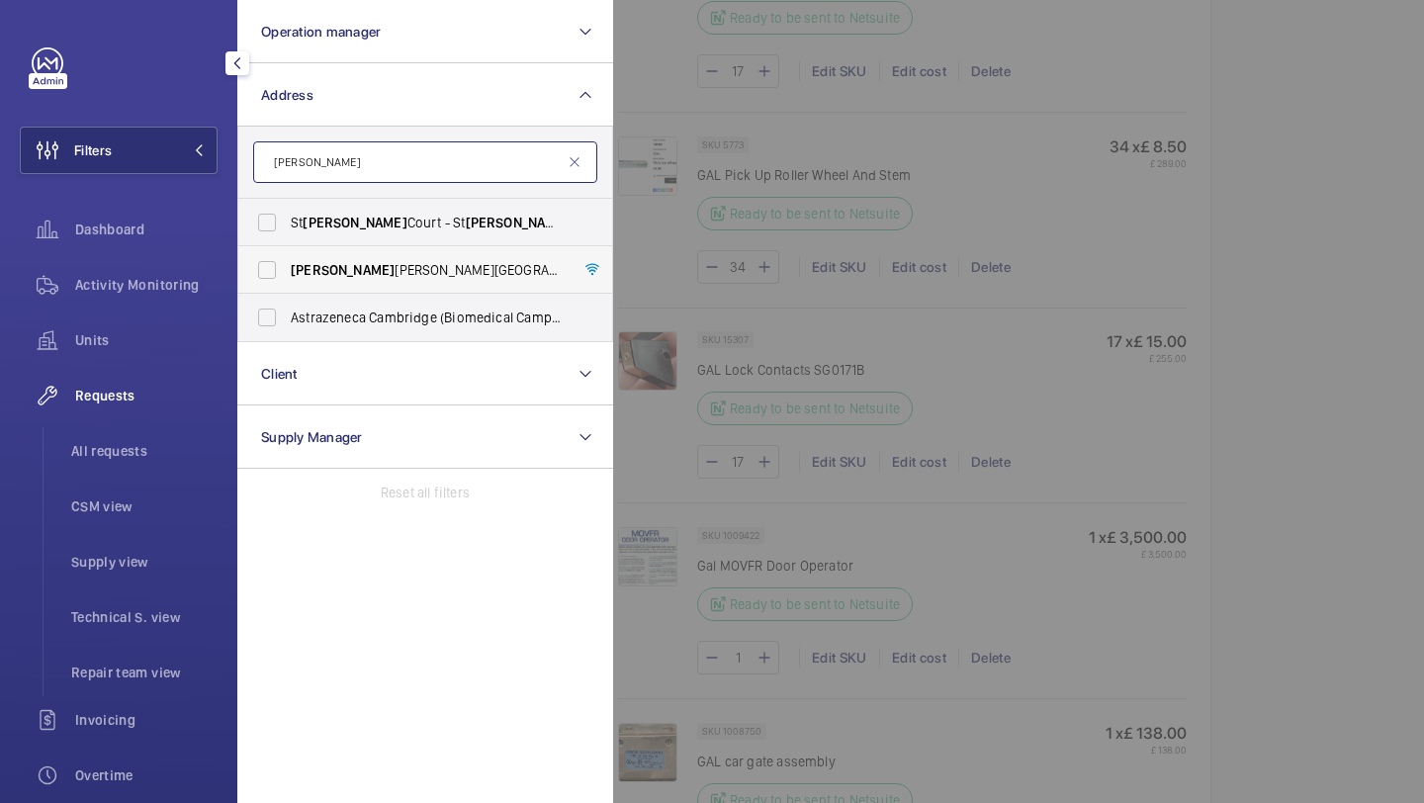
type input "francis"
click at [322, 269] on span "Francis" at bounding box center [343, 270] width 104 height 16
click at [287, 269] on input "Francis Crick Institute - 1 Midland Road, LONDON NW1 1AT" at bounding box center [267, 270] width 40 height 40
checkbox input "true"
click at [1321, 129] on div at bounding box center [1325, 401] width 1424 height 803
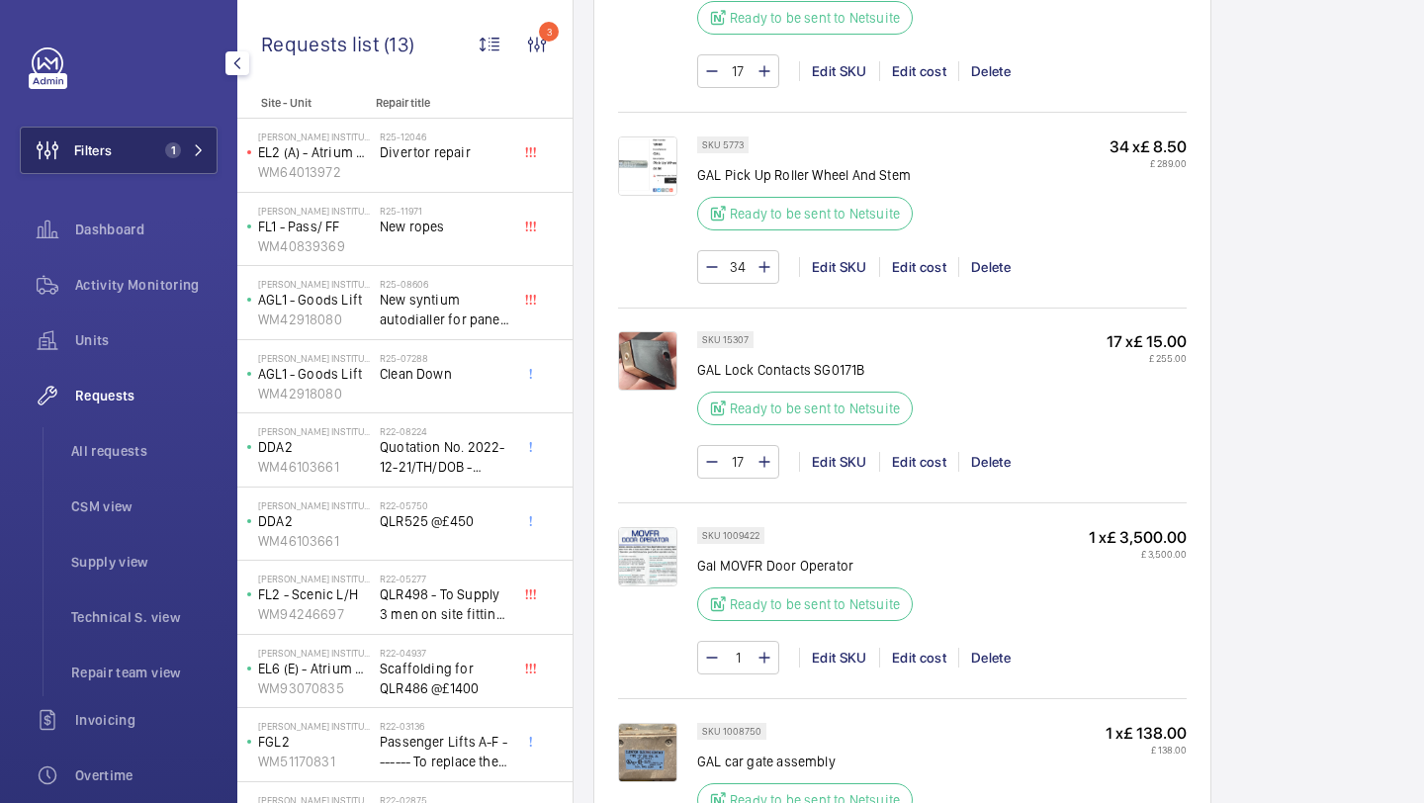
click at [148, 148] on button "Filters 1" at bounding box center [119, 150] width 198 height 47
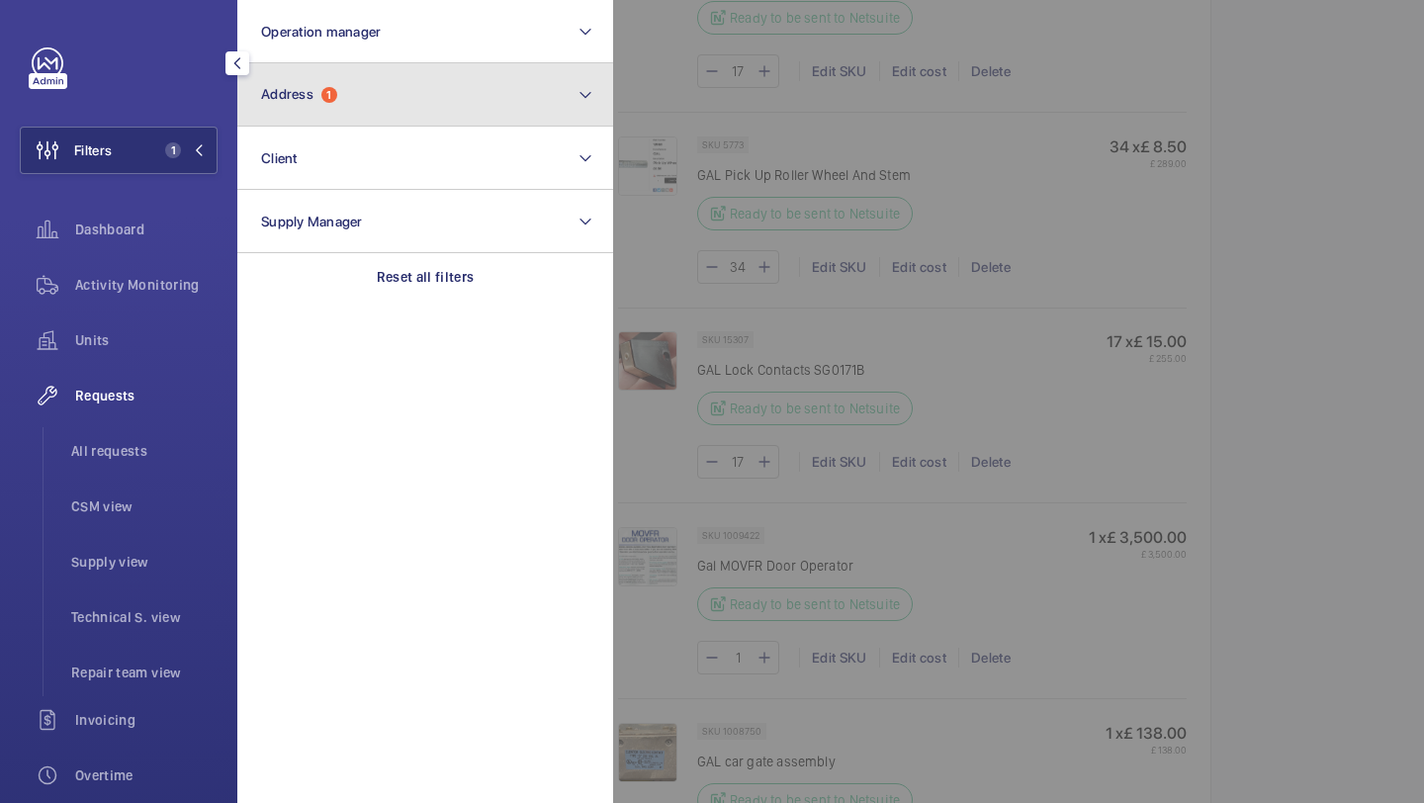
click at [283, 105] on button "Address 1" at bounding box center [425, 94] width 376 height 63
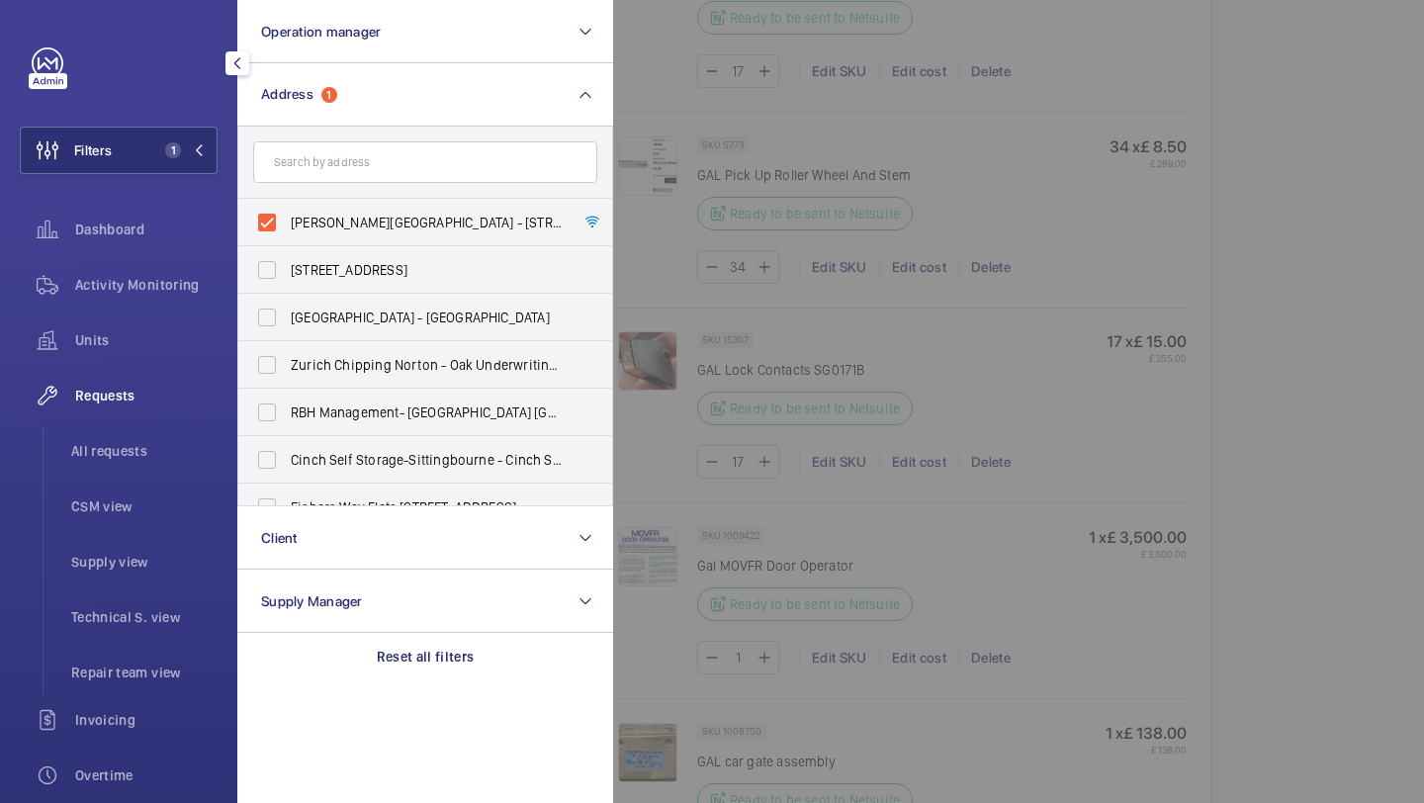
click at [314, 207] on label "Francis Crick Institute - 1 Midland Road, LONDON NW1 1AT" at bounding box center [410, 222] width 344 height 47
click at [287, 207] on input "Francis Crick Institute - 1 Midland Road, LONDON NW1 1AT" at bounding box center [267, 223] width 40 height 40
checkbox input "false"
click at [638, 139] on div at bounding box center [1325, 401] width 1424 height 803
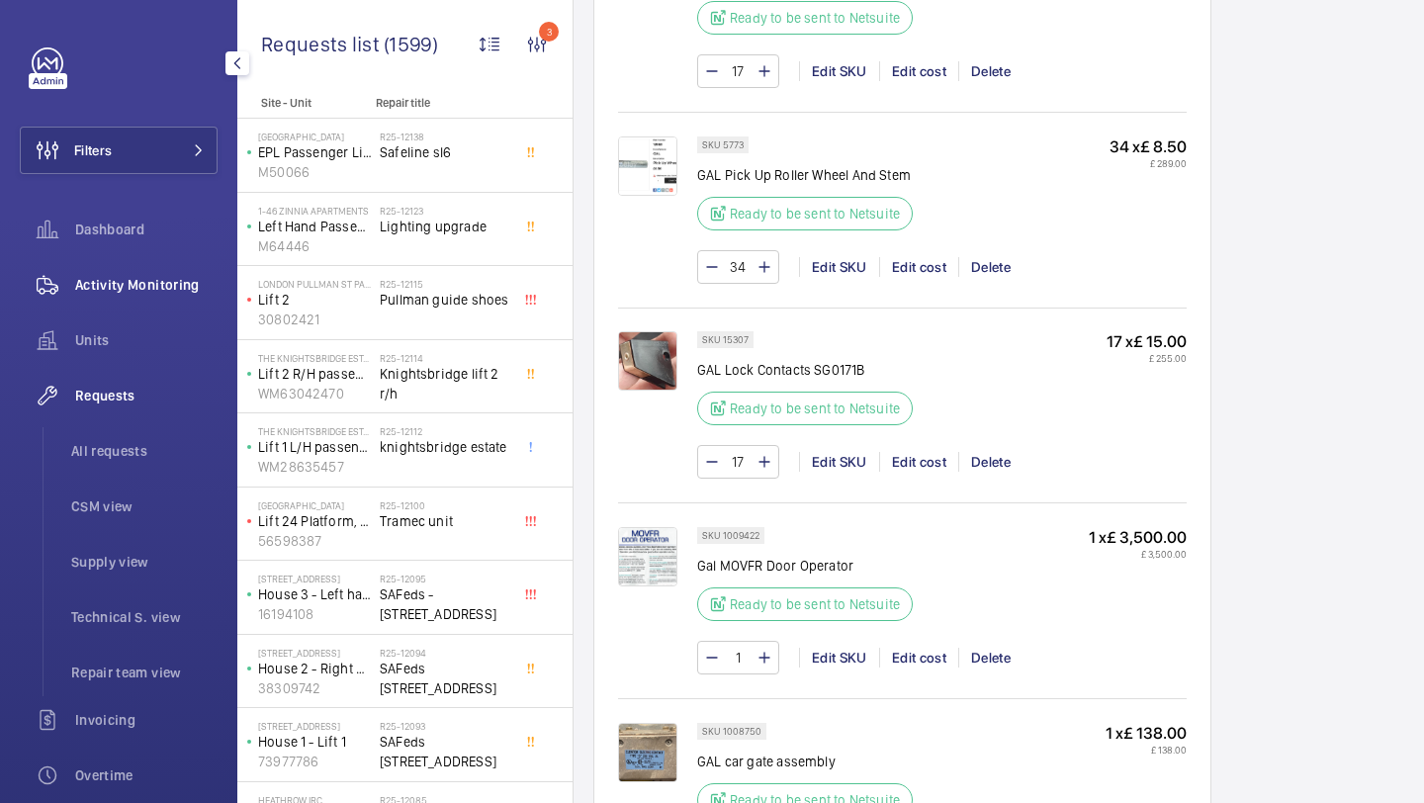
click at [138, 288] on span "Activity Monitoring" at bounding box center [146, 285] width 142 height 20
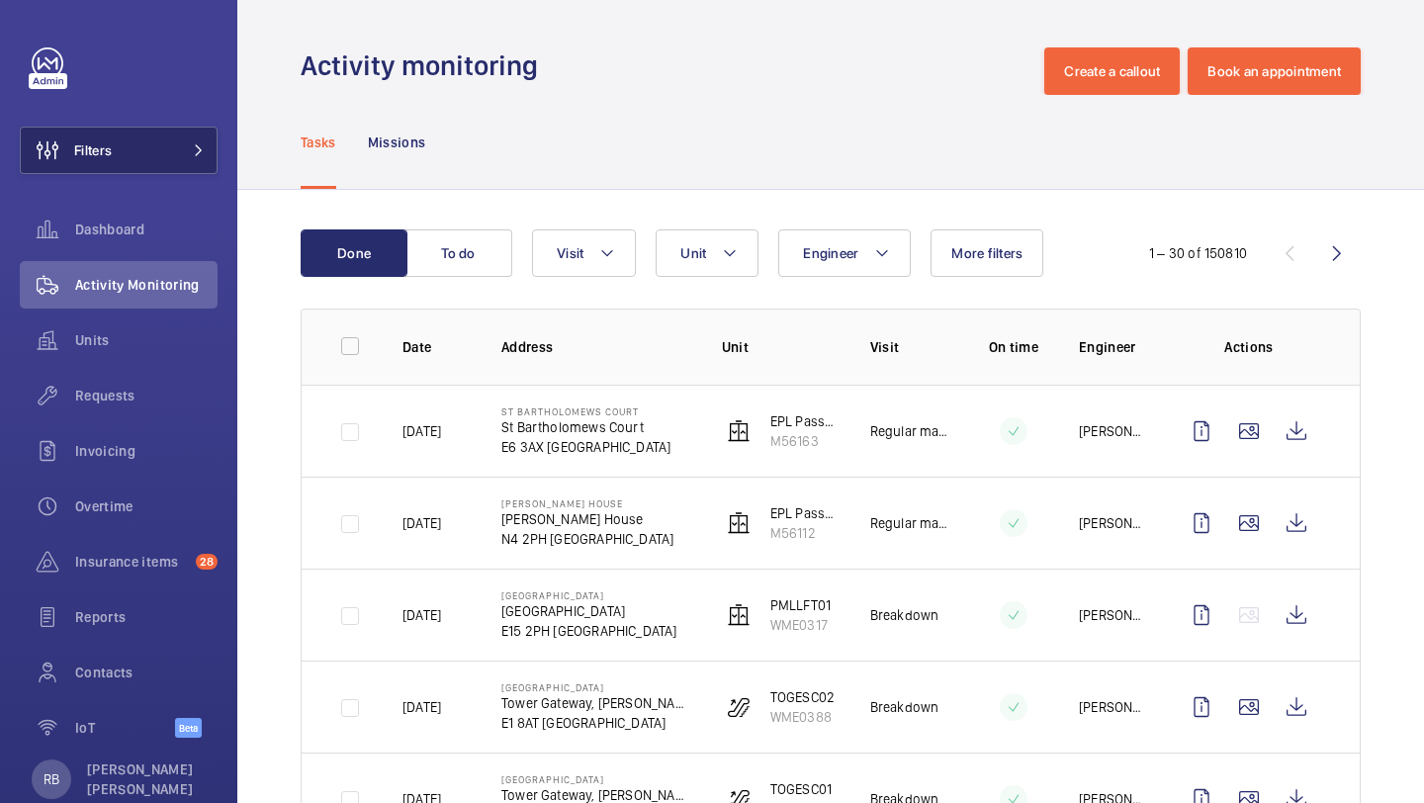
click at [202, 150] on mat-icon at bounding box center [199, 150] width 12 height 12
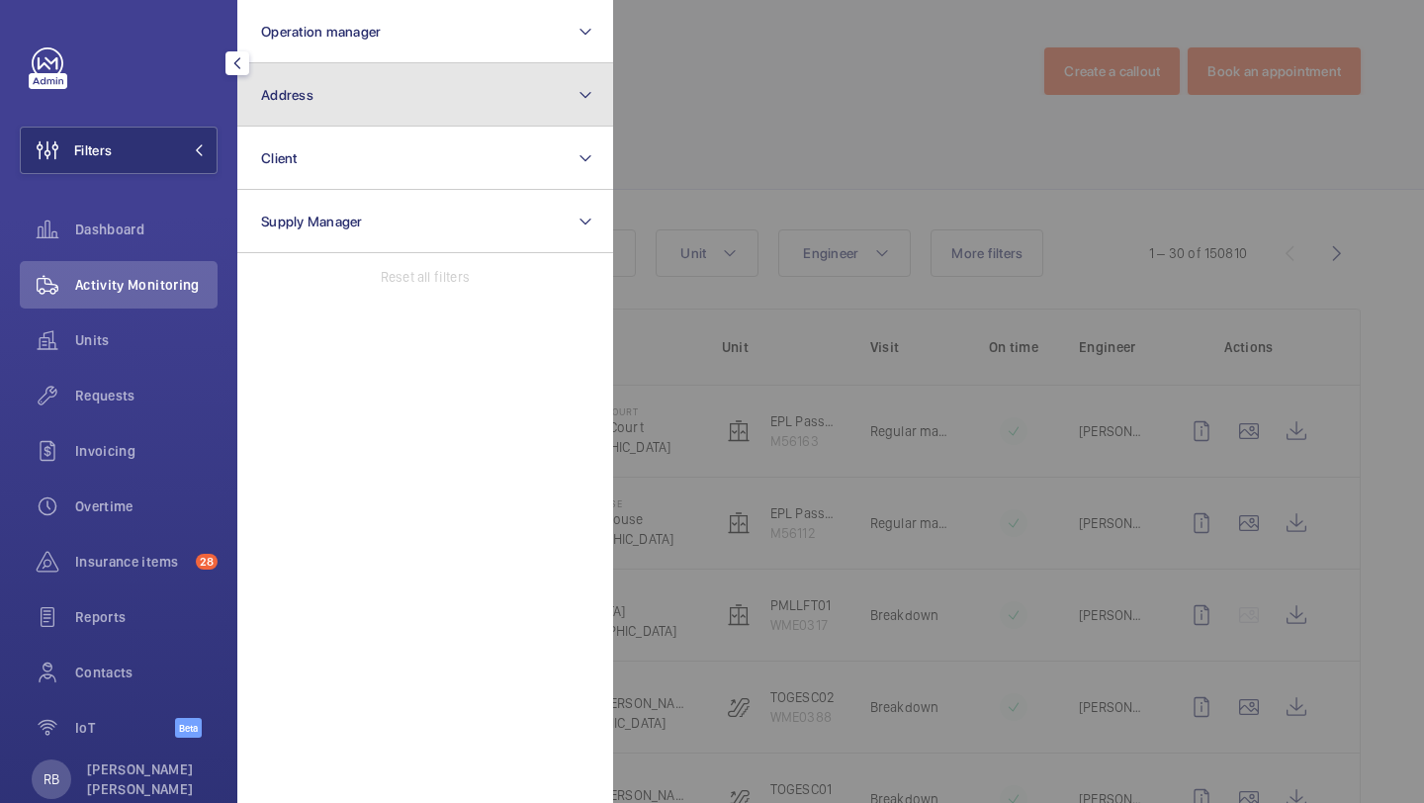
click at [294, 116] on button "Address" at bounding box center [425, 94] width 376 height 63
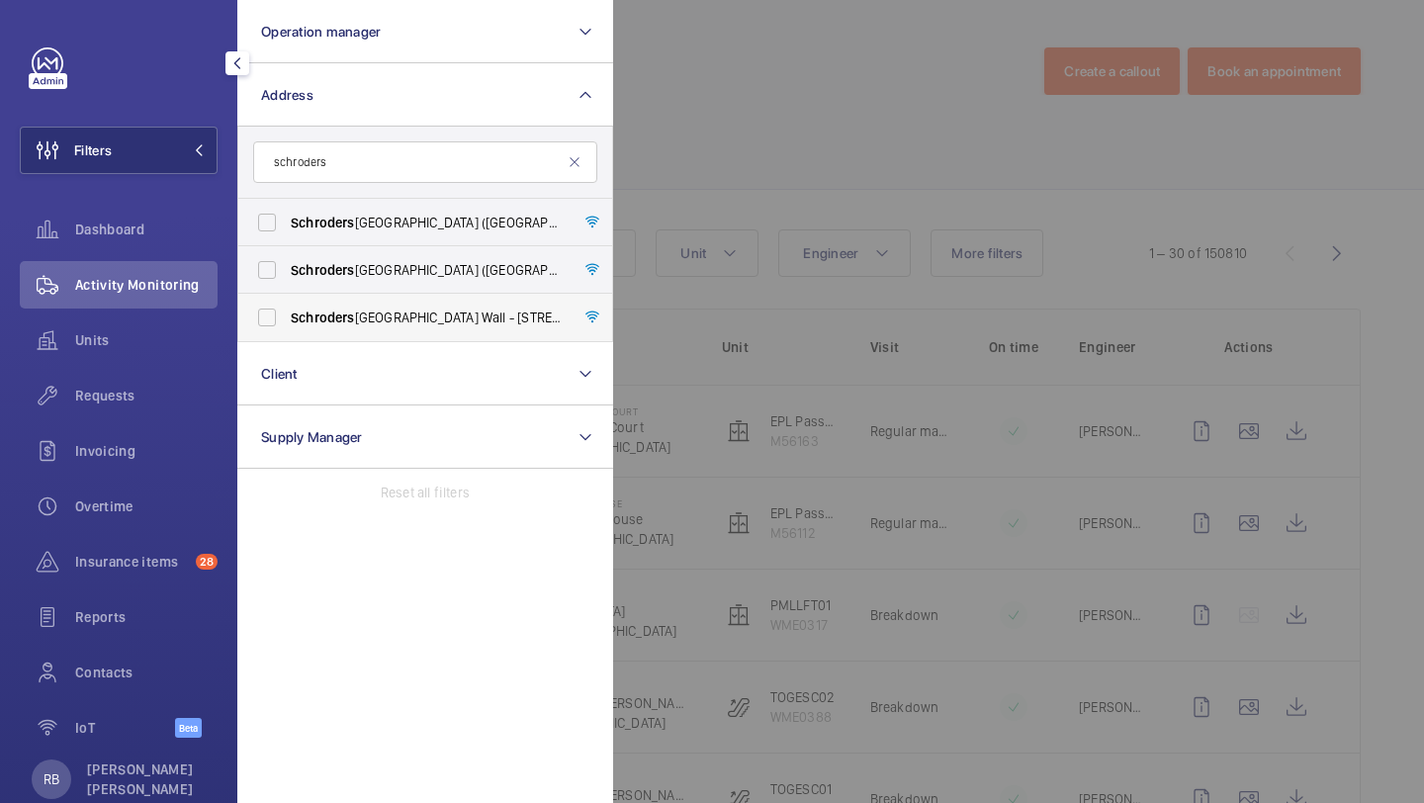
type input "schroders"
click at [350, 309] on span "Schroders" at bounding box center [323, 317] width 64 height 16
click at [287, 309] on input "Schroders London Wall - 1 London Wall Place, LONDON EC2Y 5AU" at bounding box center [267, 318] width 40 height 40
checkbox input "true"
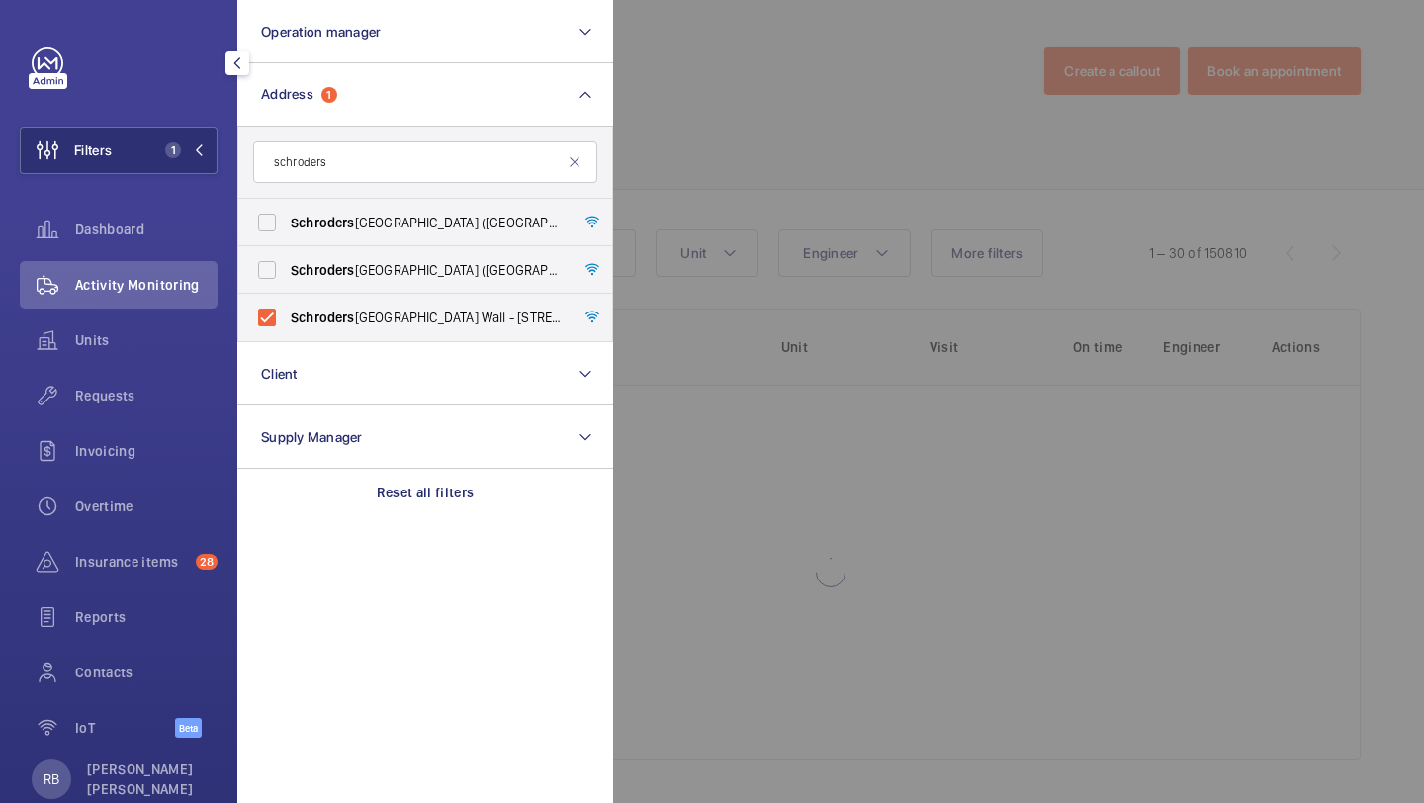
click at [713, 183] on div at bounding box center [1325, 401] width 1424 height 803
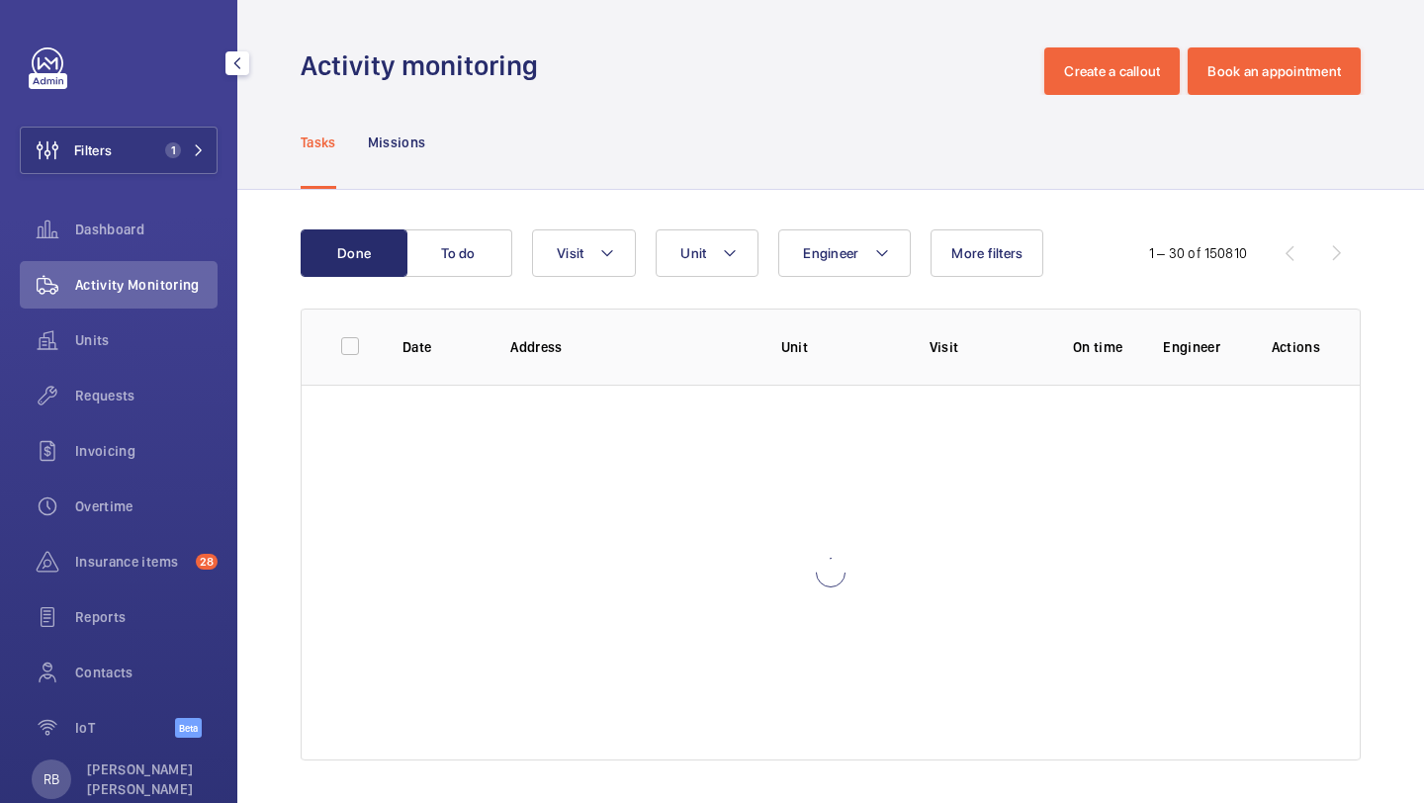
click at [171, 368] on div "Units" at bounding box center [119, 343] width 198 height 55
click at [150, 384] on div "Requests" at bounding box center [119, 395] width 198 height 47
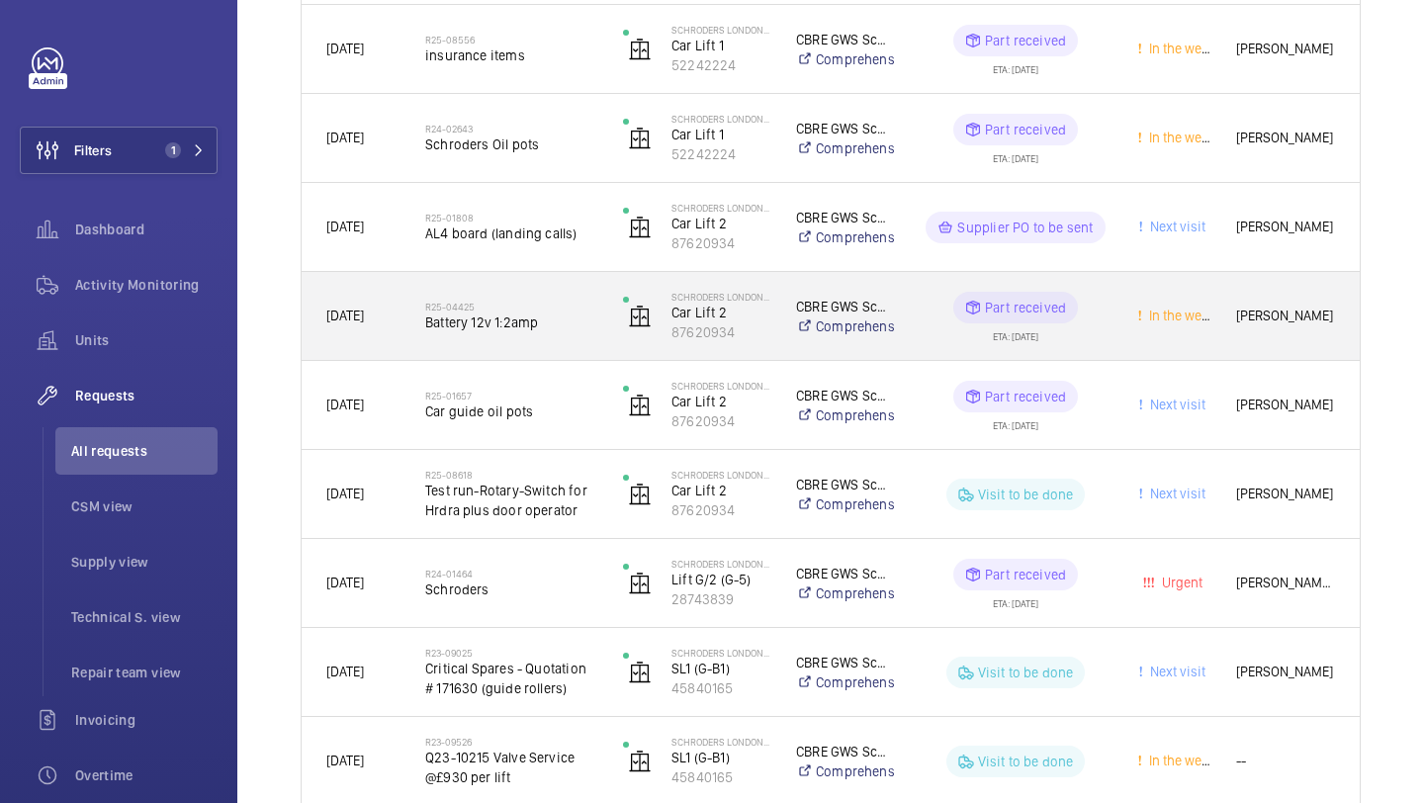
scroll to position [609, 0]
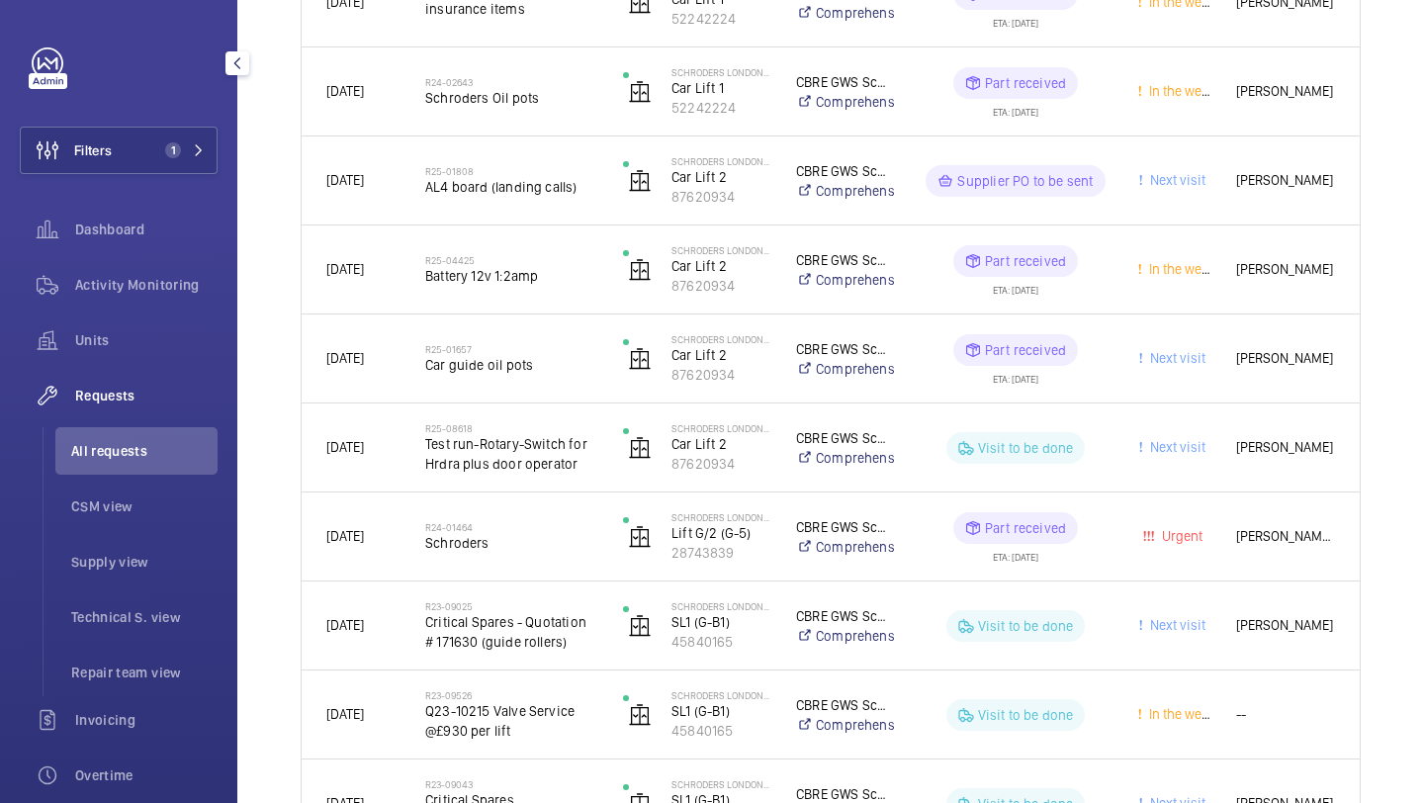
click at [156, 199] on div "Filters 1 Dashboard Activity Monitoring Units Requests All requests CSM view Su…" at bounding box center [119, 537] width 198 height 981
click at [160, 172] on button "Filters 1" at bounding box center [119, 150] width 198 height 47
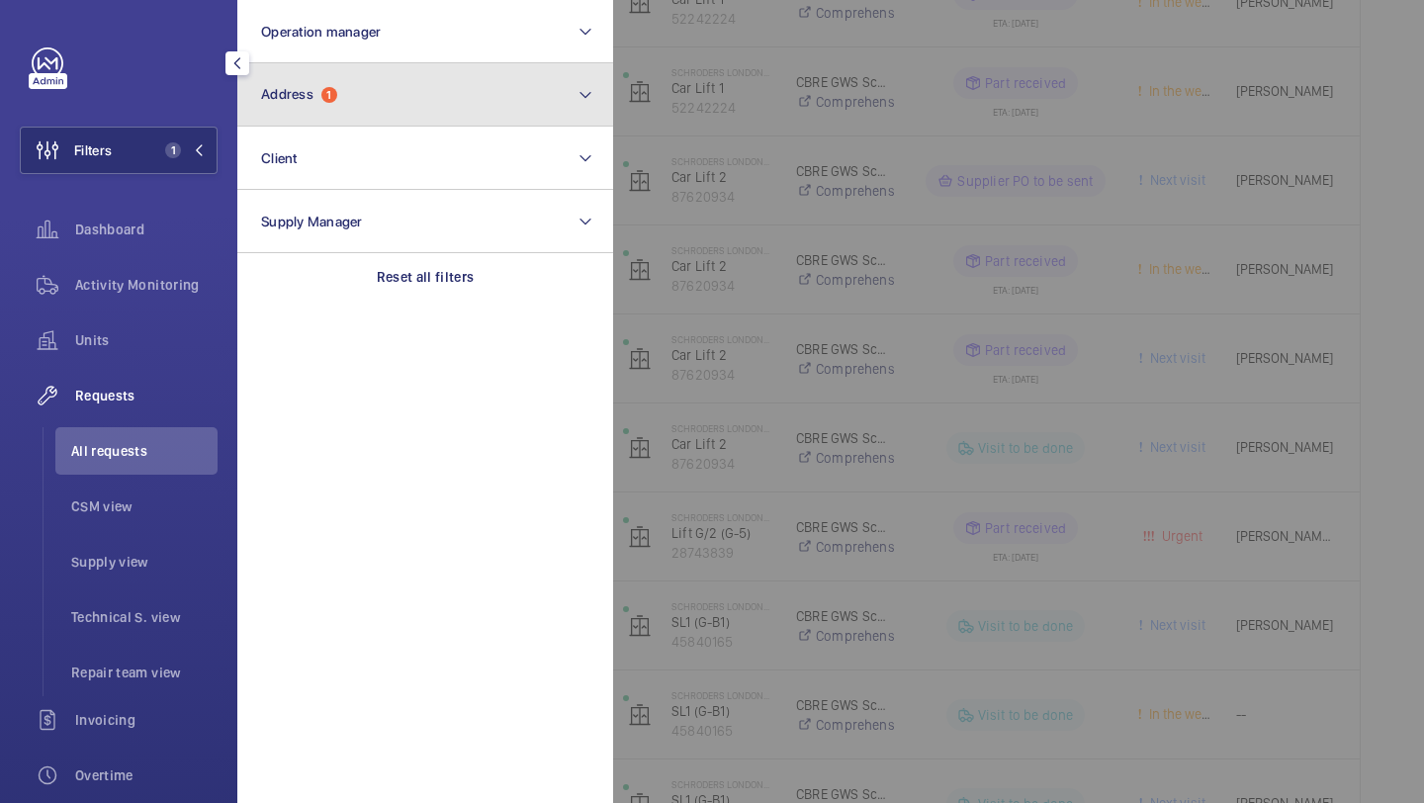
click at [262, 99] on span "Address" at bounding box center [287, 94] width 52 height 16
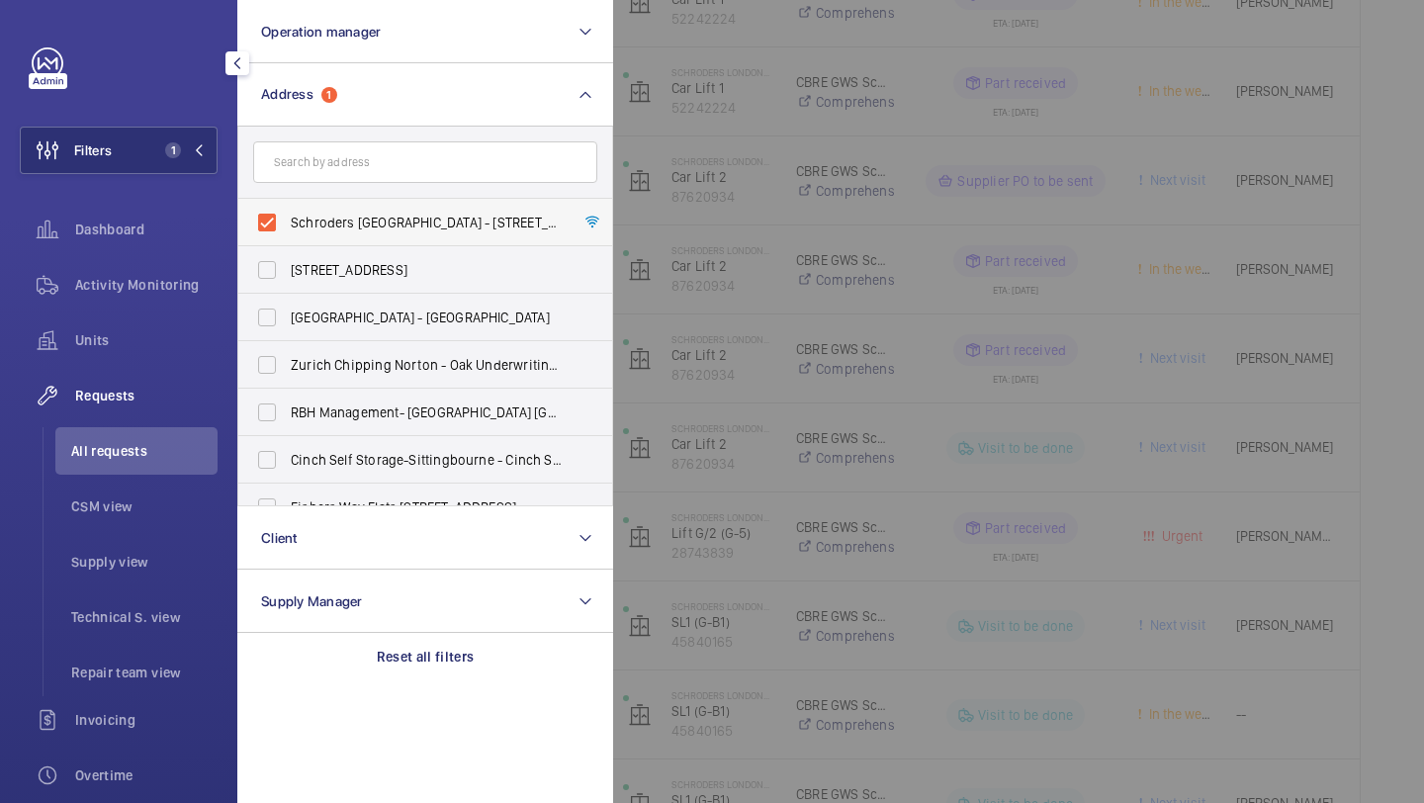
click at [310, 227] on span "Schroders London Wall - 1 London Wall Place, LONDON EC2Y 5AU" at bounding box center [427, 223] width 272 height 20
click at [287, 227] on input "Schroders London Wall - 1 London Wall Place, LONDON EC2Y 5AU" at bounding box center [267, 223] width 40 height 40
checkbox input "false"
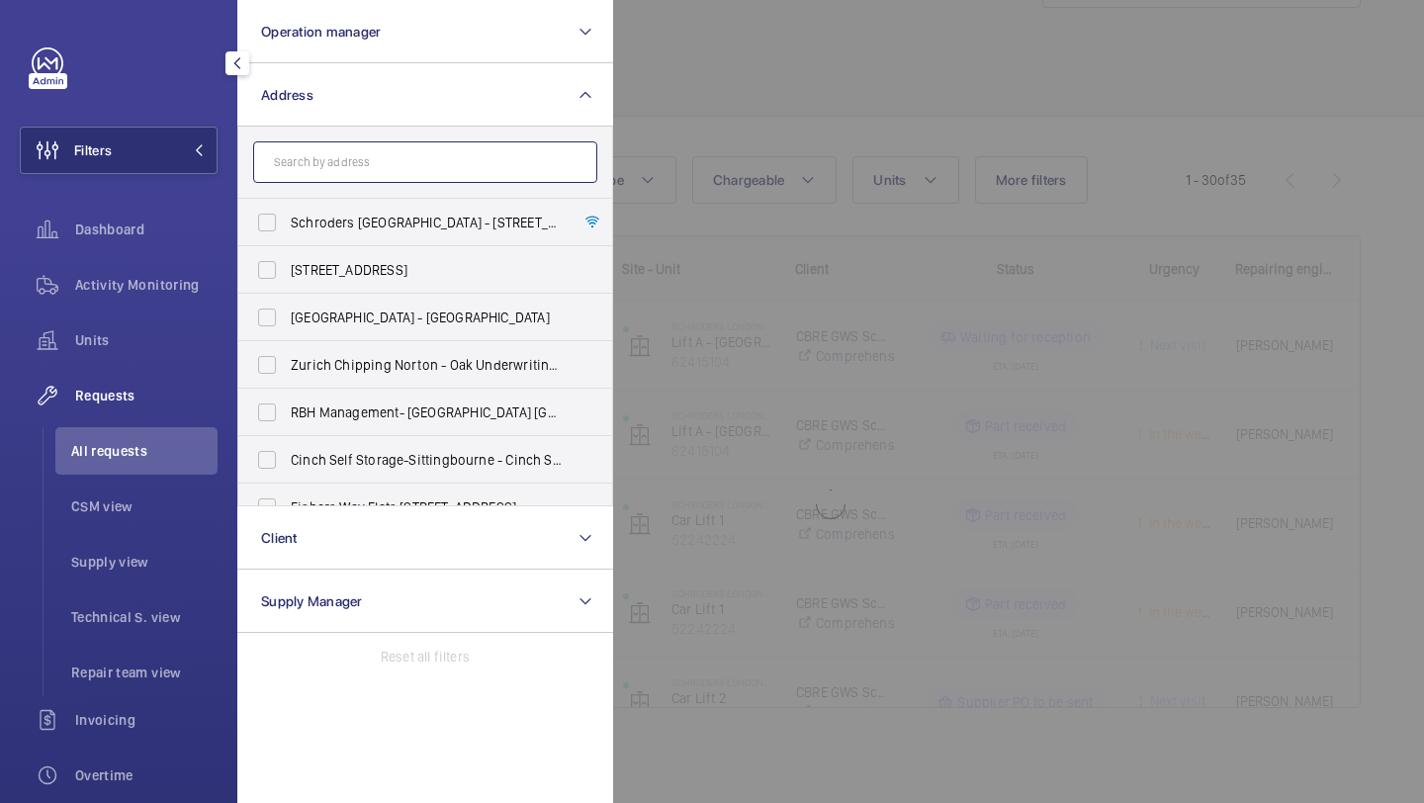
scroll to position [88, 0]
click at [332, 172] on input "text" at bounding box center [425, 162] width 344 height 42
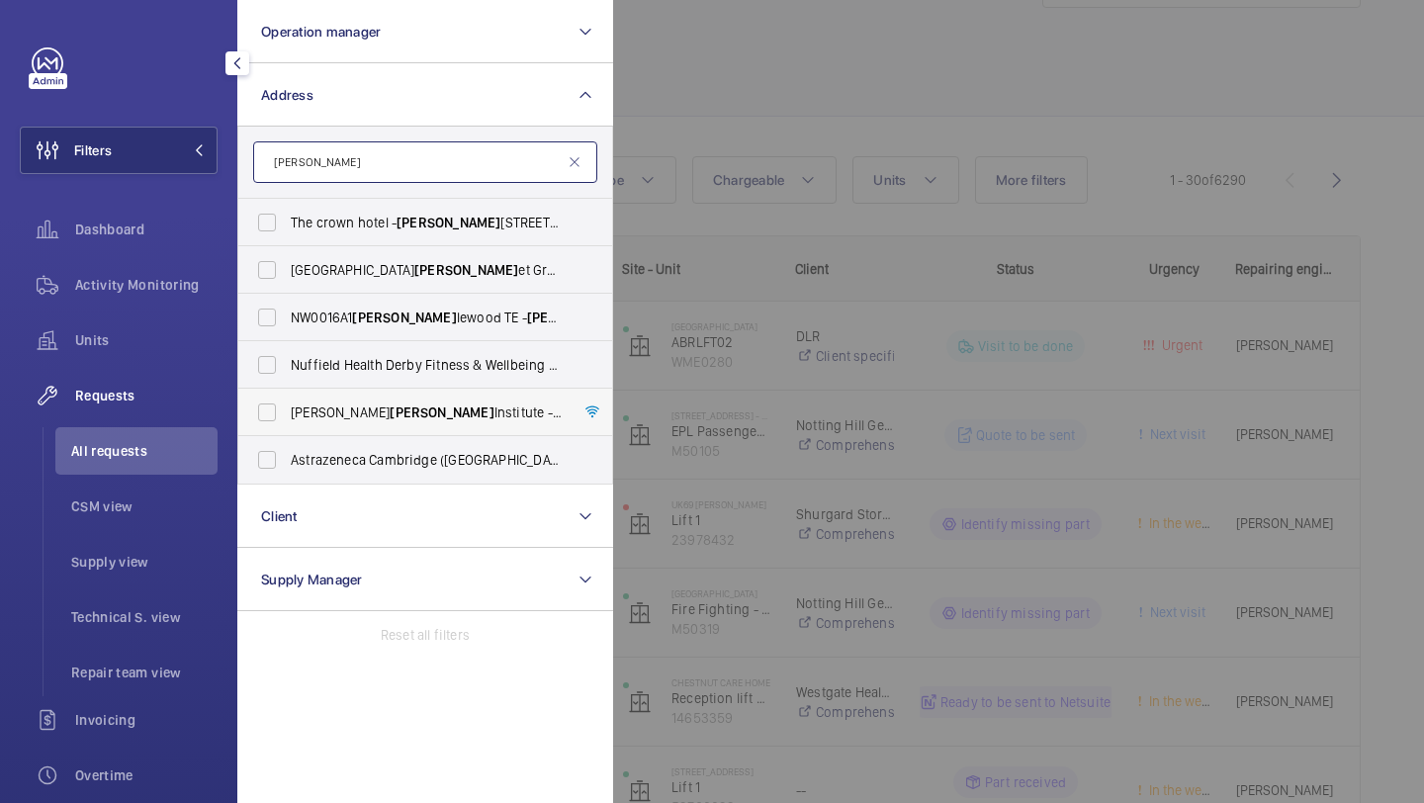
type input "crick"
click at [390, 413] on span "Crick" at bounding box center [442, 412] width 104 height 16
click at [287, 413] on input "Francis Crick Institute - 1 Midland Road, LONDON NW1 1AT" at bounding box center [267, 413] width 40 height 40
checkbox input "true"
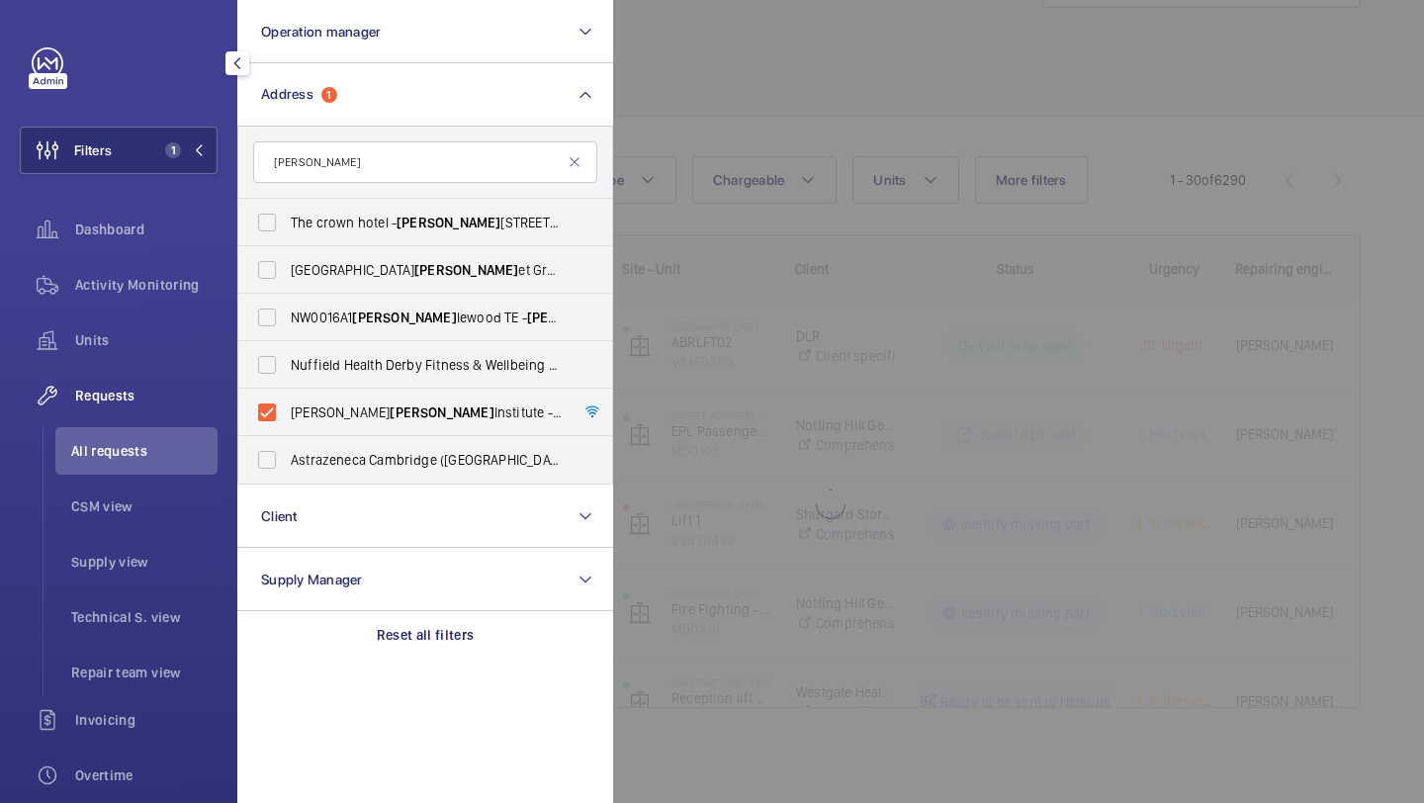
click at [732, 147] on div at bounding box center [1325, 401] width 1424 height 803
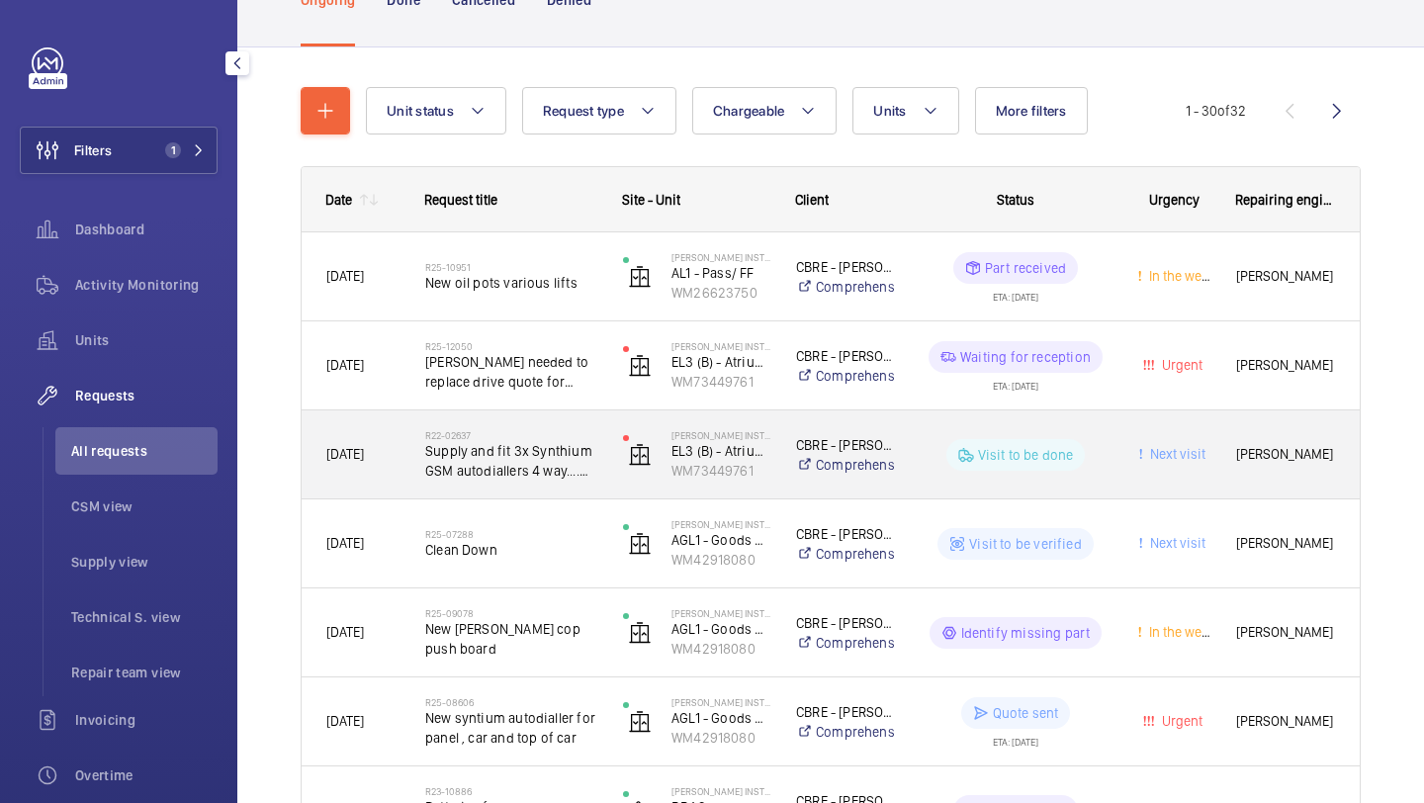
scroll to position [159, 0]
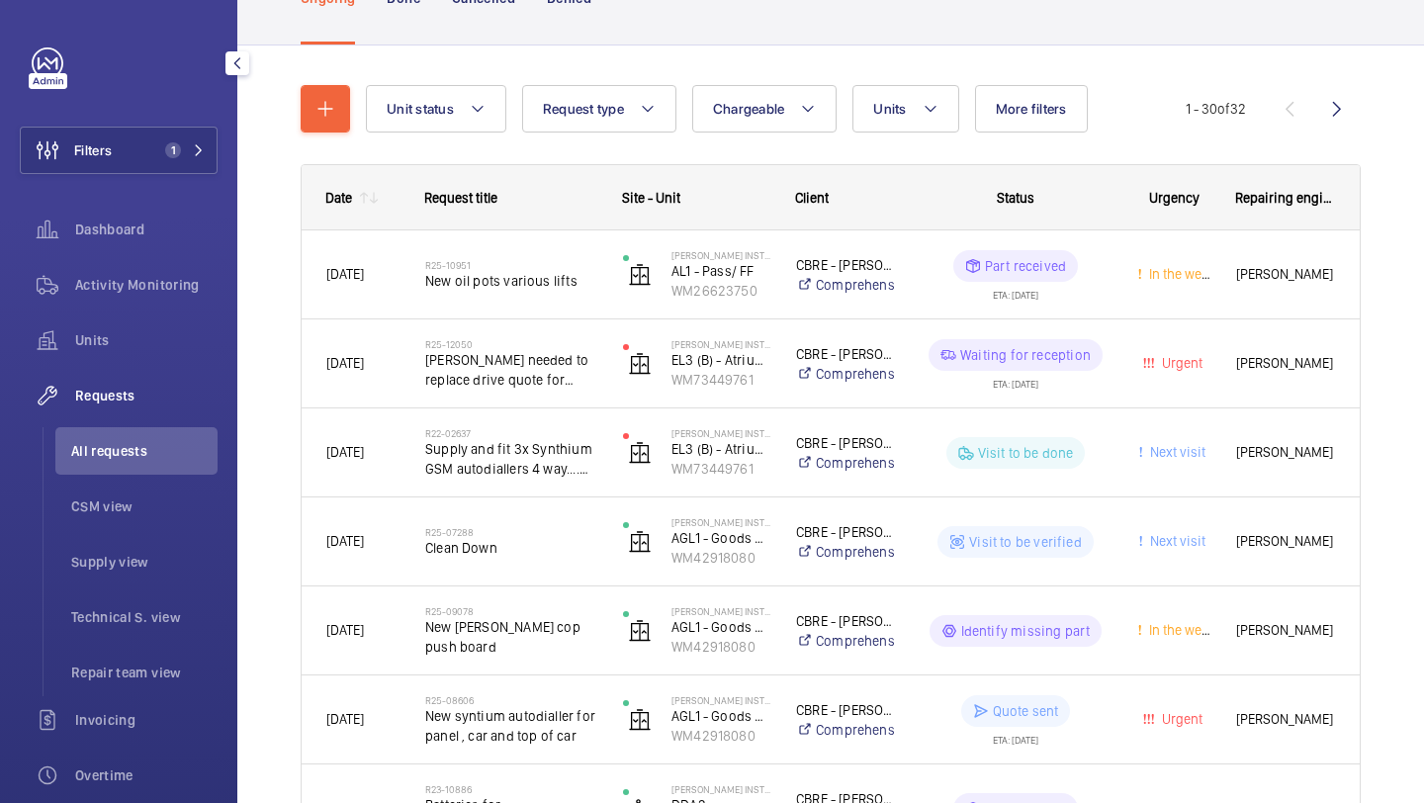
click at [371, 184] on wm-front-sortable-header-cell "Date" at bounding box center [351, 197] width 99 height 63
click at [371, 200] on mat-icon at bounding box center [374, 198] width 16 height 16
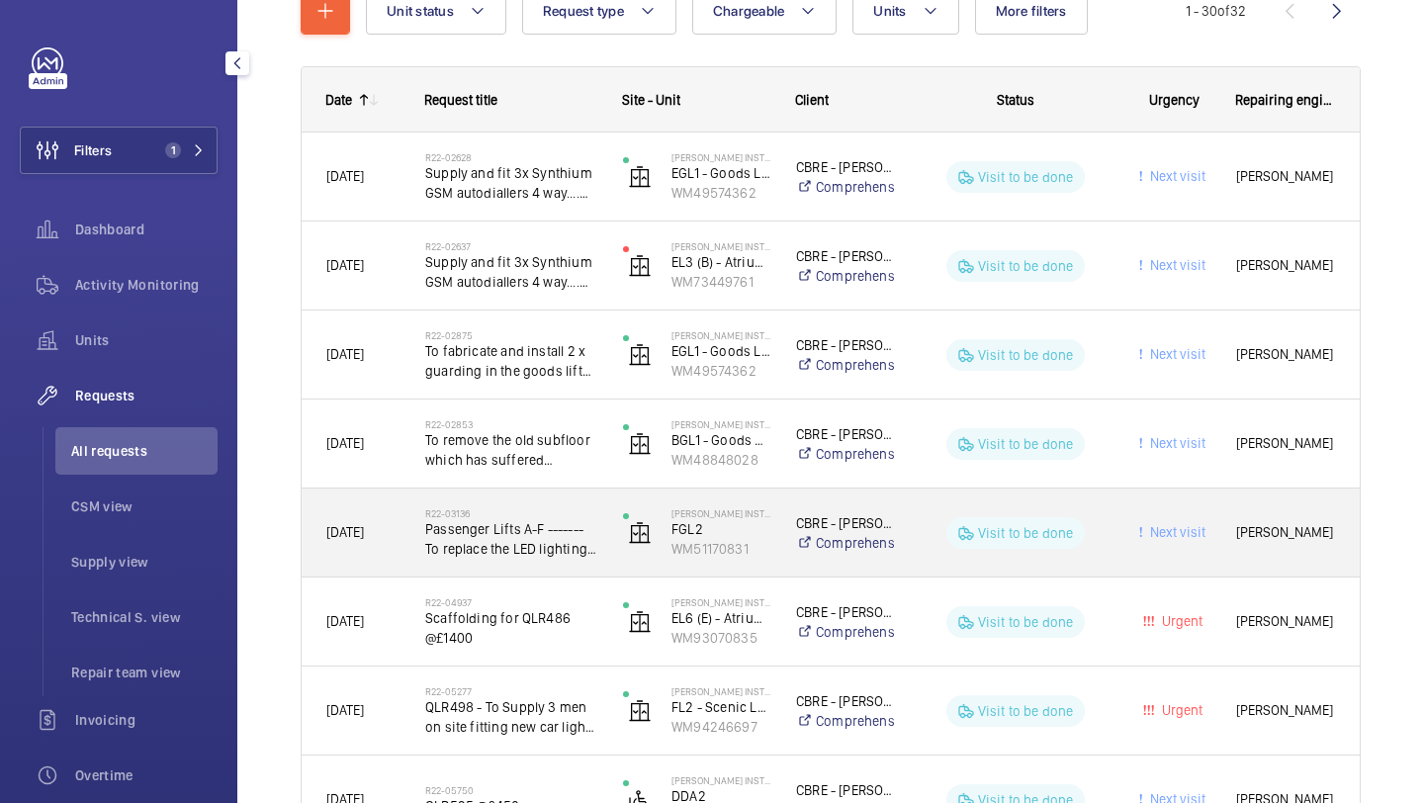
scroll to position [103, 0]
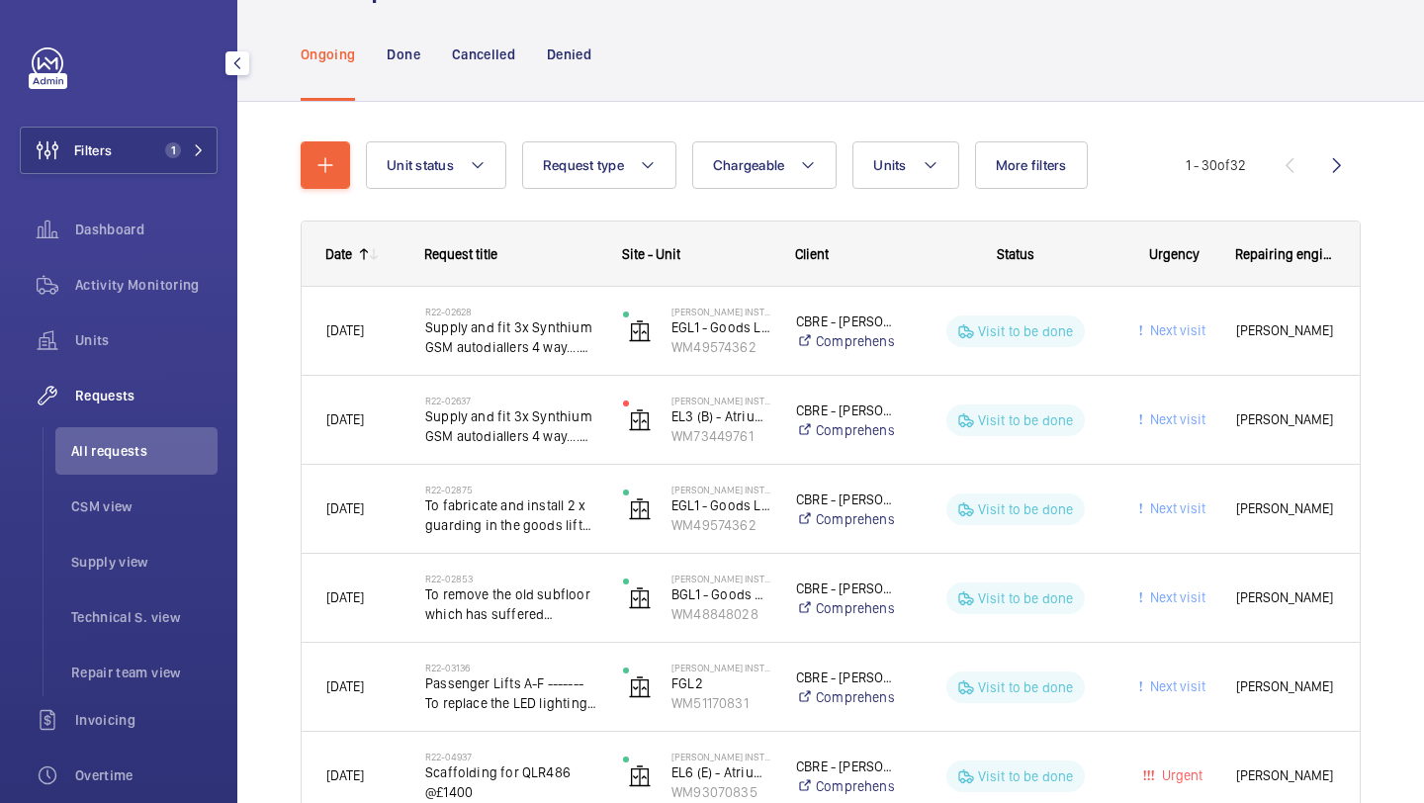
click at [373, 249] on mat-icon at bounding box center [374, 254] width 16 height 16
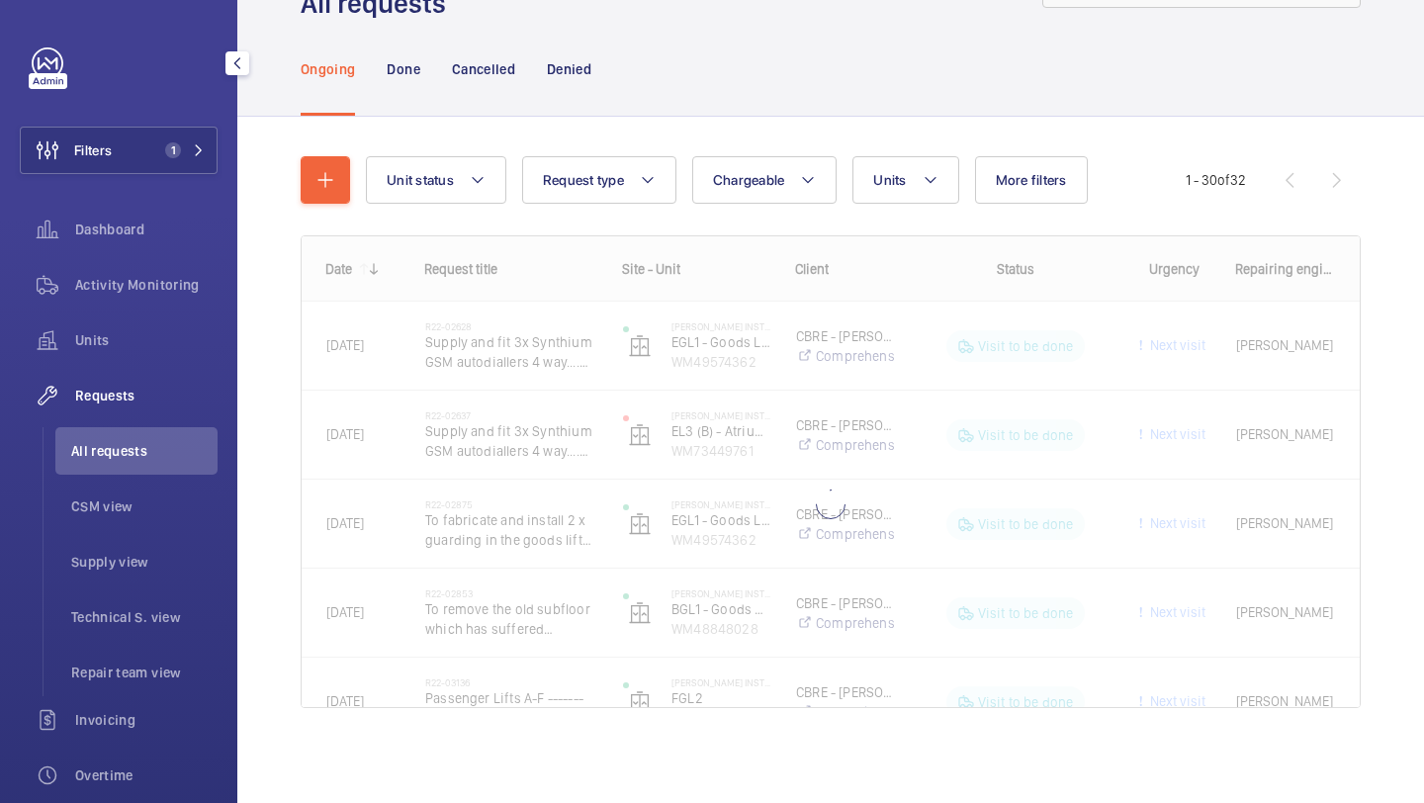
scroll to position [103, 0]
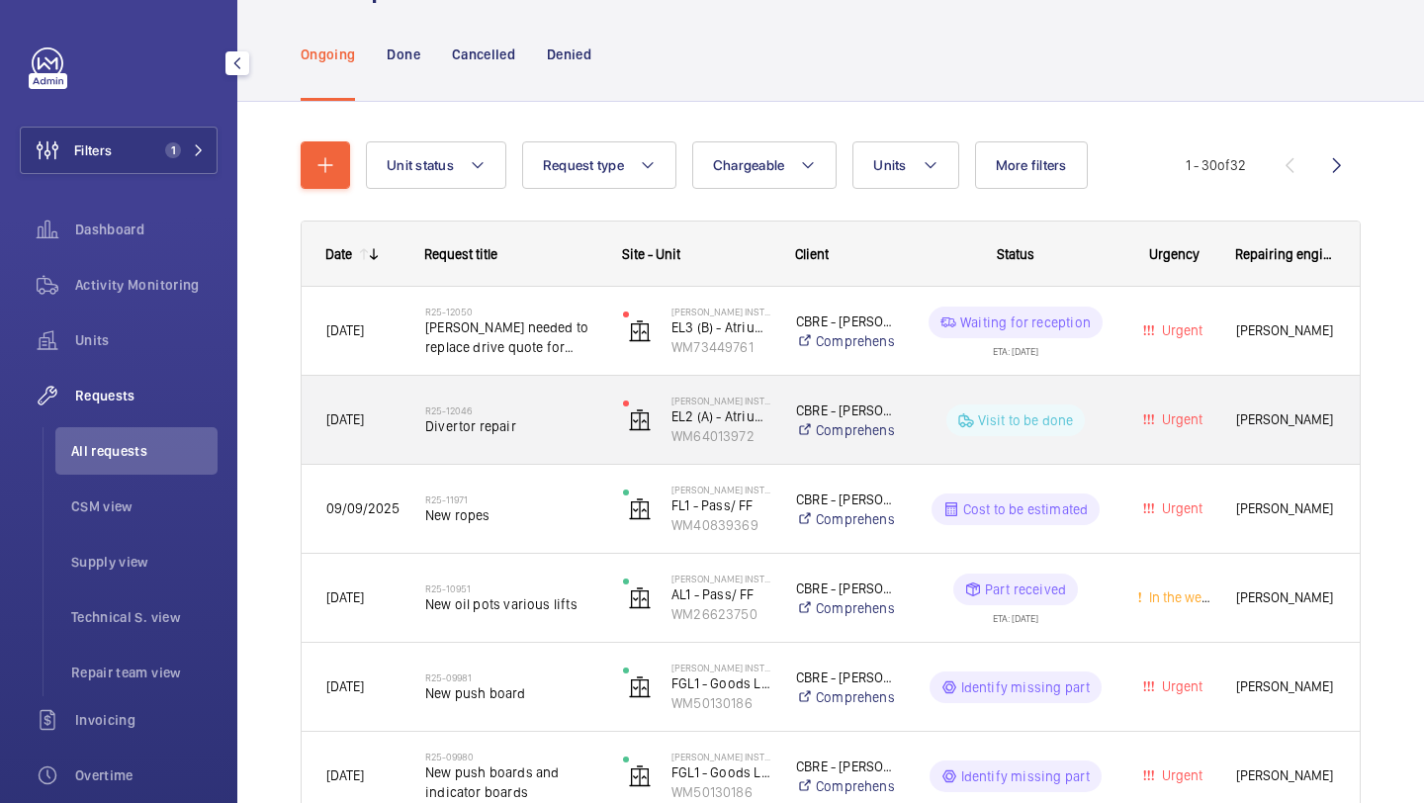
click at [549, 423] on span "Divertor repair" at bounding box center [511, 426] width 172 height 20
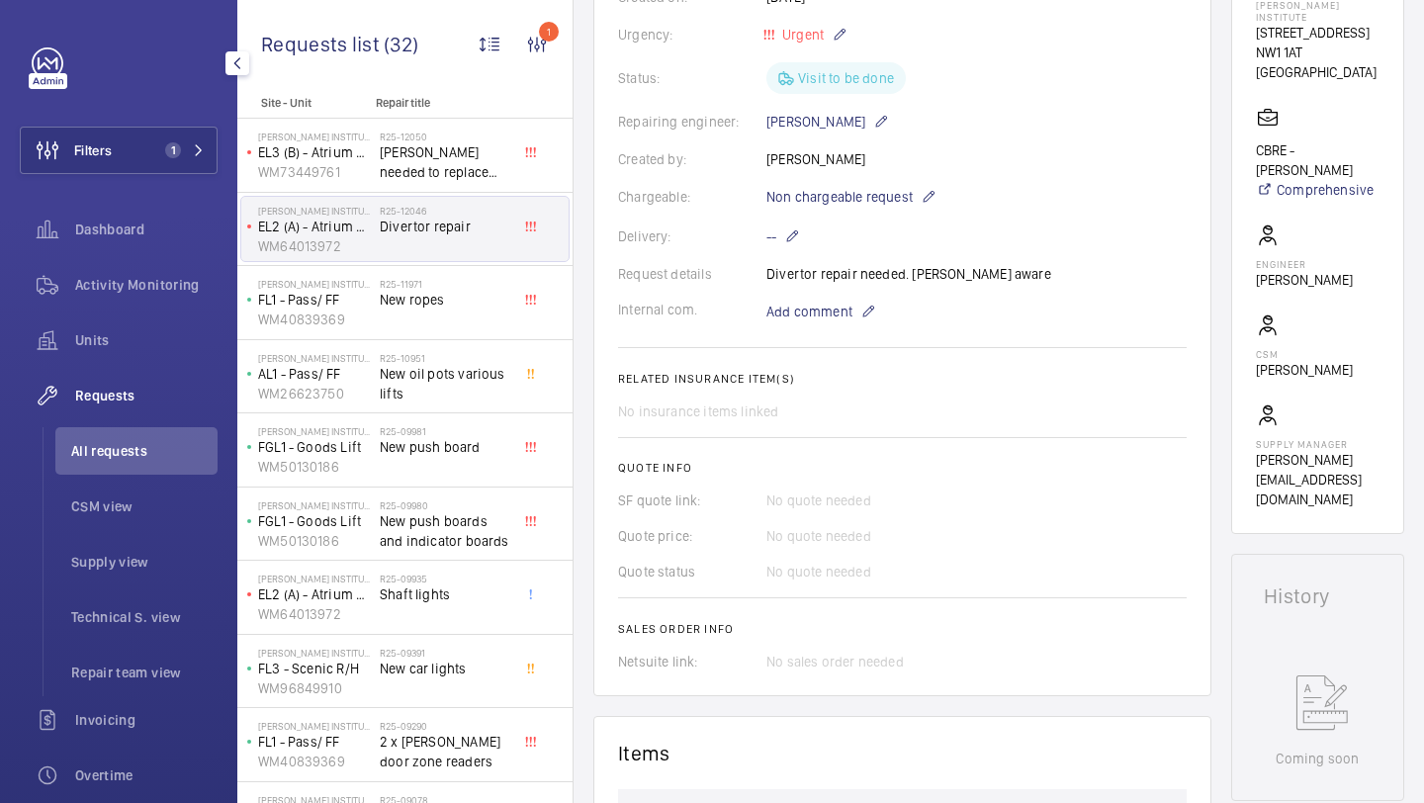
scroll to position [372, 0]
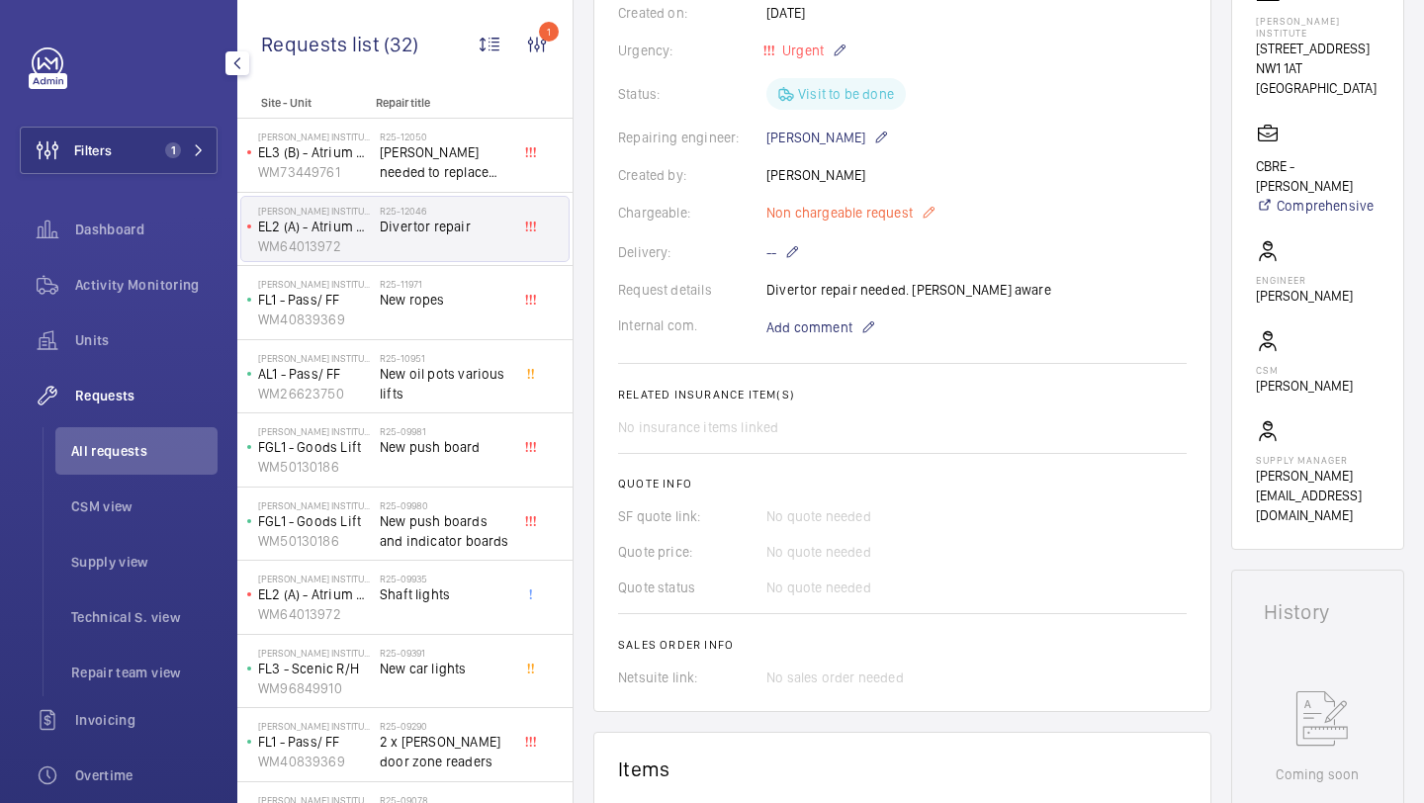
click at [926, 209] on mat-icon at bounding box center [928, 213] width 16 height 24
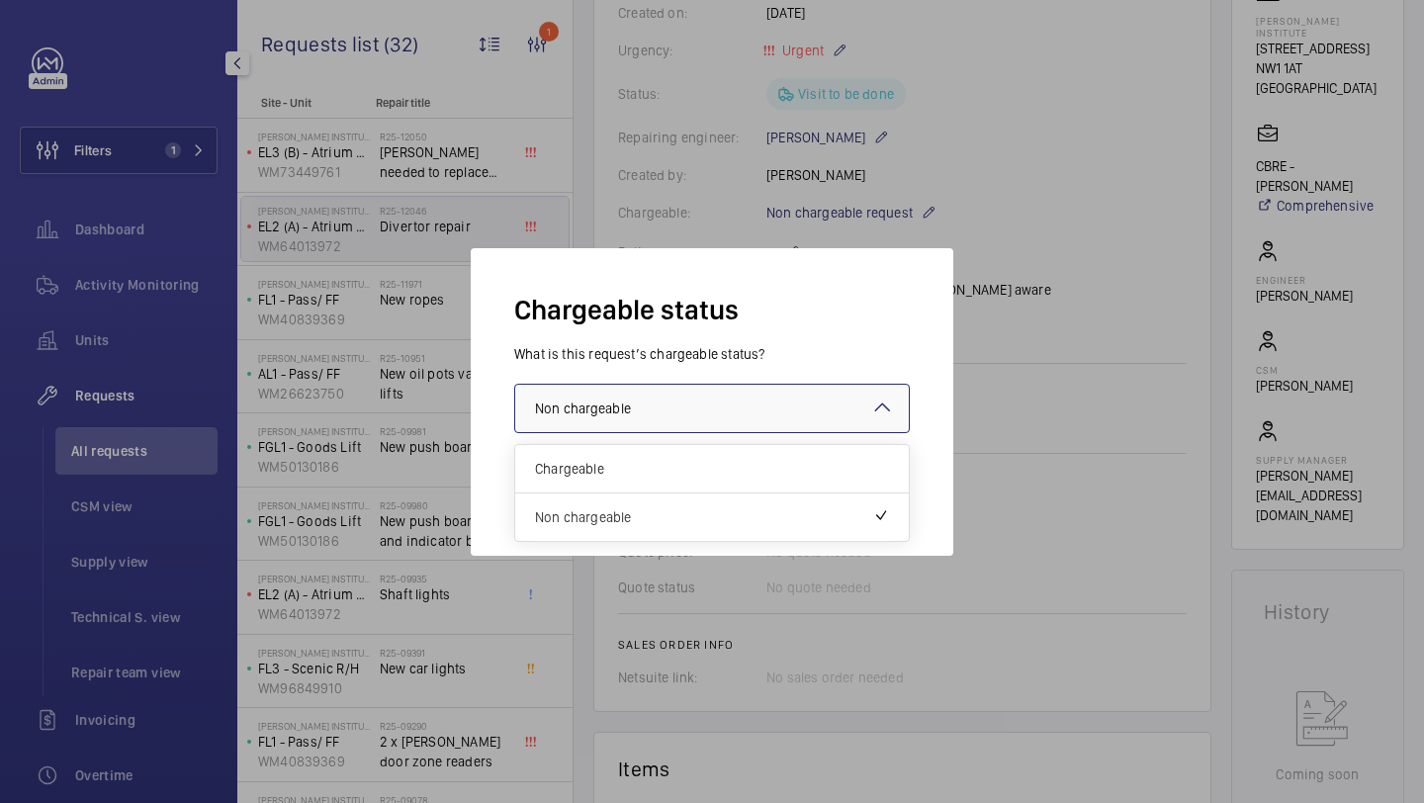
click at [794, 398] on div at bounding box center [711, 408] width 393 height 47
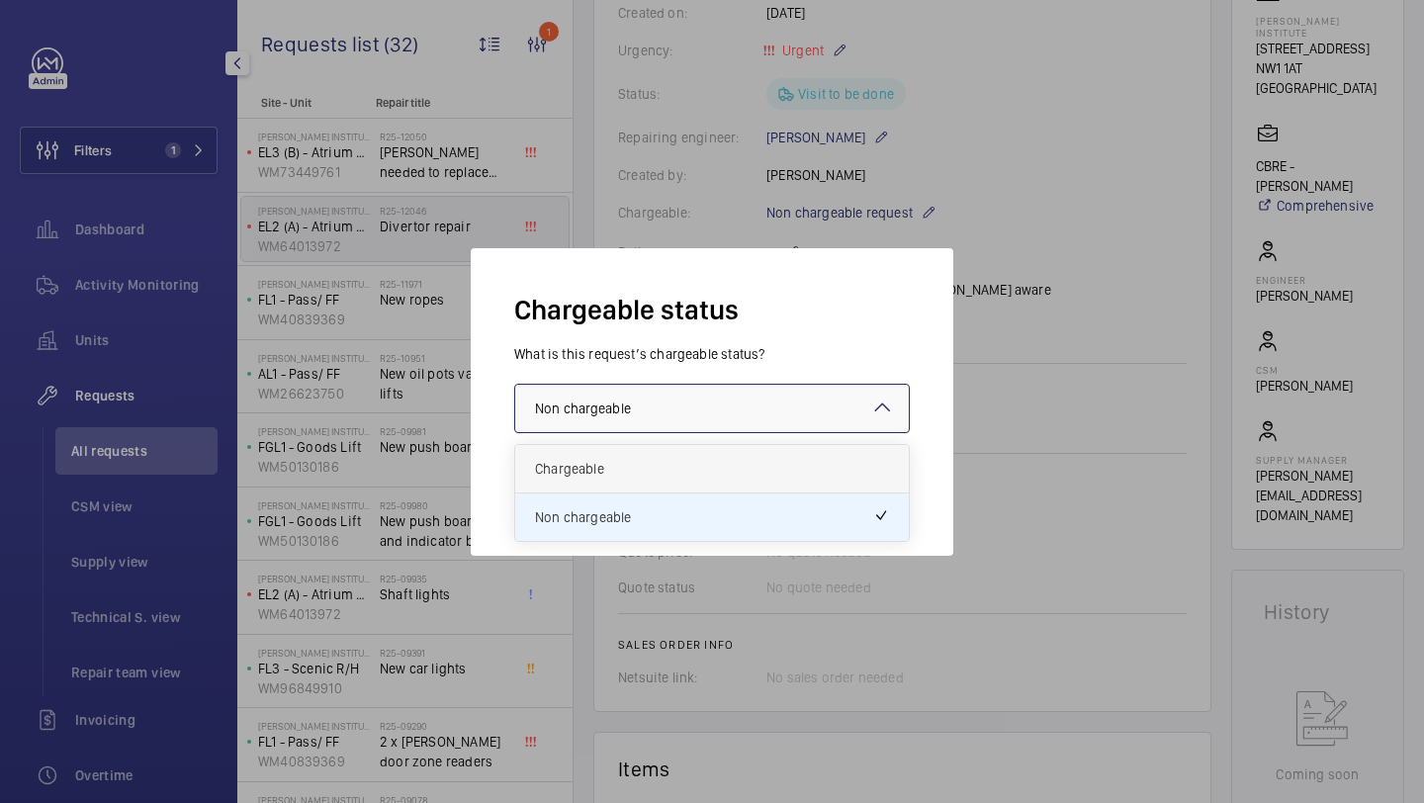
click at [691, 457] on div "Chargeable" at bounding box center [711, 469] width 393 height 48
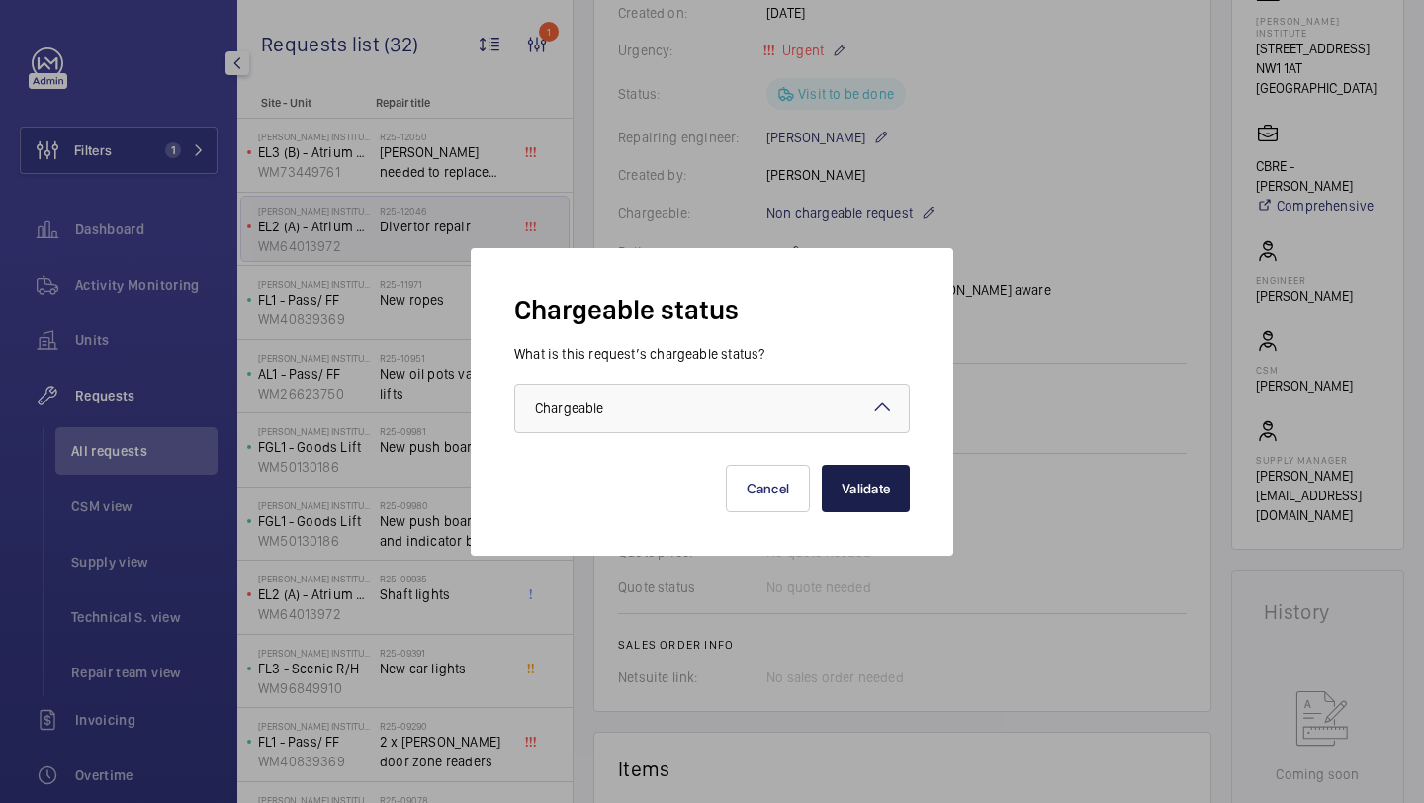
click at [866, 489] on button "Validate" at bounding box center [866, 488] width 88 height 47
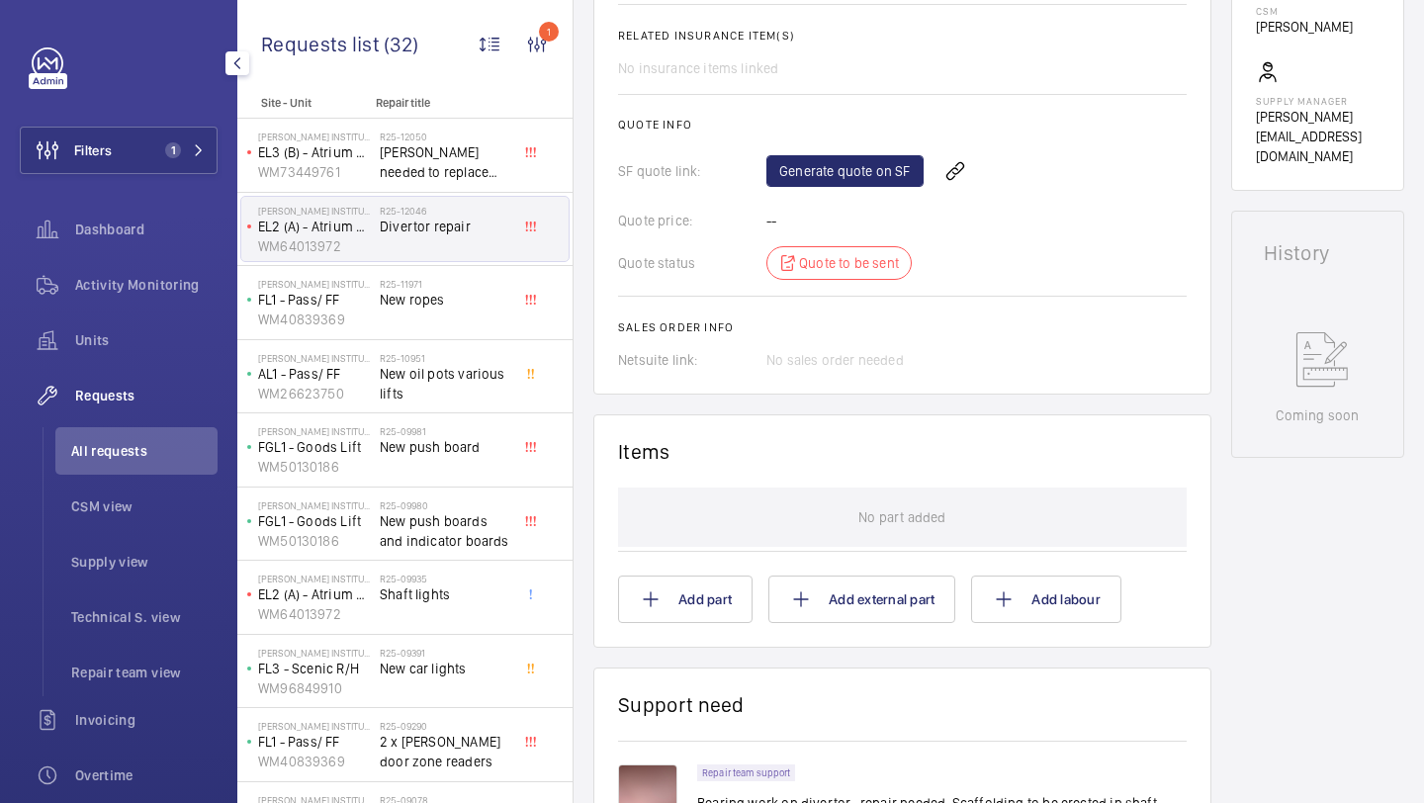
scroll to position [732, 0]
click at [880, 170] on link "Generate quote on SF" at bounding box center [844, 170] width 157 height 32
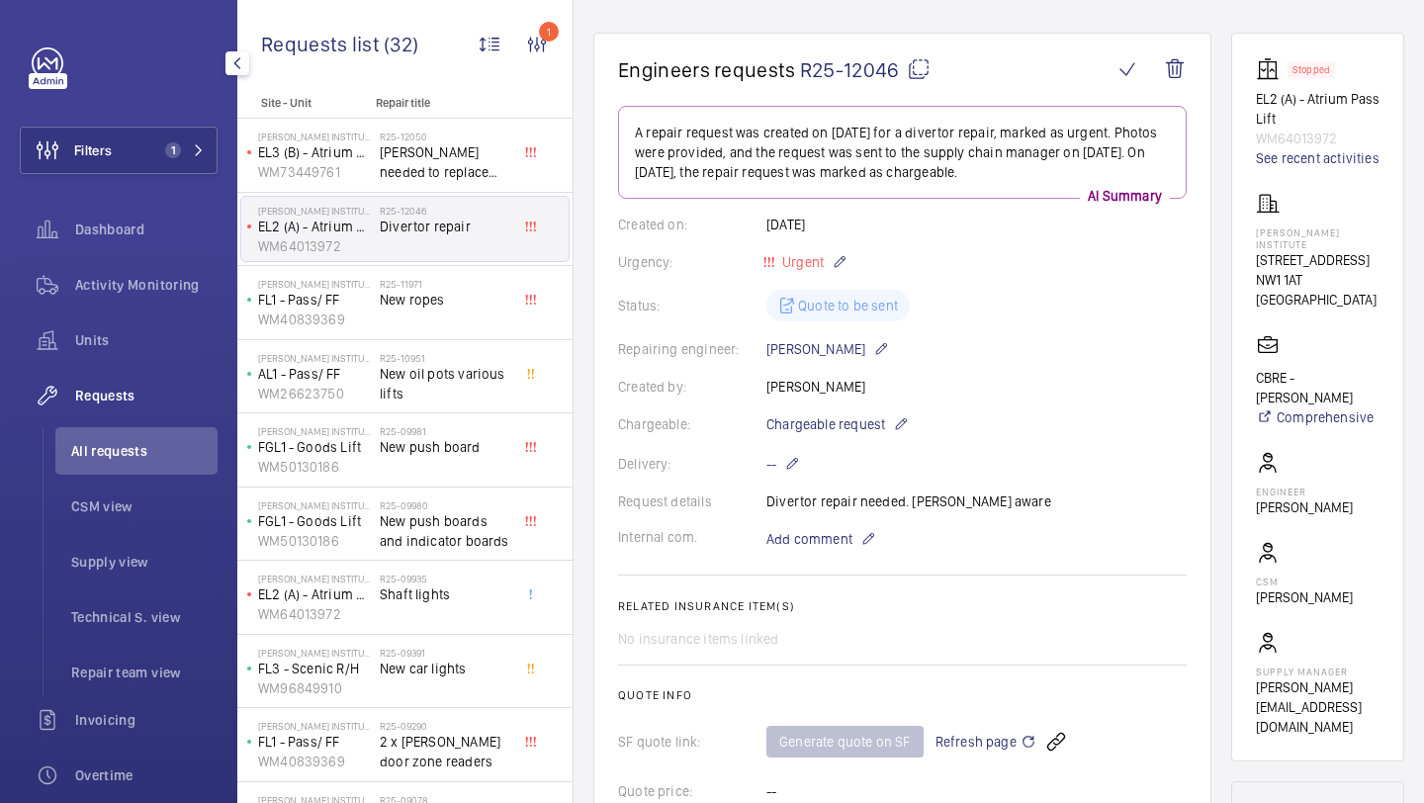
scroll to position [173, 0]
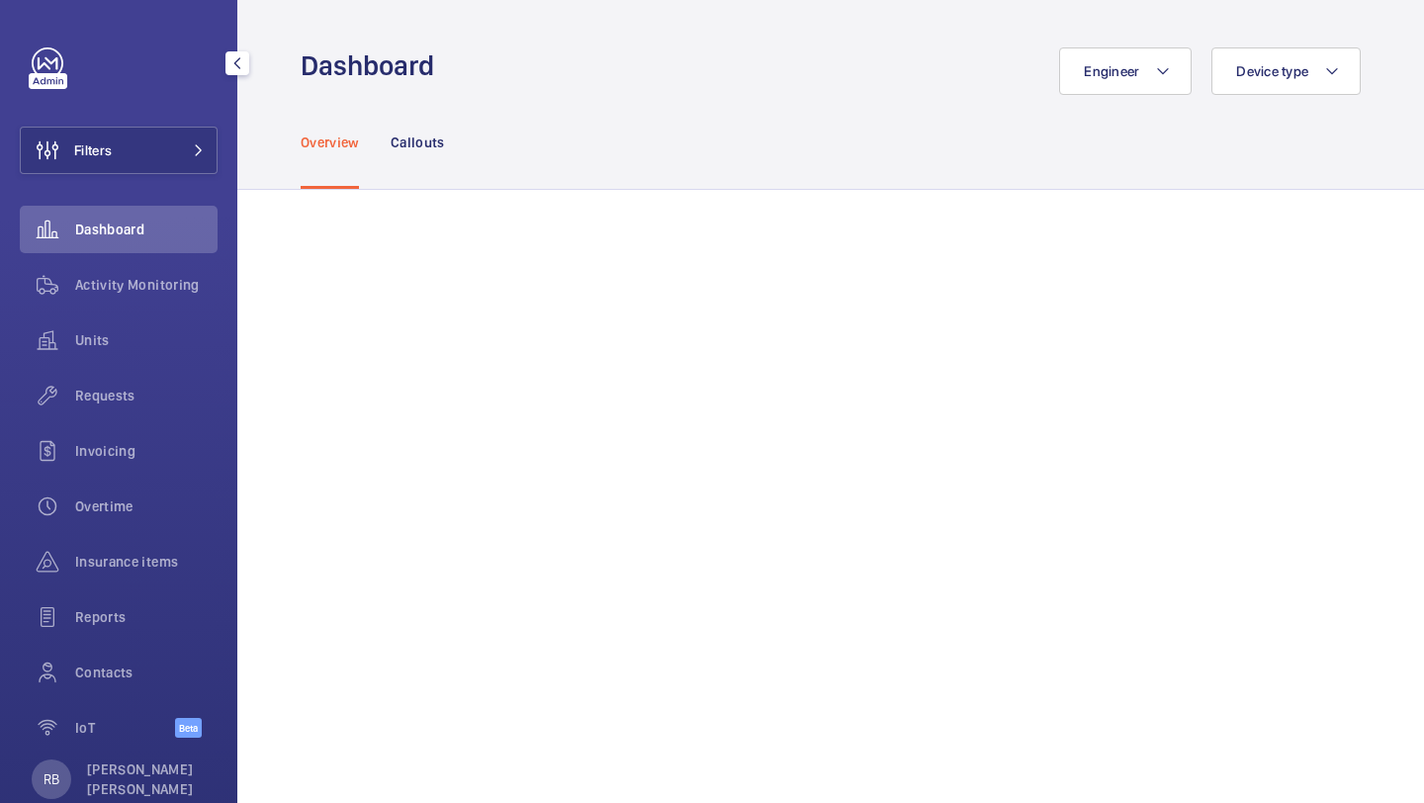
click at [169, 117] on div "Filters Dashboard Activity Monitoring Units Requests Invoicing Overtime Insuran…" at bounding box center [119, 403] width 198 height 712
click at [150, 168] on button "Filters" at bounding box center [119, 150] width 198 height 47
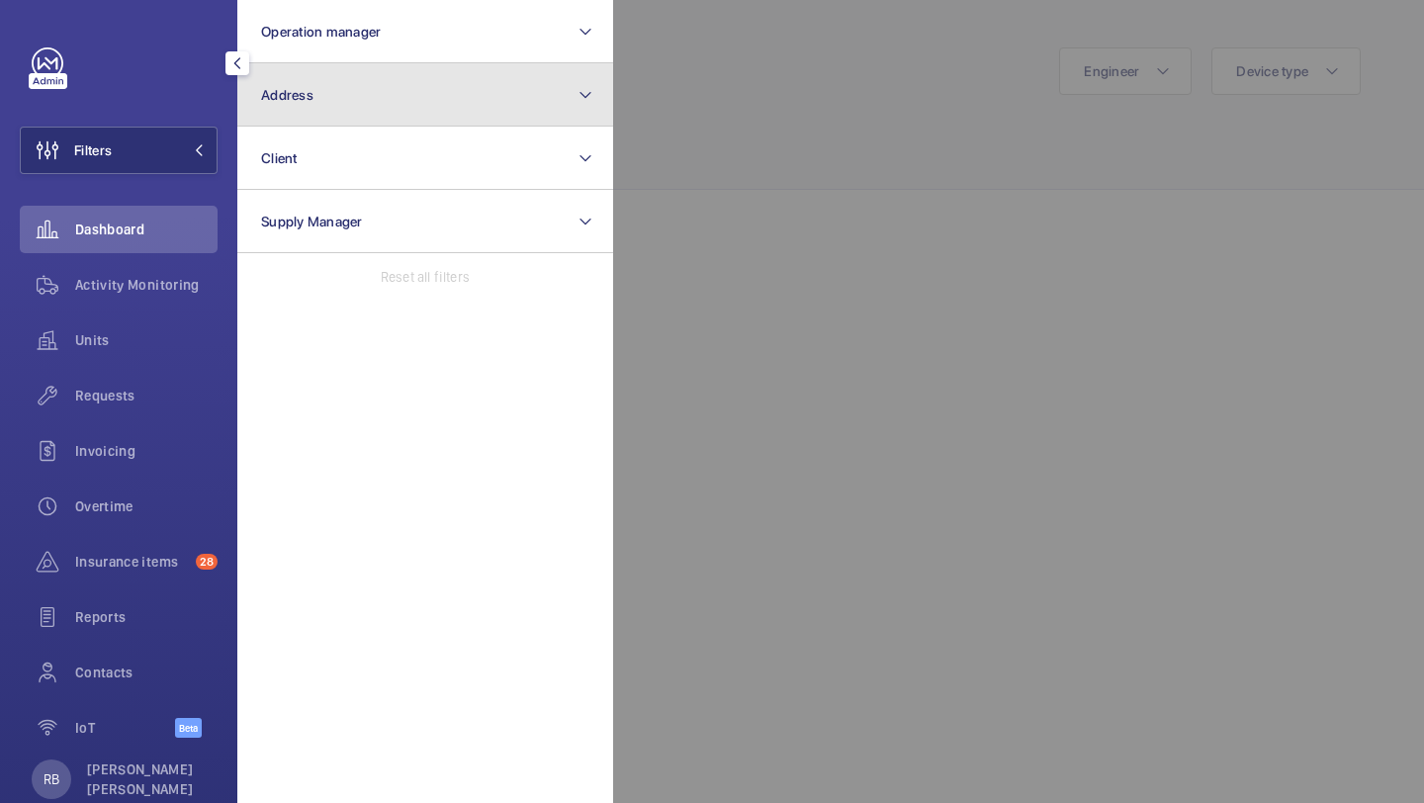
click at [272, 107] on button "Address" at bounding box center [425, 94] width 376 height 63
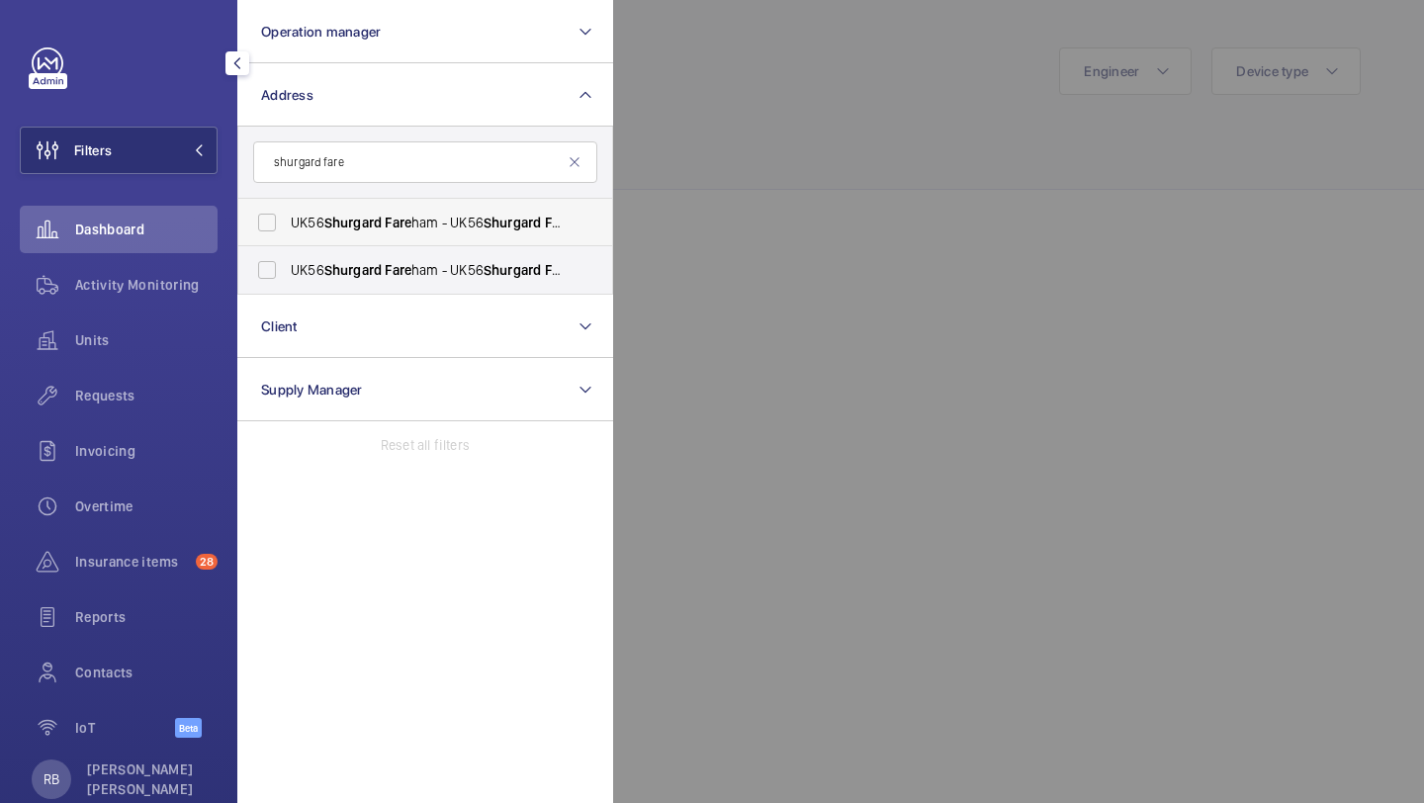
type input "shurgard fare"
click at [371, 216] on span "Shurgard" at bounding box center [352, 223] width 57 height 16
click at [287, 216] on input "UK56 Shurgard Fare ham - UK56 Shurgard Fare ham, FARE HAM PO16 8XJ" at bounding box center [267, 223] width 40 height 40
checkbox input "true"
click at [353, 251] on label "UK56 Shurgard Fare ham - UK56 Shurgard Fare ham, FARE HAM PO16 8XJ" at bounding box center [410, 269] width 344 height 47
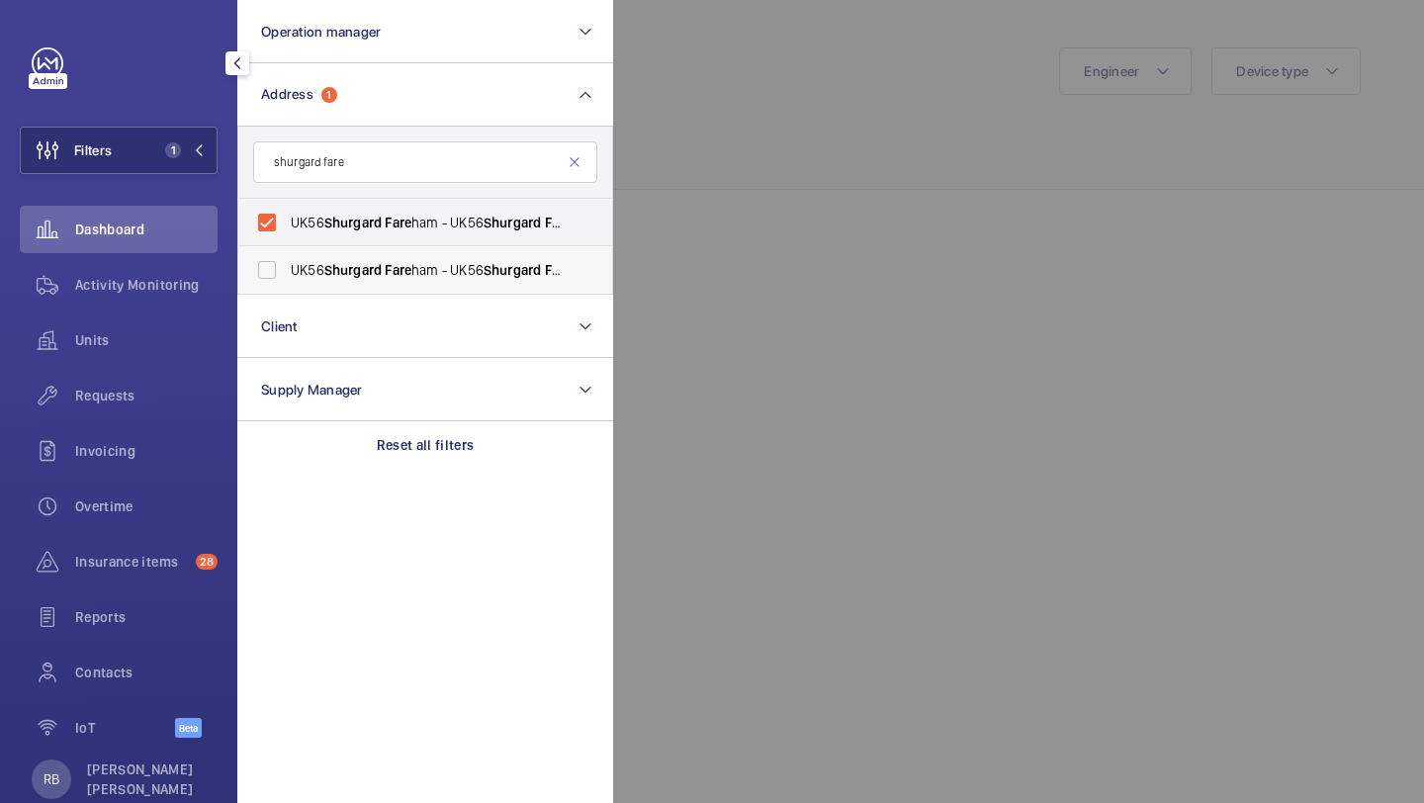
click at [287, 251] on input "UK56 Shurgard Fare ham - UK56 Shurgard Fare ham, FARE HAM PO16 8XJ" at bounding box center [267, 270] width 40 height 40
checkbox input "true"
click at [680, 126] on div at bounding box center [1325, 401] width 1424 height 803
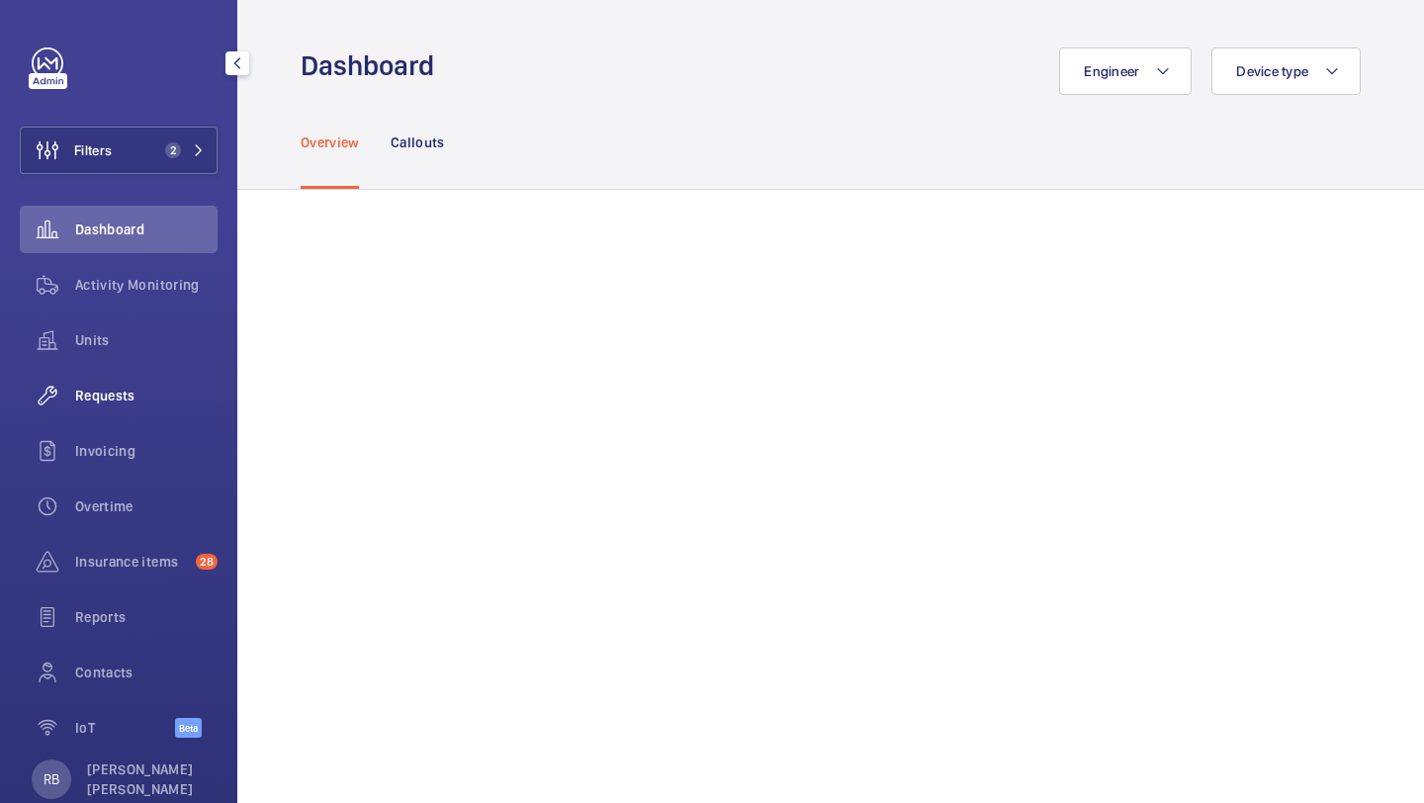
click at [129, 402] on span "Requests" at bounding box center [146, 396] width 142 height 20
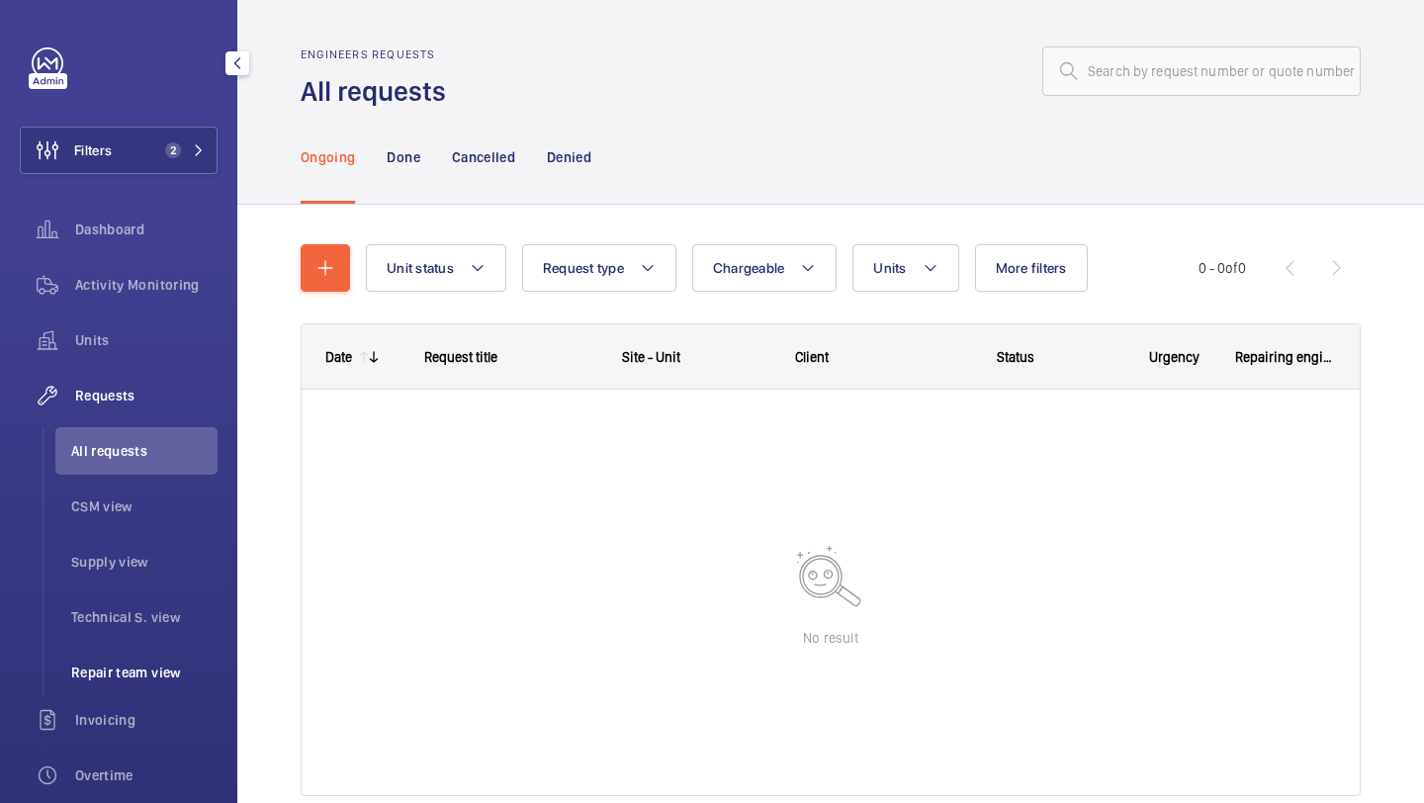
click at [116, 653] on li "Repair team view" at bounding box center [136, 672] width 162 height 47
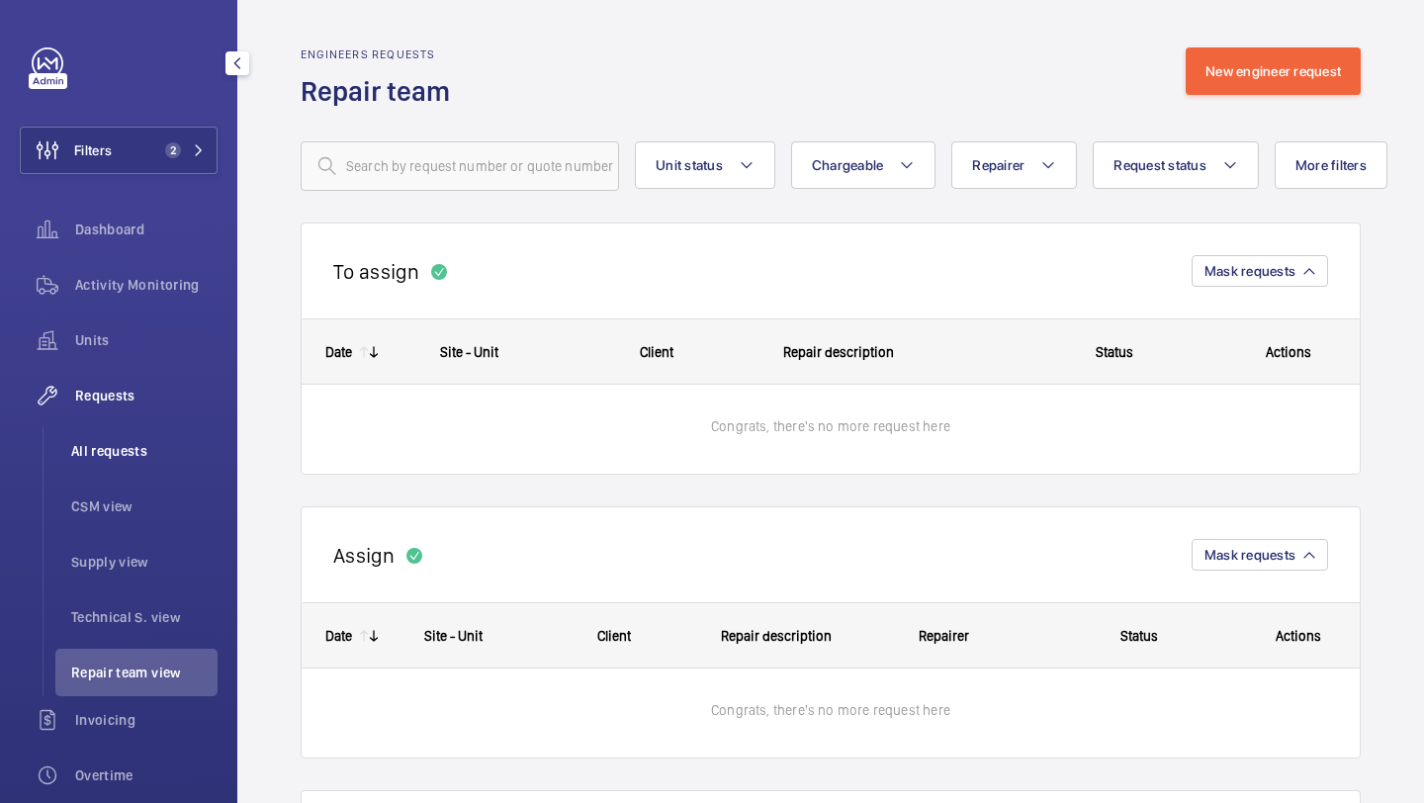
click at [137, 460] on span "All requests" at bounding box center [144, 451] width 146 height 20
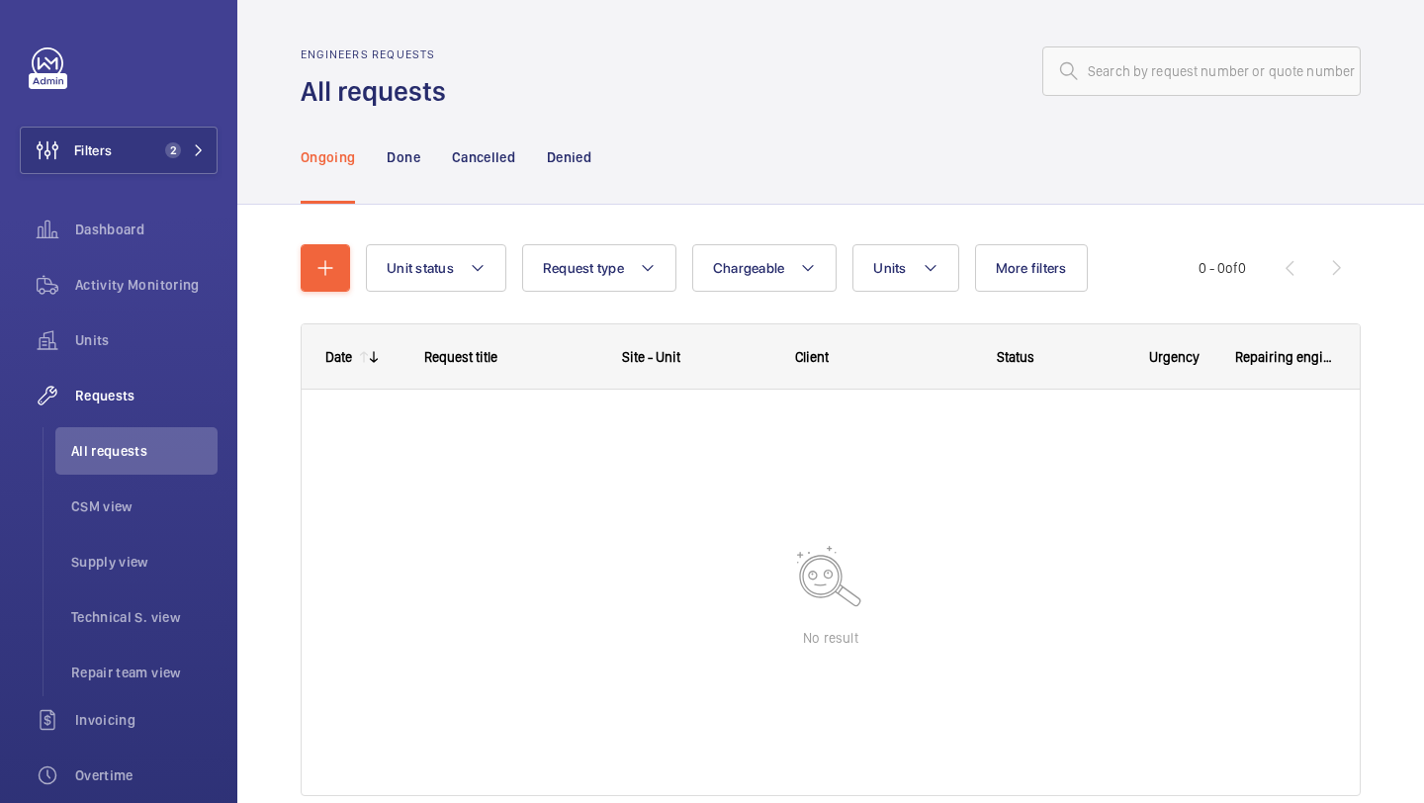
click at [420, 152] on nav "Ongoing Done Cancelled Denied" at bounding box center [446, 157] width 291 height 94
click at [193, 170] on button "Filters 2" at bounding box center [119, 150] width 198 height 47
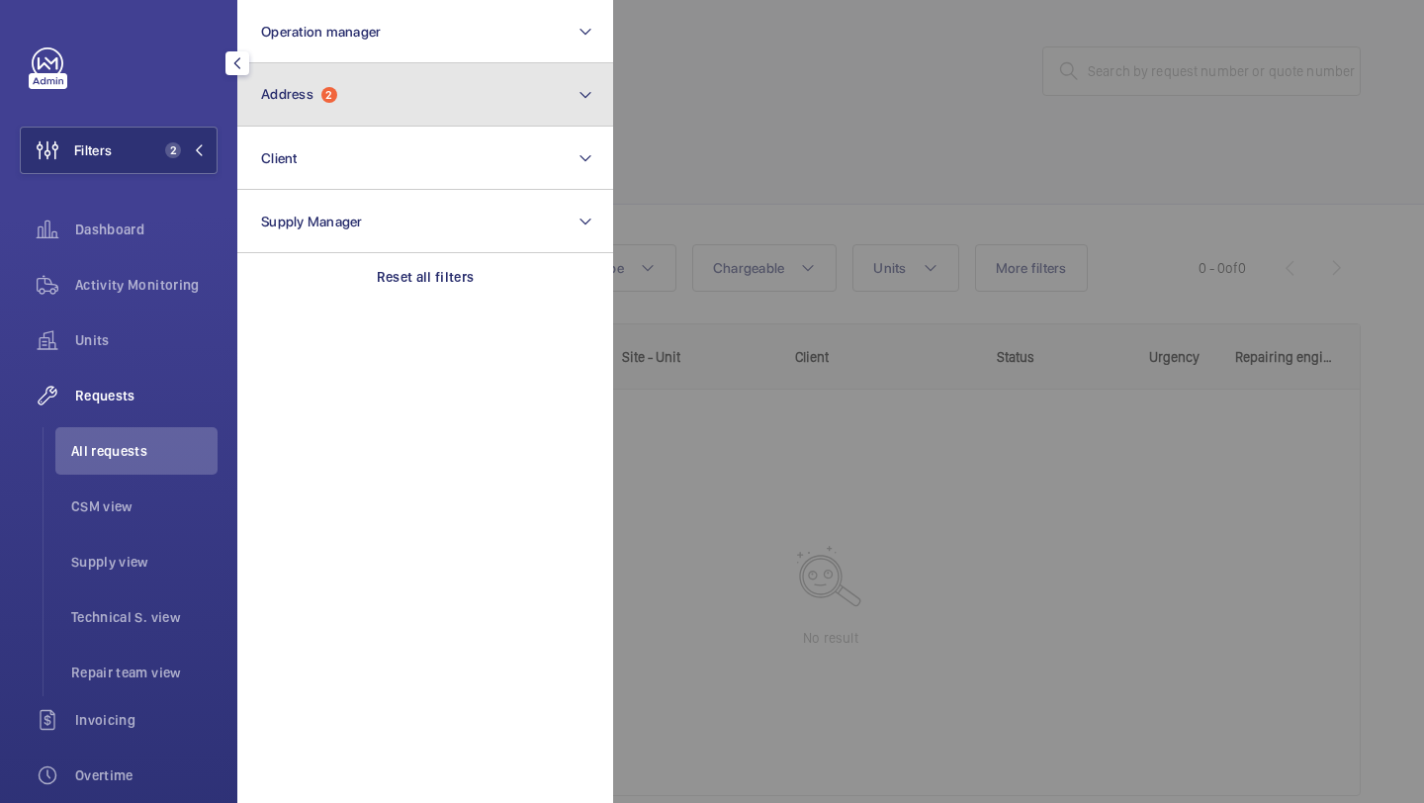
click at [329, 88] on span "2" at bounding box center [329, 95] width 16 height 16
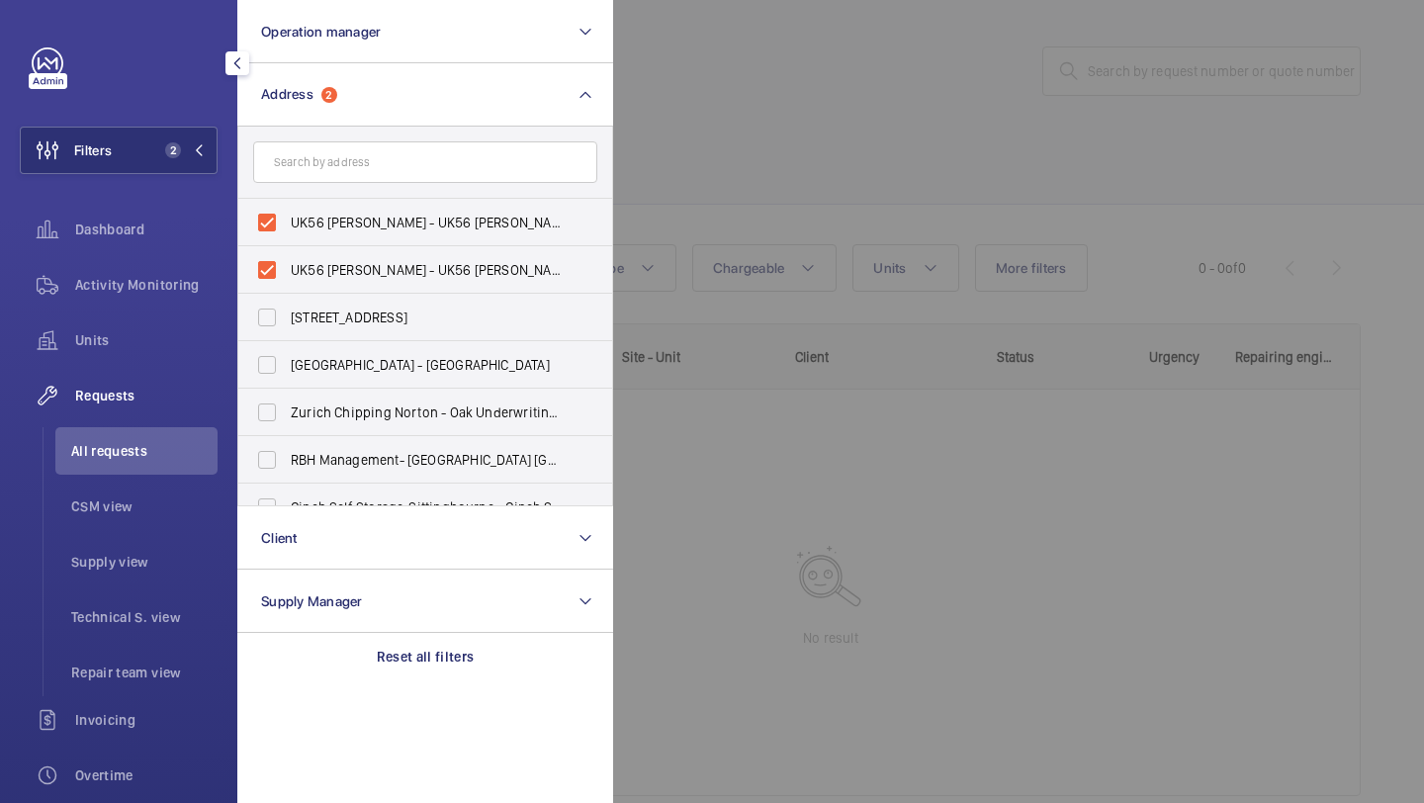
click at [811, 175] on div at bounding box center [1325, 401] width 1424 height 803
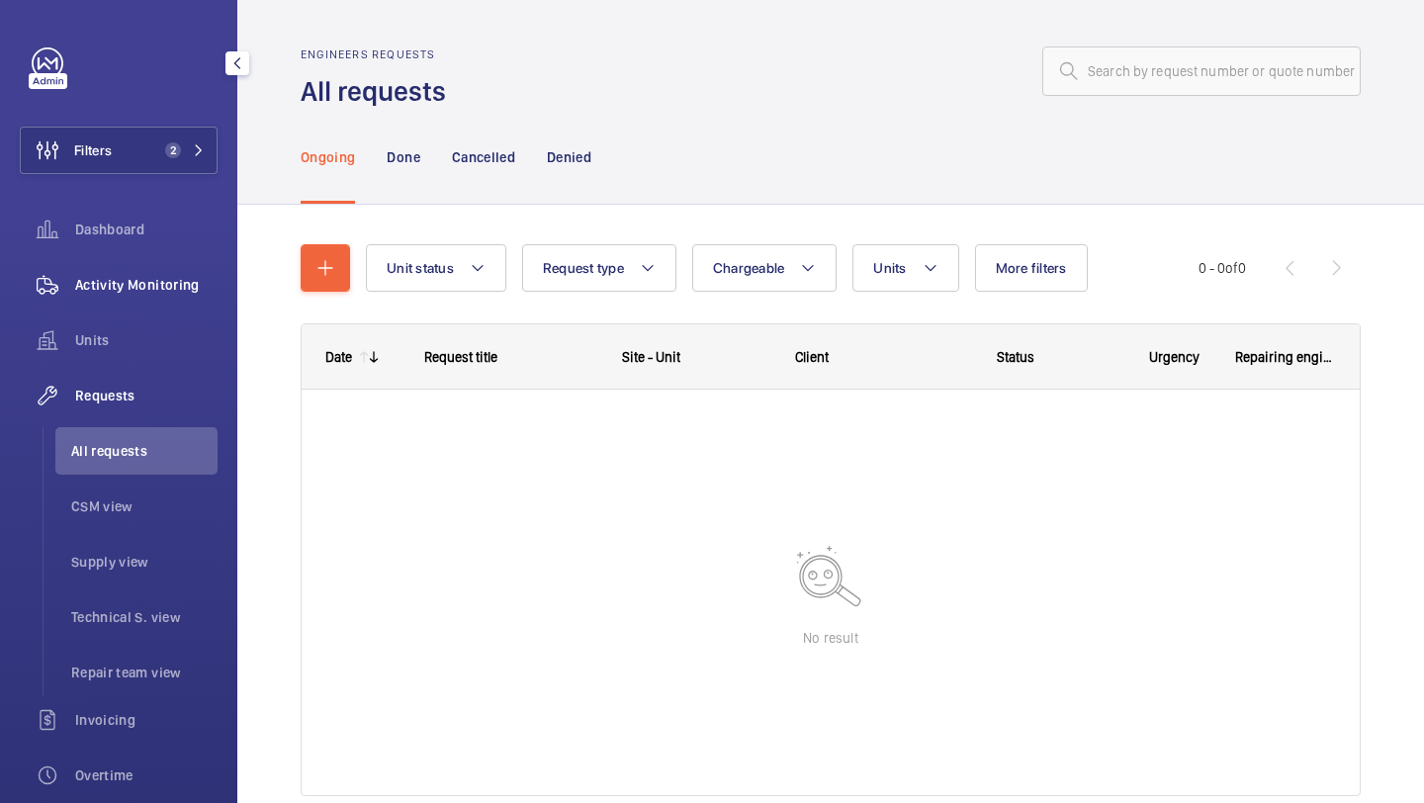
click at [162, 294] on span "Activity Monitoring" at bounding box center [146, 285] width 142 height 20
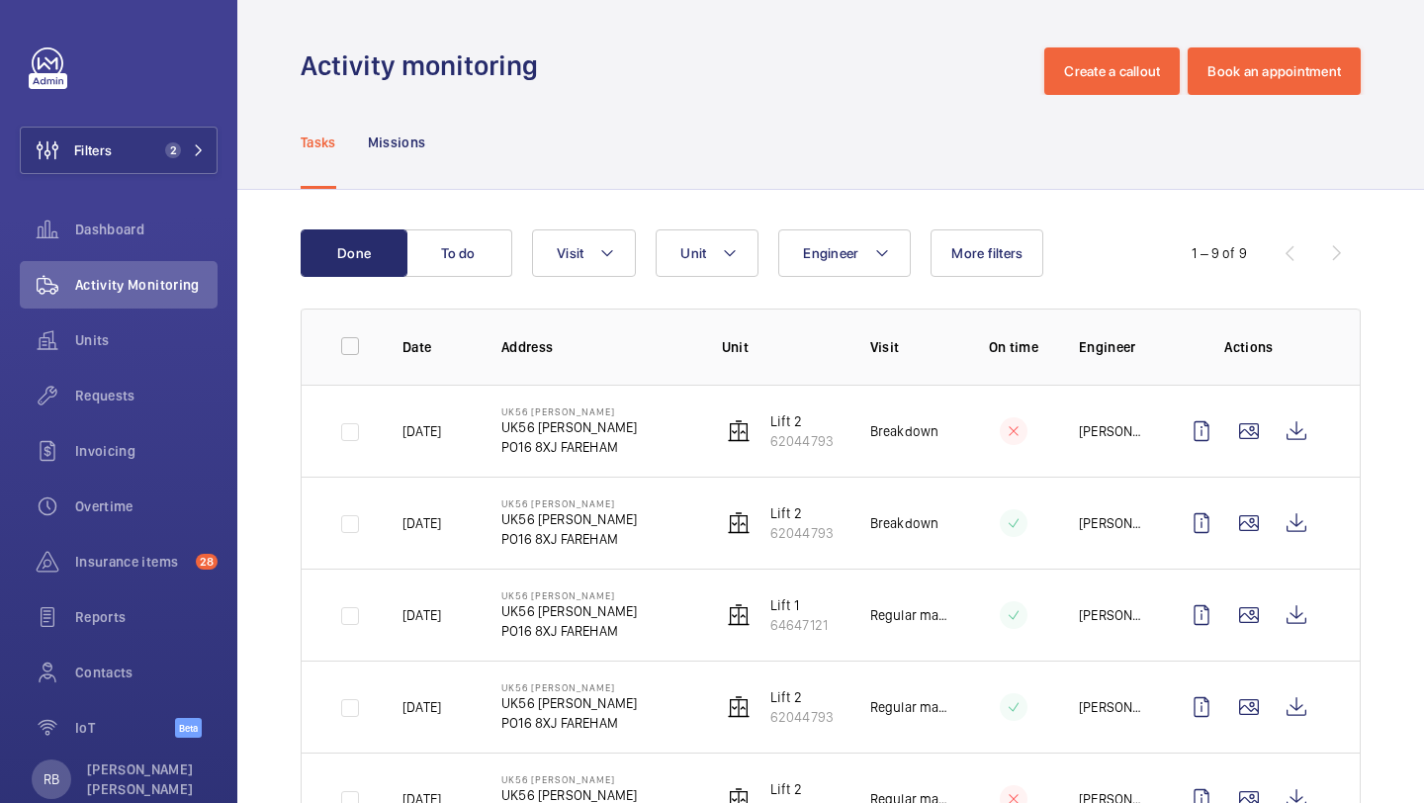
click at [541, 449] on p "PO16 8XJ FAREHAM" at bounding box center [568, 447] width 135 height 20
click at [588, 437] on p "PO16 8XJ FAREHAM" at bounding box center [568, 447] width 135 height 20
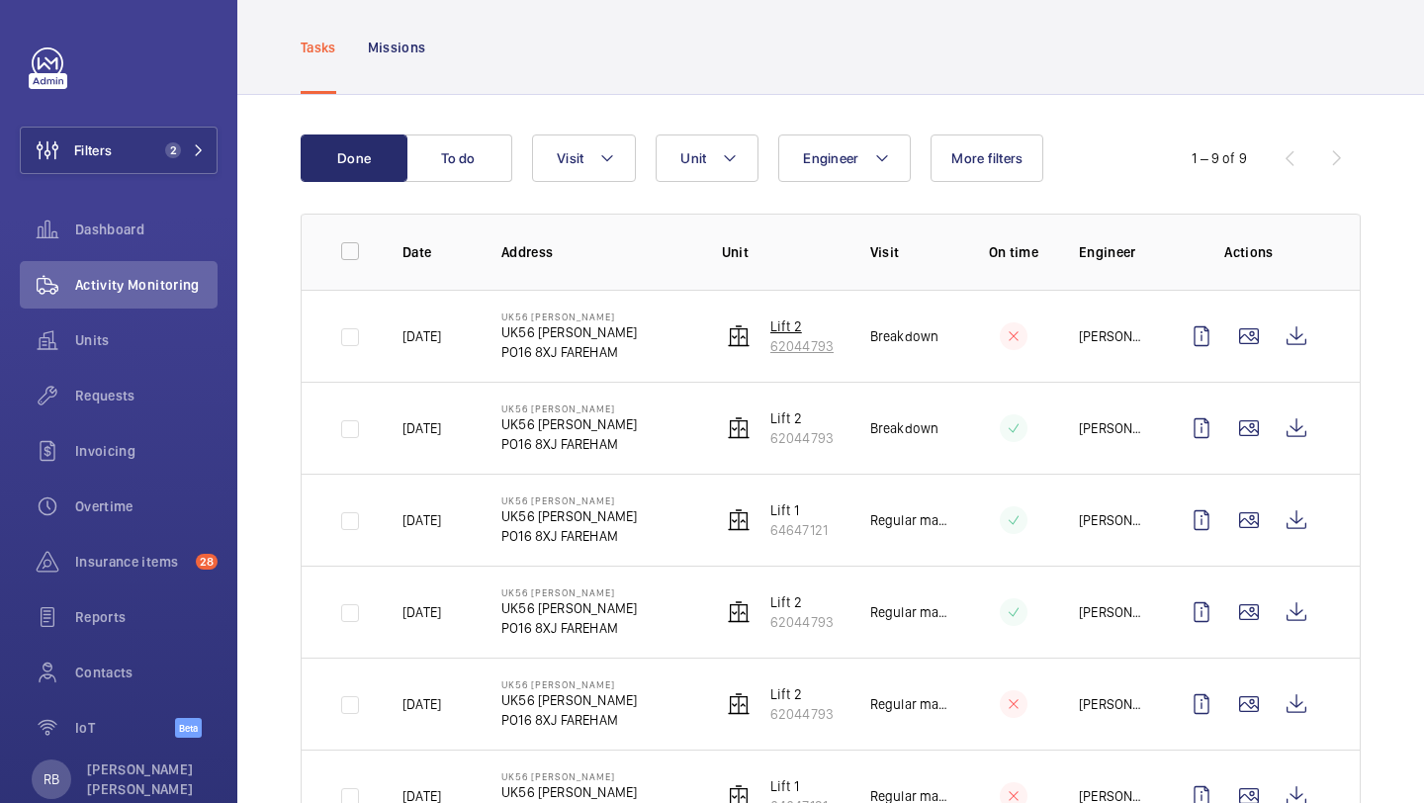
scroll to position [126, 0]
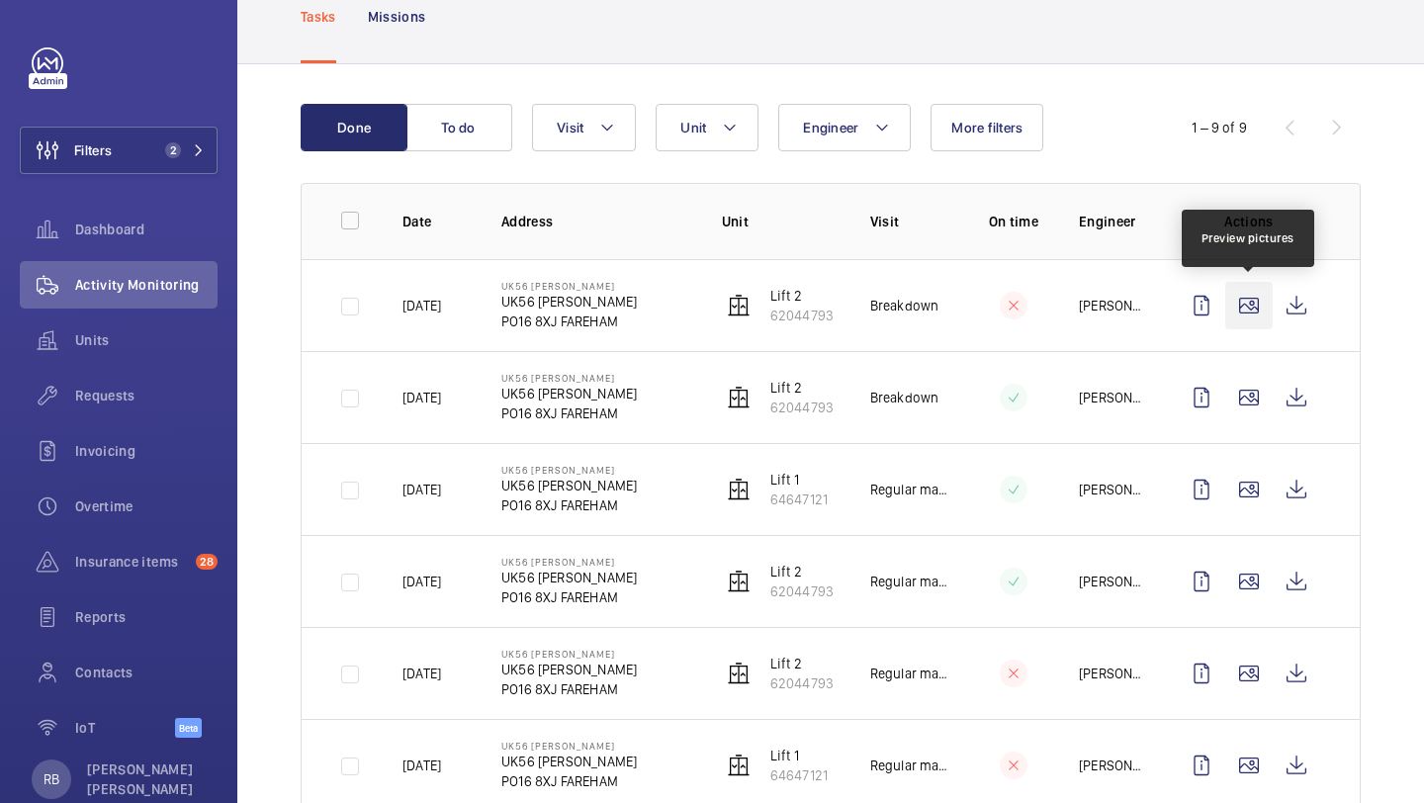
click at [1251, 313] on wm-front-icon-button at bounding box center [1248, 305] width 47 height 47
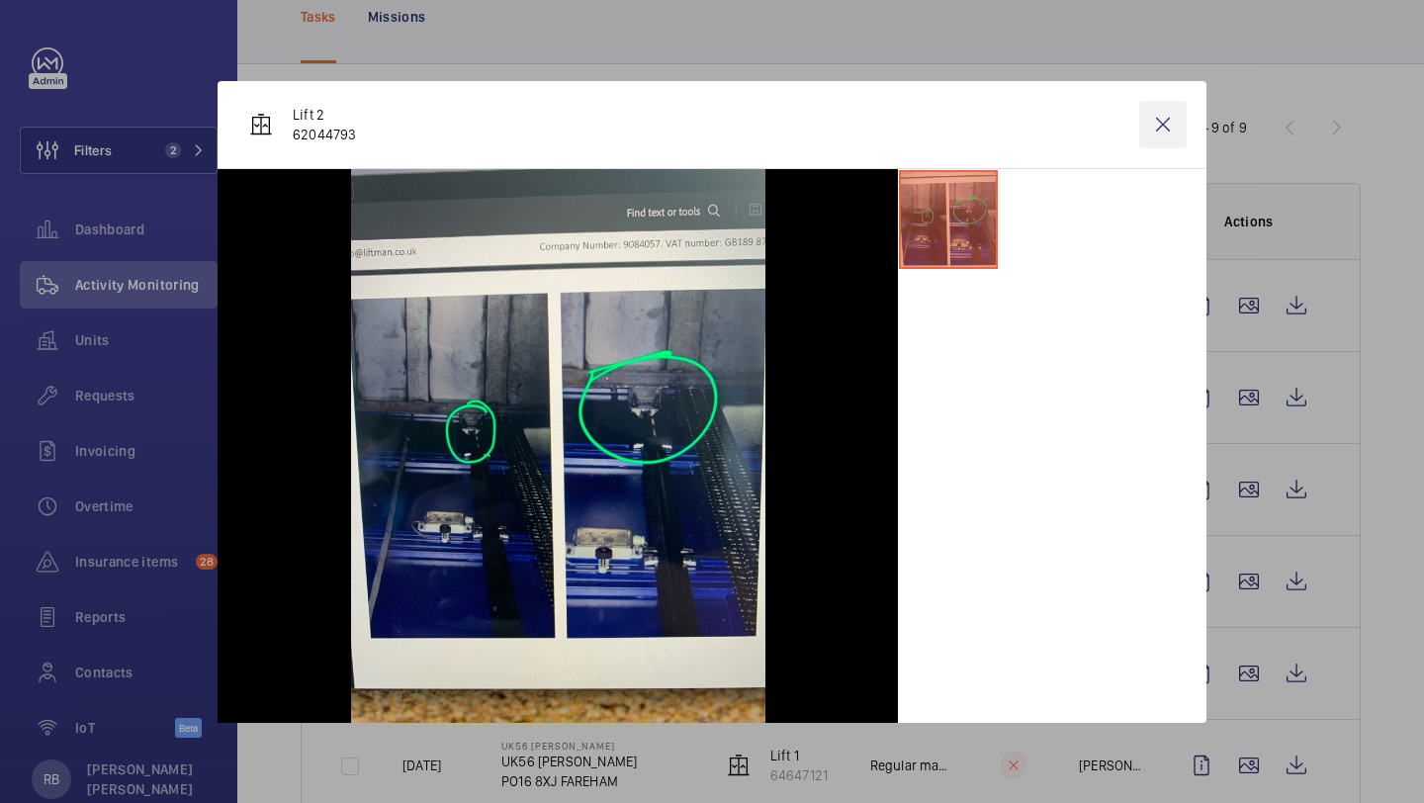
click at [1156, 120] on wm-front-icon-button at bounding box center [1162, 124] width 47 height 47
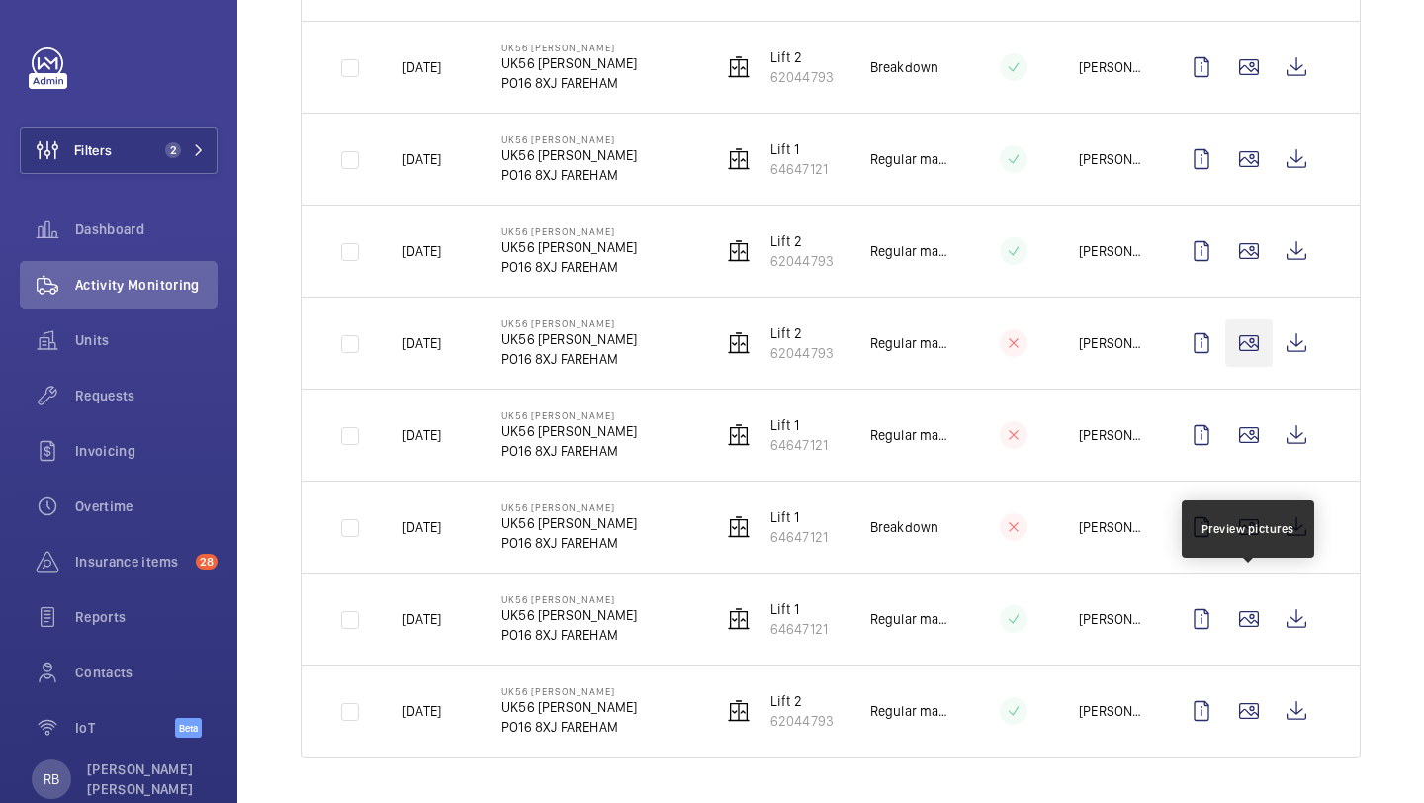
scroll to position [458, 0]
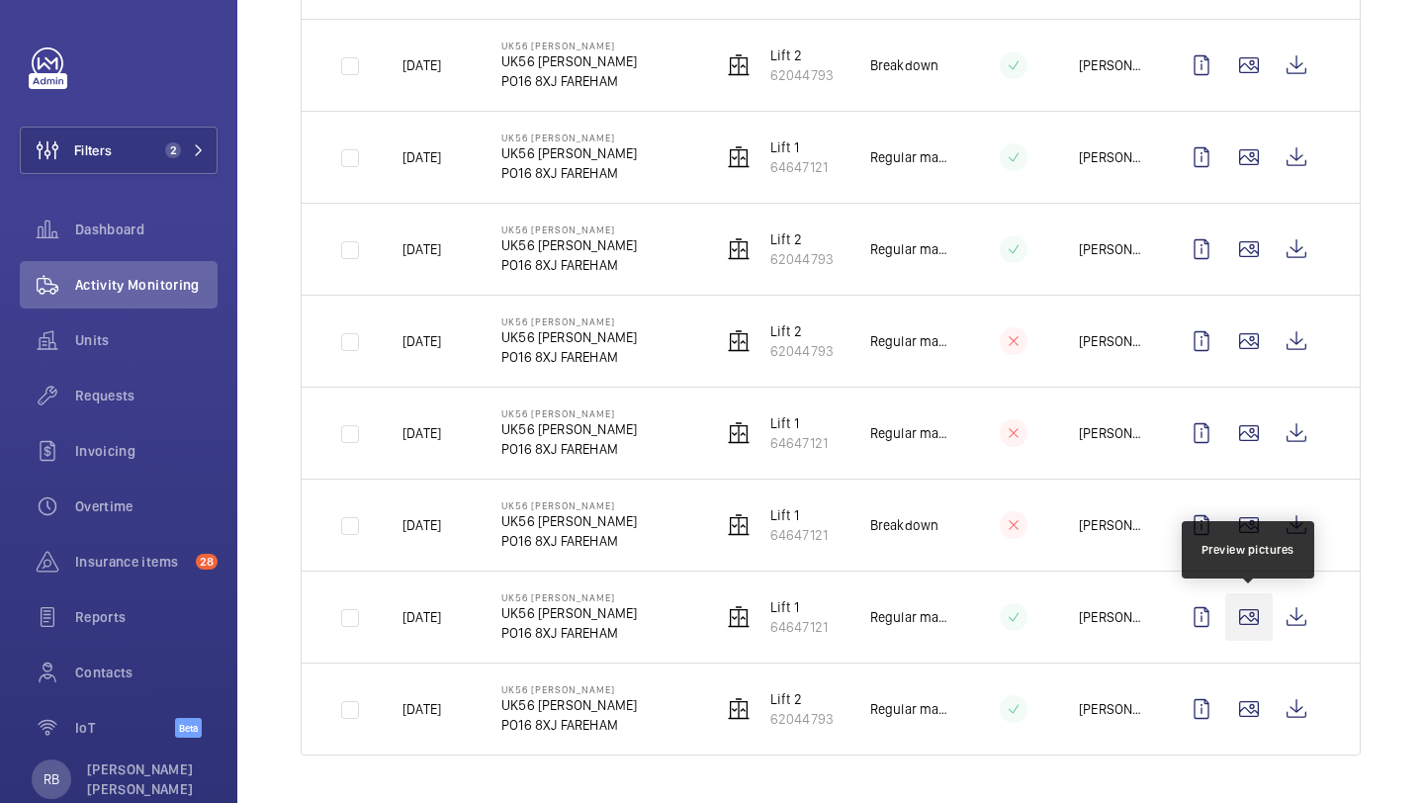
click at [1256, 608] on wm-front-icon-button at bounding box center [1248, 616] width 47 height 47
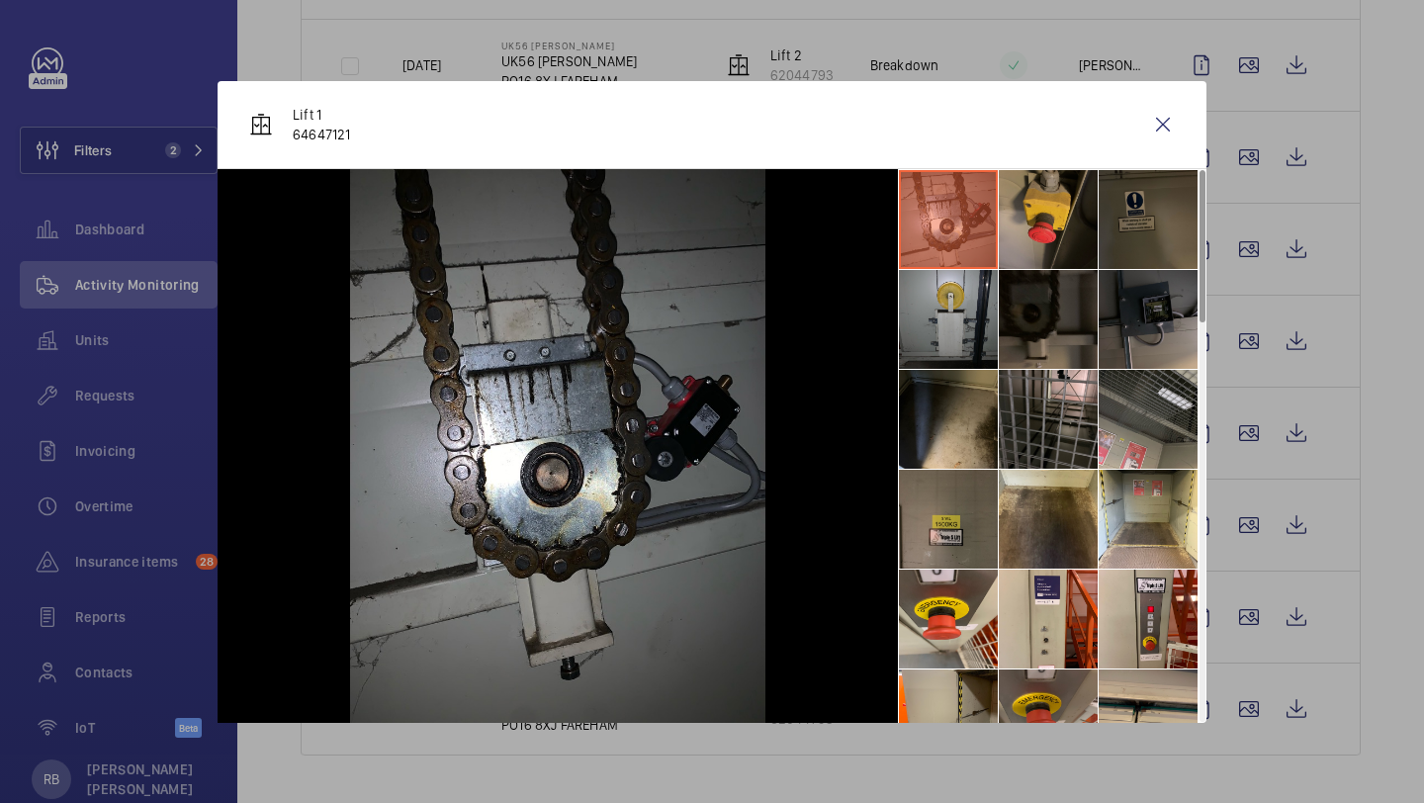
click at [1092, 200] on li at bounding box center [1048, 219] width 99 height 99
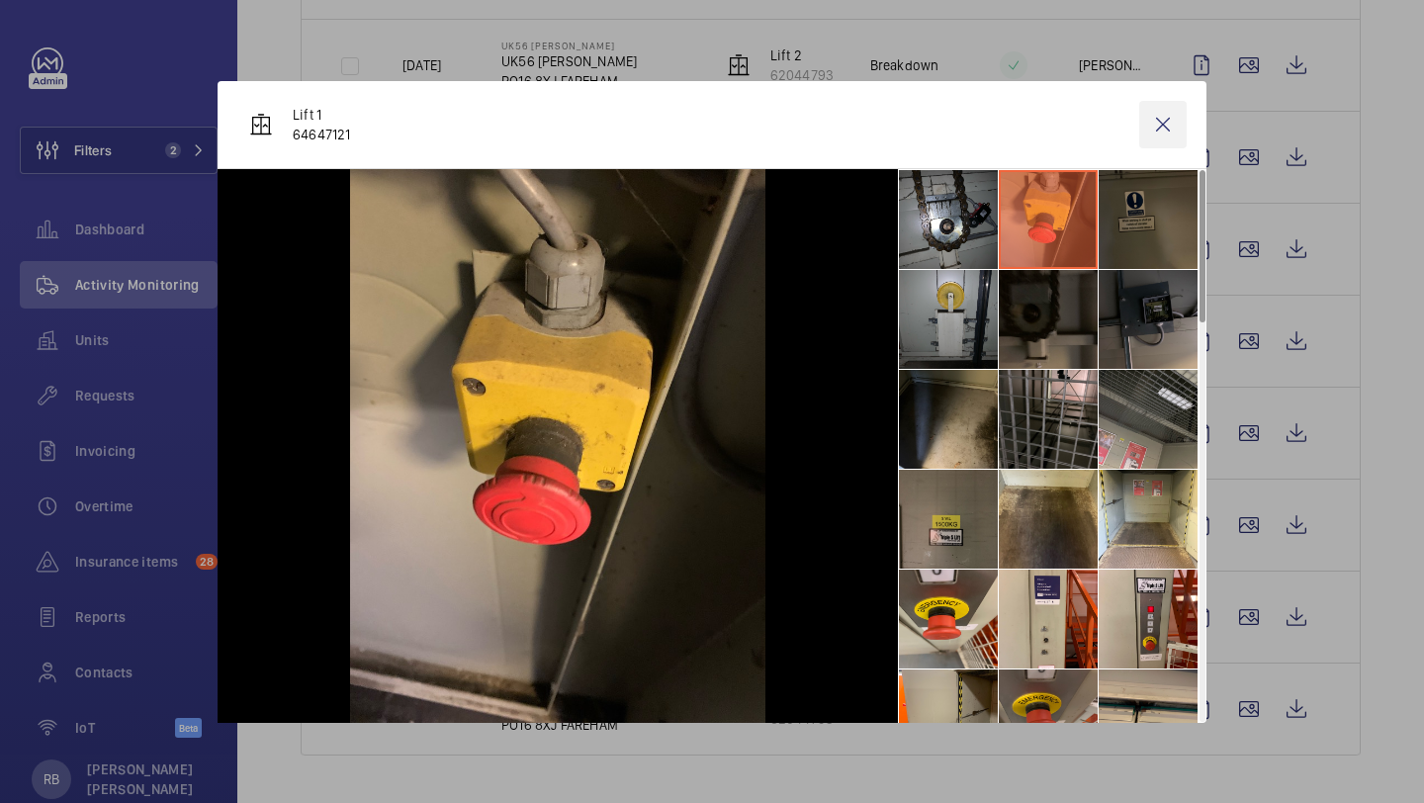
click at [1158, 130] on wm-front-icon-button at bounding box center [1162, 124] width 47 height 47
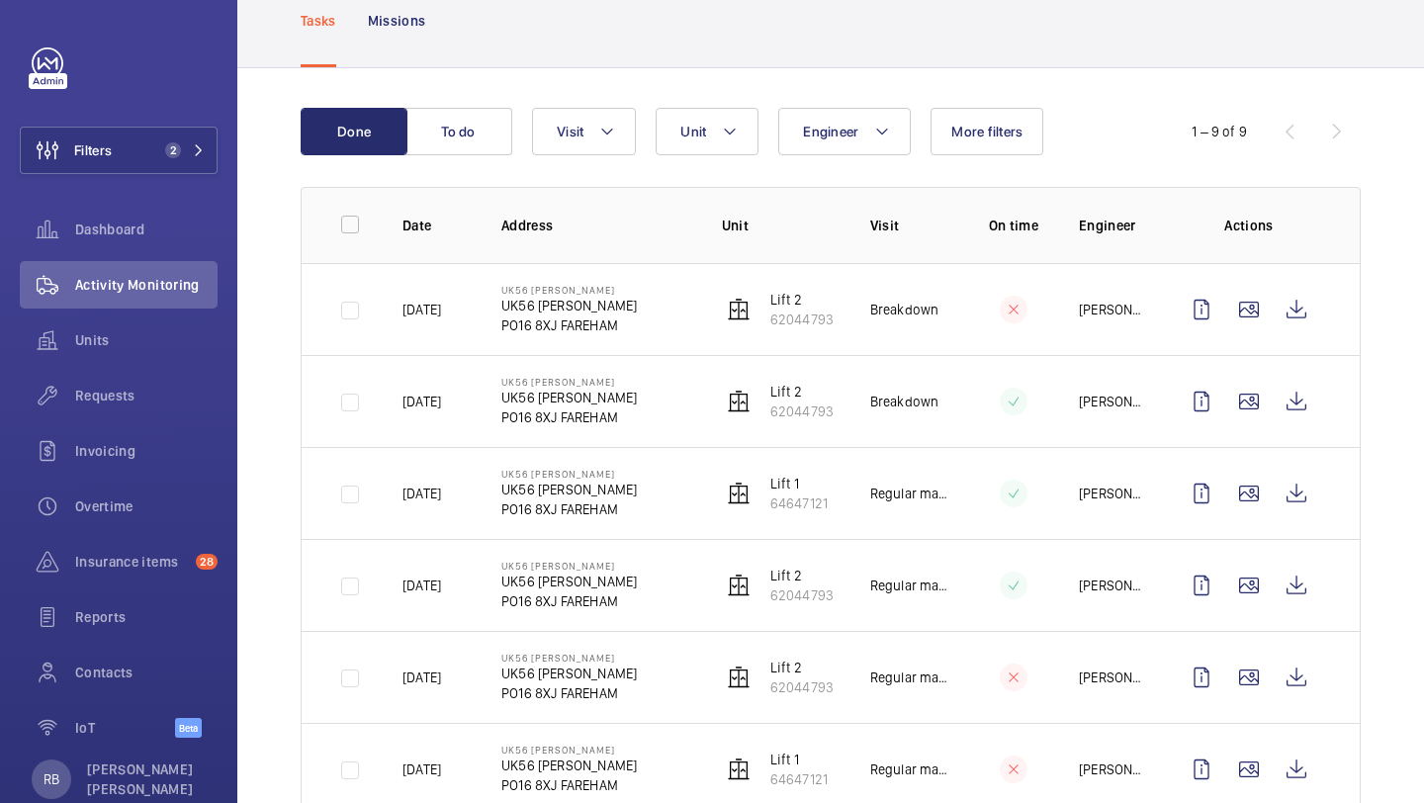
scroll to position [0, 0]
